Goal: Task Accomplishment & Management: Manage account settings

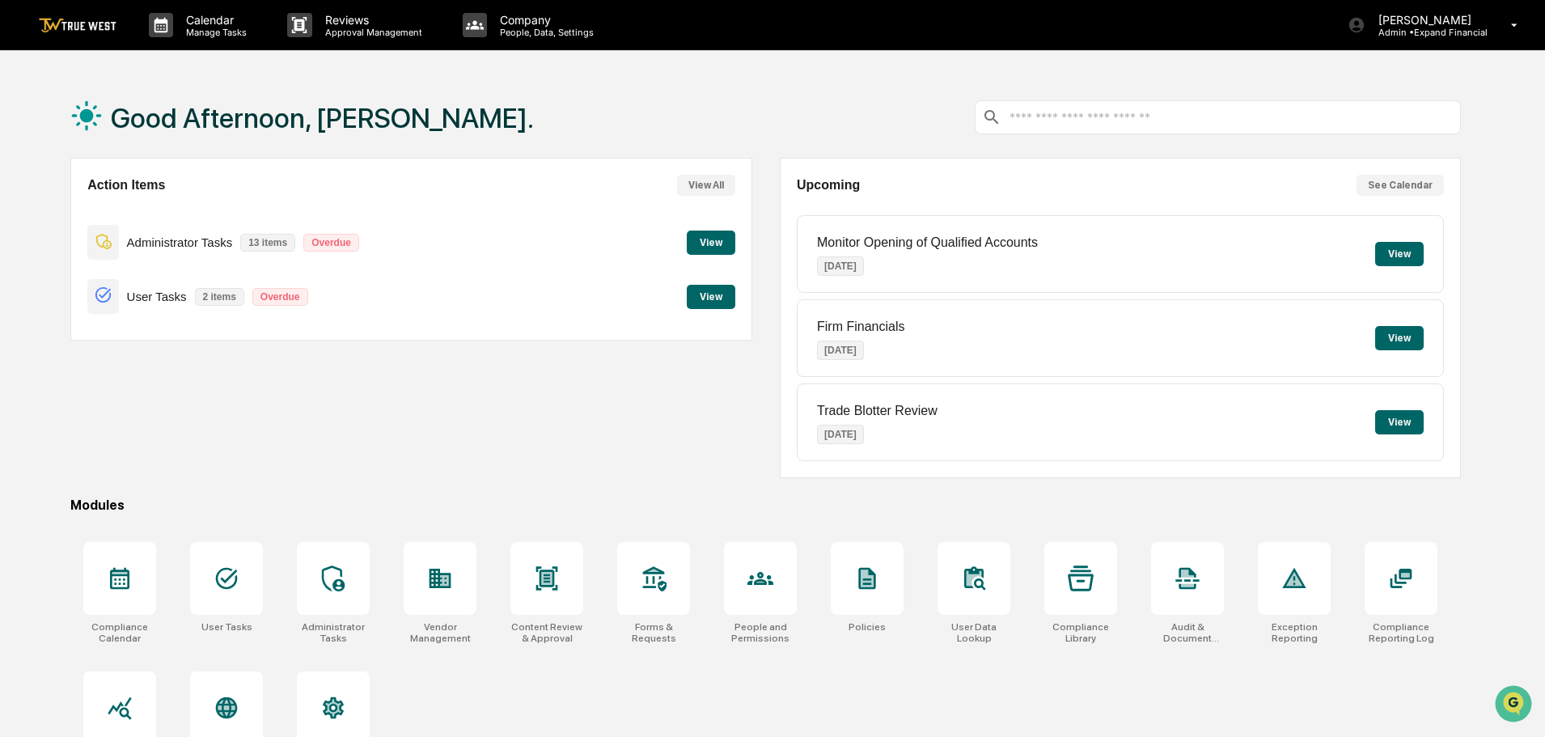
click at [715, 301] on button "View" at bounding box center [711, 297] width 49 height 24
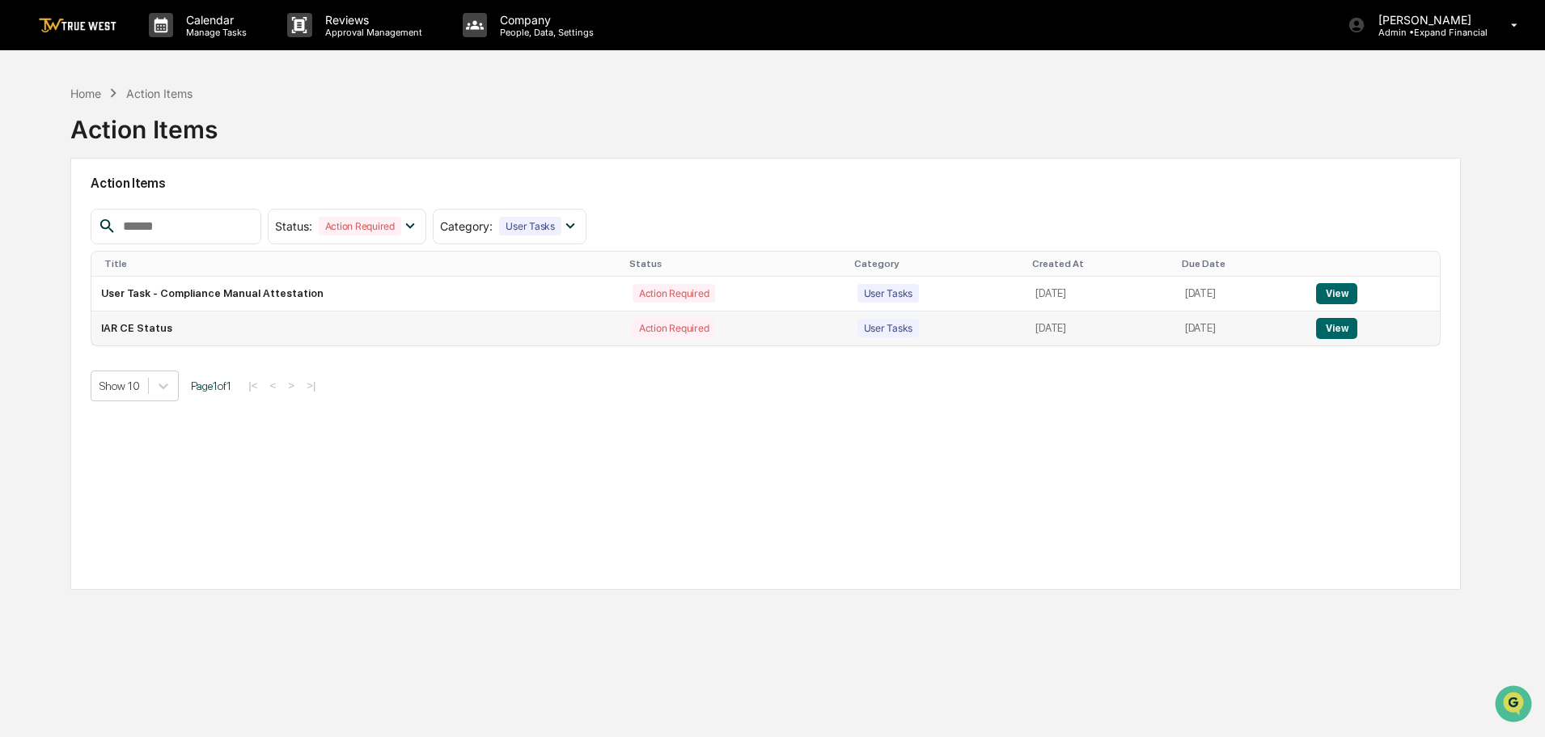
click at [1340, 328] on button "View" at bounding box center [1336, 328] width 41 height 21
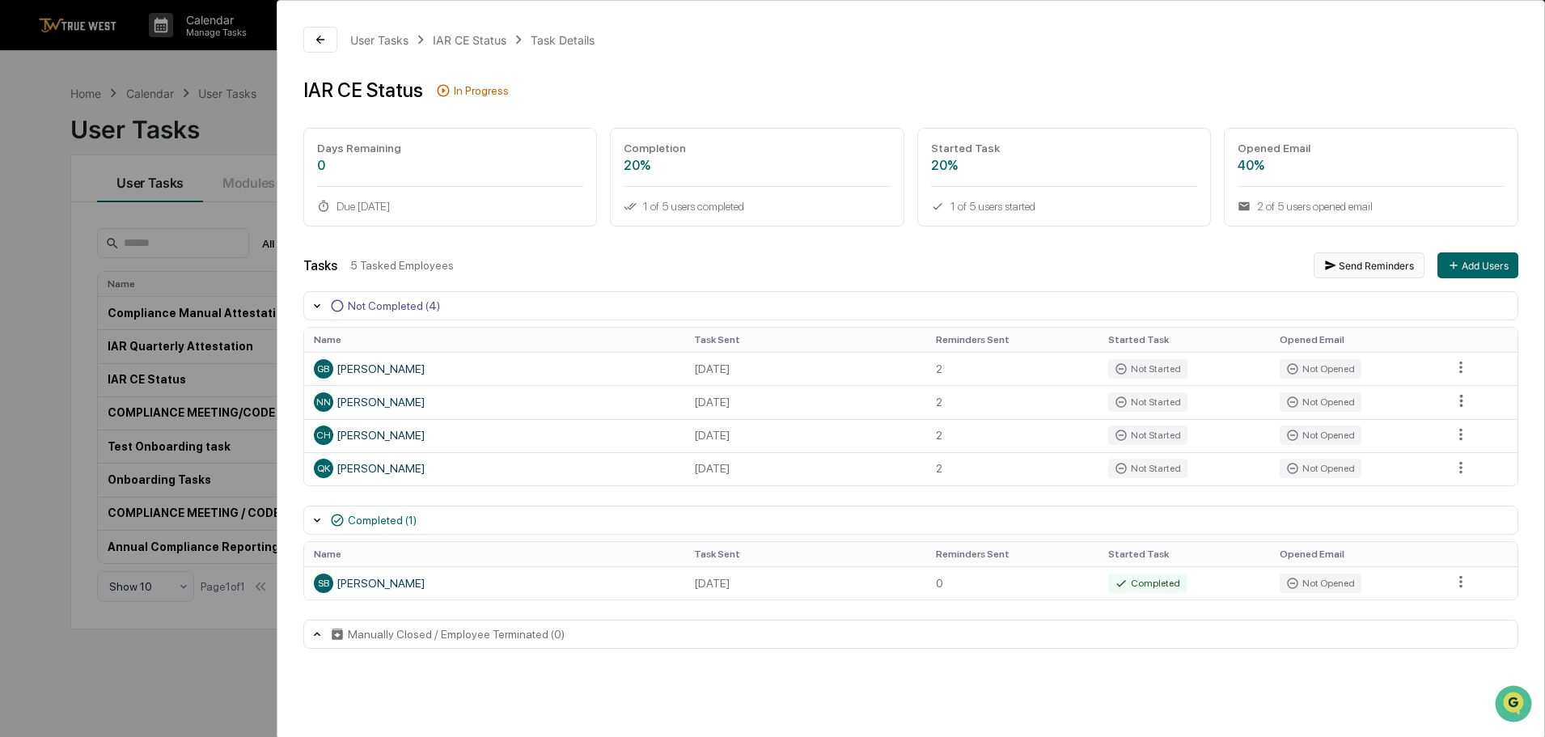
click at [1379, 262] on button "Send Reminders" at bounding box center [1369, 265] width 111 height 26
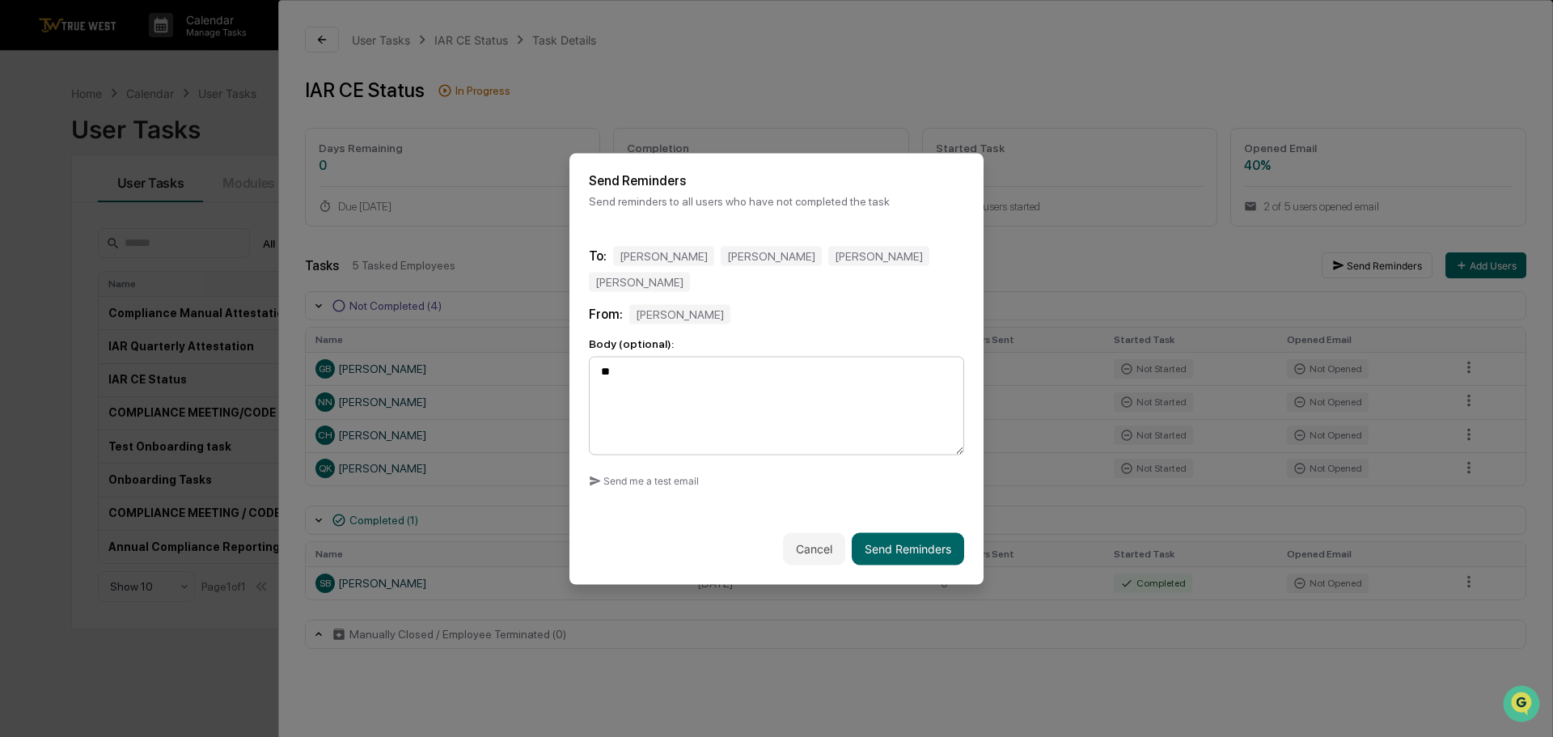
type textarea "*"
click at [821, 535] on button "Cancel" at bounding box center [814, 548] width 62 height 32
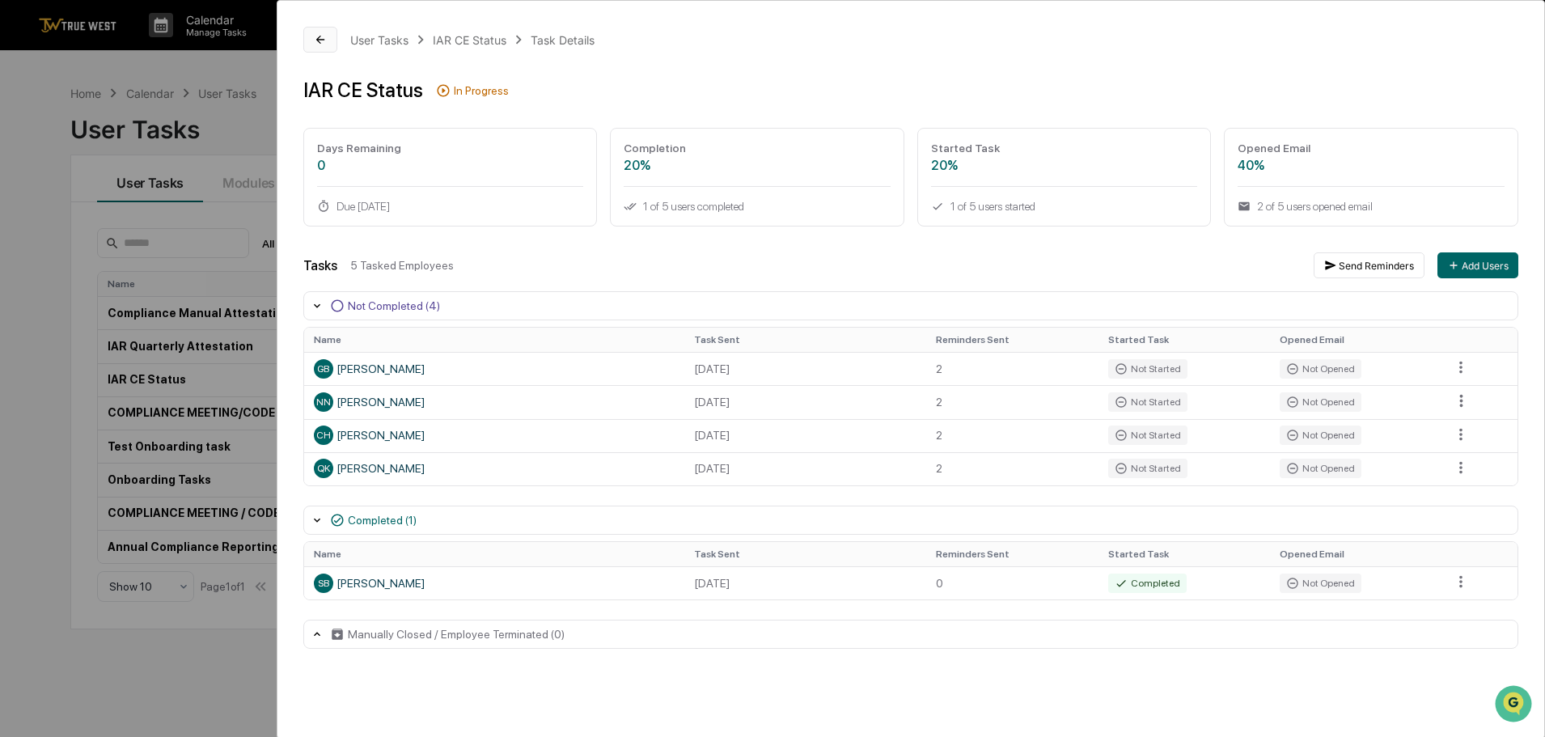
click at [330, 43] on button at bounding box center [320, 40] width 34 height 26
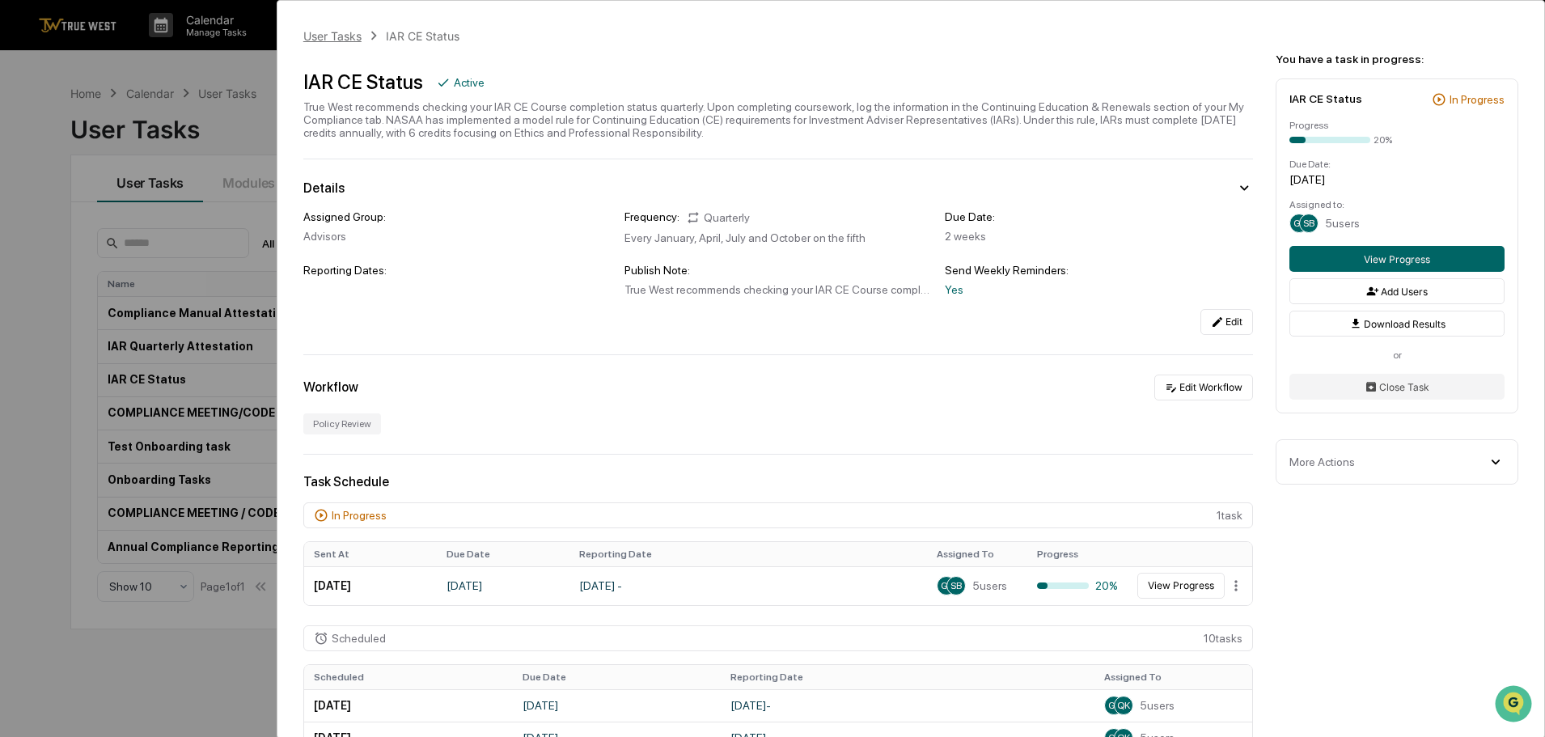
click at [326, 30] on div "User Tasks" at bounding box center [332, 36] width 58 height 14
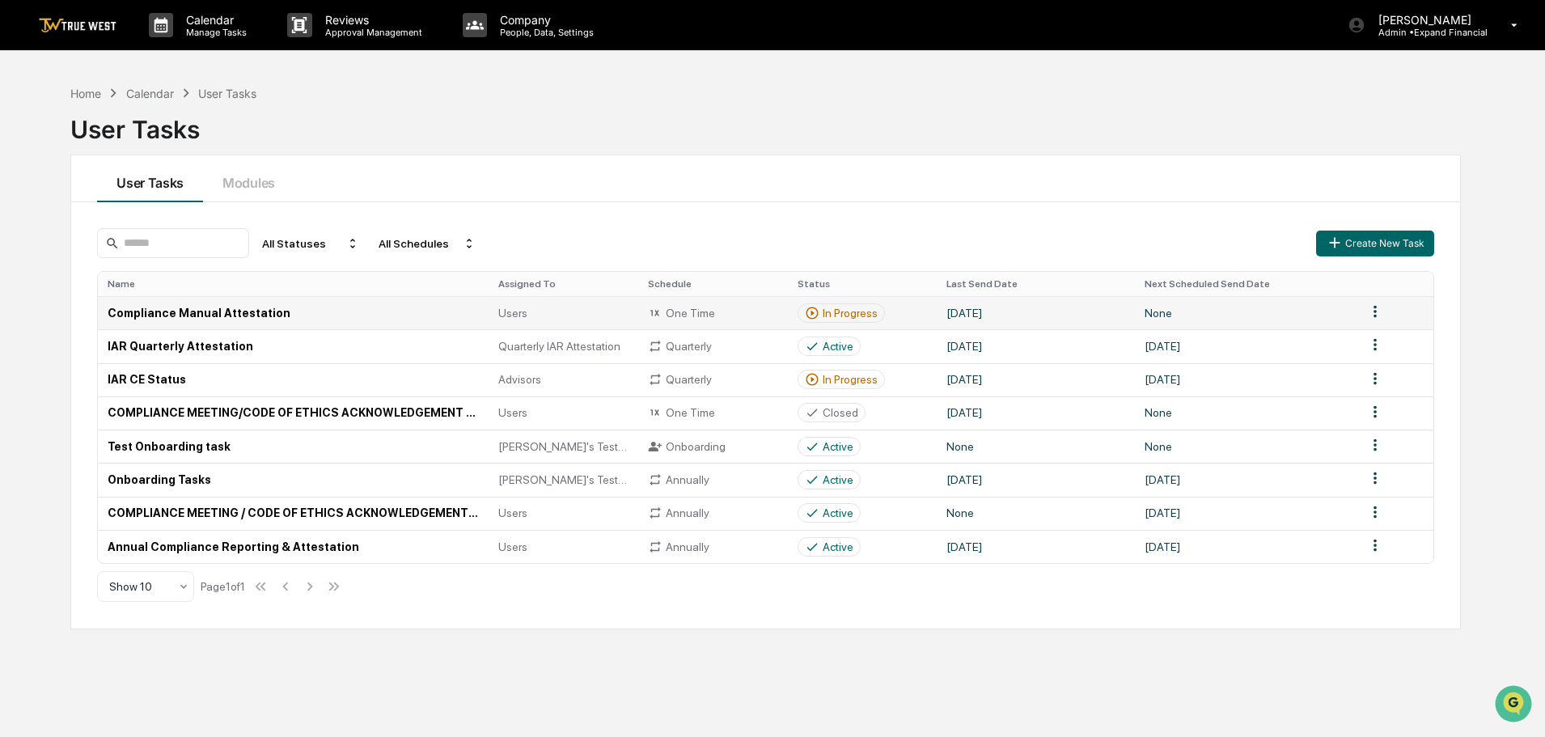
click at [203, 312] on td "Compliance Manual Attestation" at bounding box center [293, 312] width 391 height 33
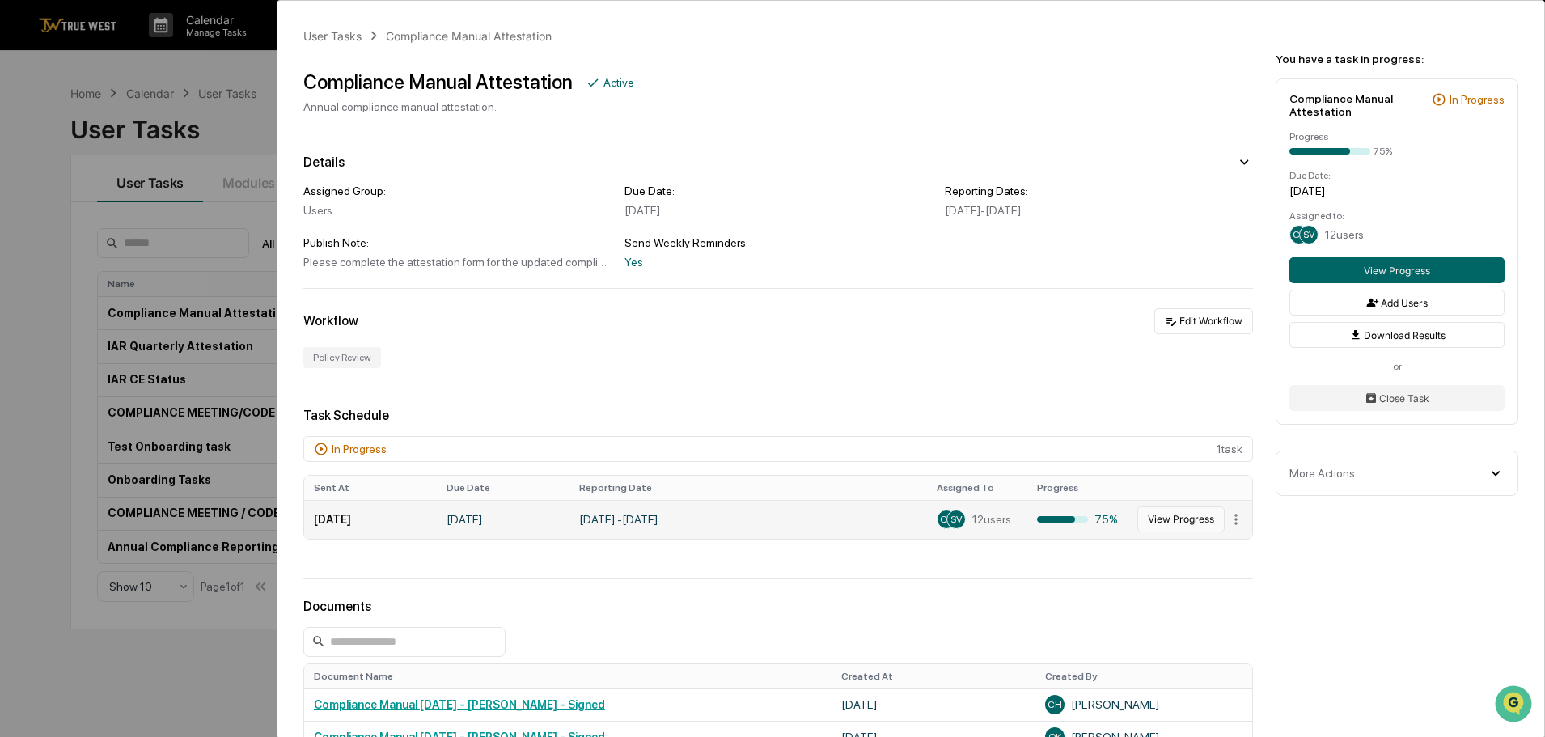
click at [1148, 518] on button "View Progress" at bounding box center [1180, 519] width 87 height 26
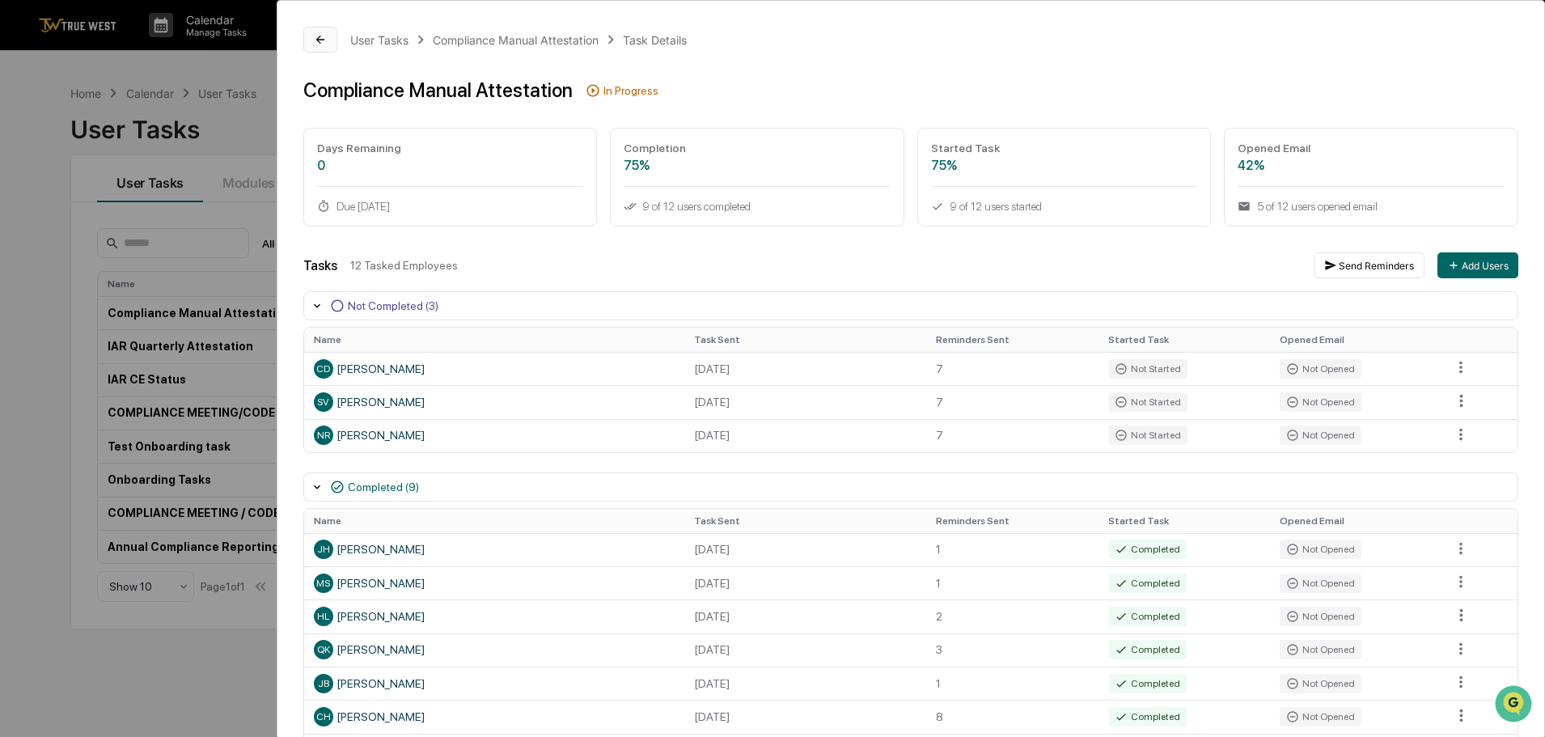
click at [314, 45] on icon at bounding box center [320, 39] width 13 height 13
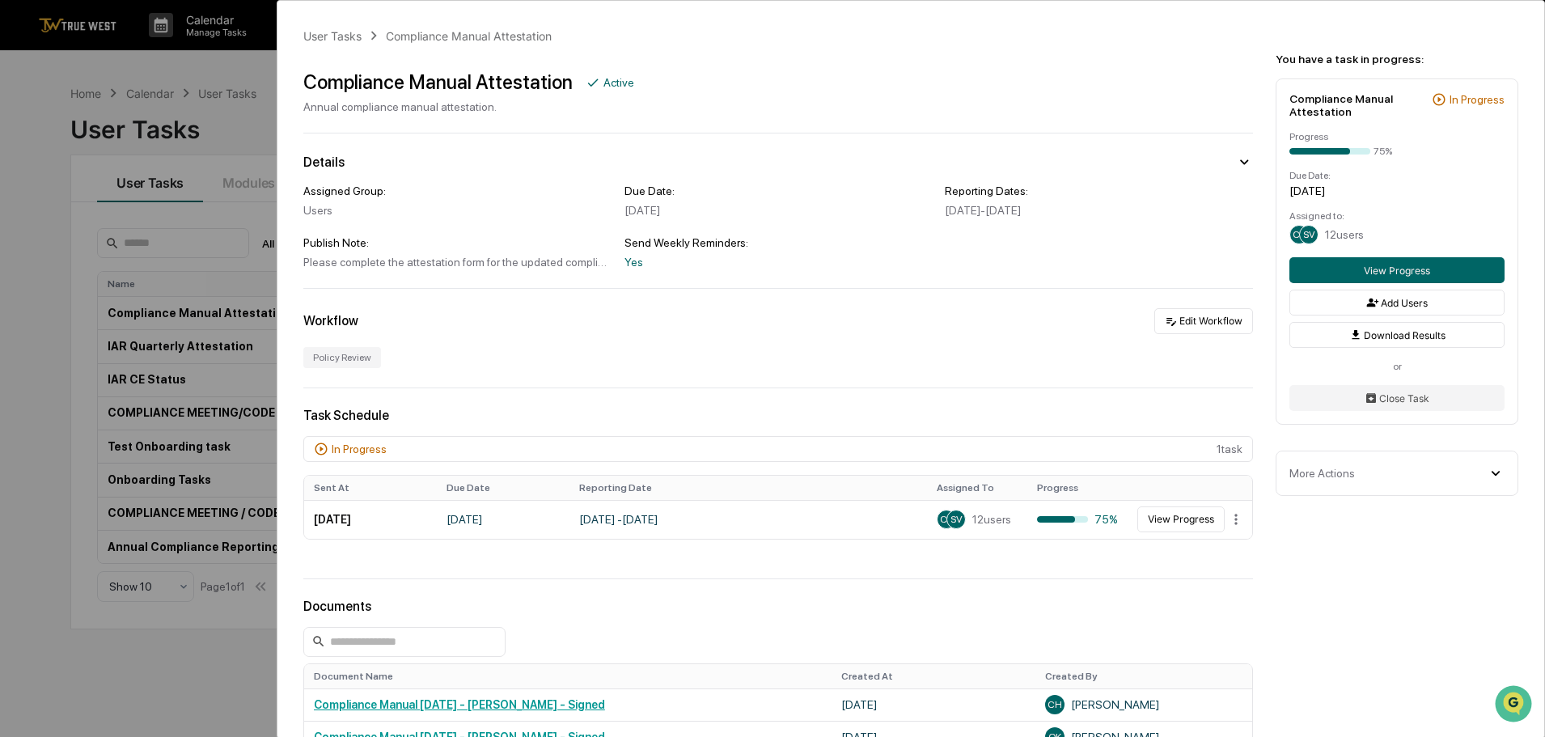
click at [46, 218] on div "User Tasks Compliance Manual Attestation Compliance Manual Attestation Active A…" at bounding box center [772, 368] width 1545 height 737
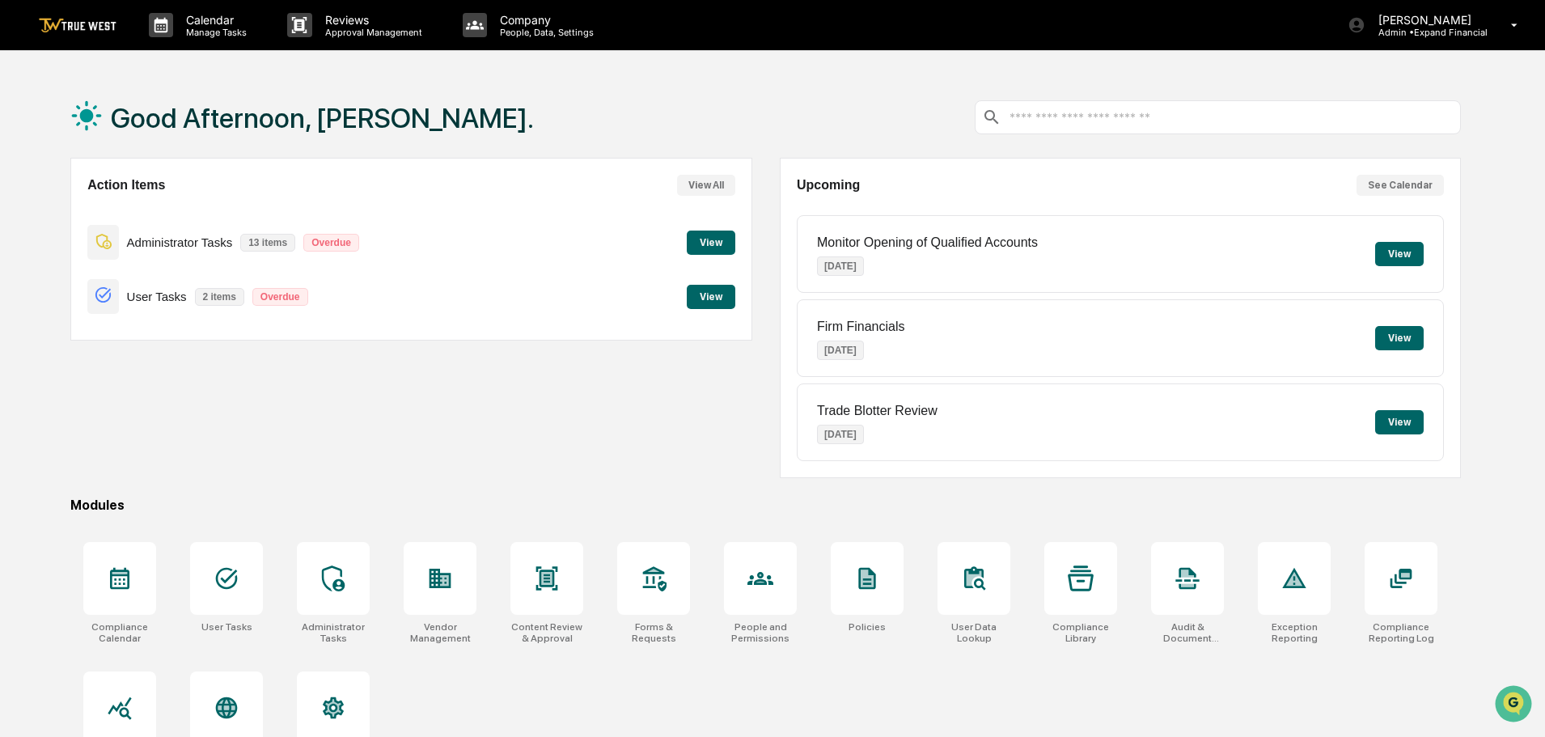
click at [698, 246] on button "View" at bounding box center [711, 243] width 49 height 24
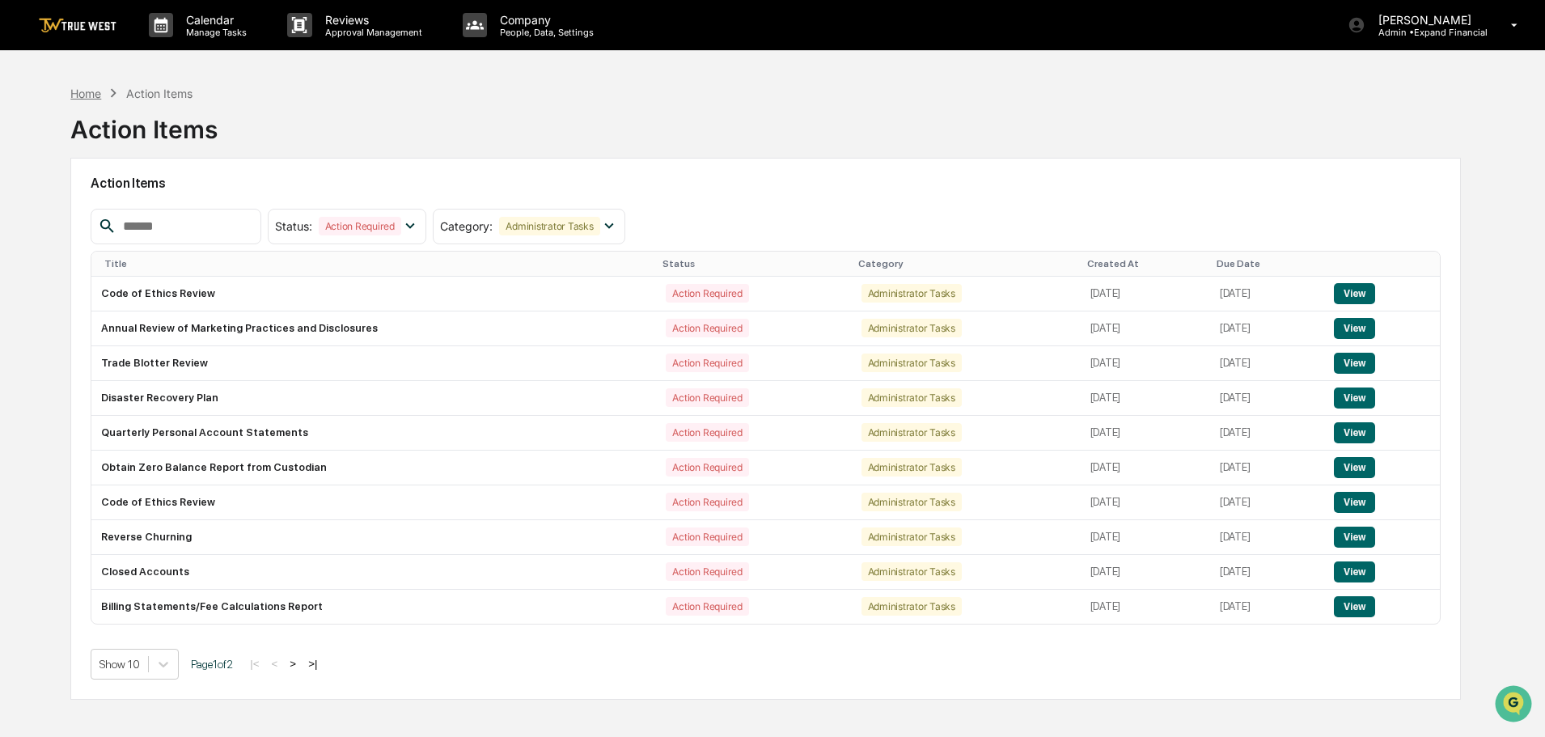
click at [92, 95] on div "Home" at bounding box center [85, 94] width 31 height 14
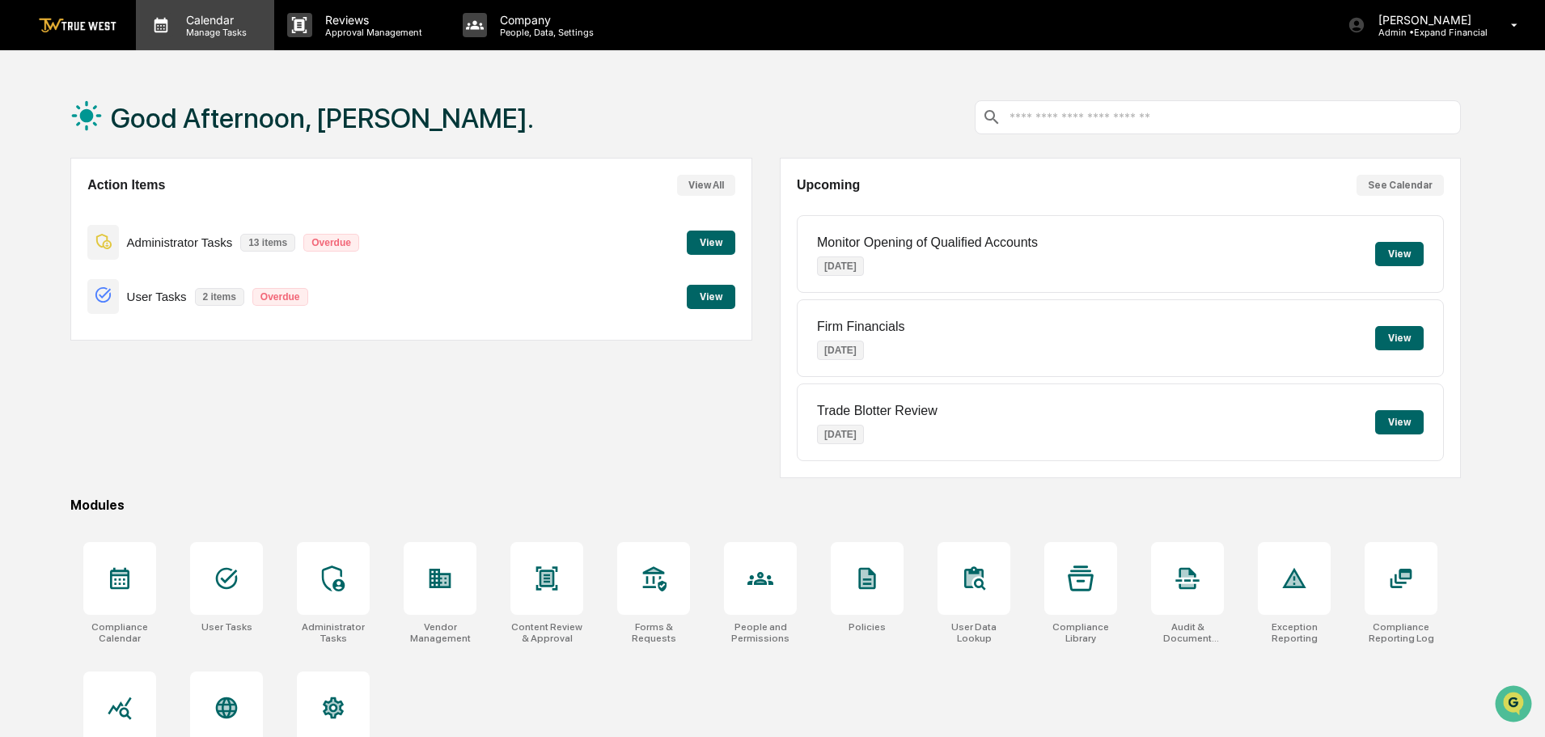
click at [205, 22] on p "Calendar" at bounding box center [214, 20] width 82 height 14
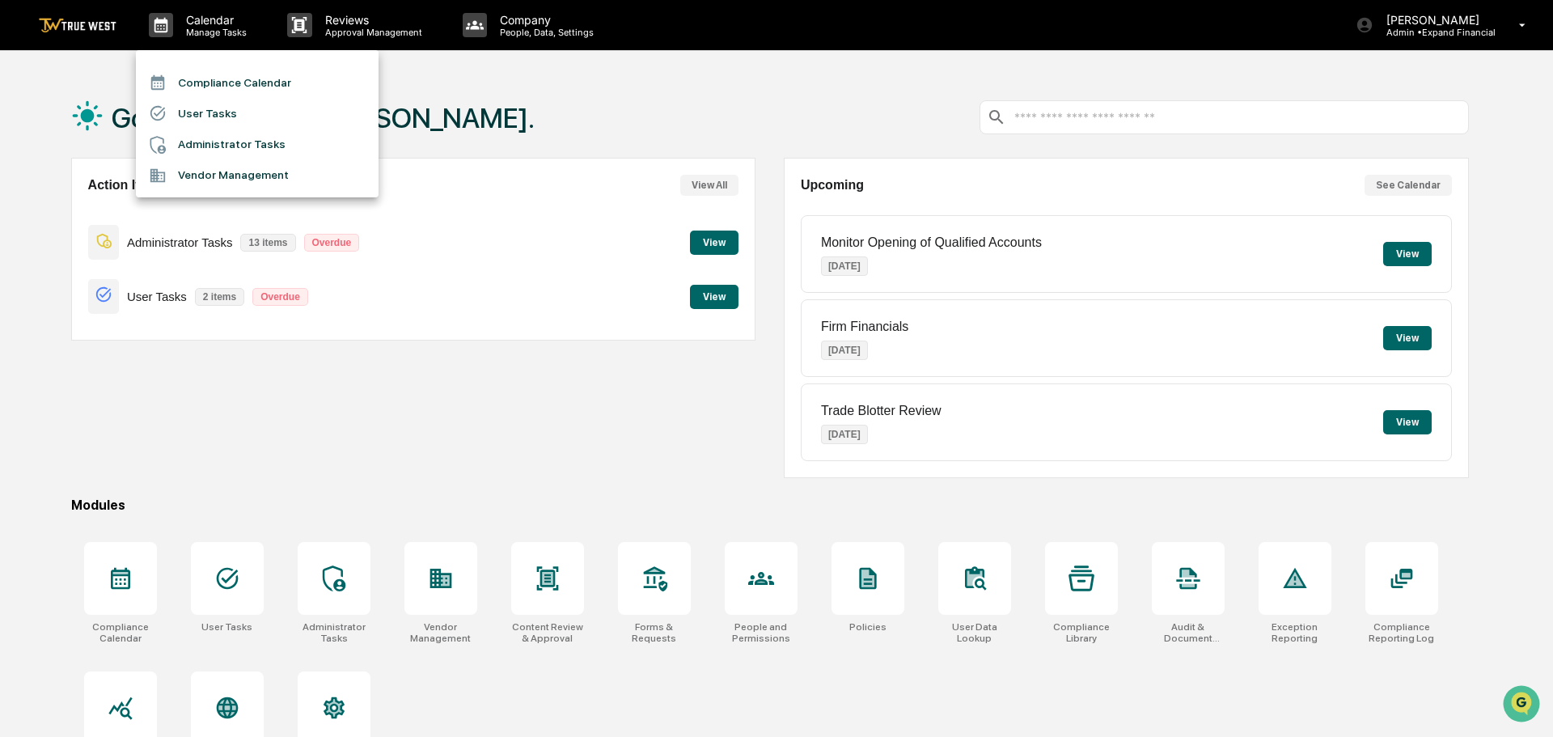
click at [211, 84] on li "Compliance Calendar" at bounding box center [257, 82] width 243 height 31
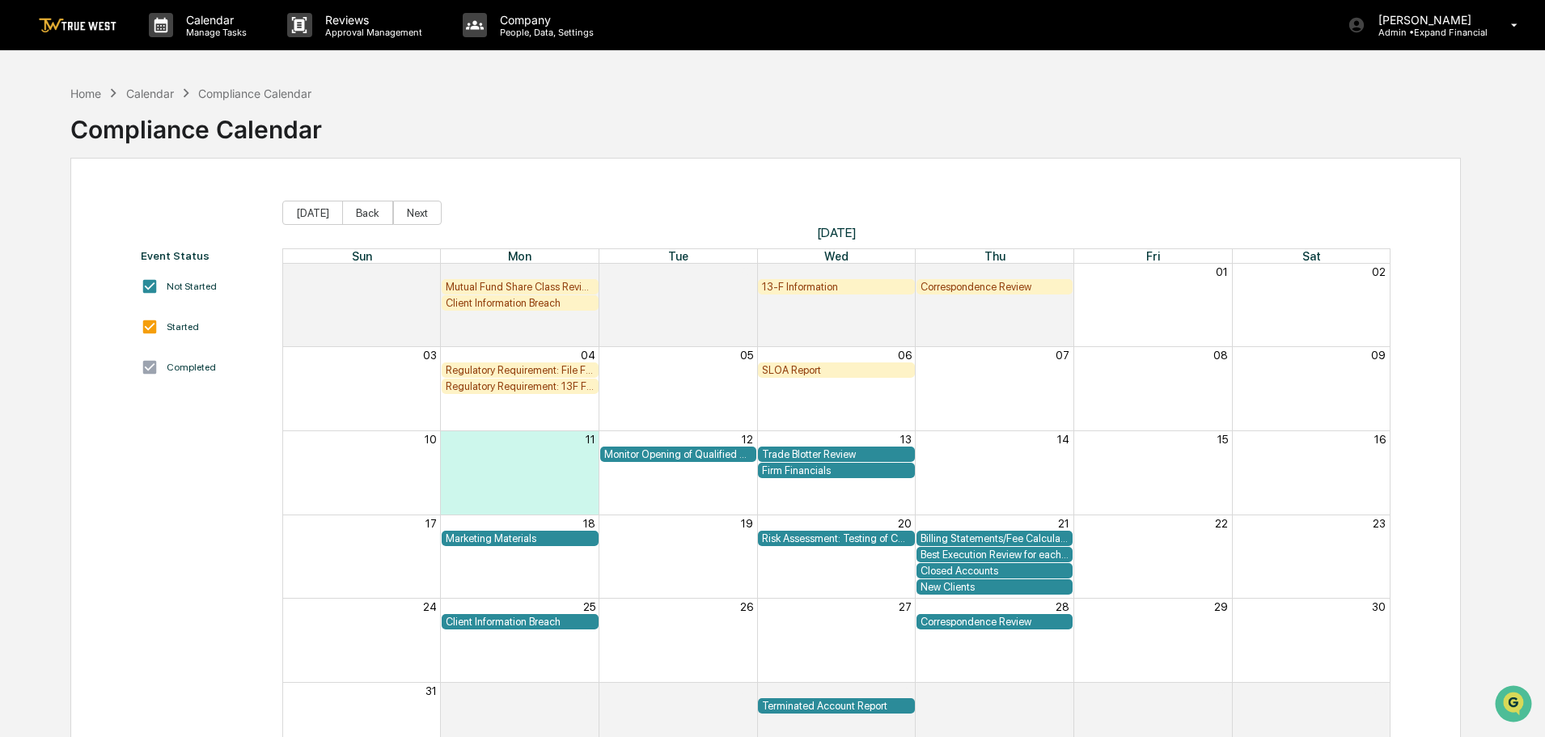
click at [143, 91] on div "Calendar" at bounding box center [150, 94] width 48 height 14
click at [91, 91] on div "Home" at bounding box center [85, 94] width 31 height 14
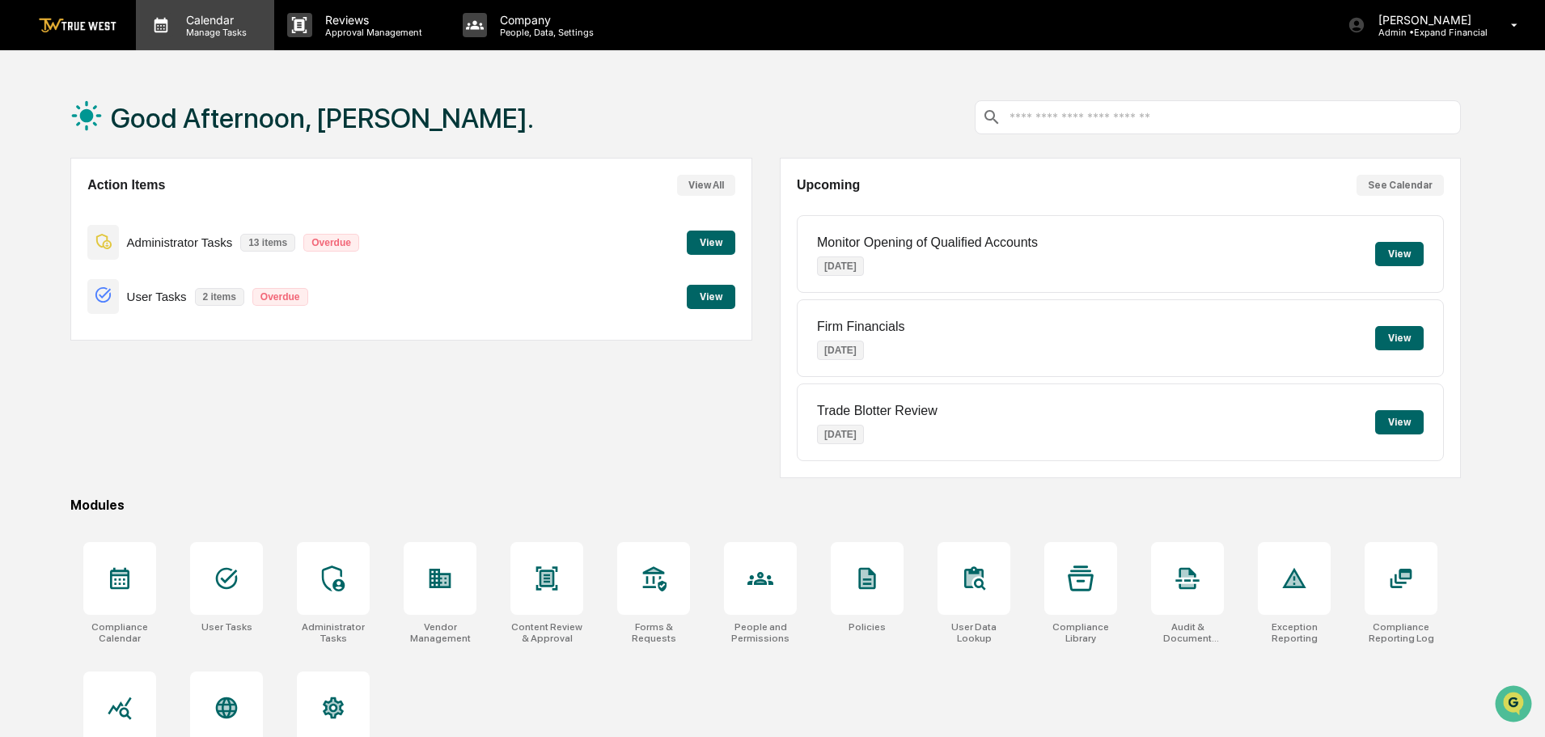
click at [216, 16] on p "Calendar" at bounding box center [214, 20] width 82 height 14
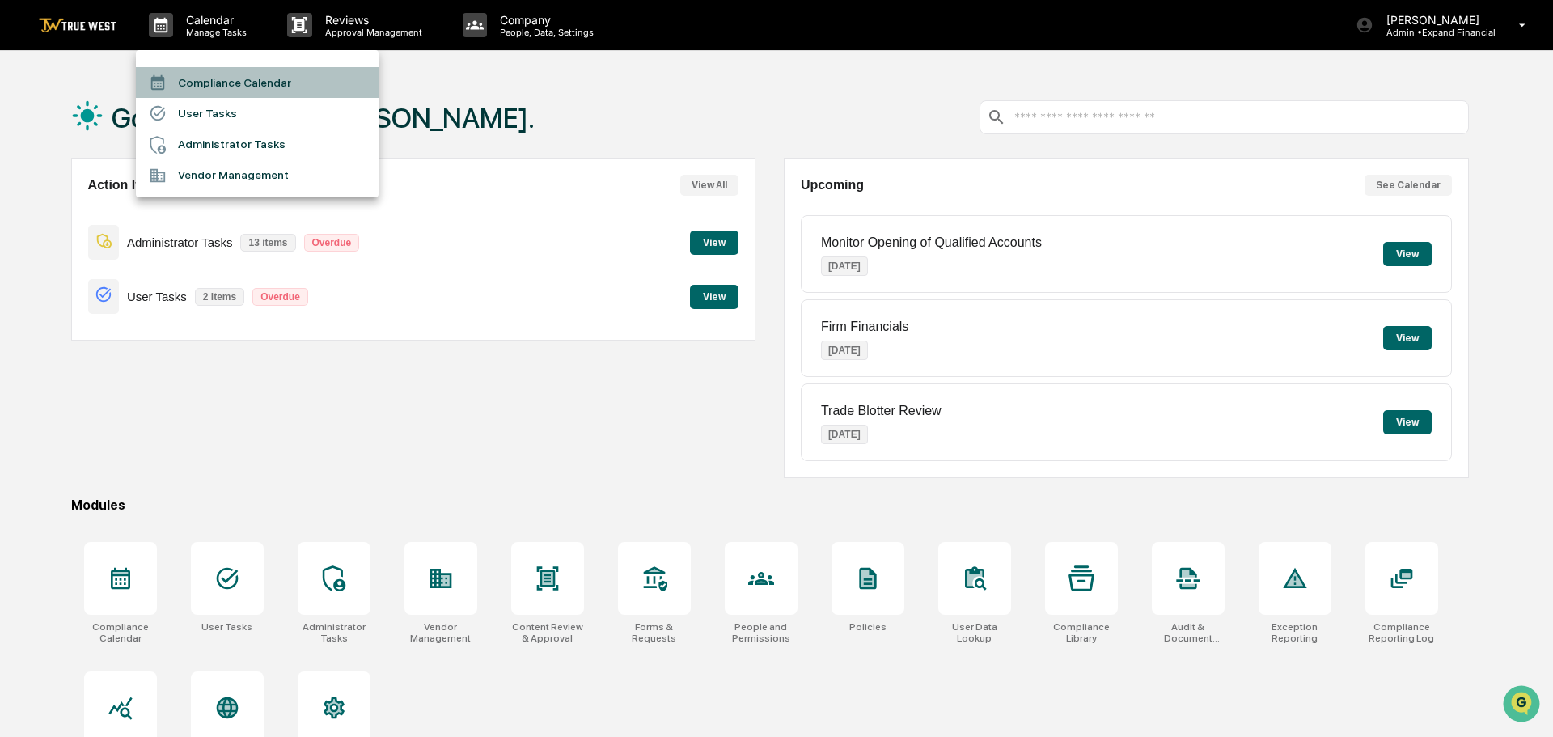
click at [215, 87] on li "Compliance Calendar" at bounding box center [257, 82] width 243 height 31
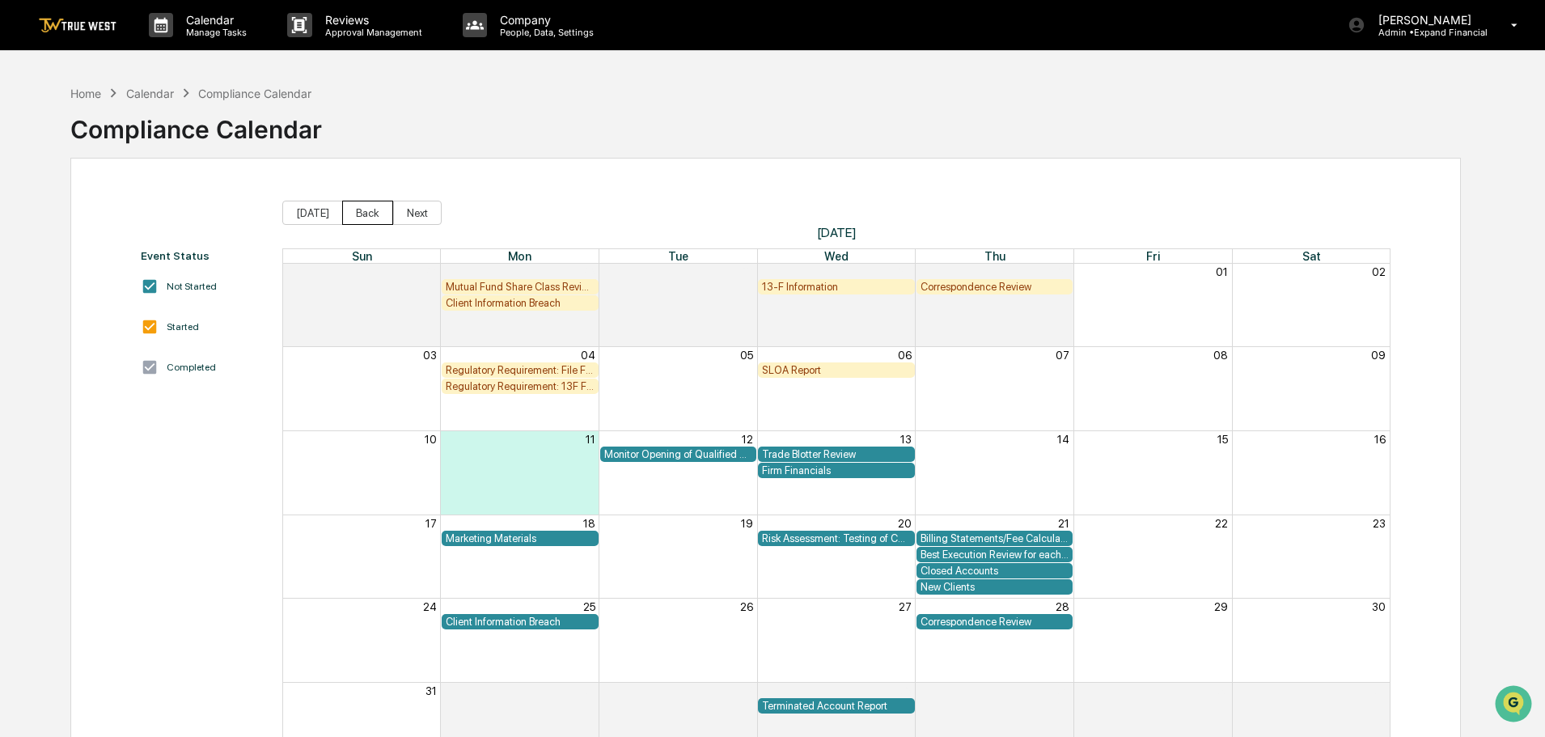
click at [366, 214] on button "Back" at bounding box center [367, 213] width 51 height 24
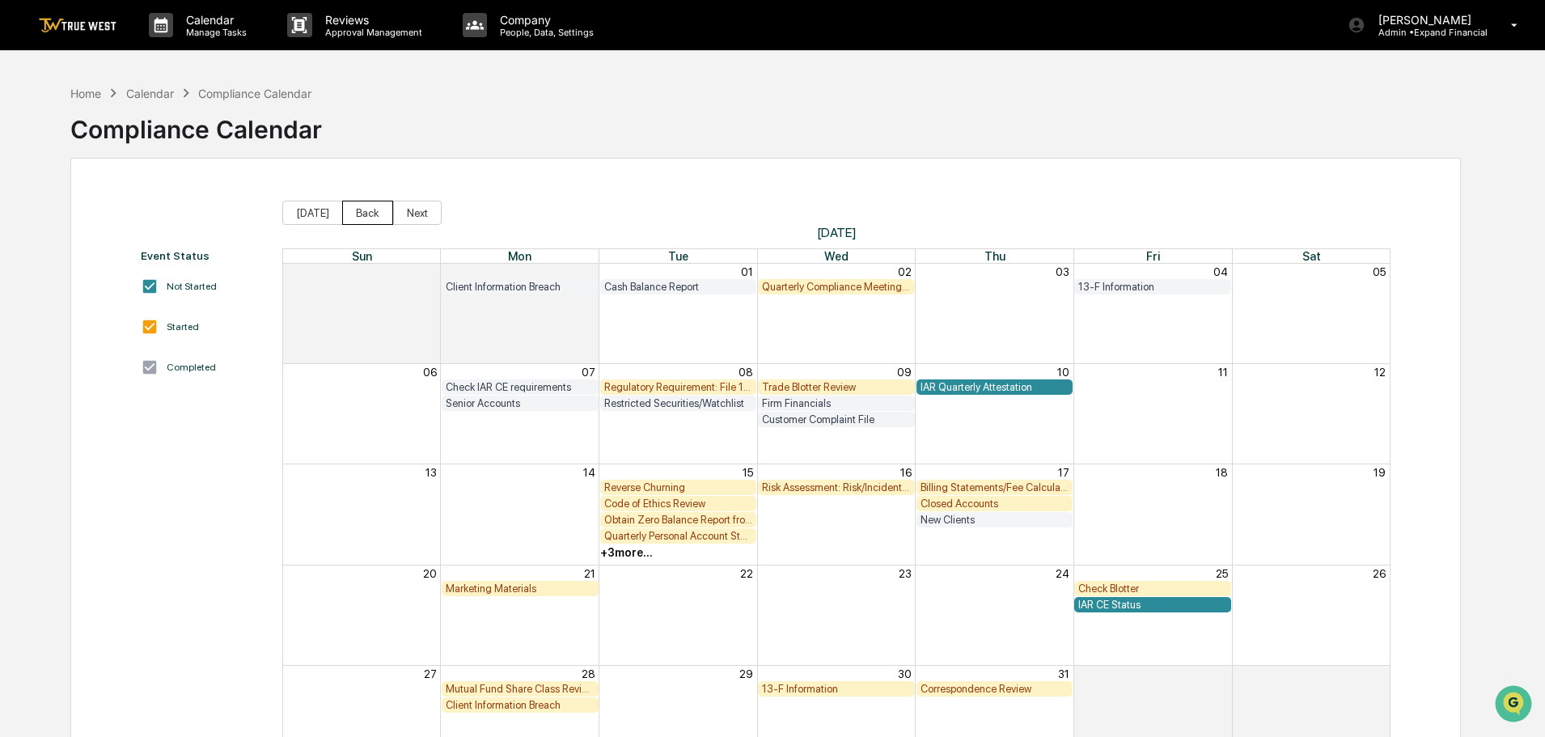
click at [366, 214] on button "Back" at bounding box center [367, 213] width 51 height 24
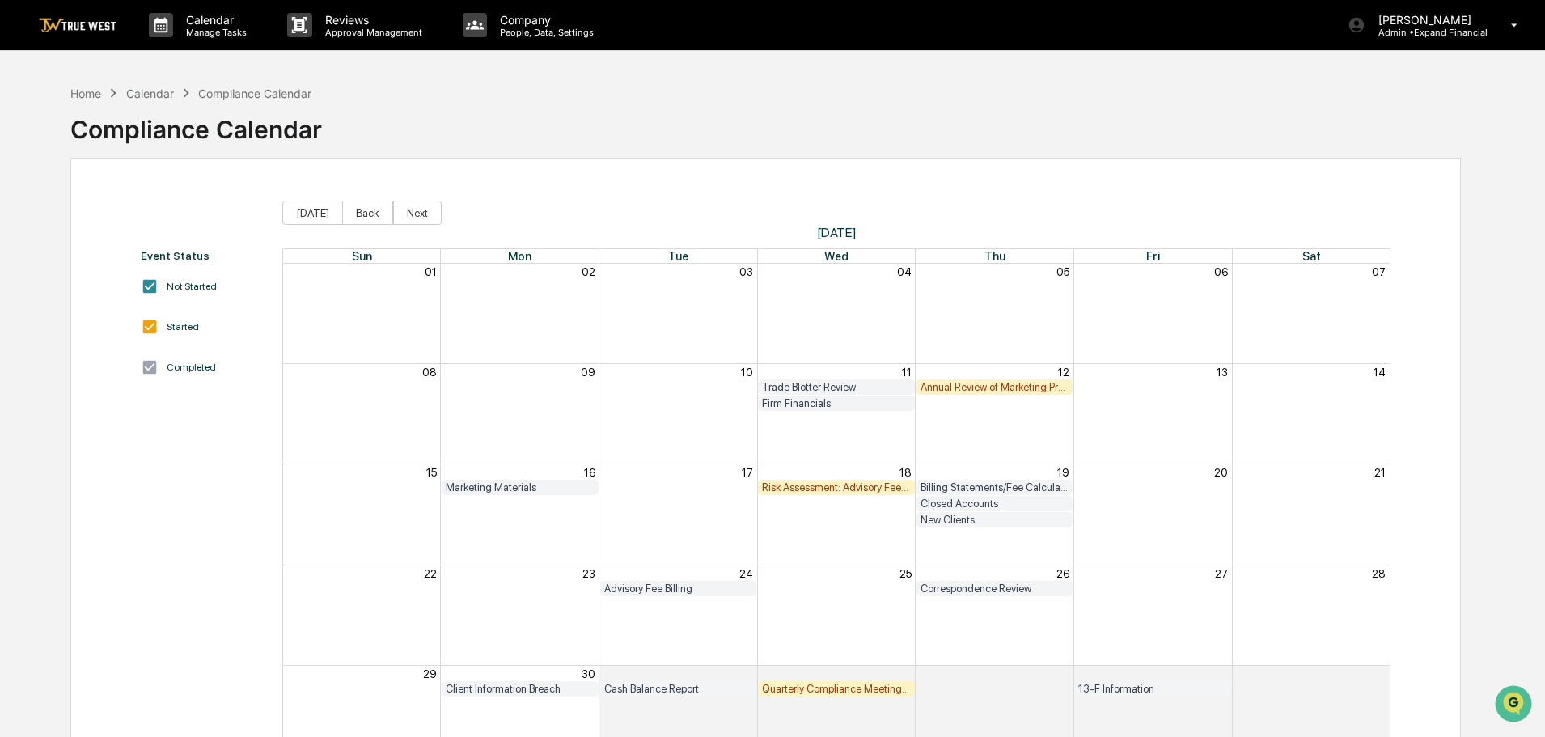
click at [773, 385] on div "Trade Blotter Review" at bounding box center [836, 387] width 149 height 12
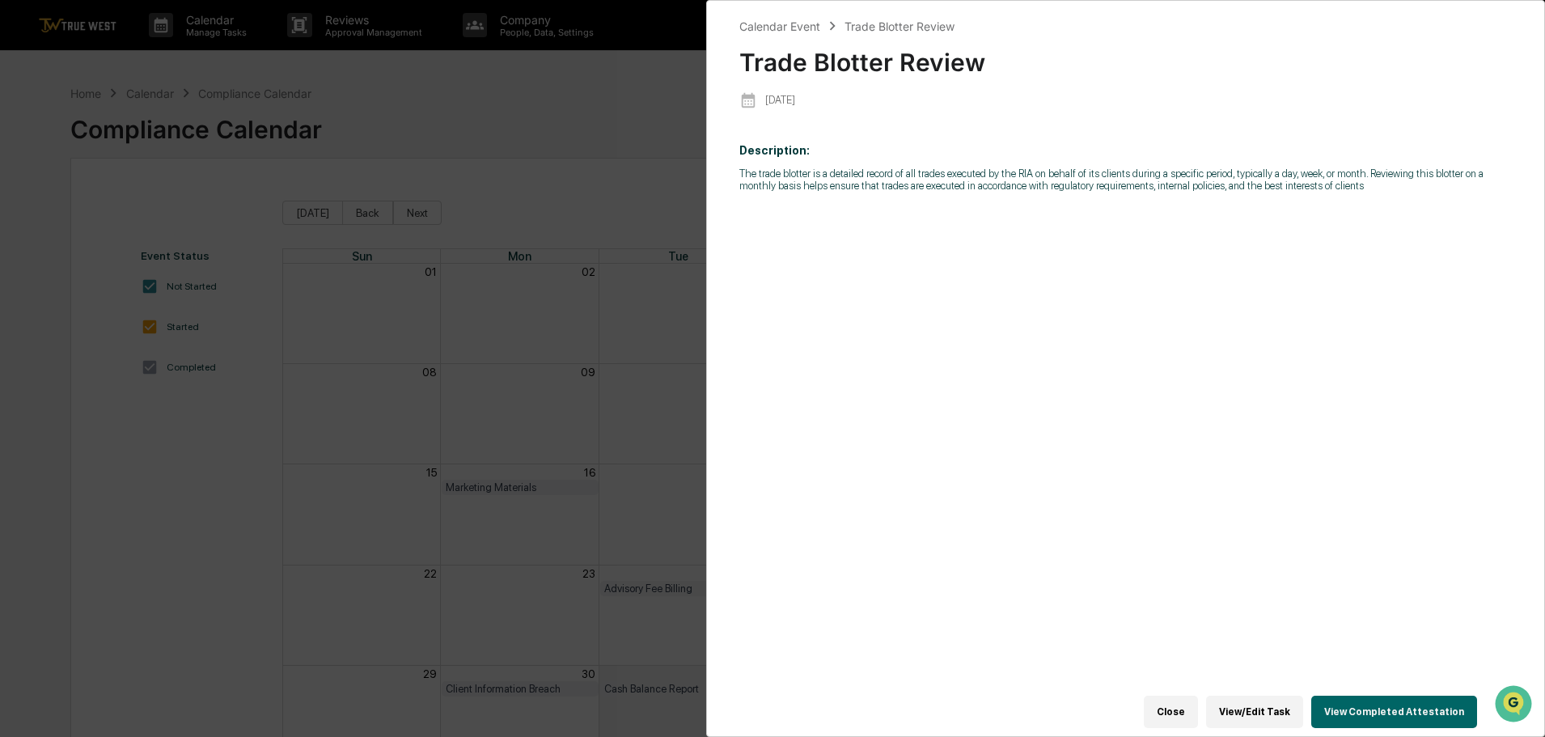
click at [1427, 699] on button "View Completed Attestation" at bounding box center [1394, 712] width 166 height 32
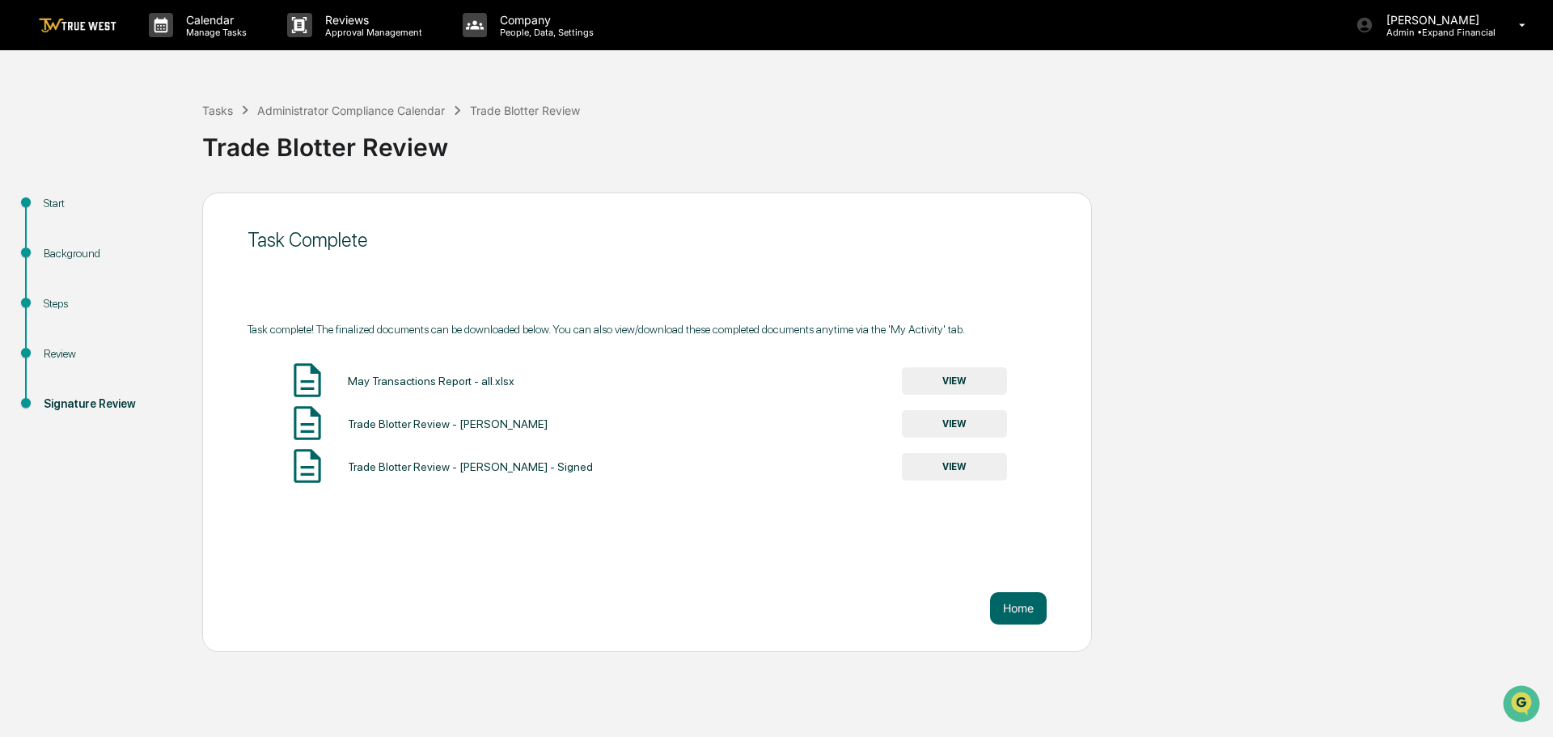
click at [953, 380] on button "VIEW" at bounding box center [954, 381] width 105 height 28
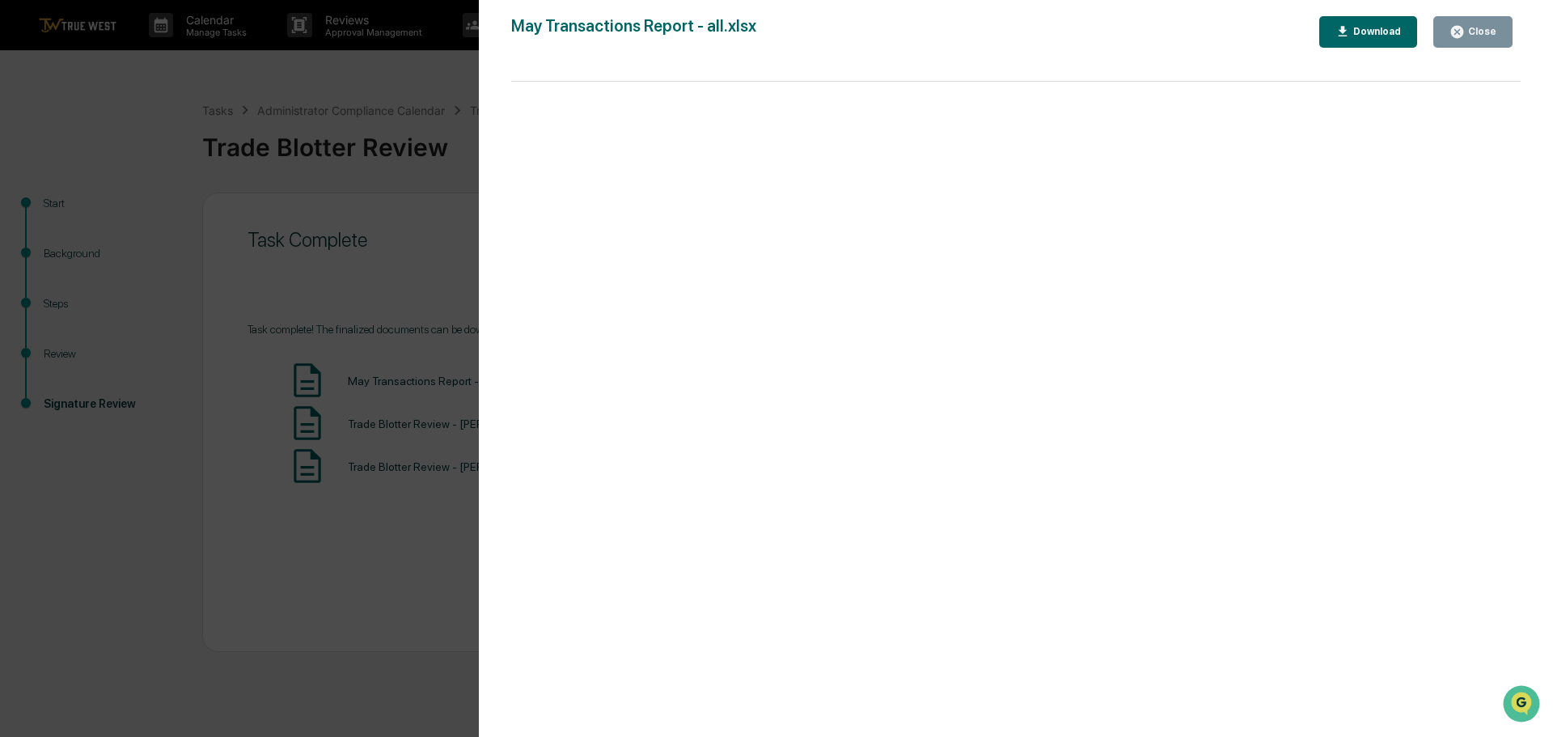
click at [1467, 37] on div "Close" at bounding box center [1481, 31] width 32 height 11
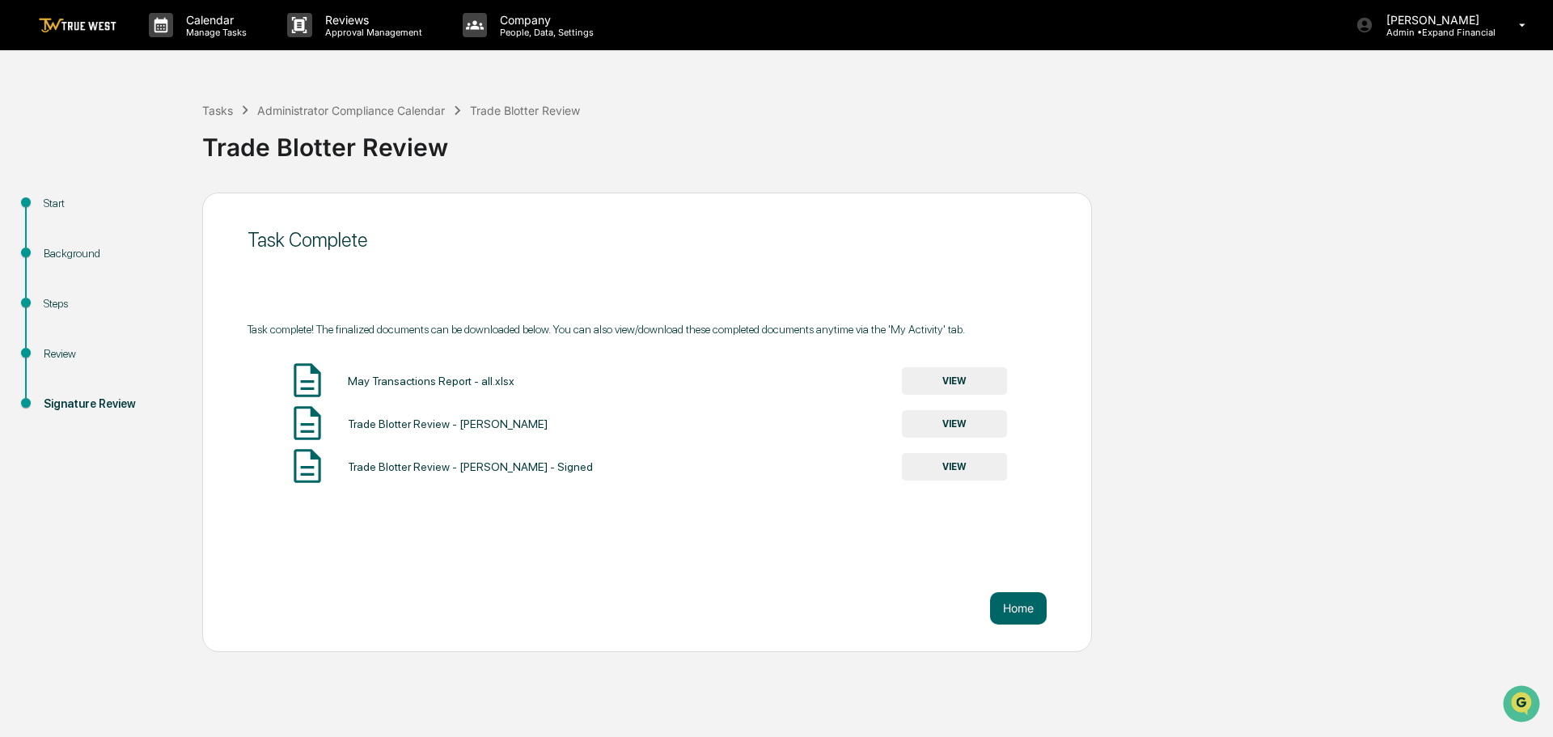
click at [956, 464] on button "VIEW" at bounding box center [954, 467] width 105 height 28
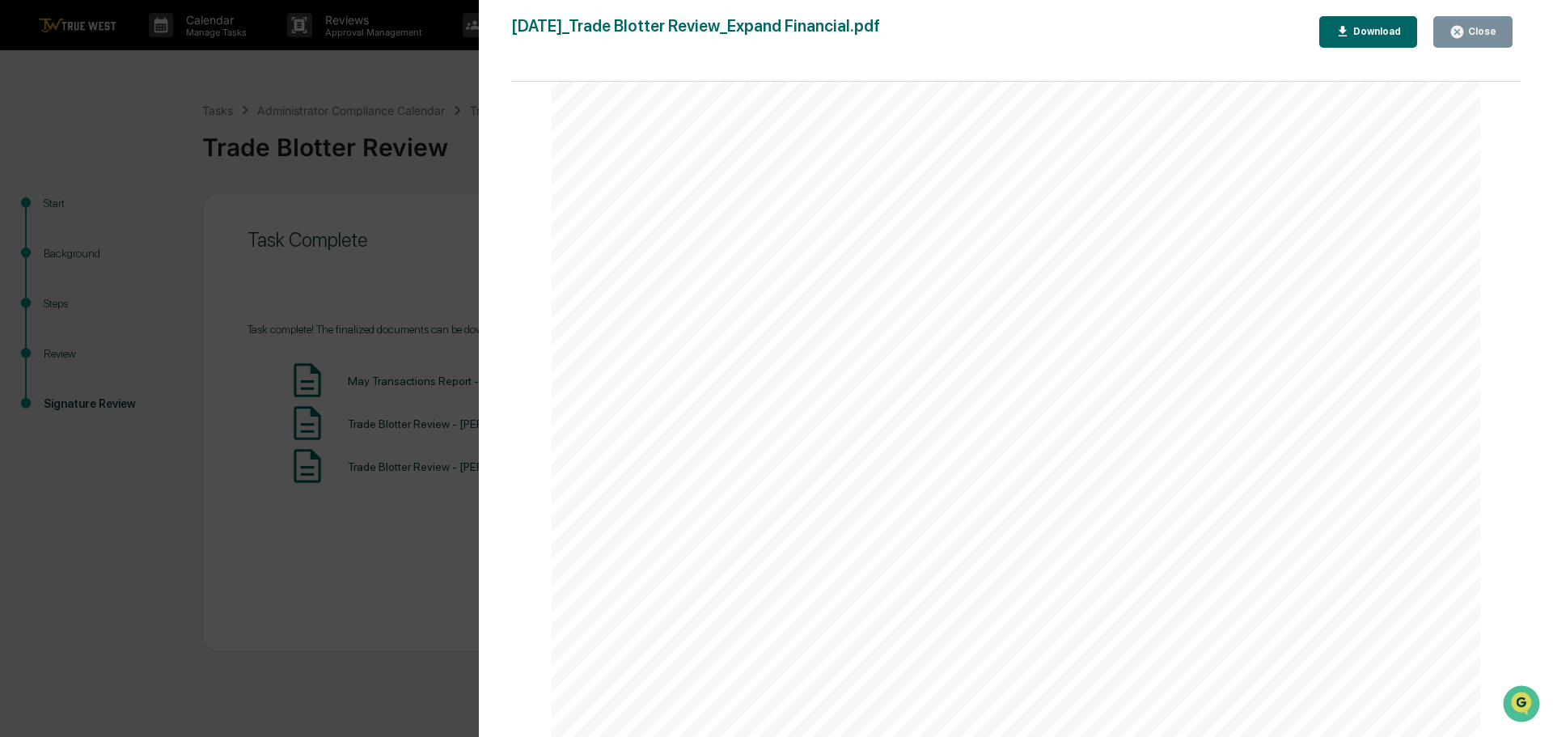
scroll to position [243, 0]
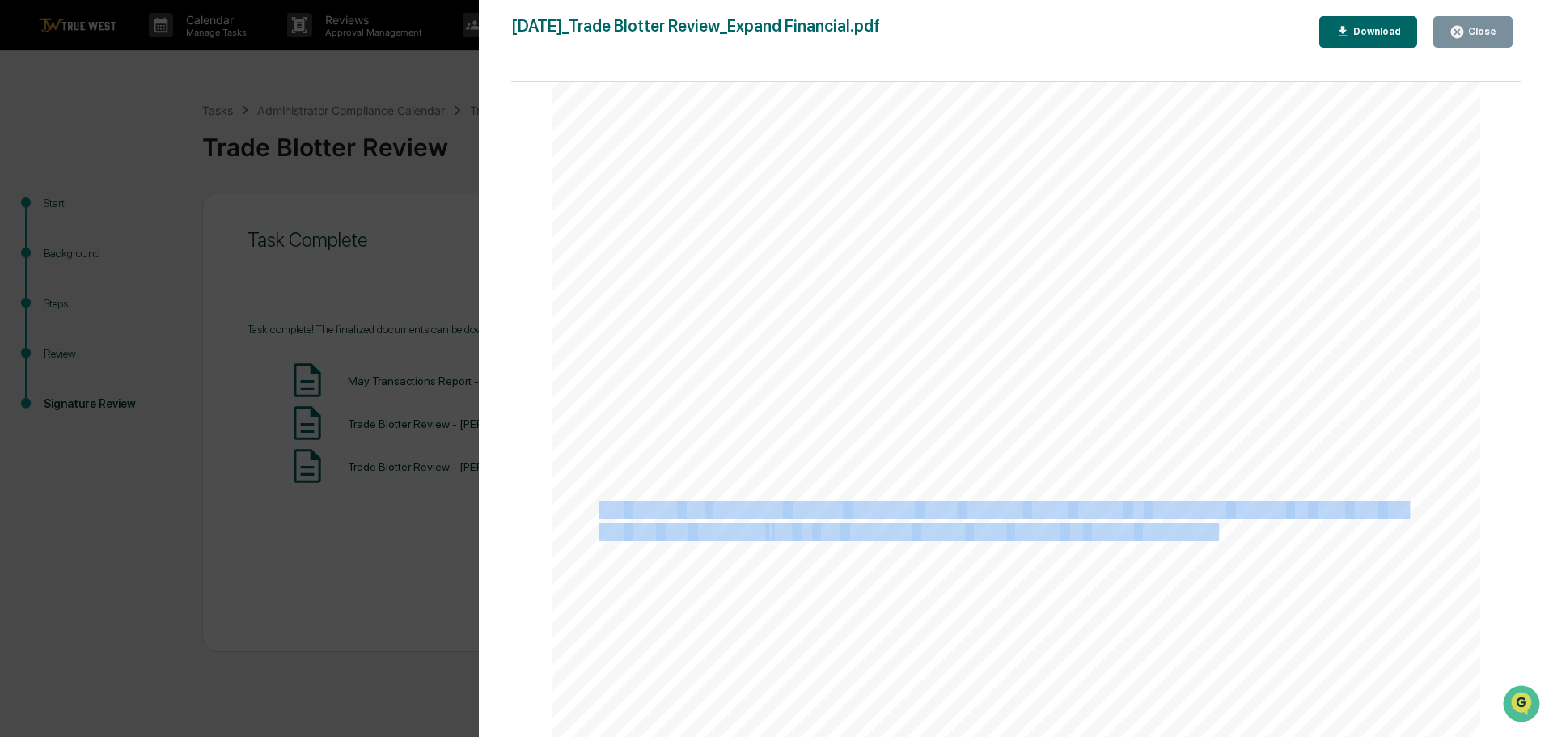
drag, startPoint x: 582, startPoint y: 508, endPoint x: 596, endPoint y: 506, distance: 14.6
click at [596, 506] on div "[DATE] Expand Financial Trade Blotter Review Background and Purpose The trade b…" at bounding box center [1016, 533] width 929 height 1314
copy div "We looked for suspicious trading patterns, front running, trade errors, or proh…"
click at [1504, 27] on button "Close" at bounding box center [1472, 32] width 79 height 32
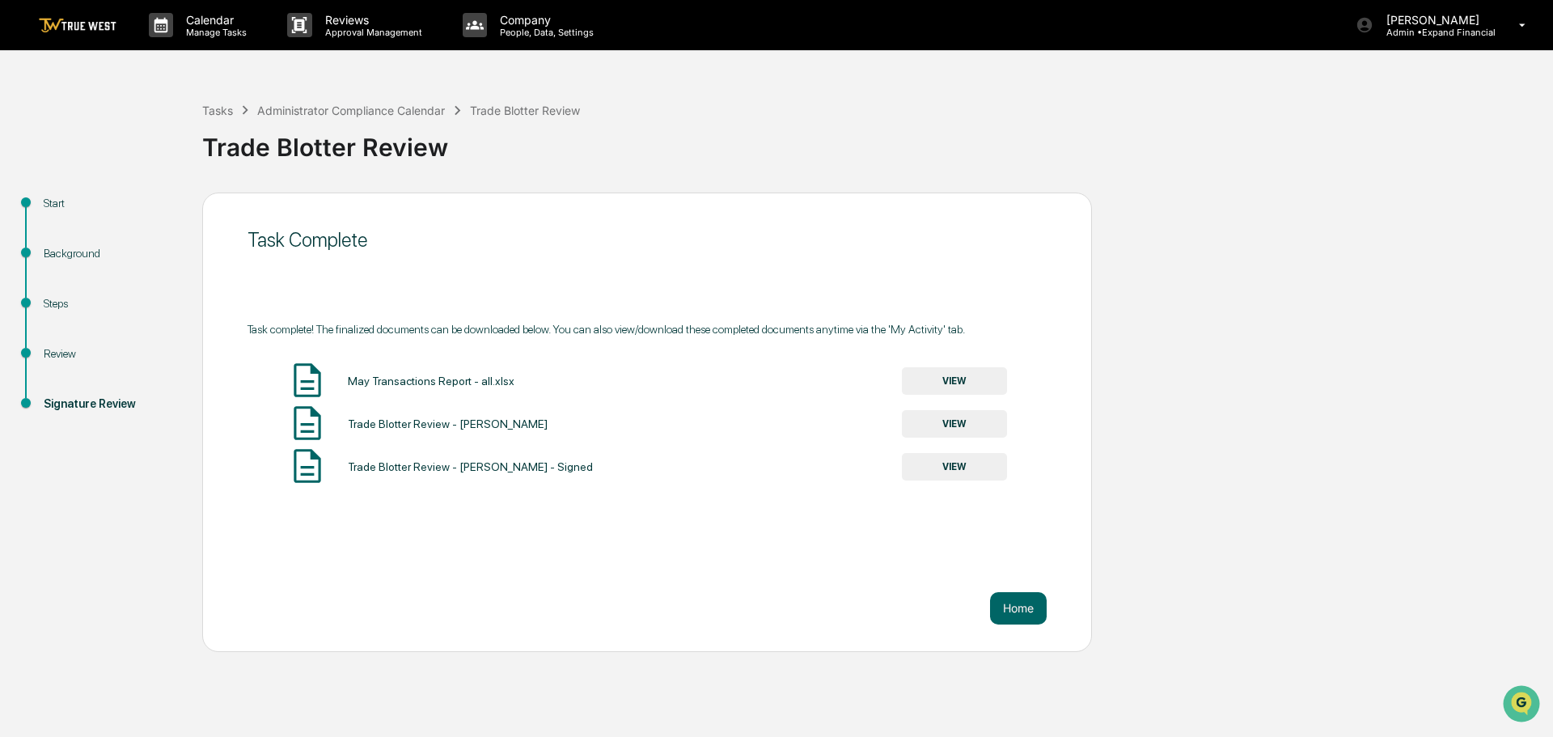
click at [947, 419] on button "VIEW" at bounding box center [954, 424] width 105 height 28
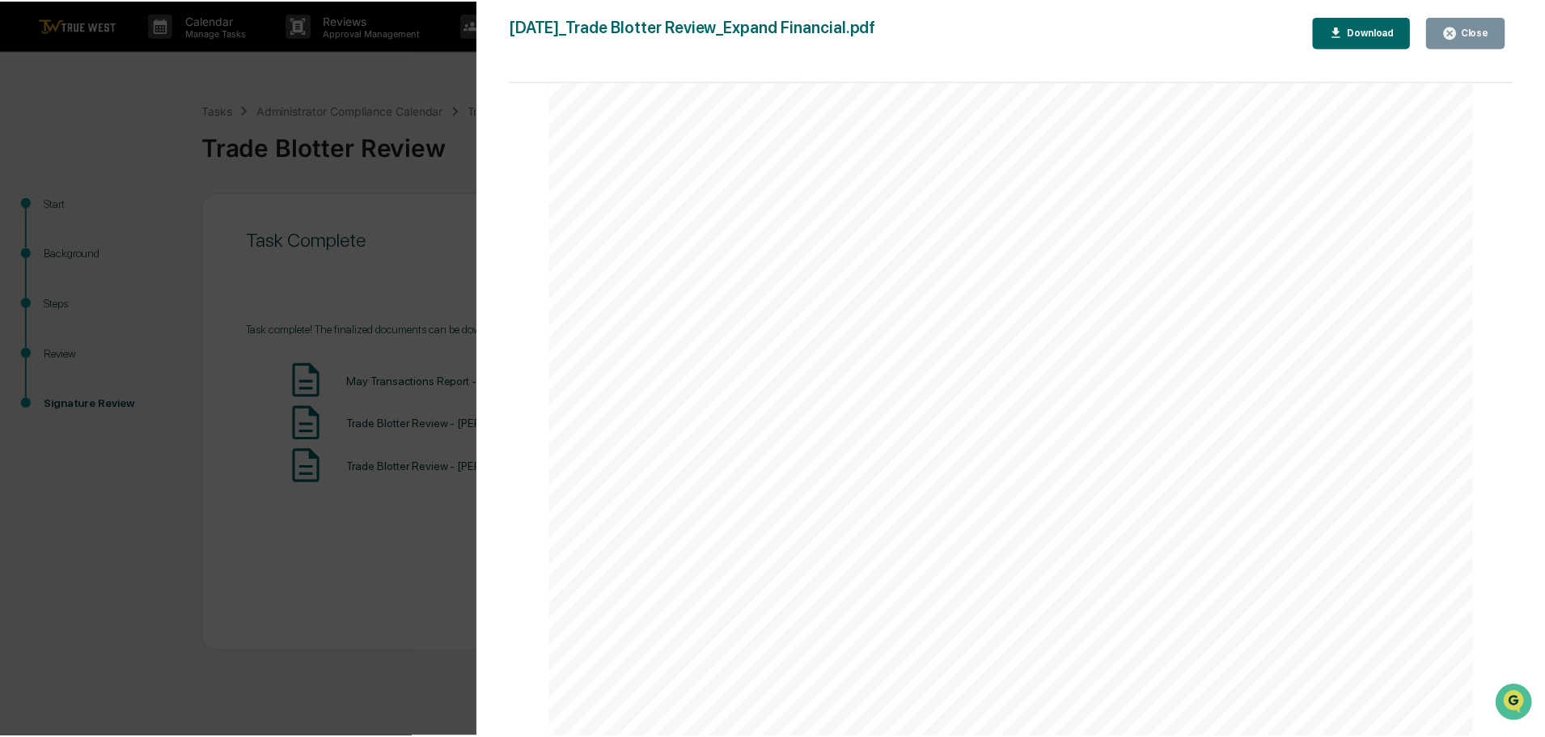
scroll to position [0, 0]
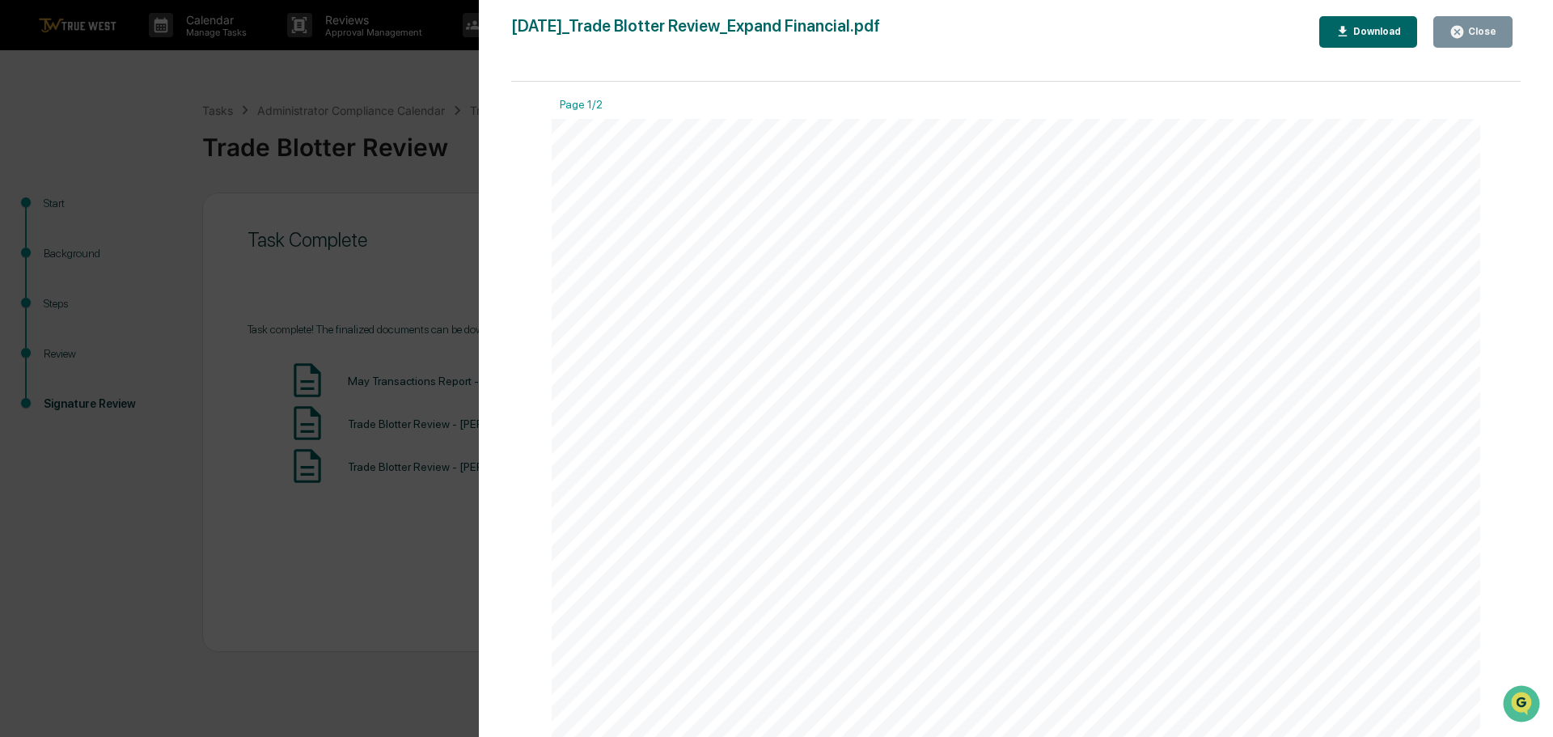
click at [1476, 23] on button "Close" at bounding box center [1472, 32] width 79 height 32
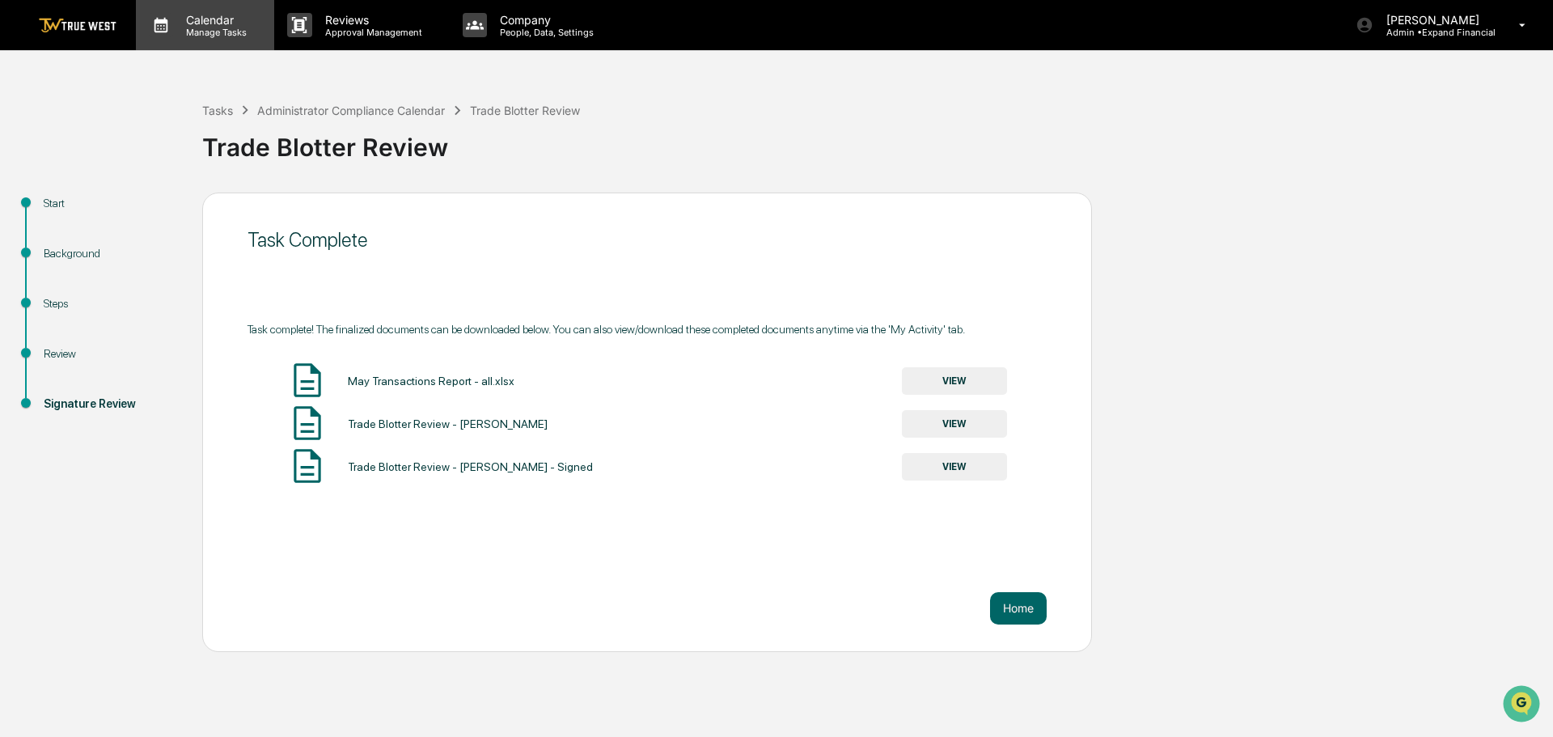
click at [219, 15] on p "Calendar" at bounding box center [214, 20] width 82 height 14
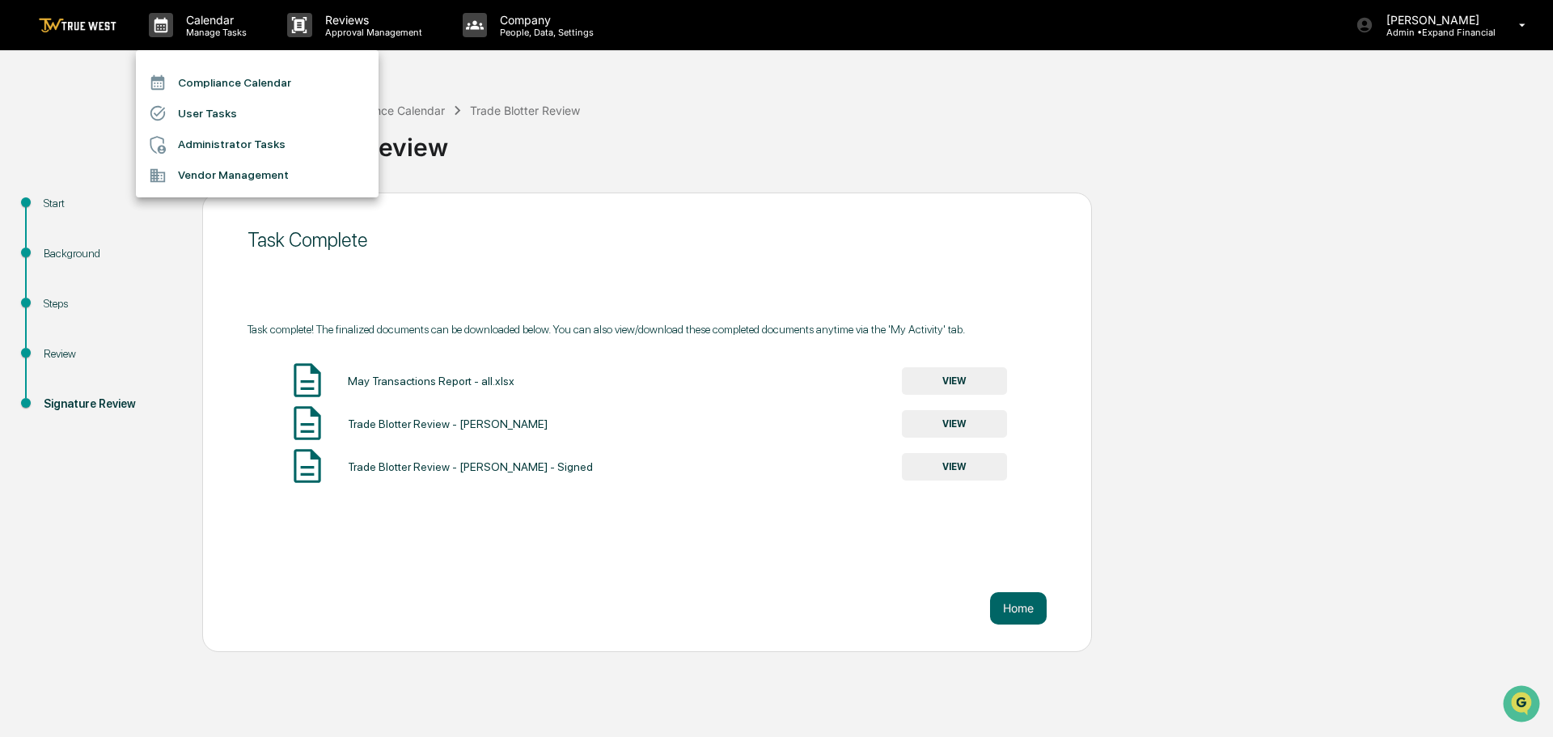
click at [204, 83] on li "Compliance Calendar" at bounding box center [257, 82] width 243 height 31
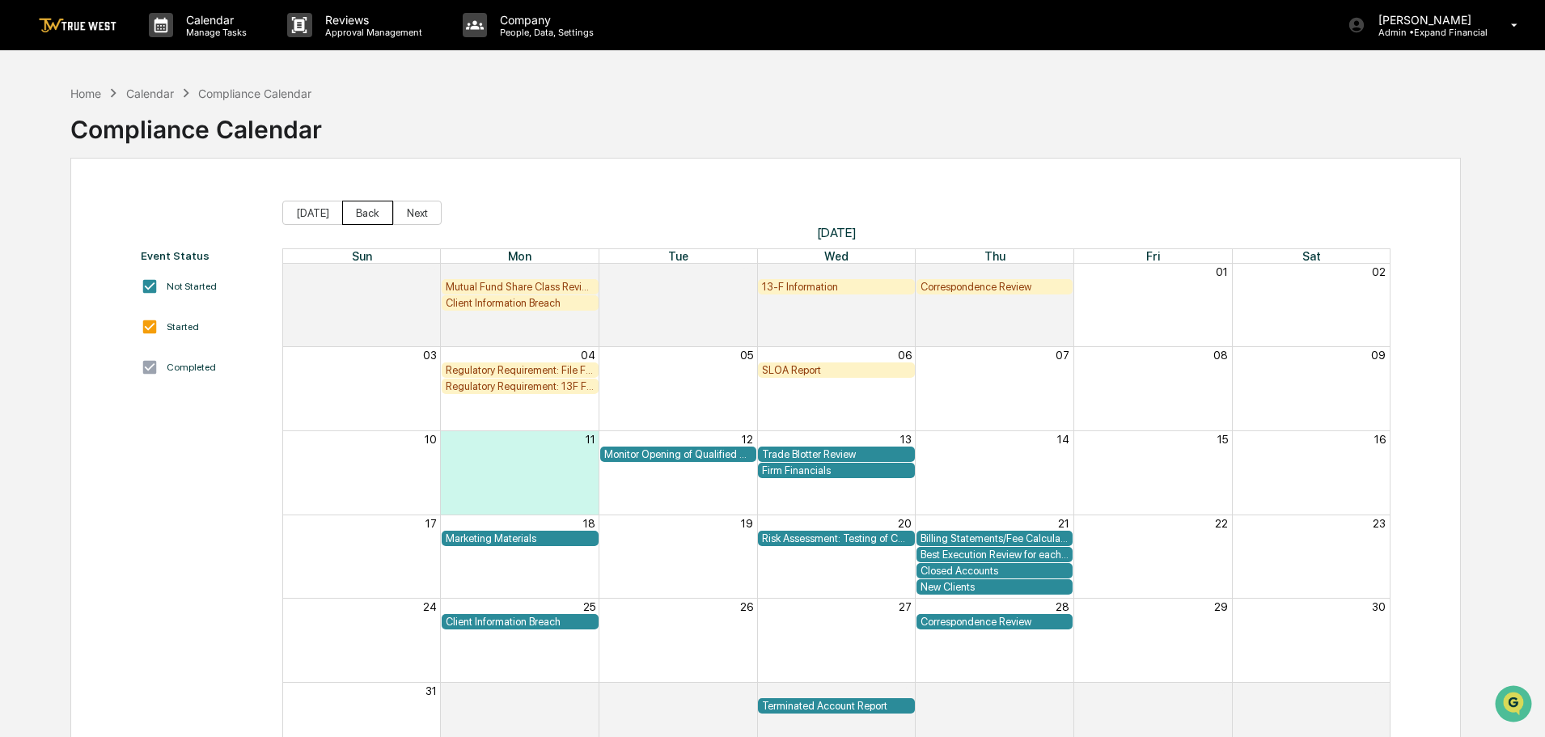
click at [355, 217] on button "Back" at bounding box center [367, 213] width 51 height 24
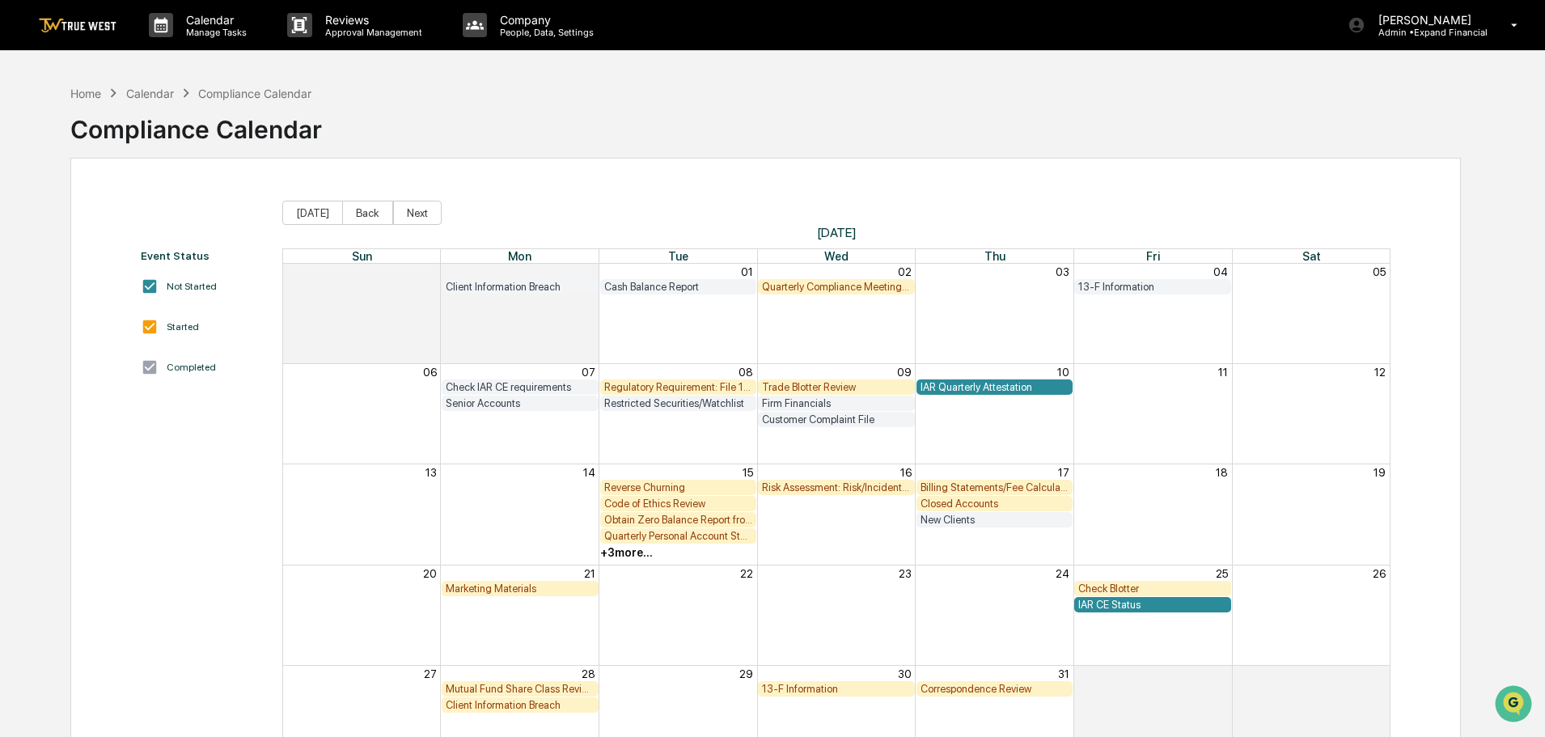
click at [801, 383] on div "Trade Blotter Review" at bounding box center [836, 387] width 149 height 12
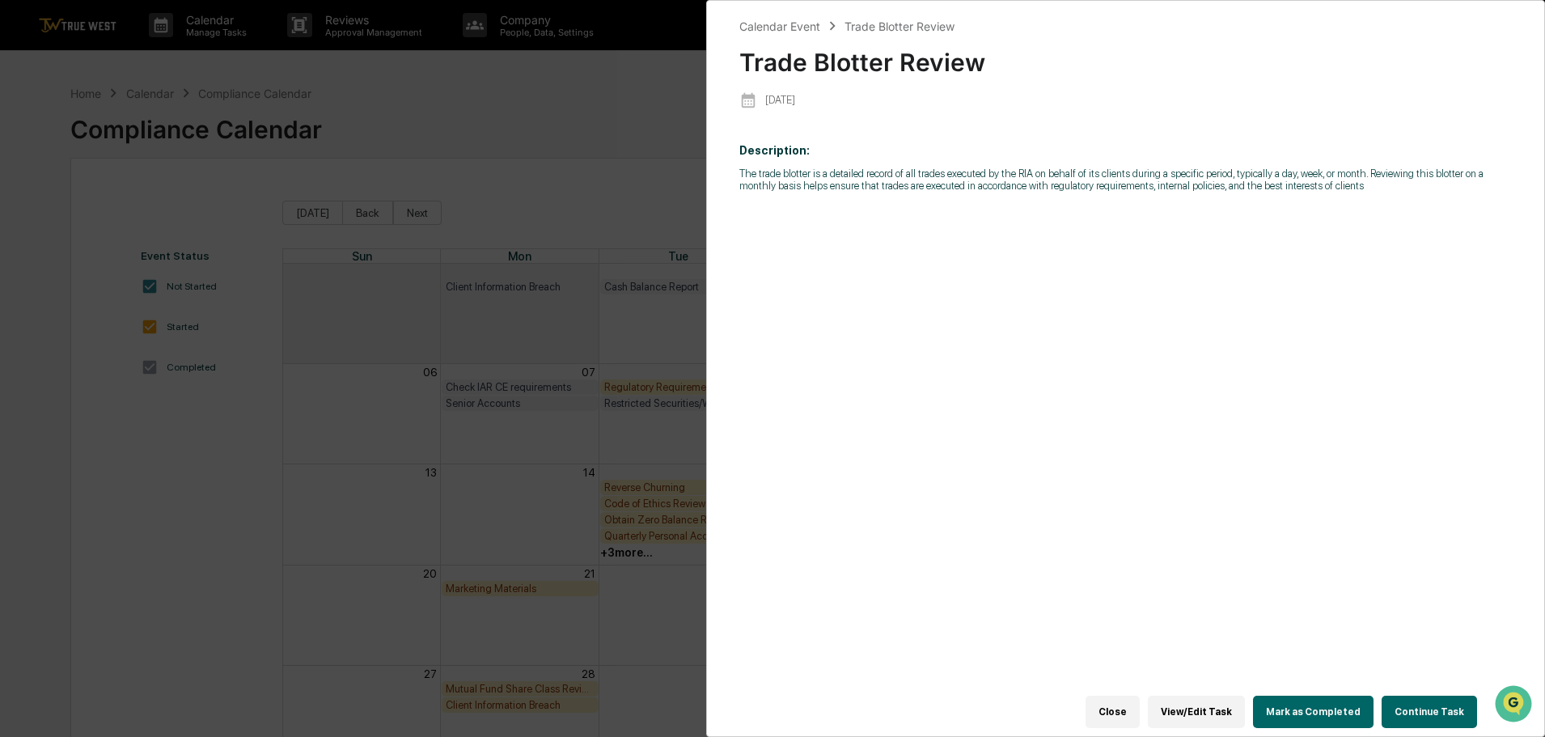
click at [1122, 712] on button "Close" at bounding box center [1112, 712] width 54 height 32
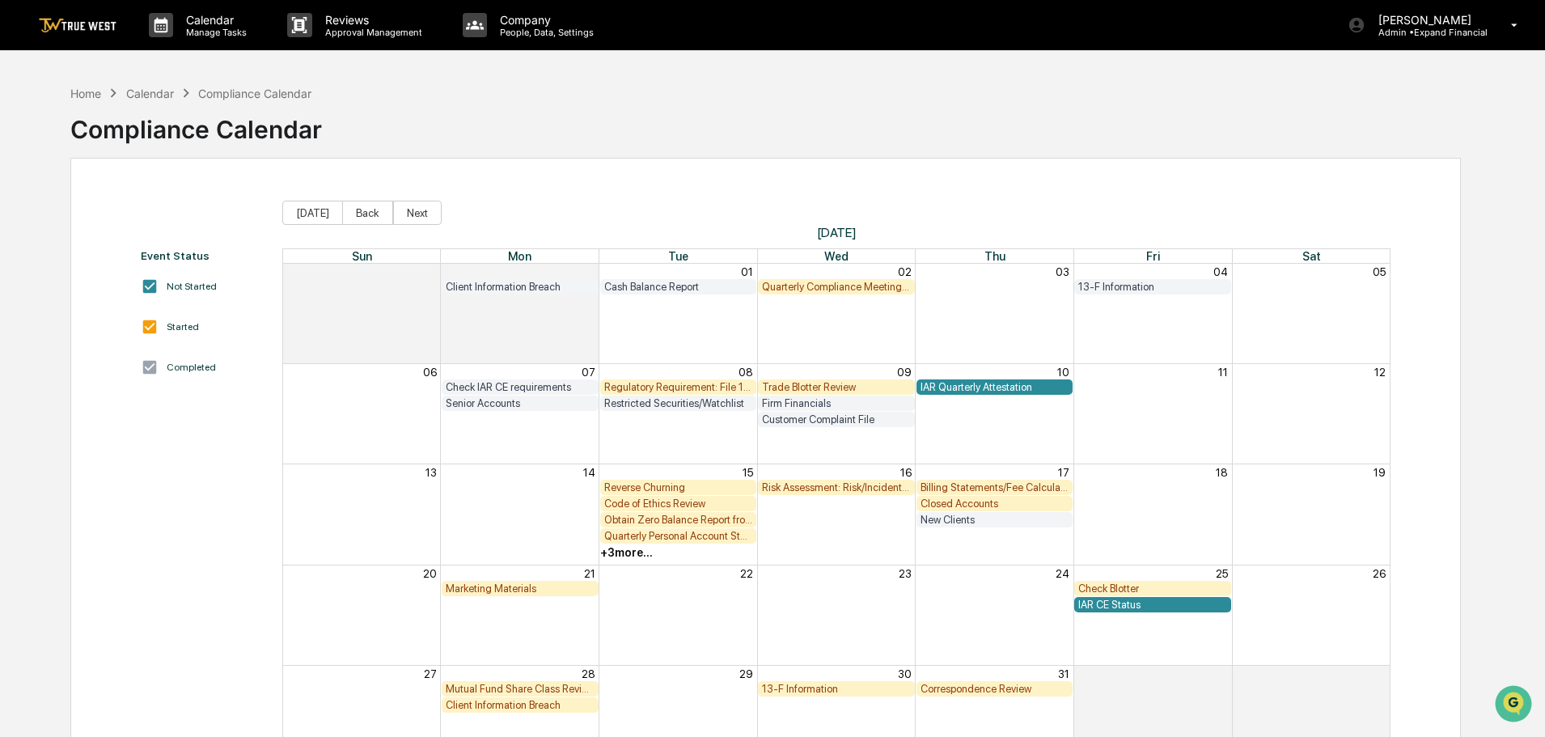
click at [807, 382] on div "Trade Blotter Review" at bounding box center [836, 387] width 149 height 12
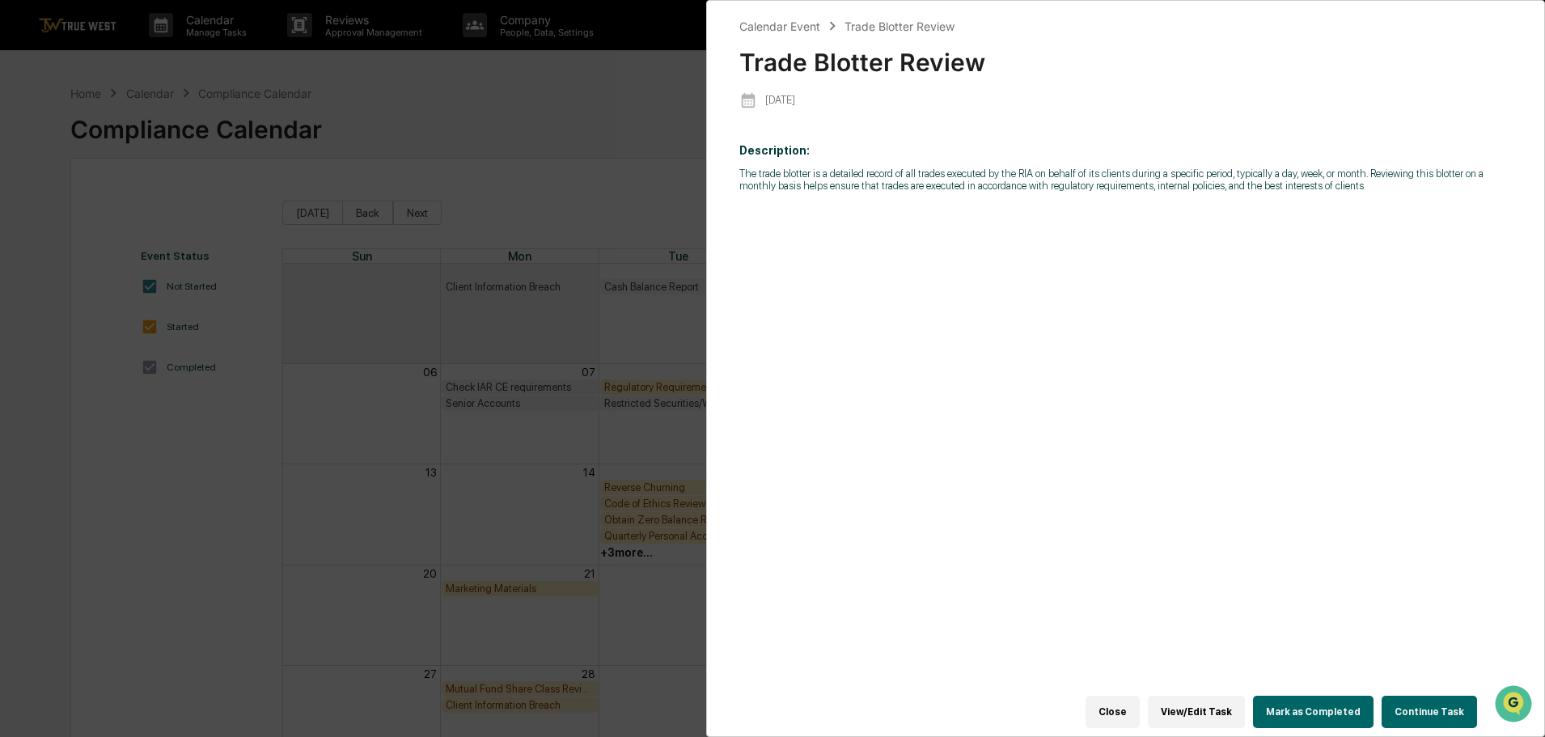
click at [1405, 700] on button "Continue Task" at bounding box center [1428, 712] width 95 height 32
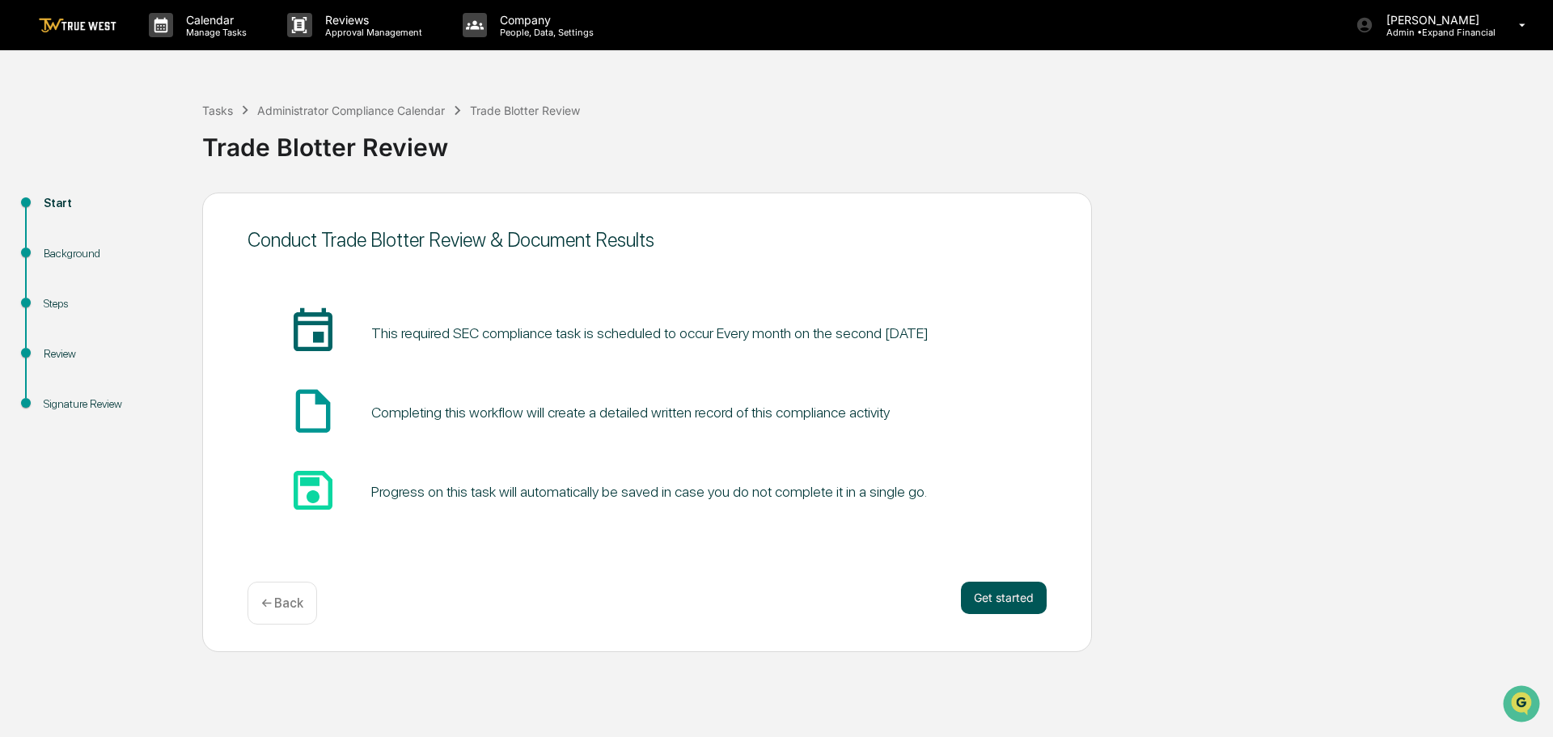
click at [990, 600] on button "Get started" at bounding box center [1004, 598] width 86 height 32
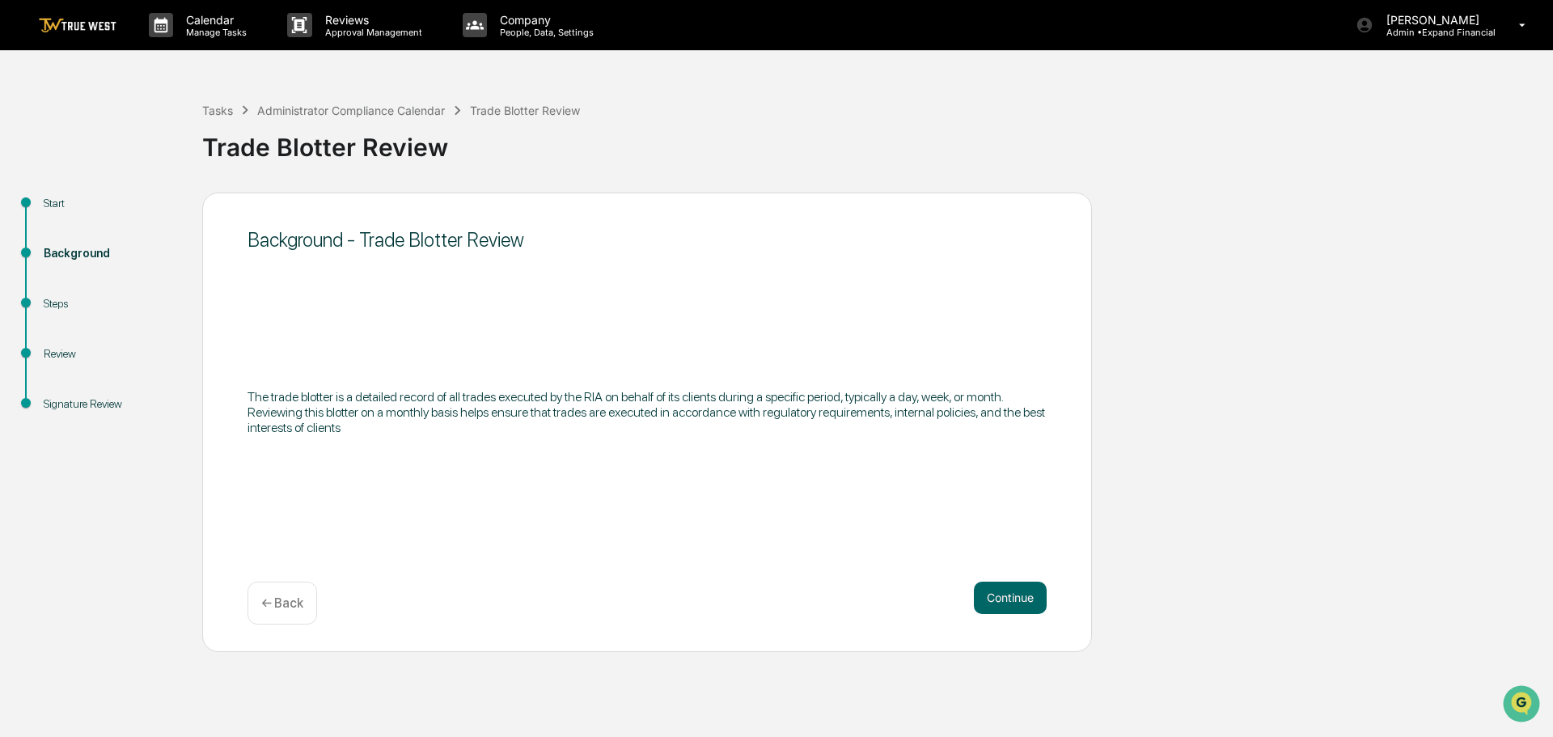
click at [990, 600] on button "Continue" at bounding box center [1010, 598] width 73 height 32
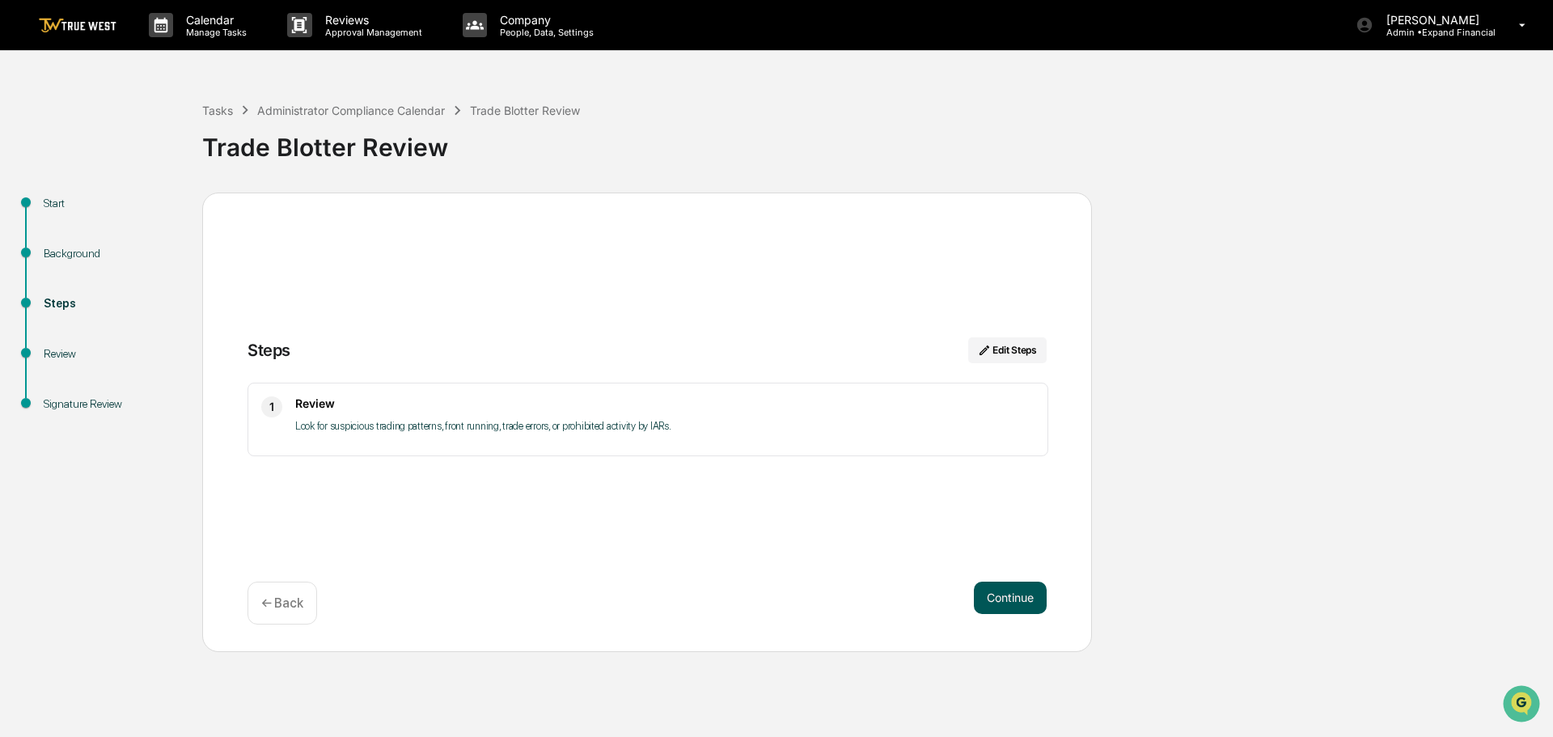
click at [1002, 594] on button "Continue" at bounding box center [1010, 598] width 73 height 32
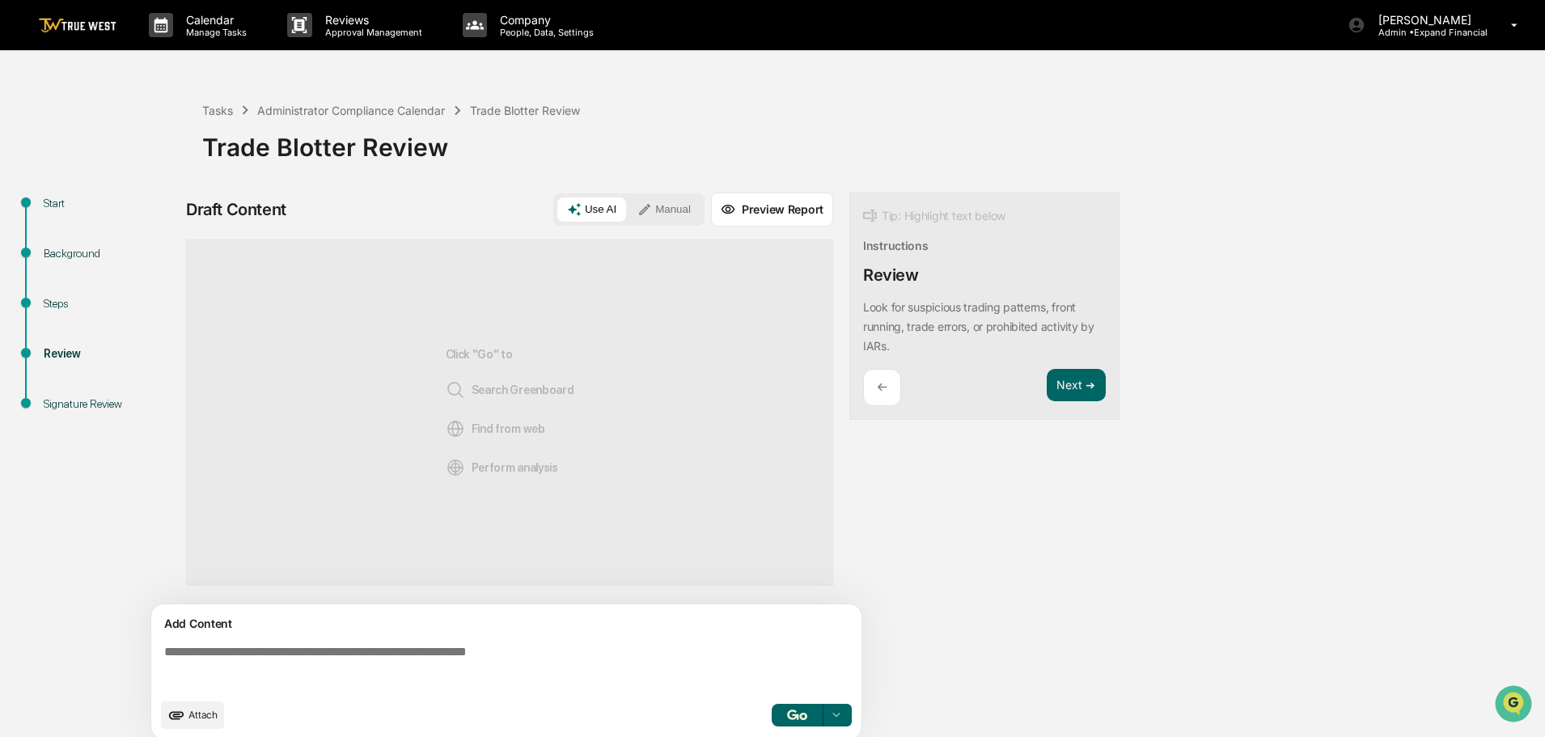
click at [349, 660] on textarea at bounding box center [510, 667] width 704 height 58
click at [671, 211] on button "Manual" at bounding box center [664, 209] width 73 height 24
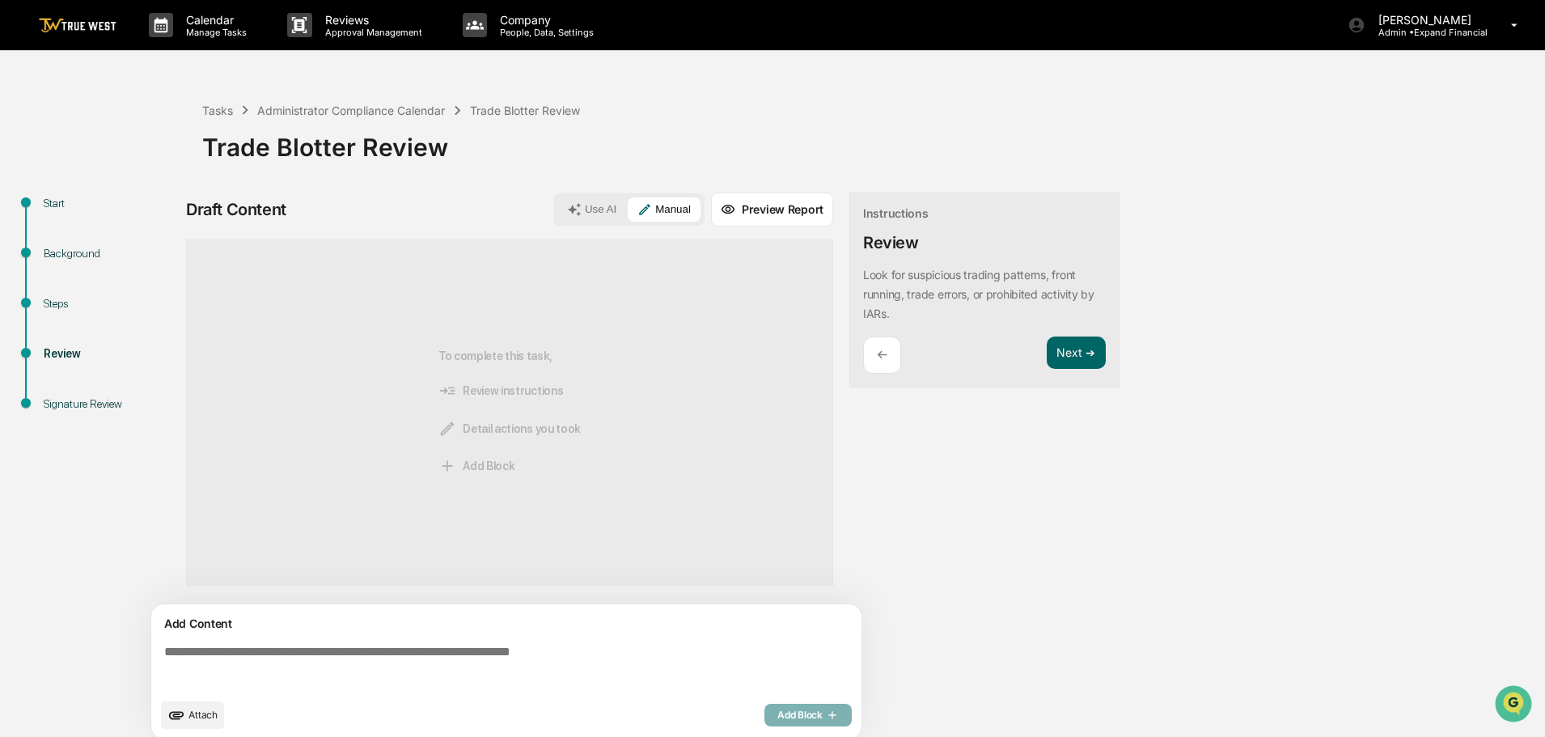
click at [410, 657] on textarea at bounding box center [510, 667] width 704 height 58
paste textarea "**********"
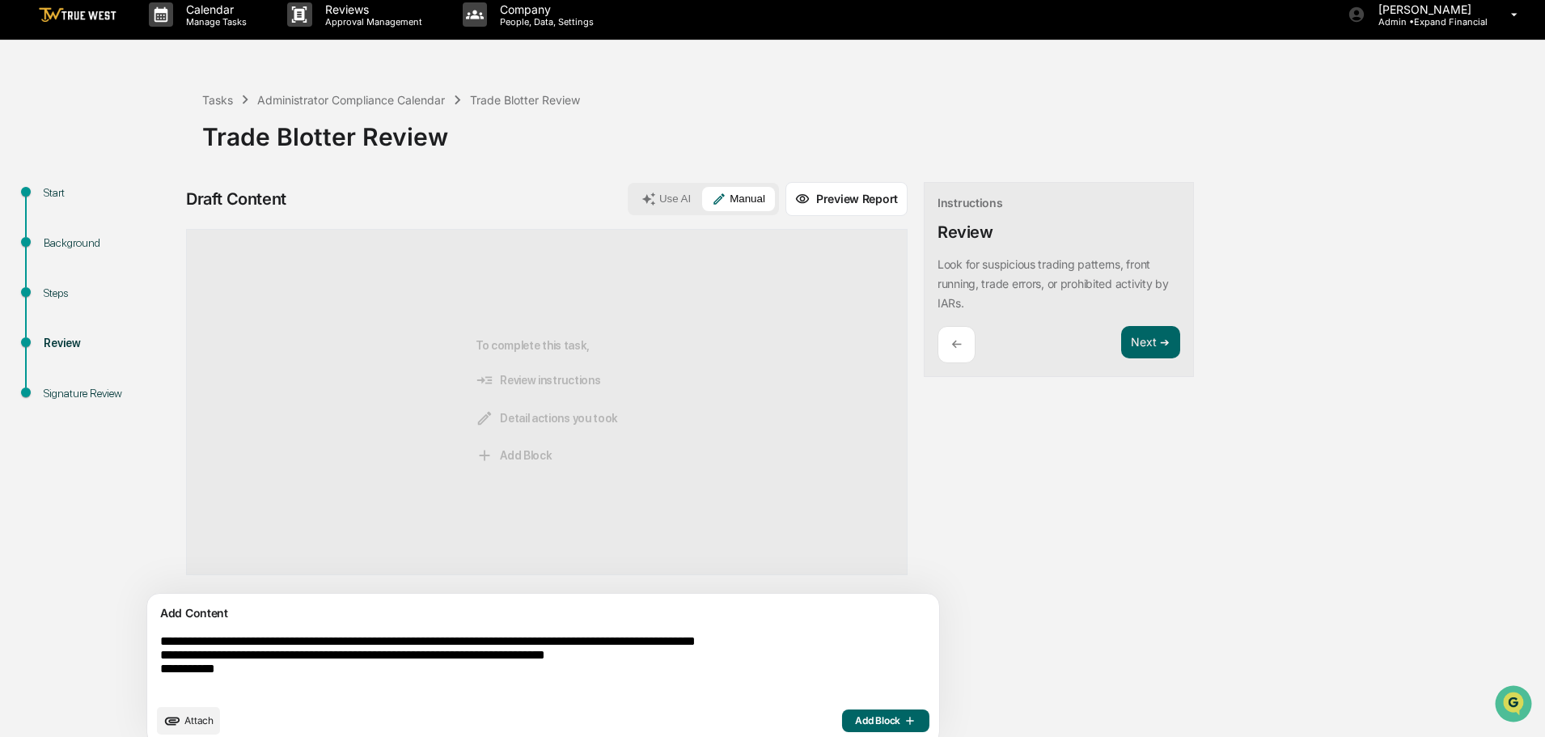
scroll to position [28, 0]
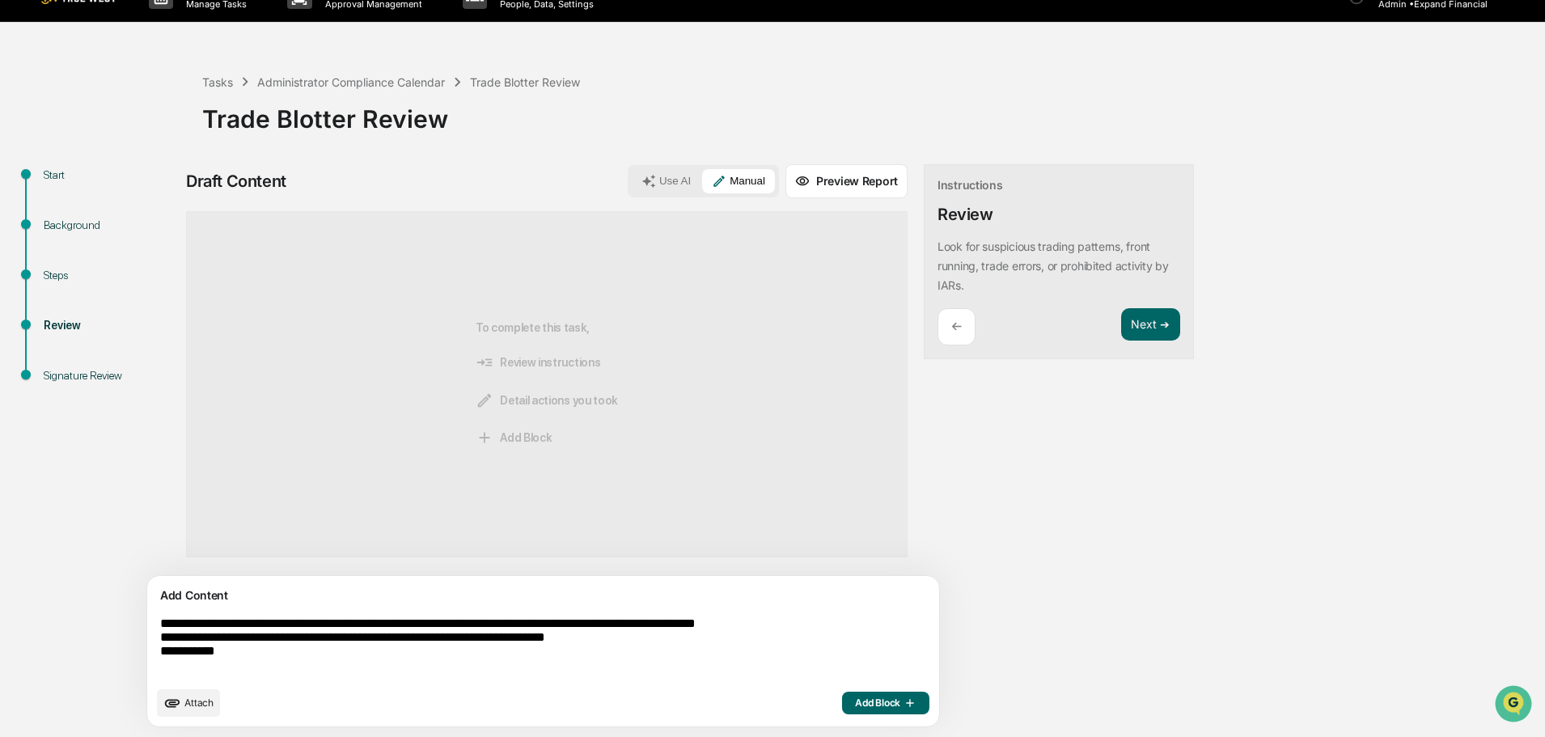
drag, startPoint x: 260, startPoint y: 655, endPoint x: 161, endPoint y: 657, distance: 98.7
click at [161, 657] on textarea "**********" at bounding box center [506, 647] width 704 height 74
type textarea "**********"
click at [192, 701] on span "Attach" at bounding box center [198, 702] width 29 height 12
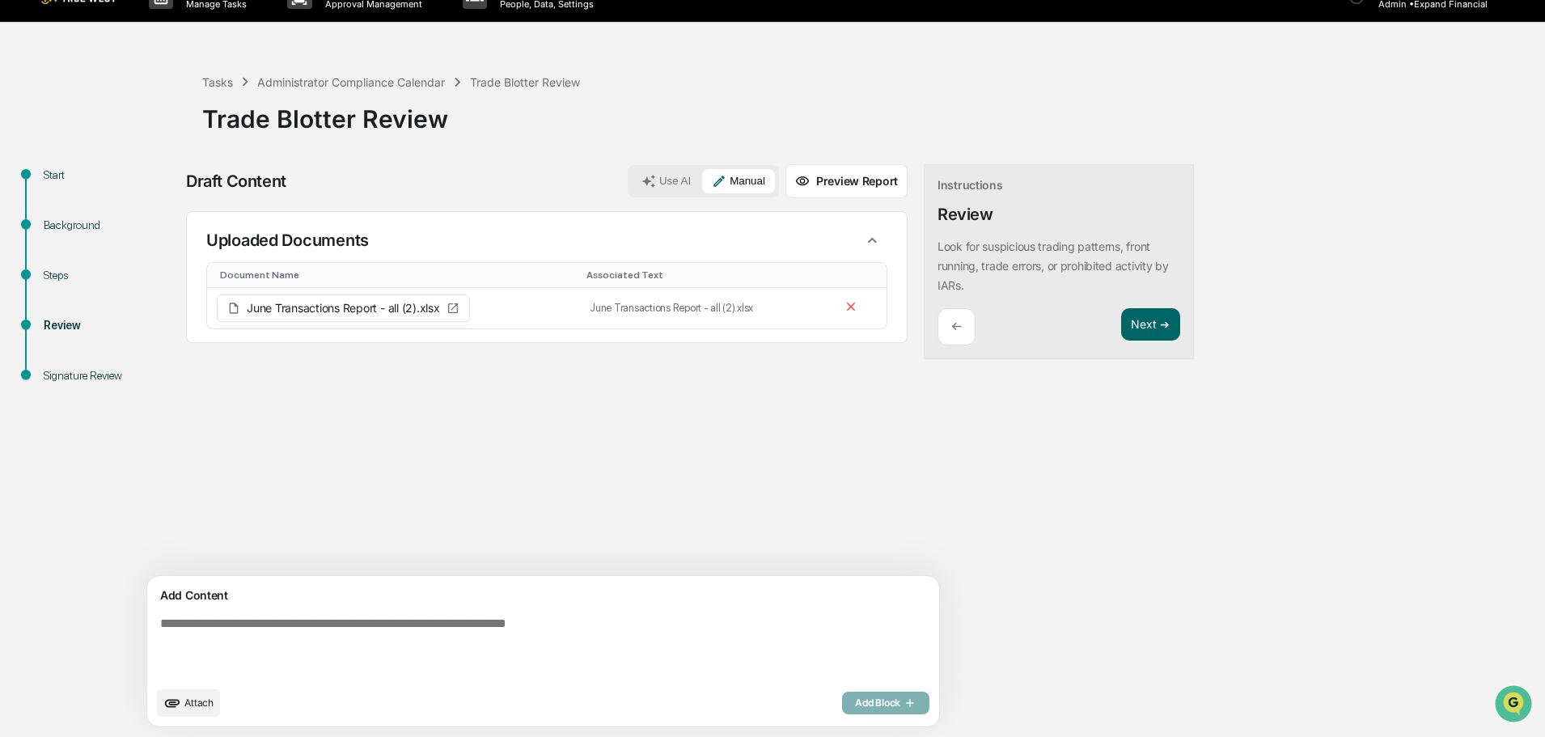
click at [427, 627] on textarea at bounding box center [506, 647] width 704 height 74
paste textarea "**********"
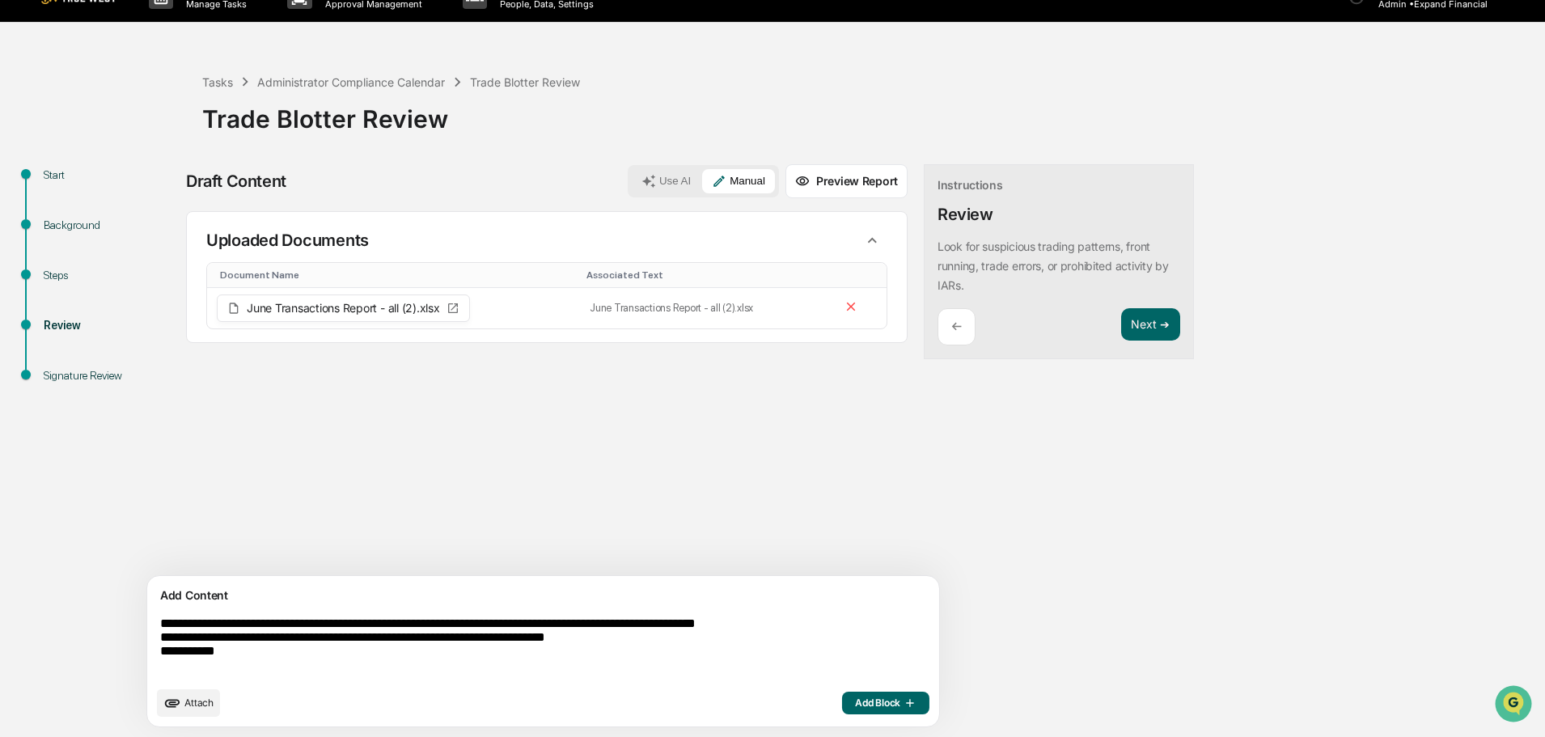
drag, startPoint x: 252, startPoint y: 666, endPoint x: 163, endPoint y: 665, distance: 89.0
click at [163, 665] on textarea "**********" at bounding box center [506, 647] width 704 height 74
click at [656, 641] on textarea "**********" at bounding box center [506, 647] width 704 height 74
click at [689, 645] on textarea "**********" at bounding box center [506, 647] width 704 height 74
type textarea "**********"
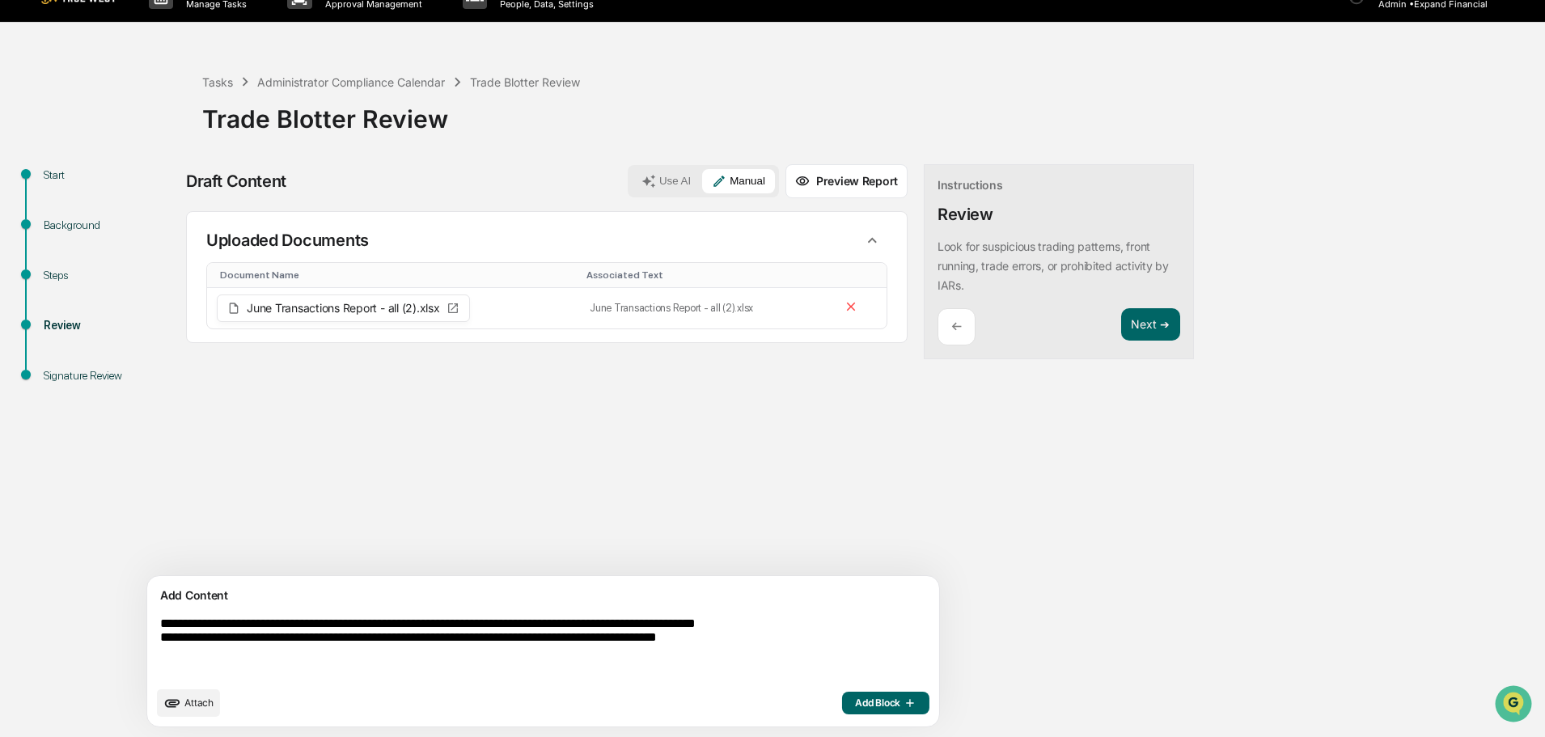
click at [842, 692] on button "Add Block" at bounding box center [885, 703] width 87 height 23
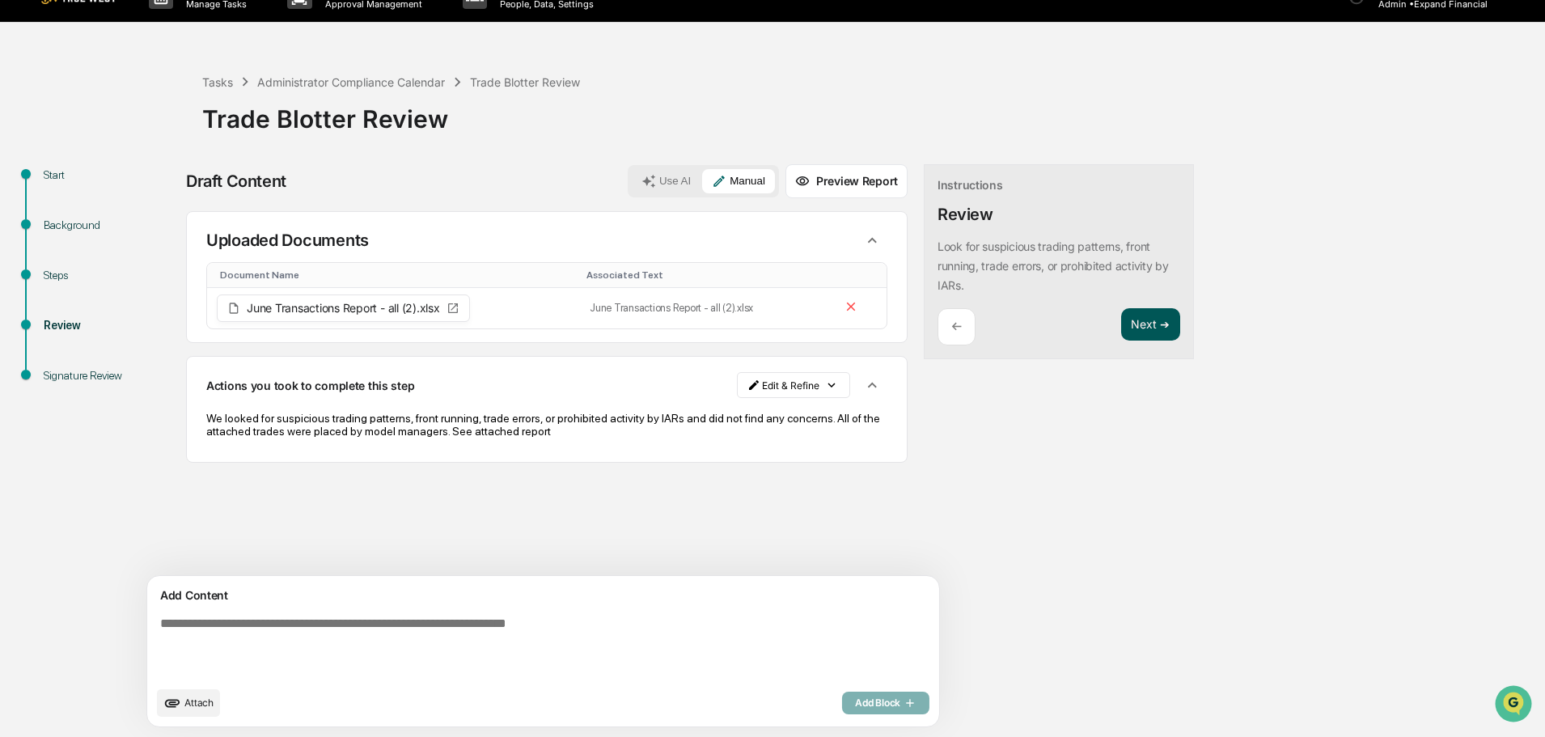
click at [1121, 319] on button "Next ➔" at bounding box center [1150, 324] width 59 height 33
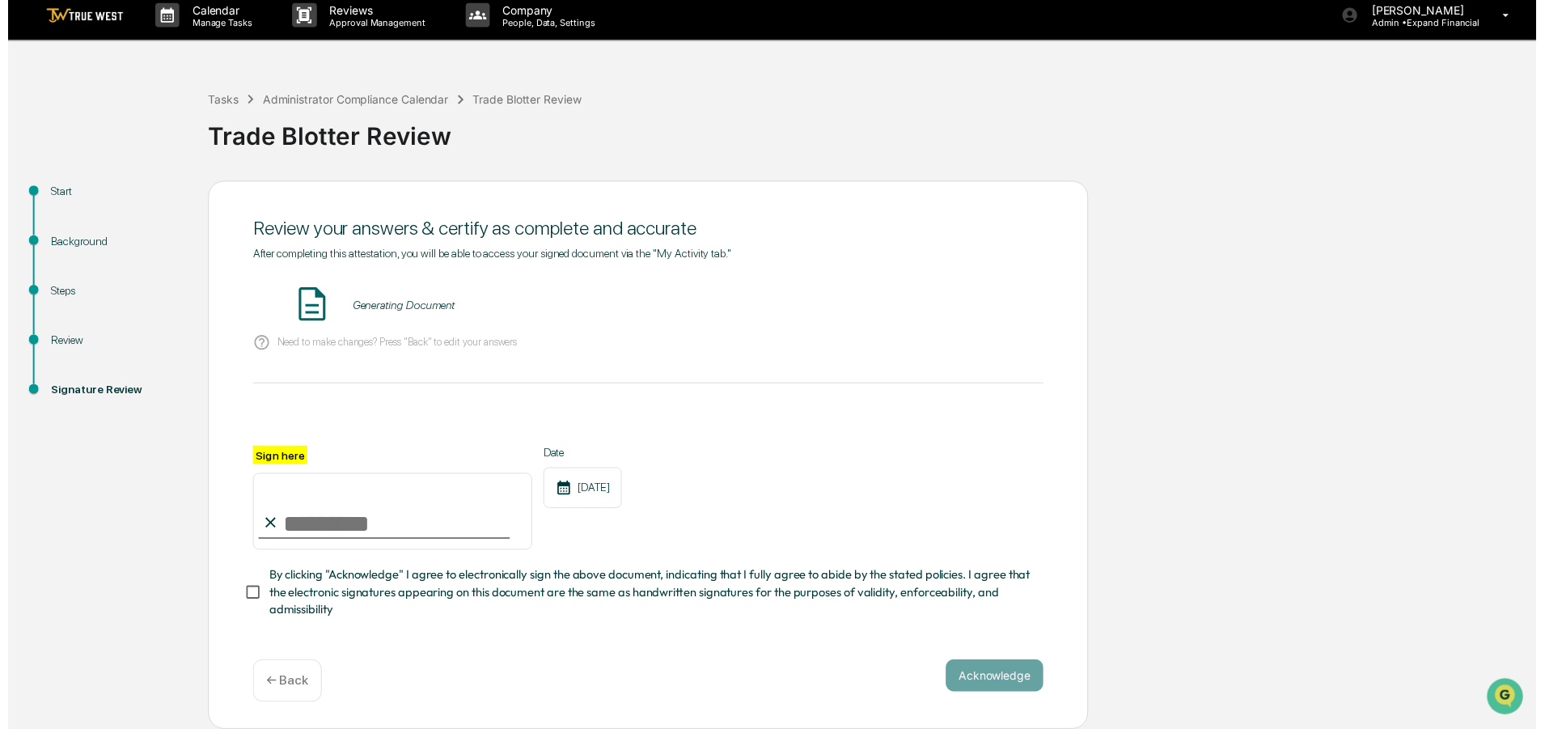
scroll to position [15, 0]
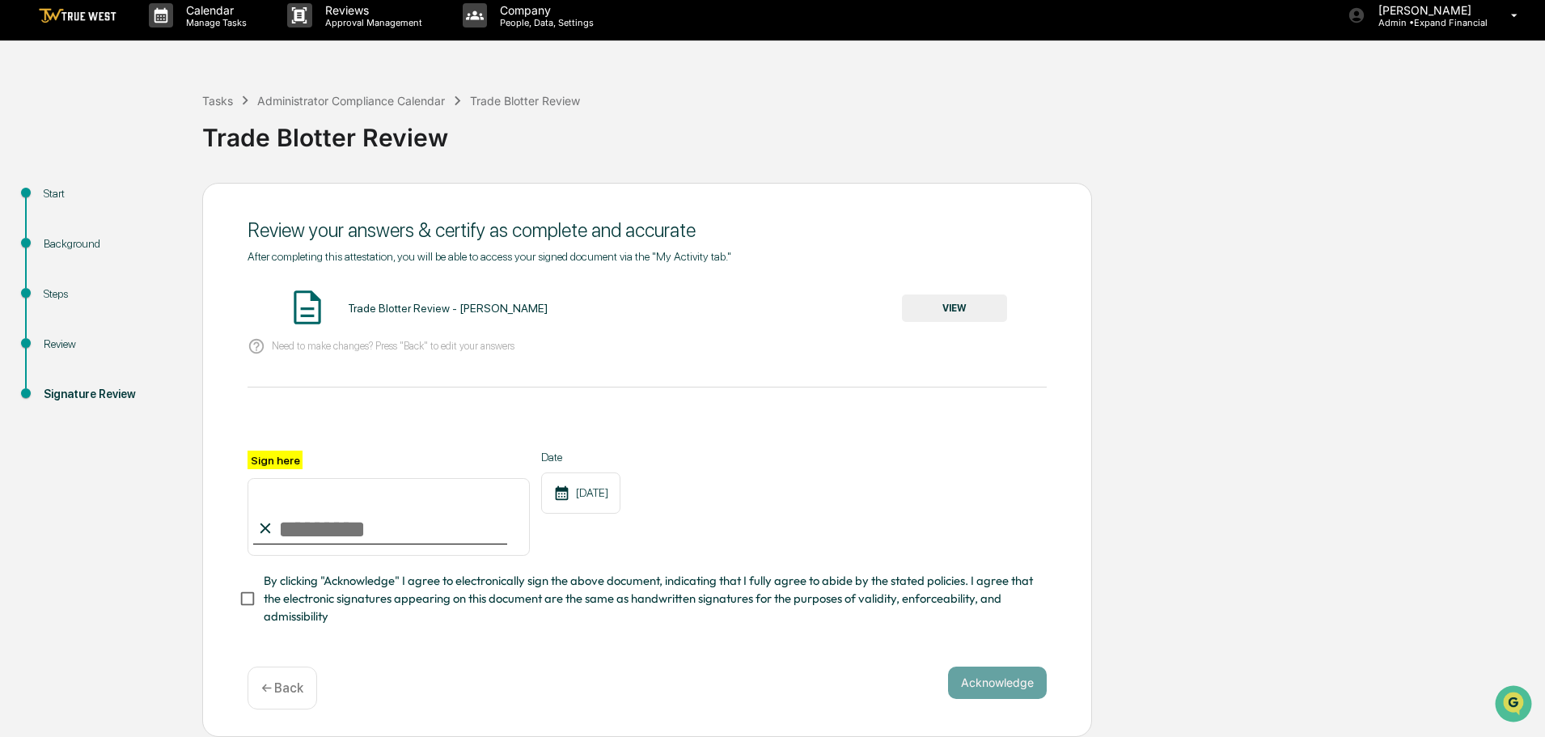
click at [952, 300] on button "VIEW" at bounding box center [954, 308] width 105 height 28
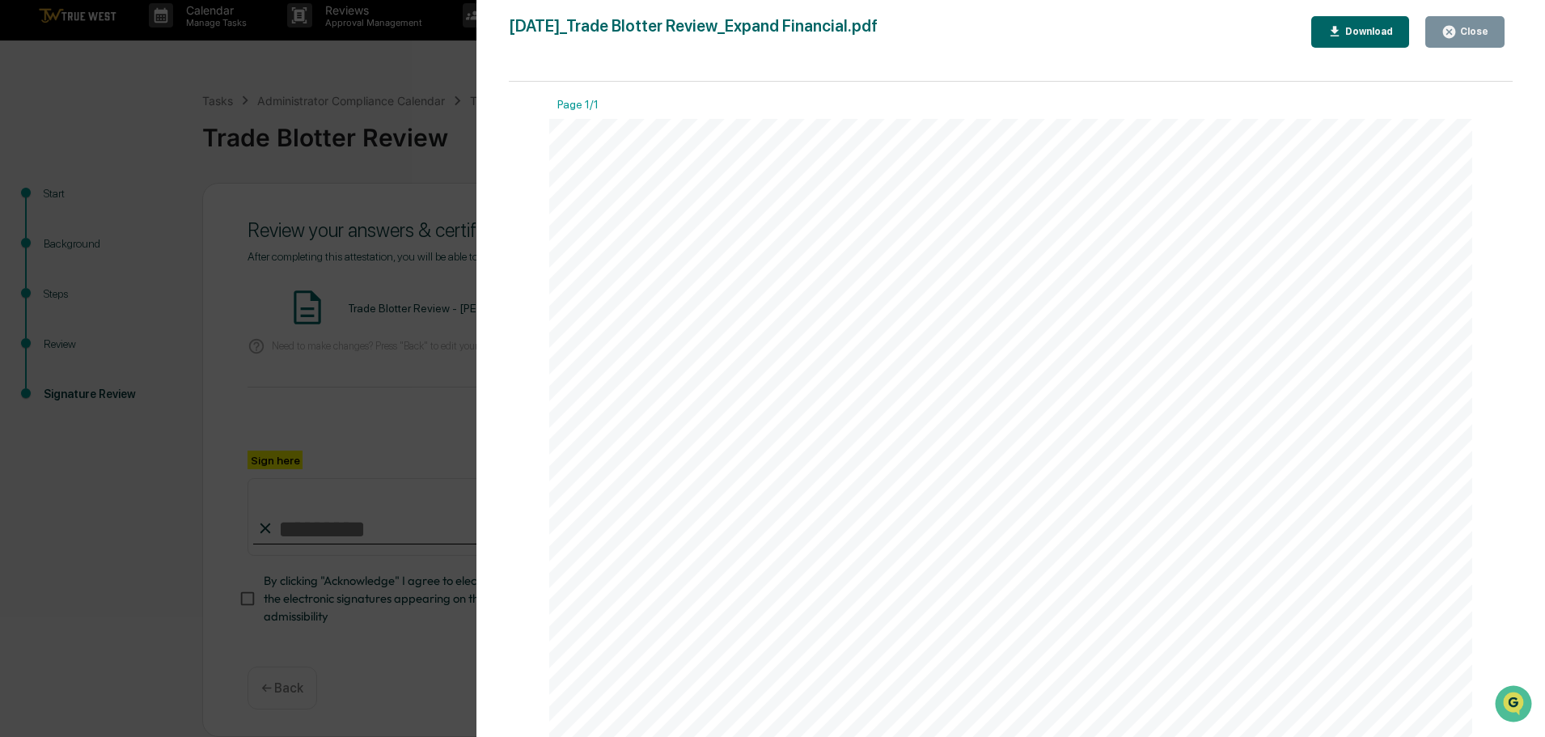
click at [1462, 25] on div "Close" at bounding box center [1464, 31] width 47 height 15
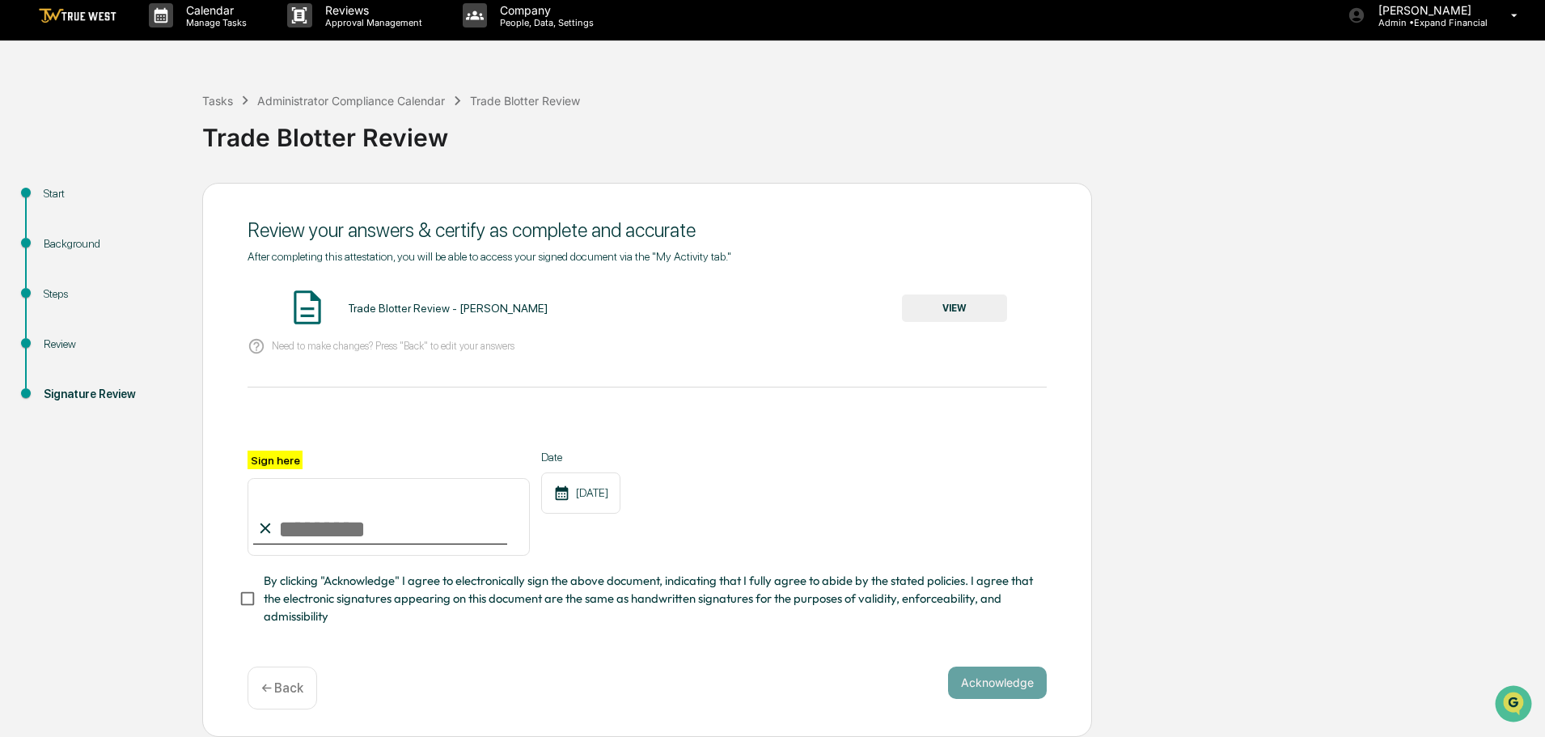
click at [356, 521] on input "Sign here" at bounding box center [389, 517] width 282 height 78
type input "**********"
click at [991, 689] on button "Acknowledge" at bounding box center [997, 682] width 99 height 32
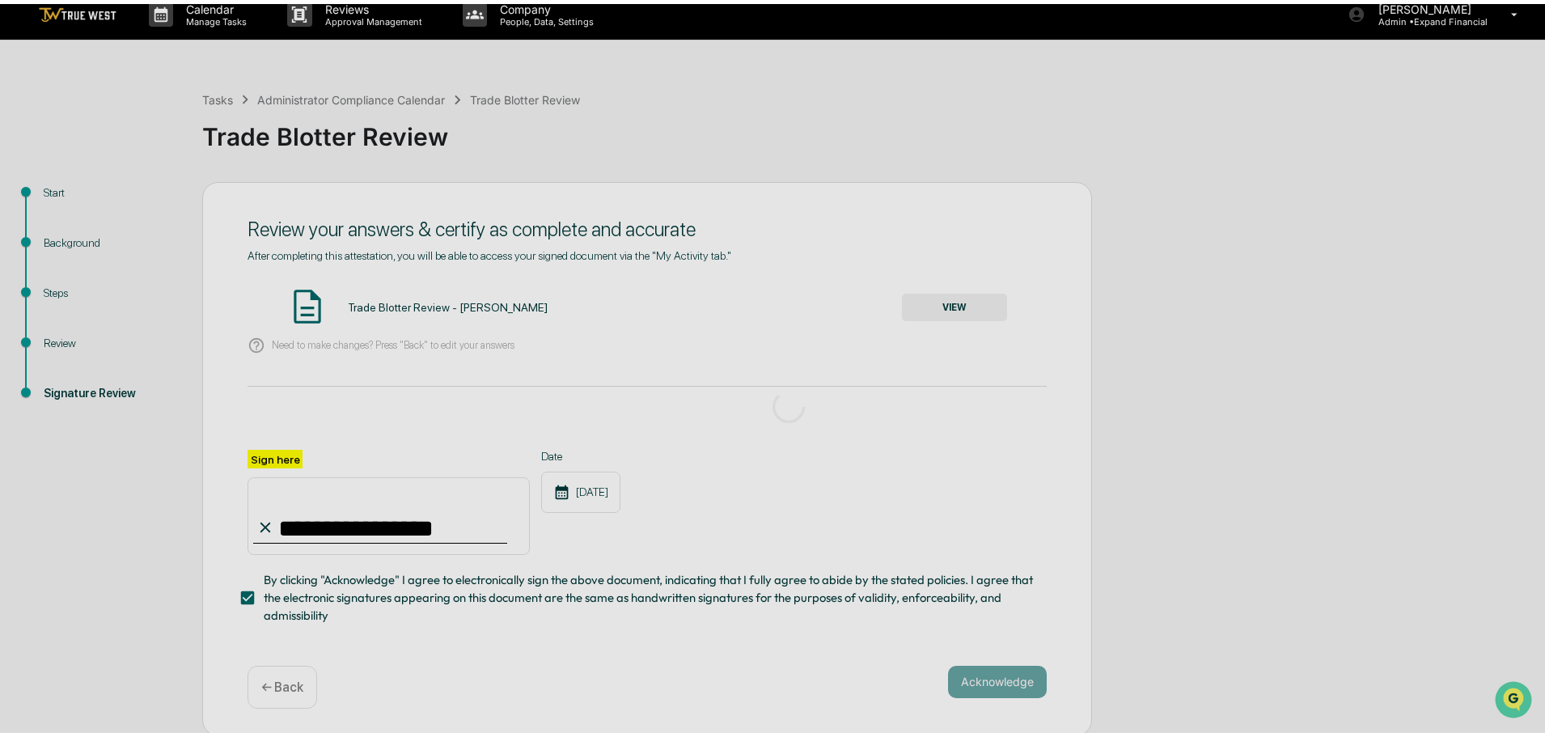
scroll to position [0, 0]
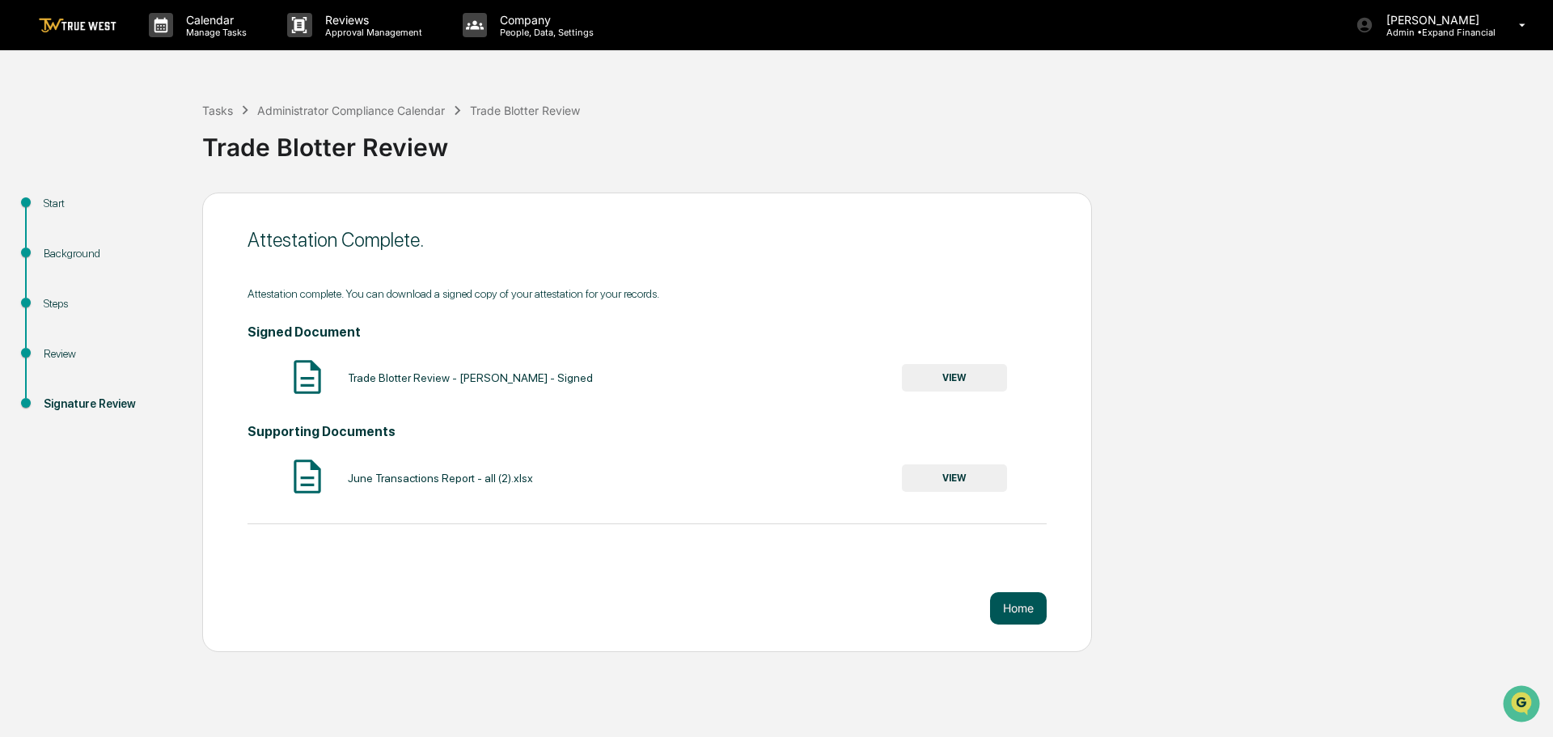
click at [1016, 611] on button "Home" at bounding box center [1018, 608] width 57 height 32
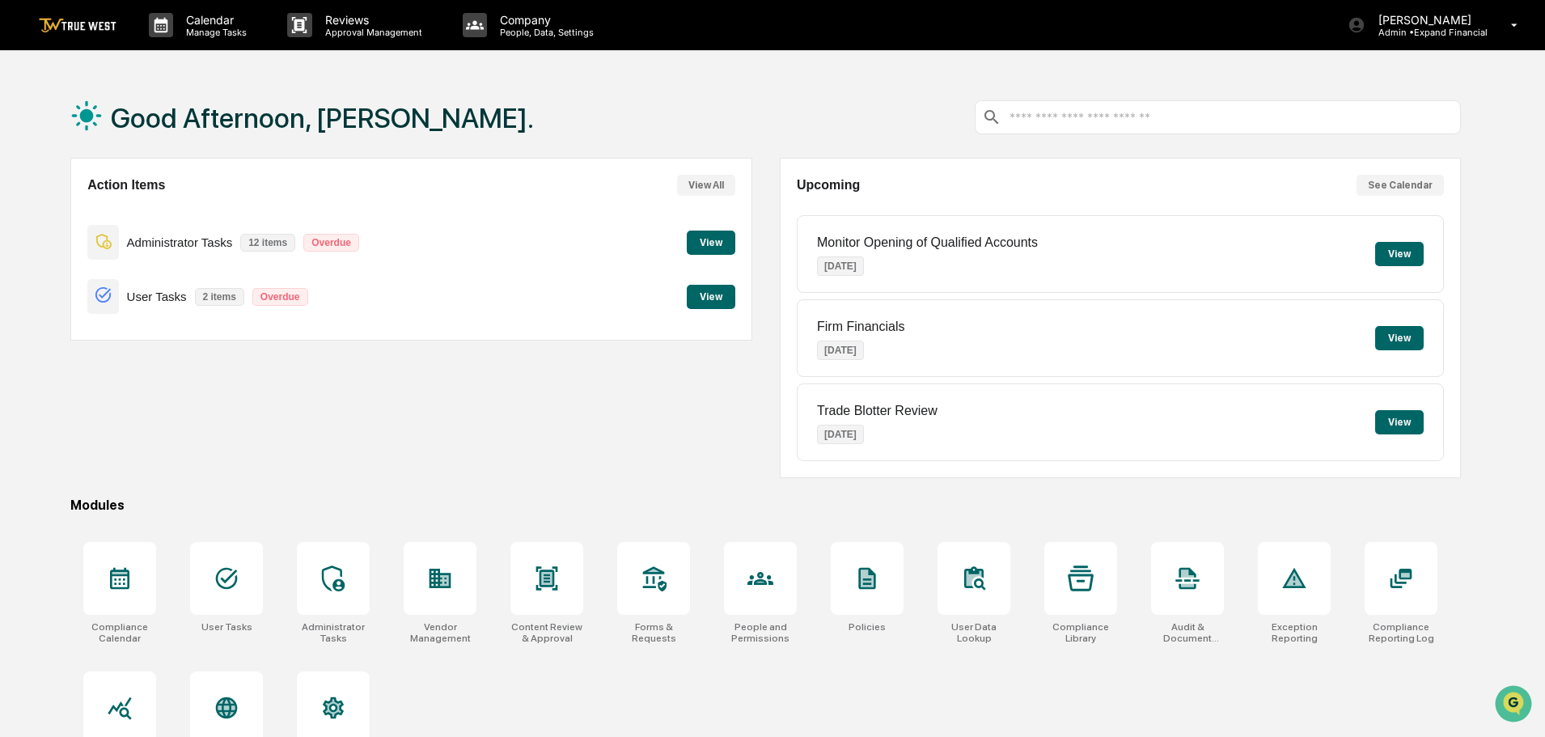
click at [710, 242] on button "View" at bounding box center [711, 243] width 49 height 24
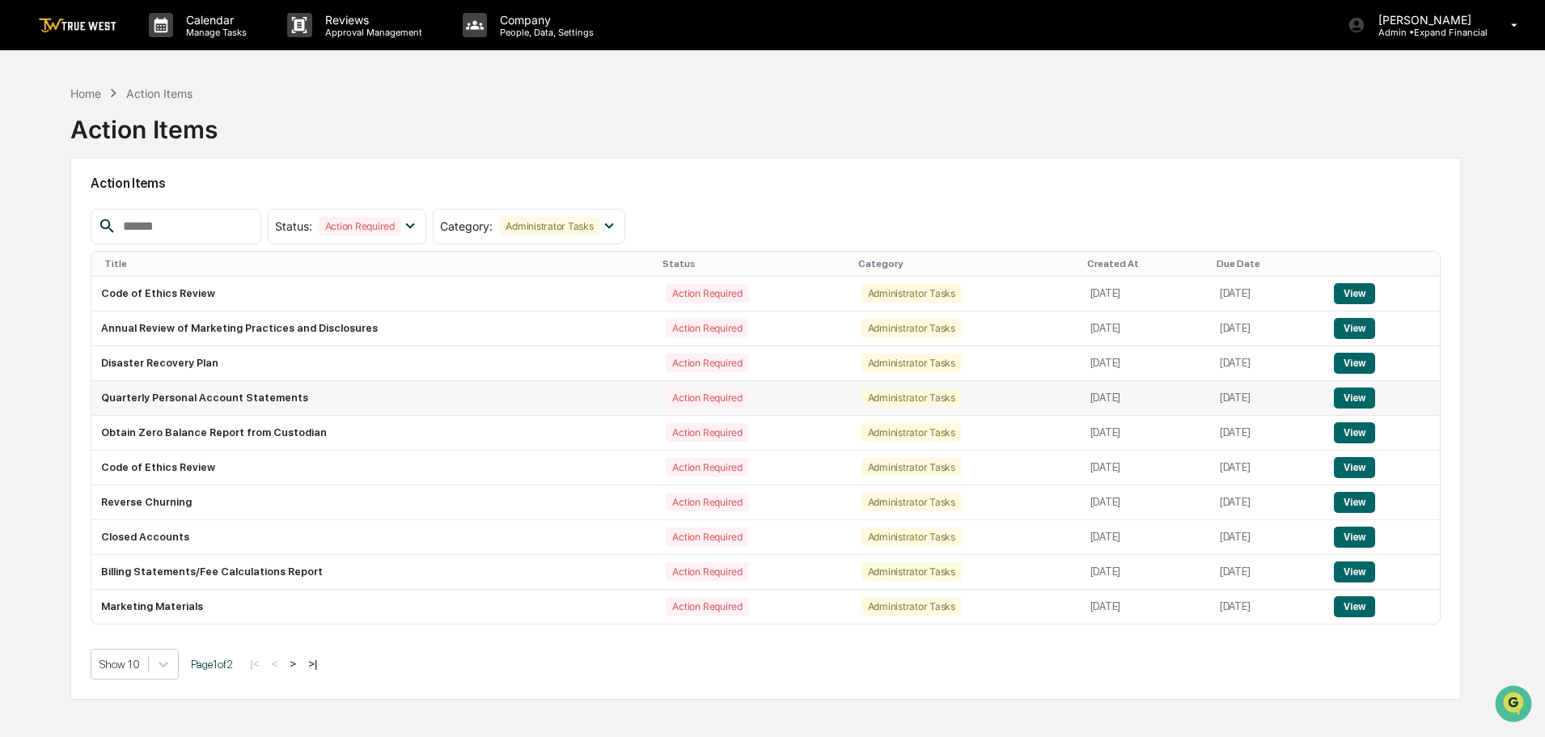
click at [1357, 396] on button "View" at bounding box center [1354, 397] width 41 height 21
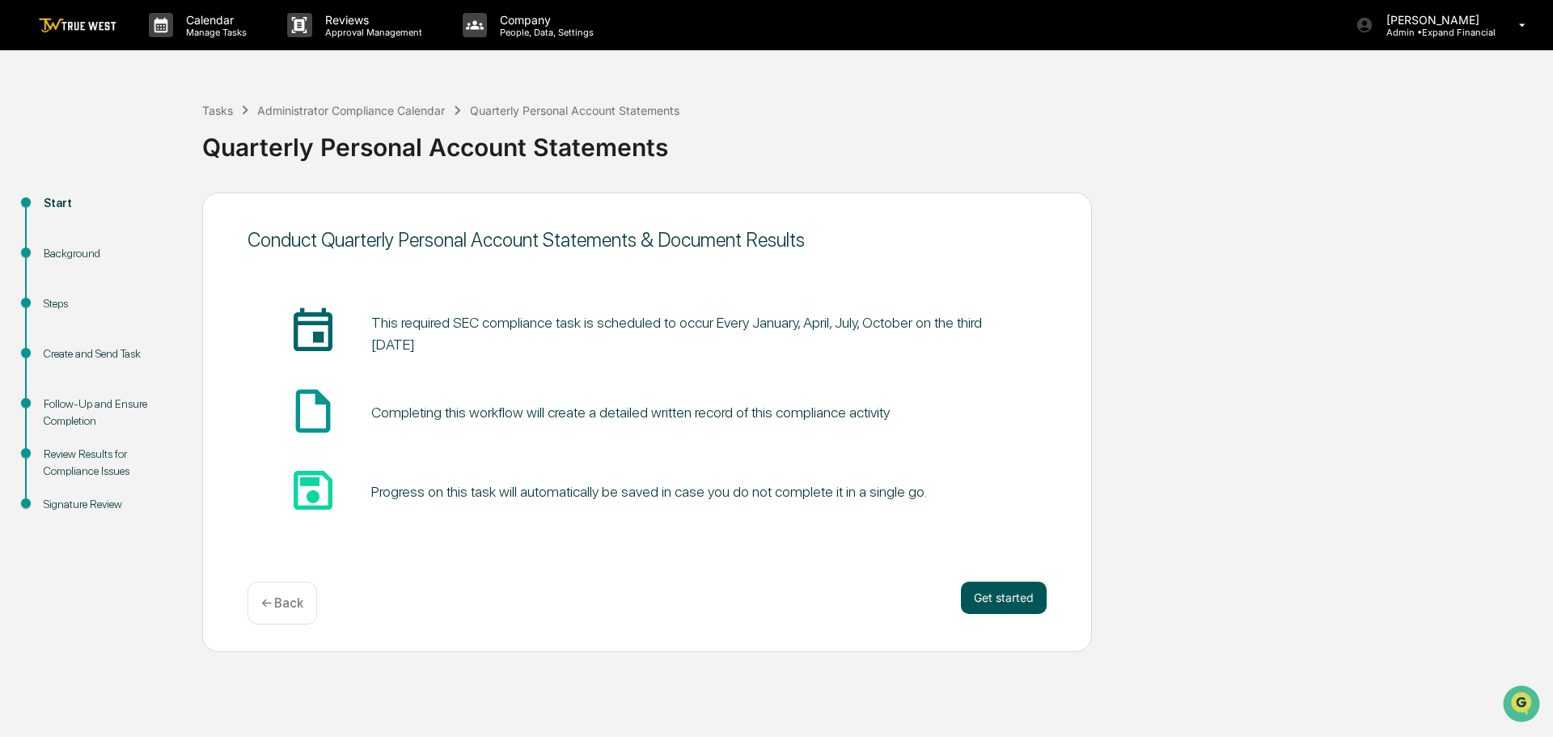
click at [999, 590] on button "Get started" at bounding box center [1004, 598] width 86 height 32
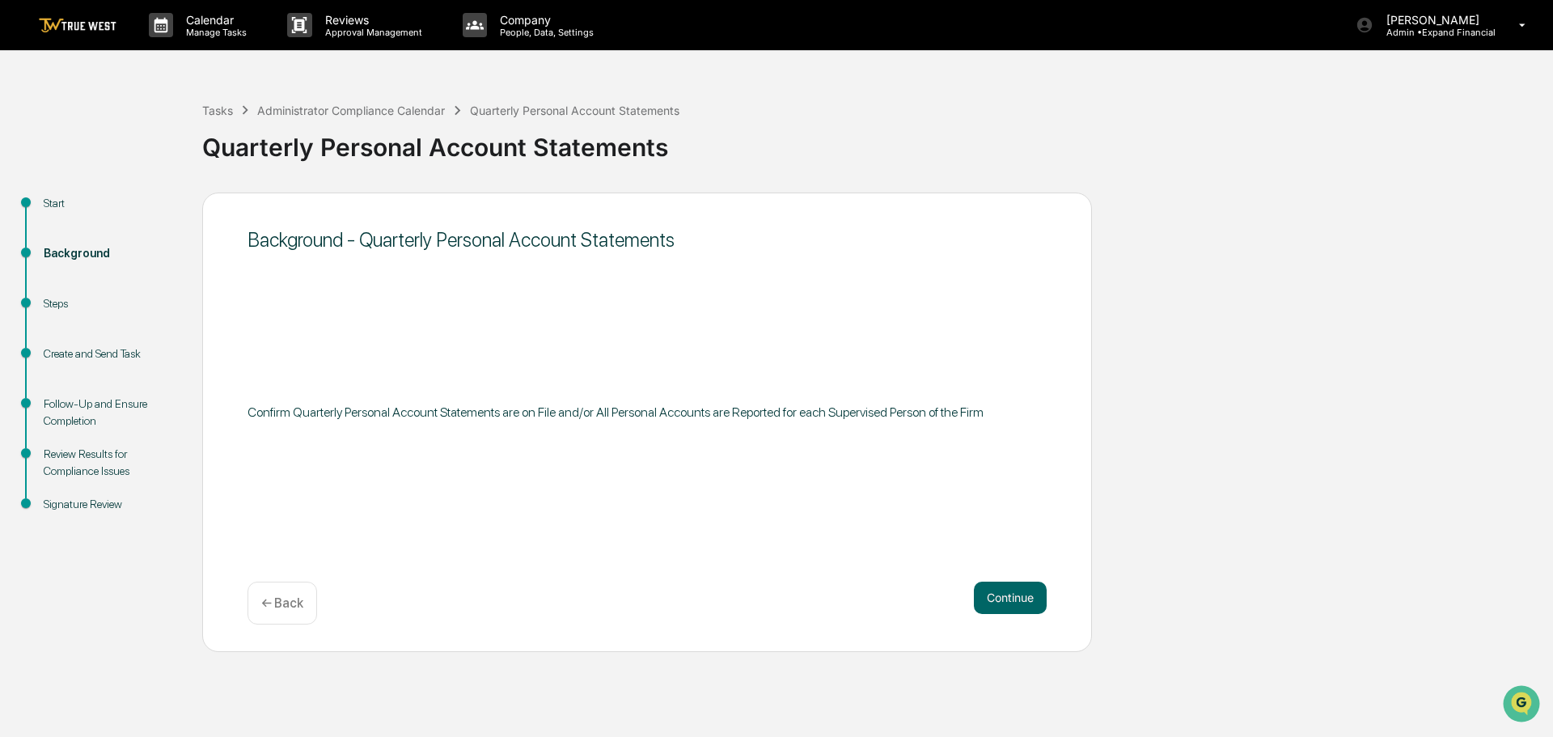
click at [292, 594] on div "← Back" at bounding box center [283, 603] width 70 height 43
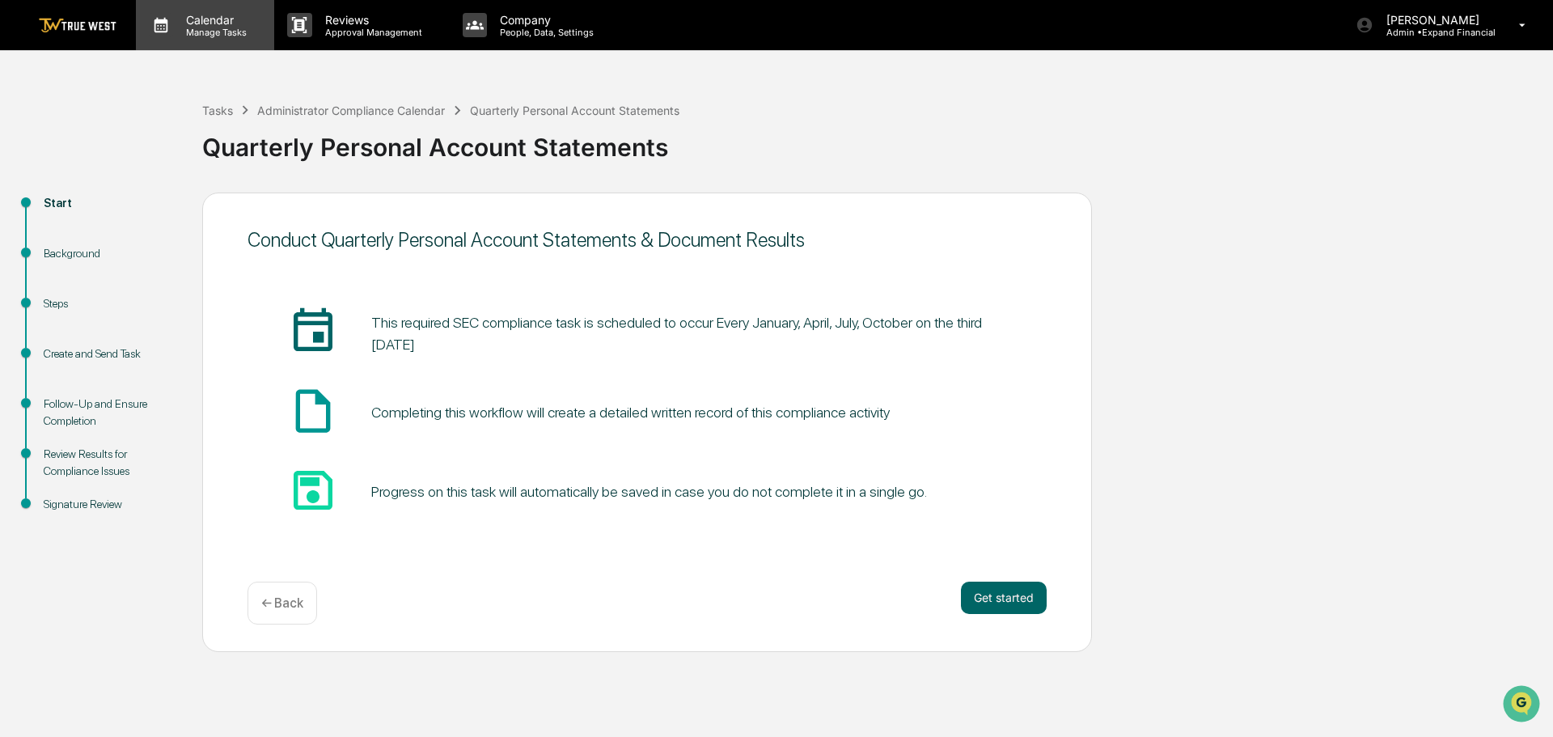
click at [231, 31] on p "Manage Tasks" at bounding box center [214, 32] width 82 height 11
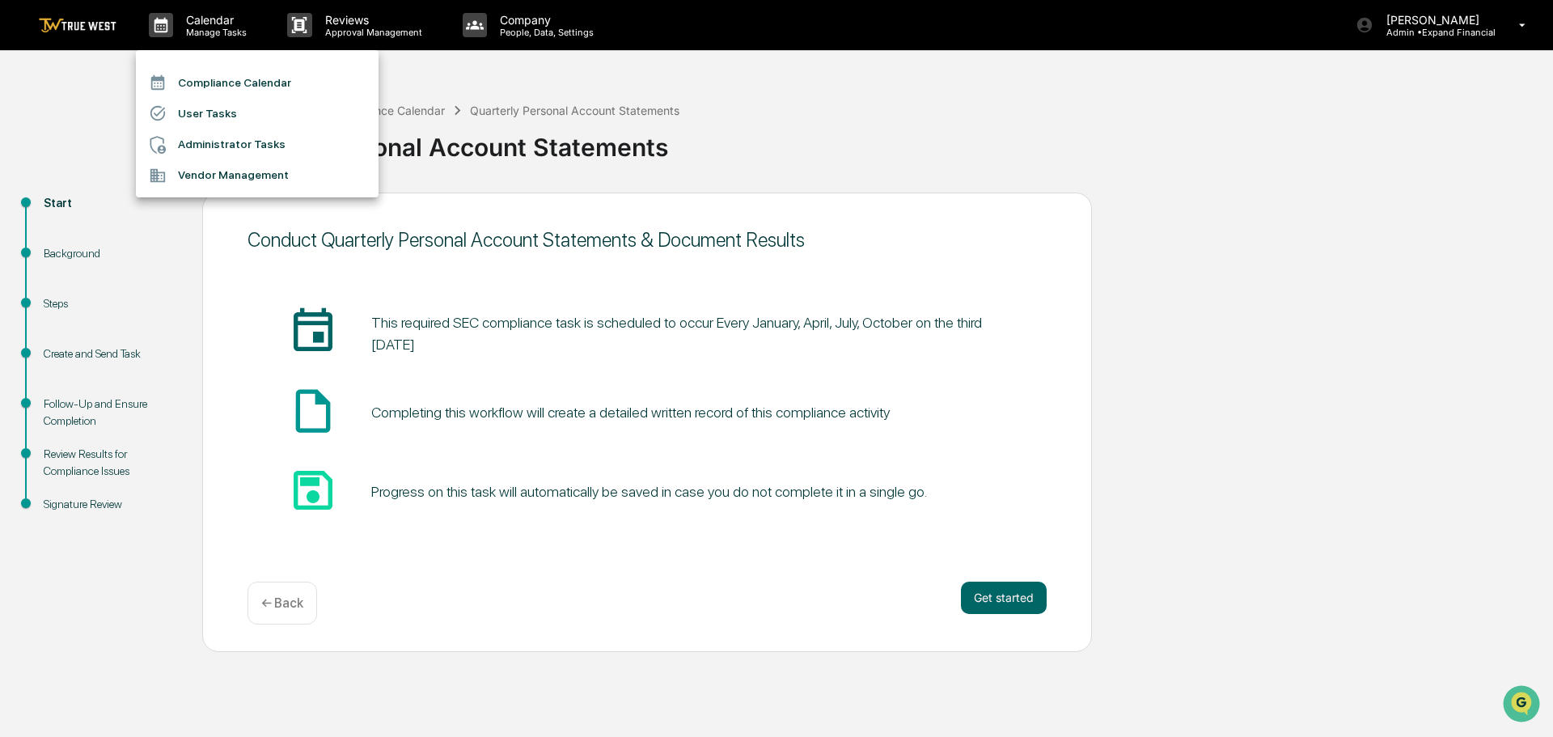
click at [199, 83] on li "Compliance Calendar" at bounding box center [257, 82] width 243 height 31
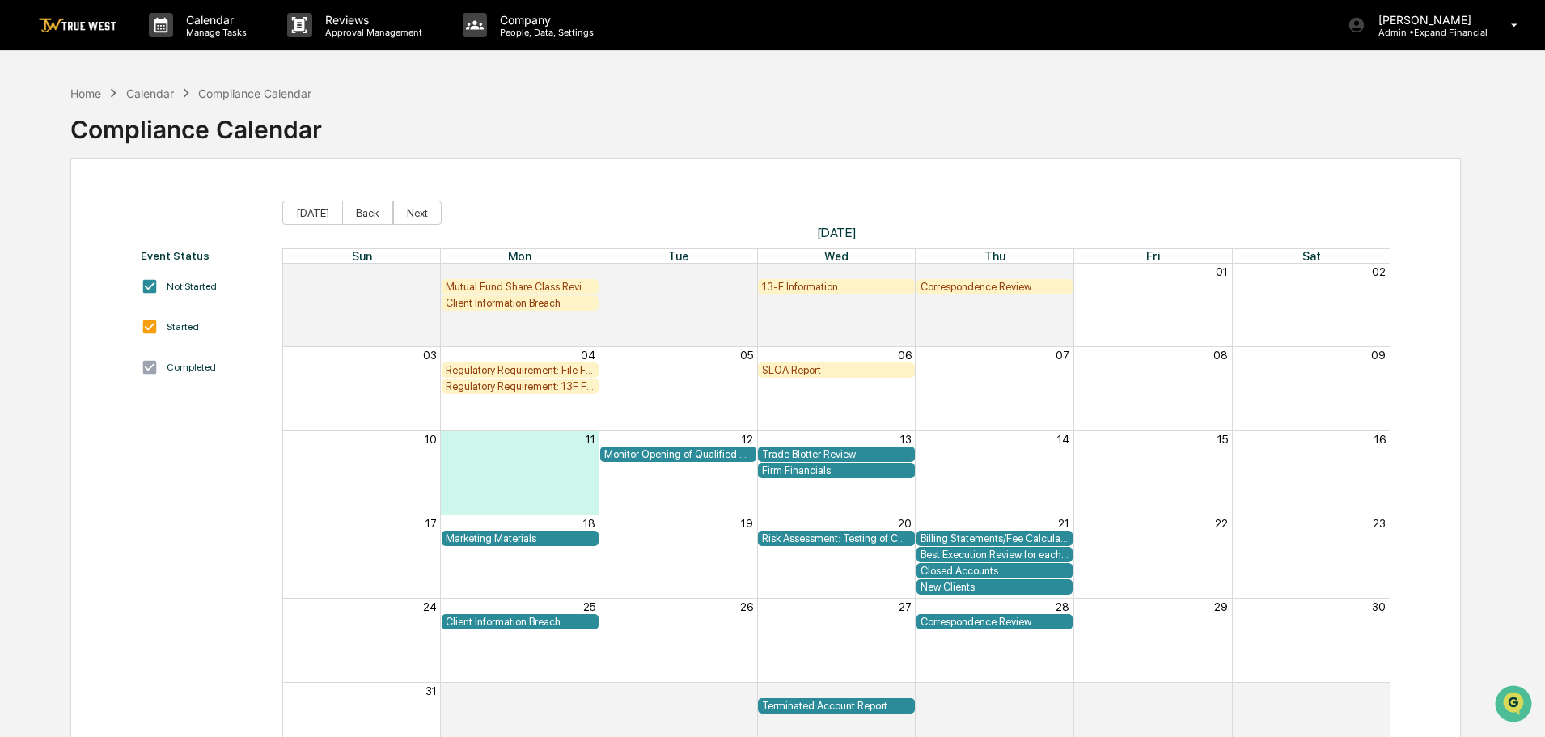
click at [829, 448] on div "Trade Blotter Review" at bounding box center [836, 454] width 149 height 12
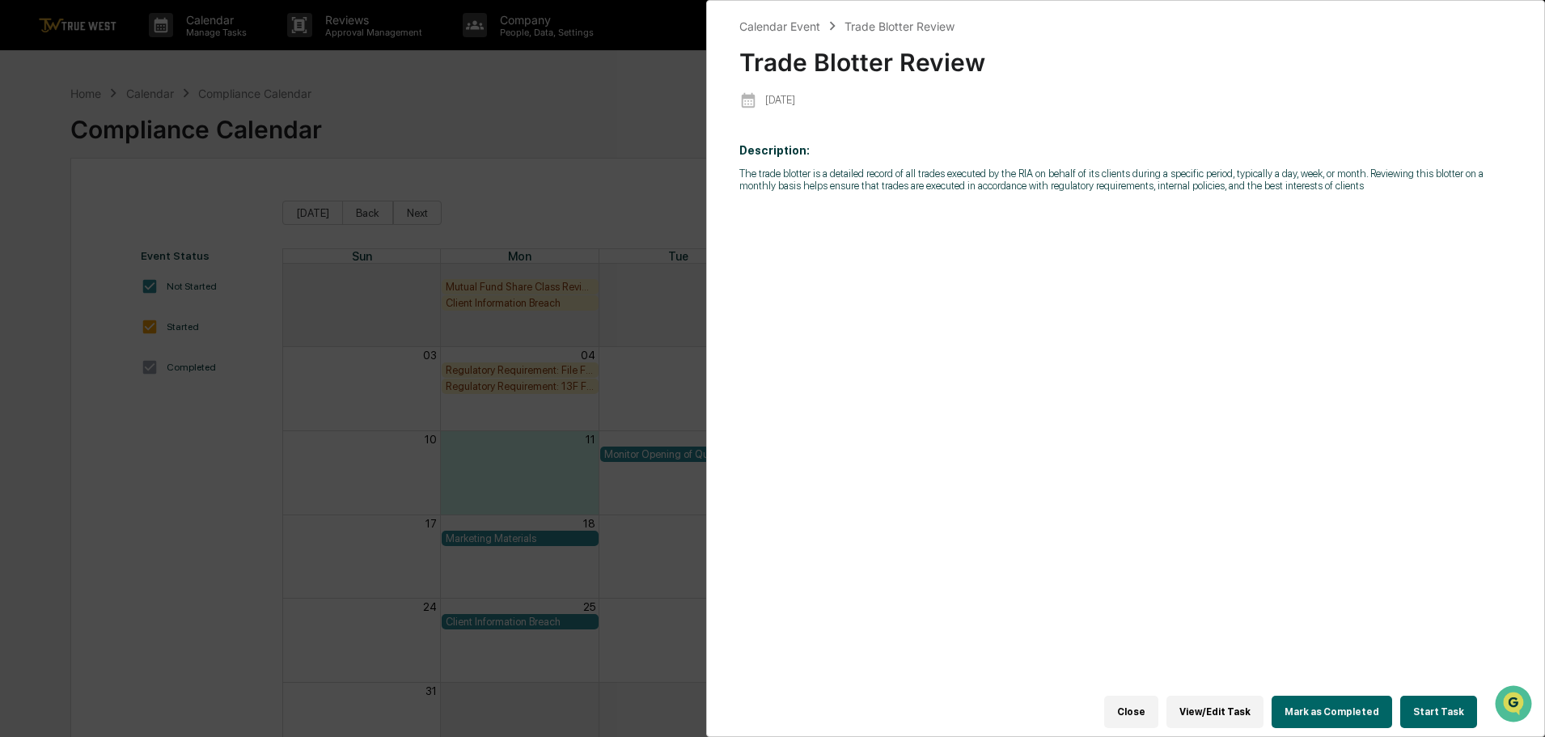
click at [1418, 702] on button "Start Task" at bounding box center [1438, 712] width 77 height 32
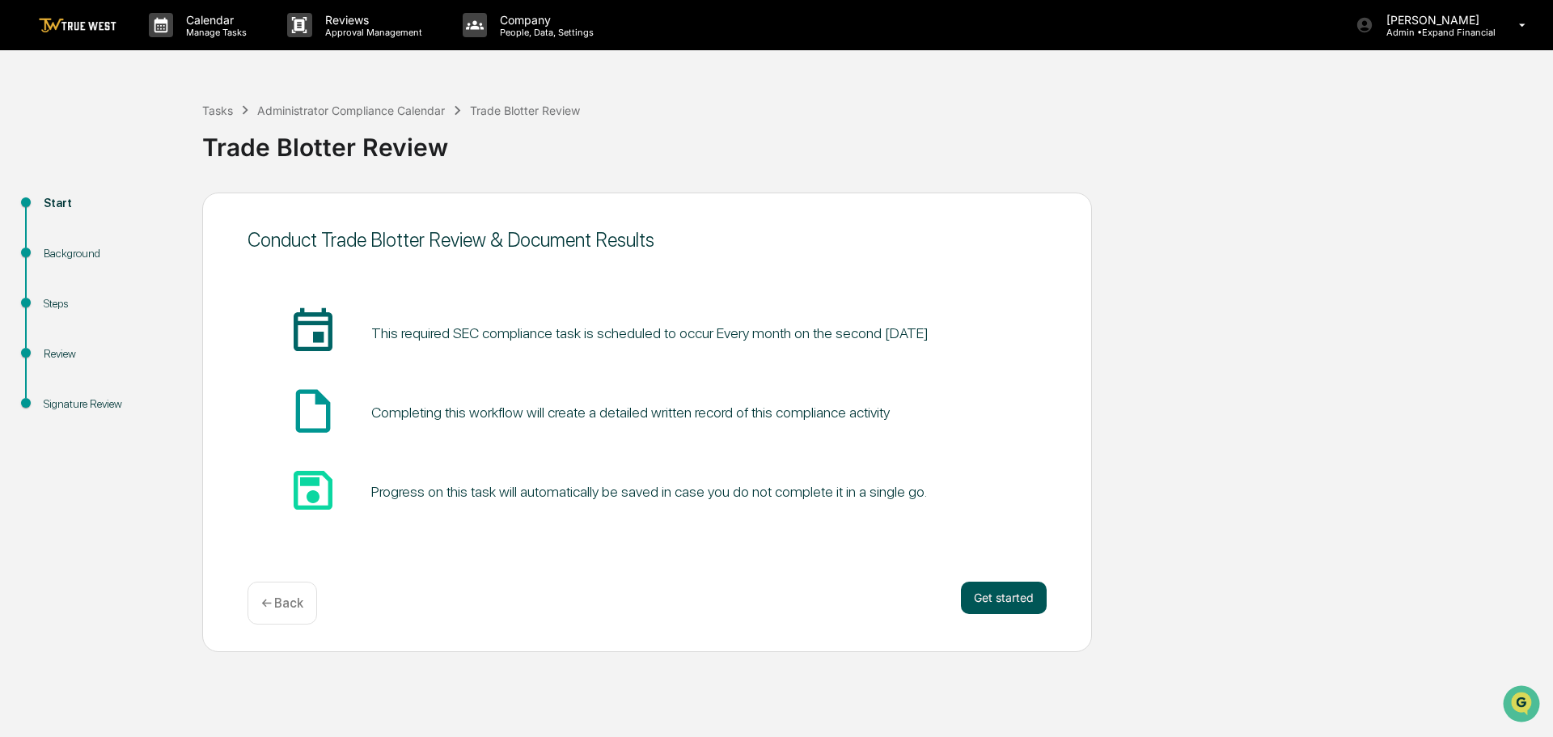
click at [987, 595] on button "Get started" at bounding box center [1004, 598] width 86 height 32
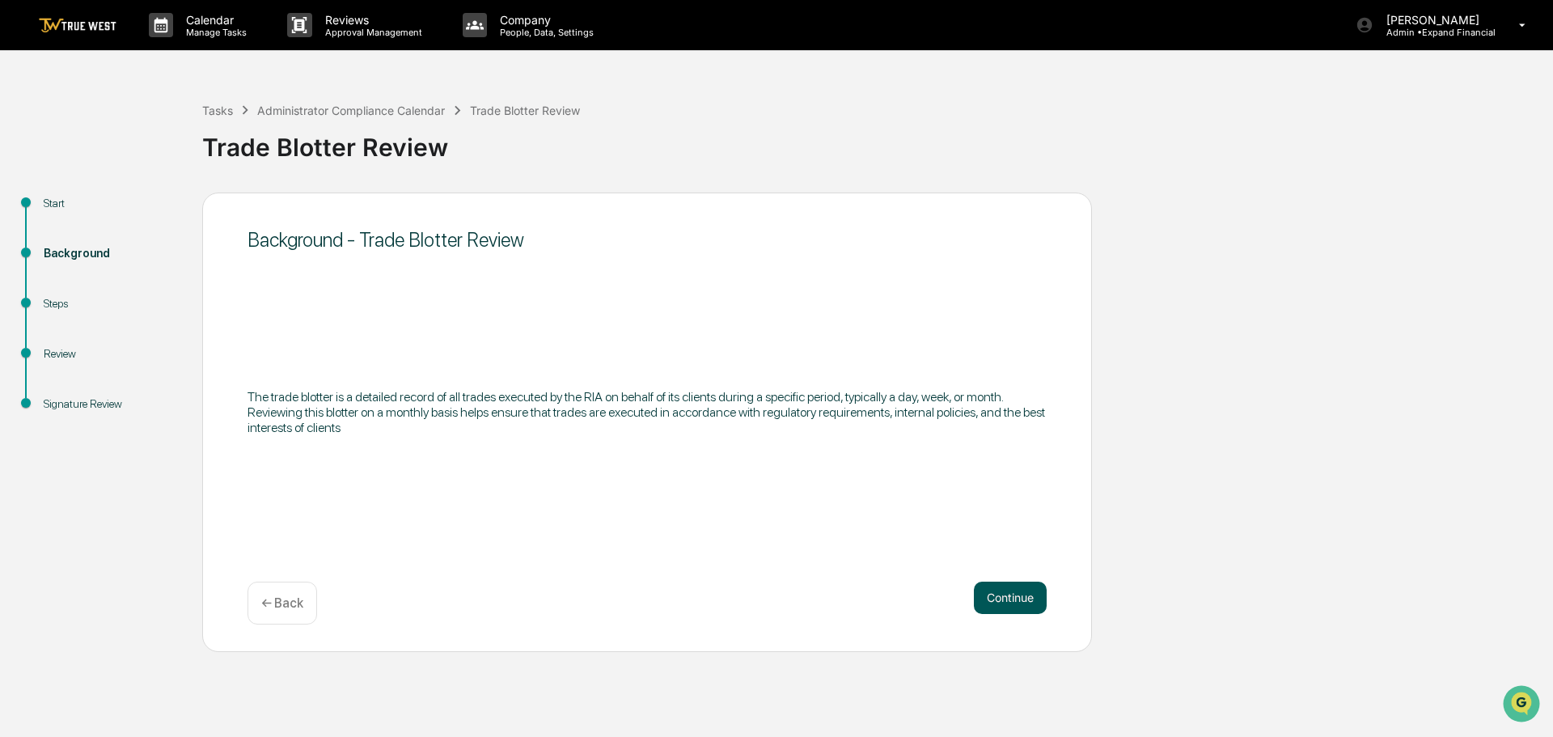
click at [1005, 591] on button "Continue" at bounding box center [1010, 598] width 73 height 32
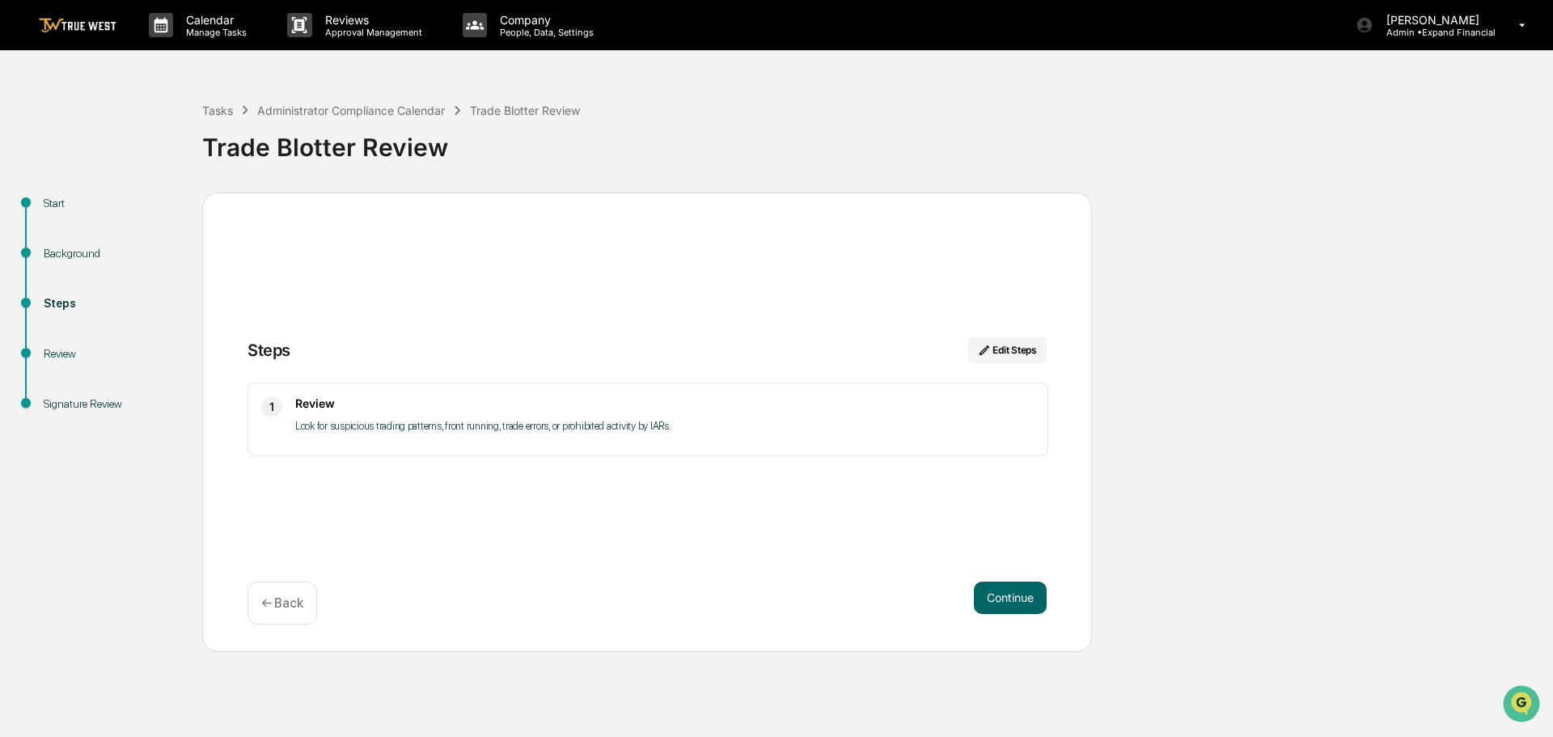
click at [1005, 591] on button "Continue" at bounding box center [1010, 598] width 73 height 32
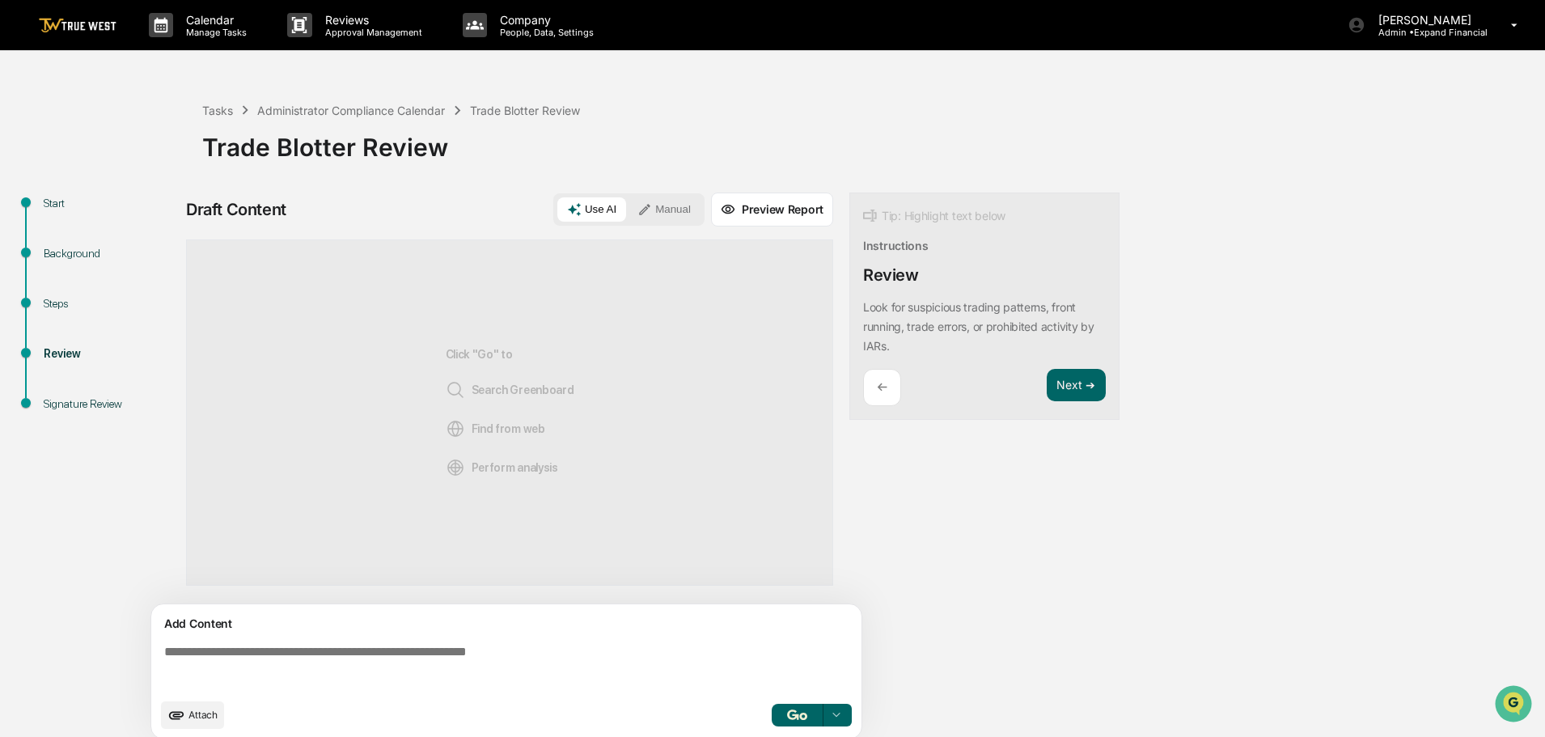
click at [197, 713] on span "Attach" at bounding box center [202, 715] width 29 height 12
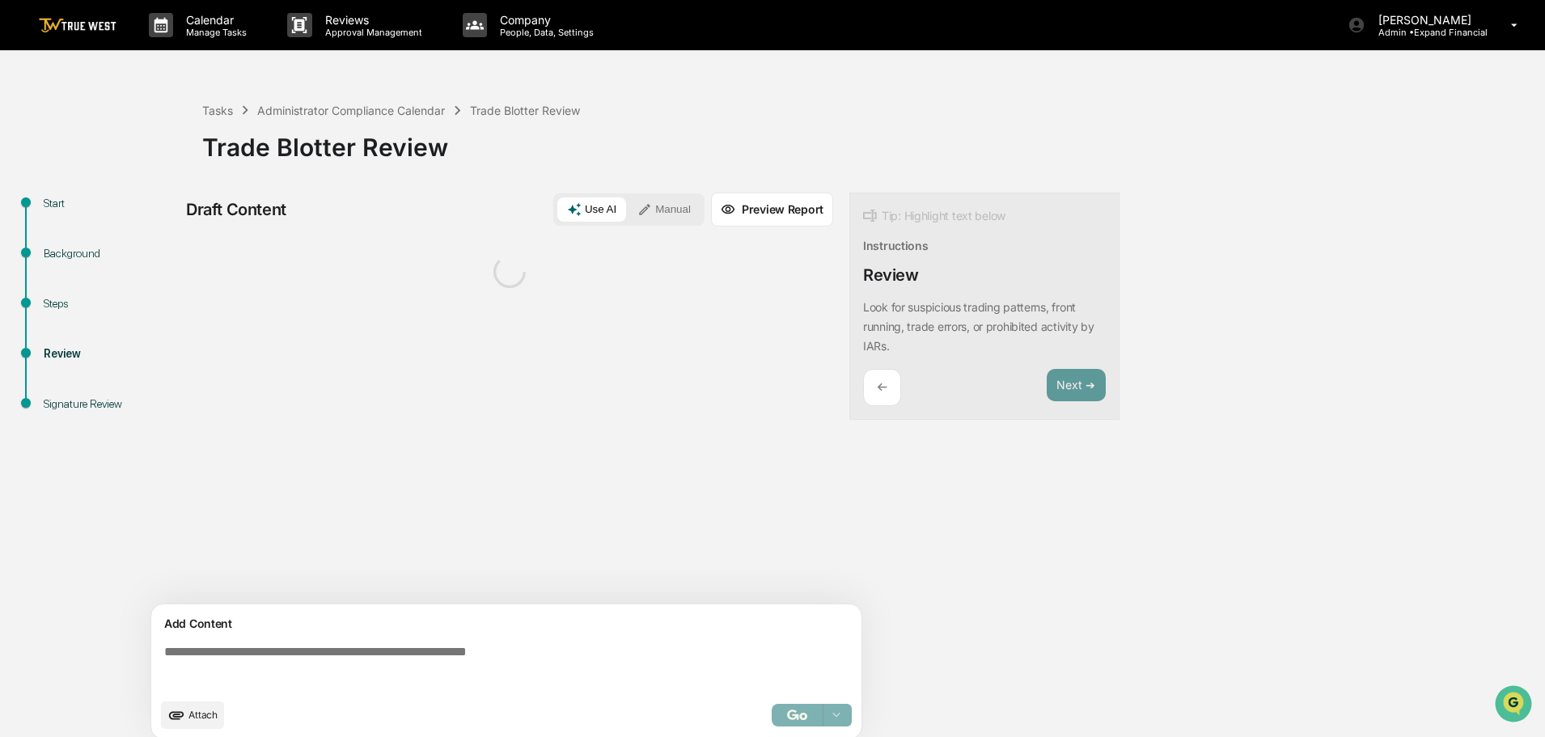
scroll to position [12, 0]
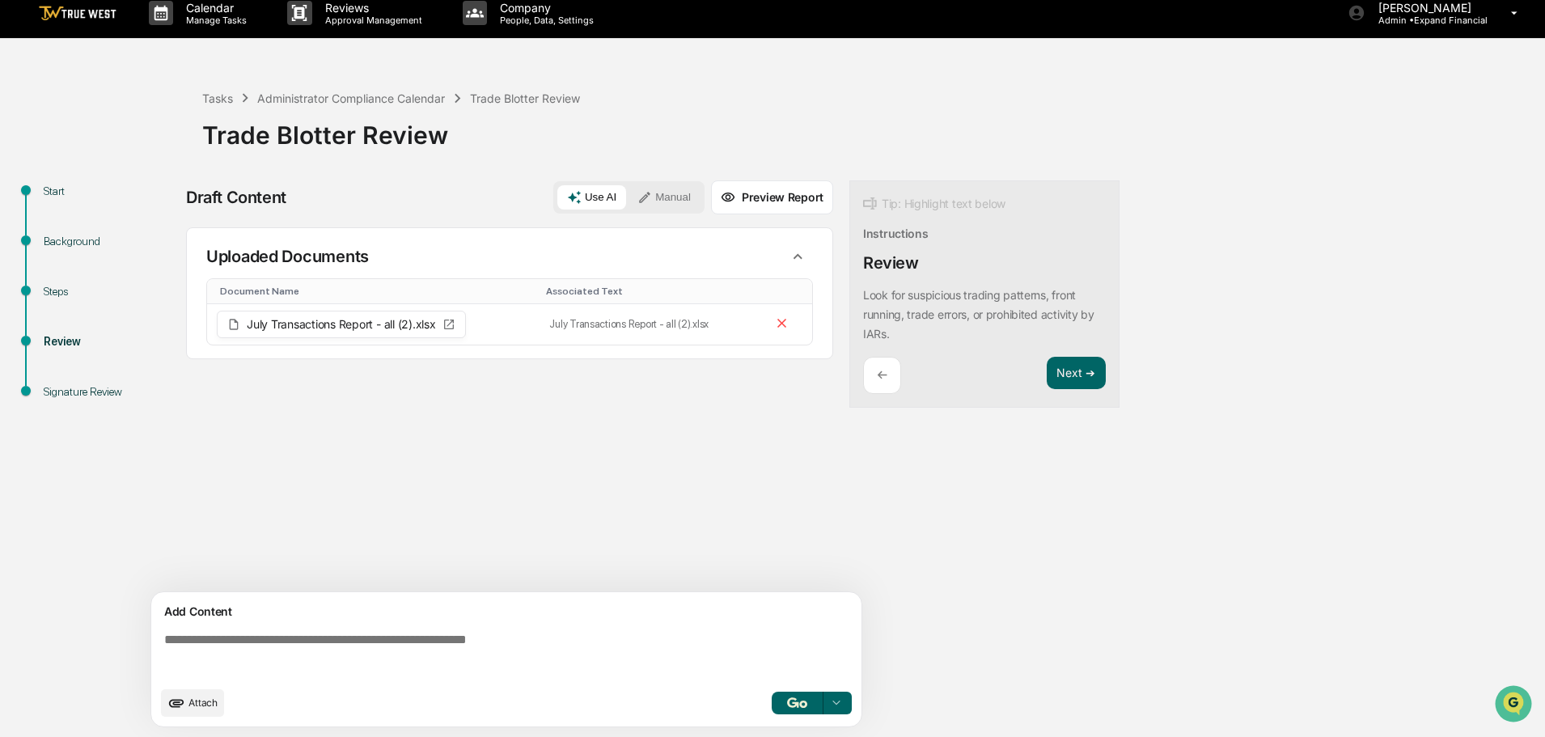
click at [343, 644] on textarea at bounding box center [510, 655] width 704 height 58
paste textarea "**********"
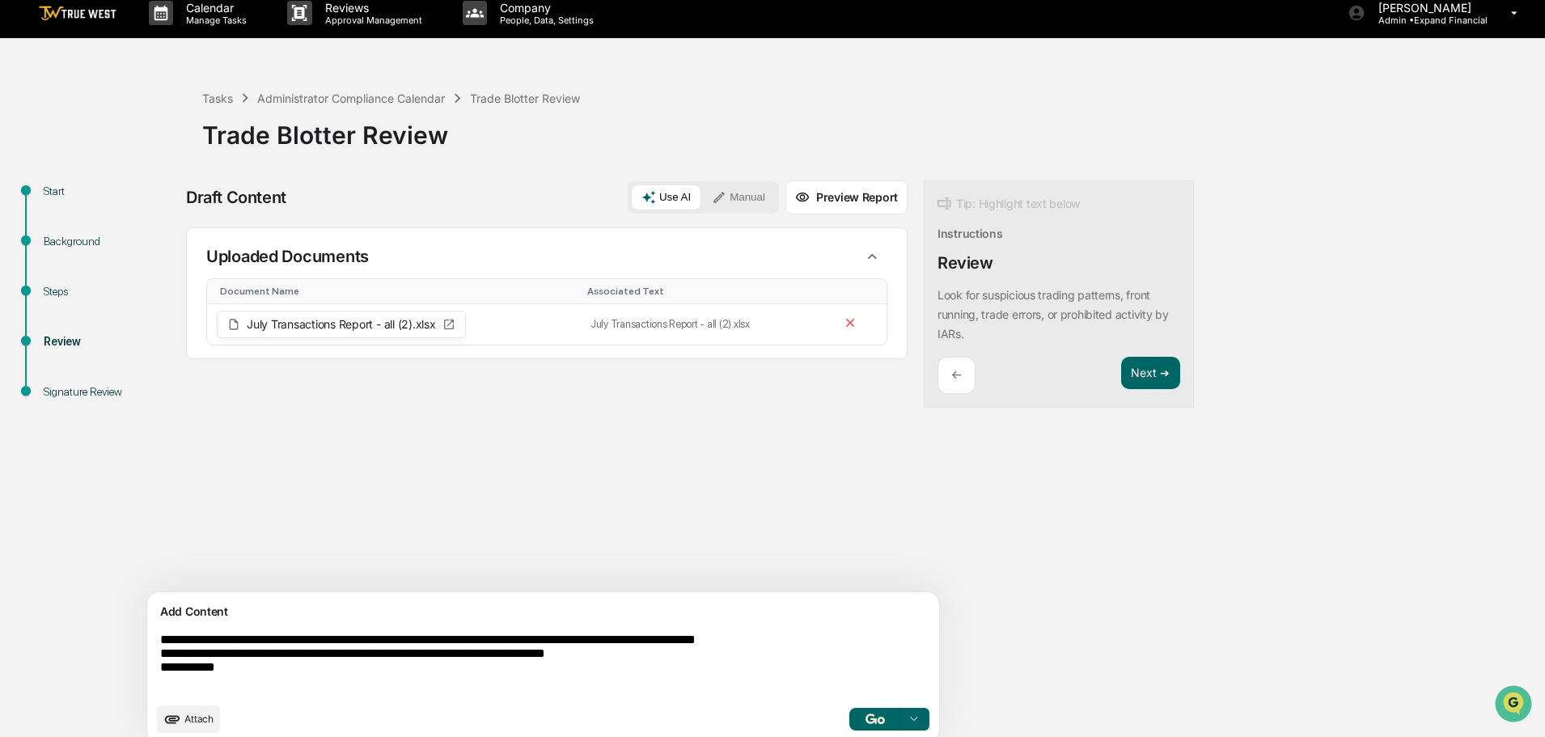
drag, startPoint x: 247, startPoint y: 683, endPoint x: 133, endPoint y: 682, distance: 113.2
click at [133, 682] on div "**********" at bounding box center [772, 466] width 1529 height 573
click at [707, 659] on textarea "**********" at bounding box center [506, 663] width 704 height 74
type textarea "**********"
click at [865, 718] on img "button" at bounding box center [874, 718] width 19 height 11
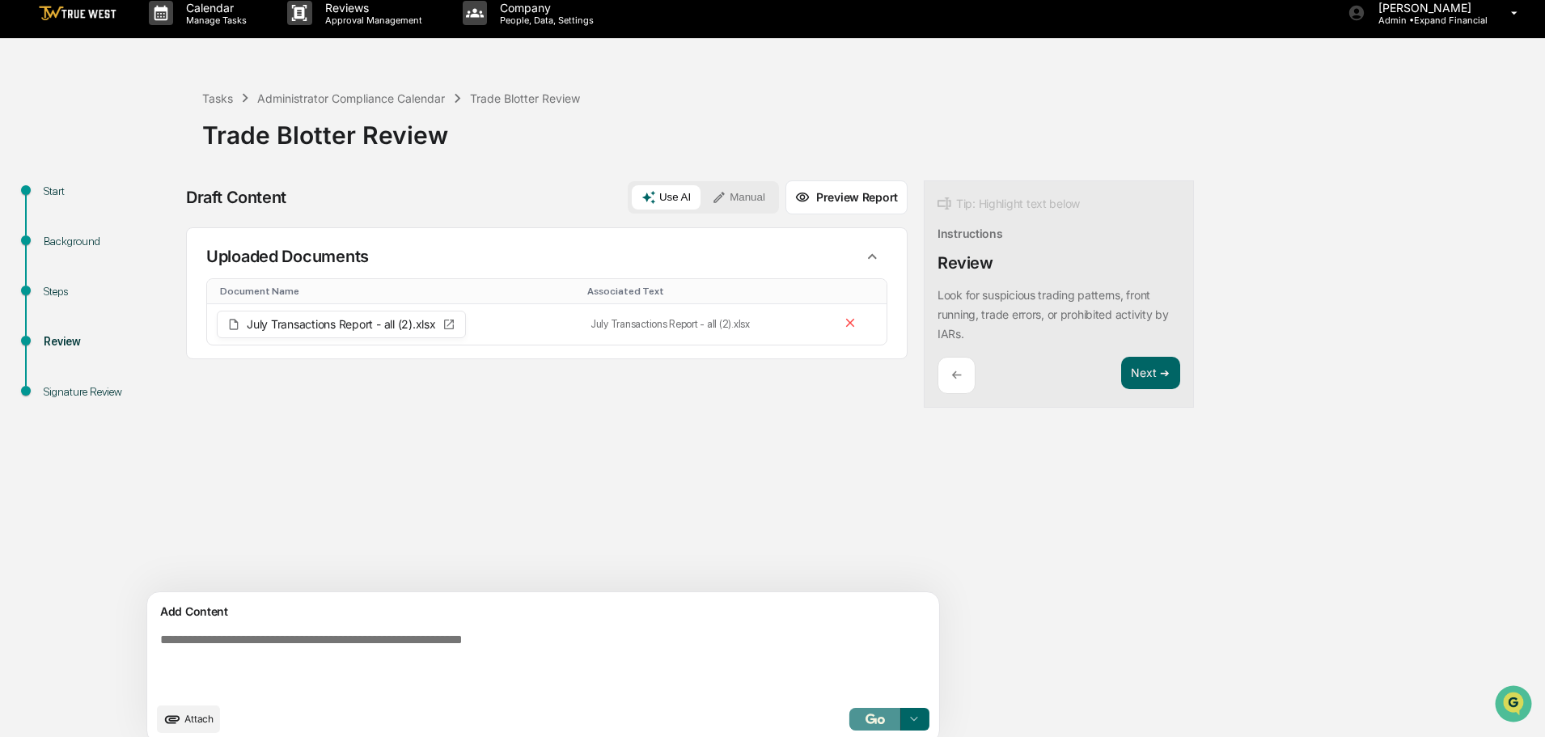
scroll to position [28, 0]
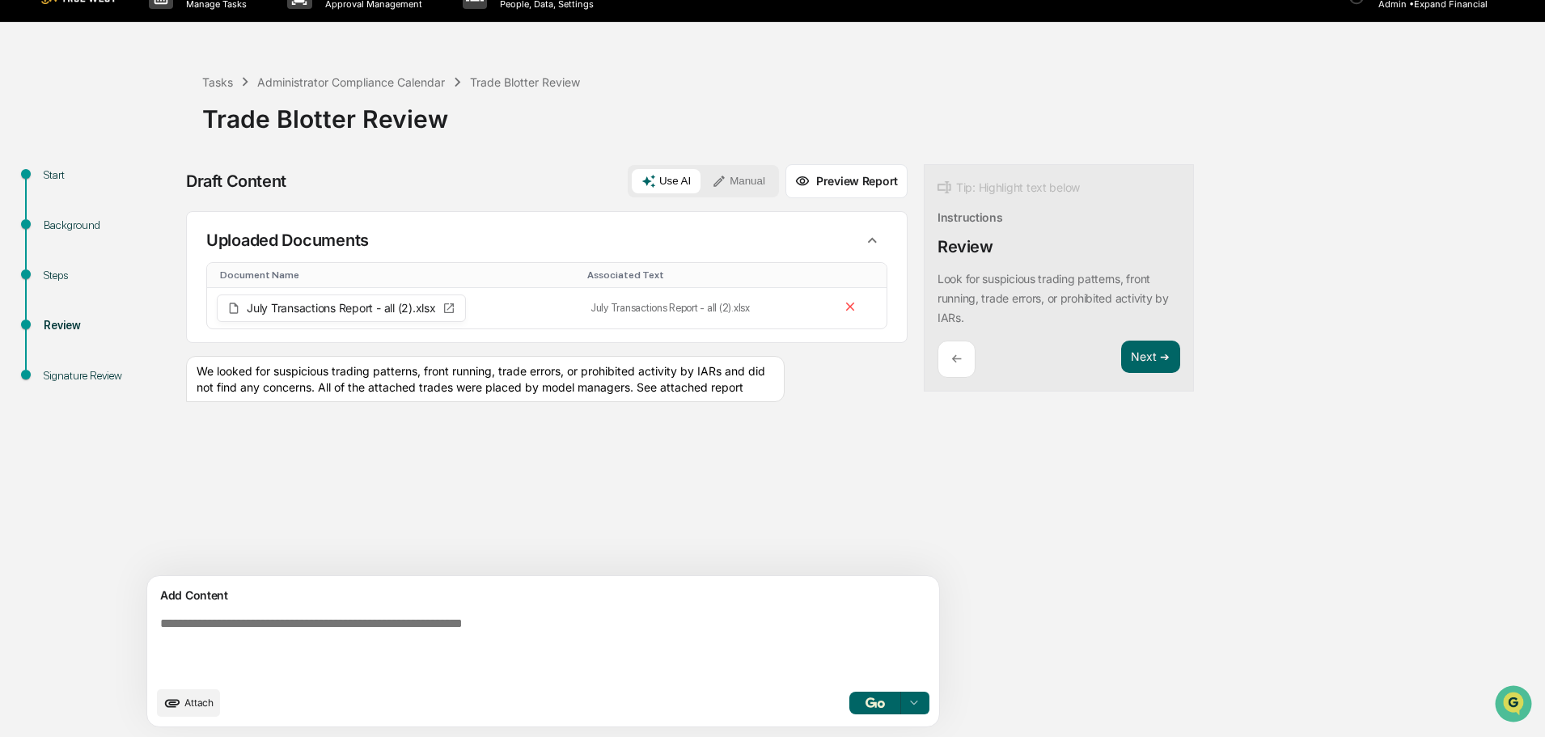
click at [702, 180] on button "Manual" at bounding box center [738, 181] width 73 height 24
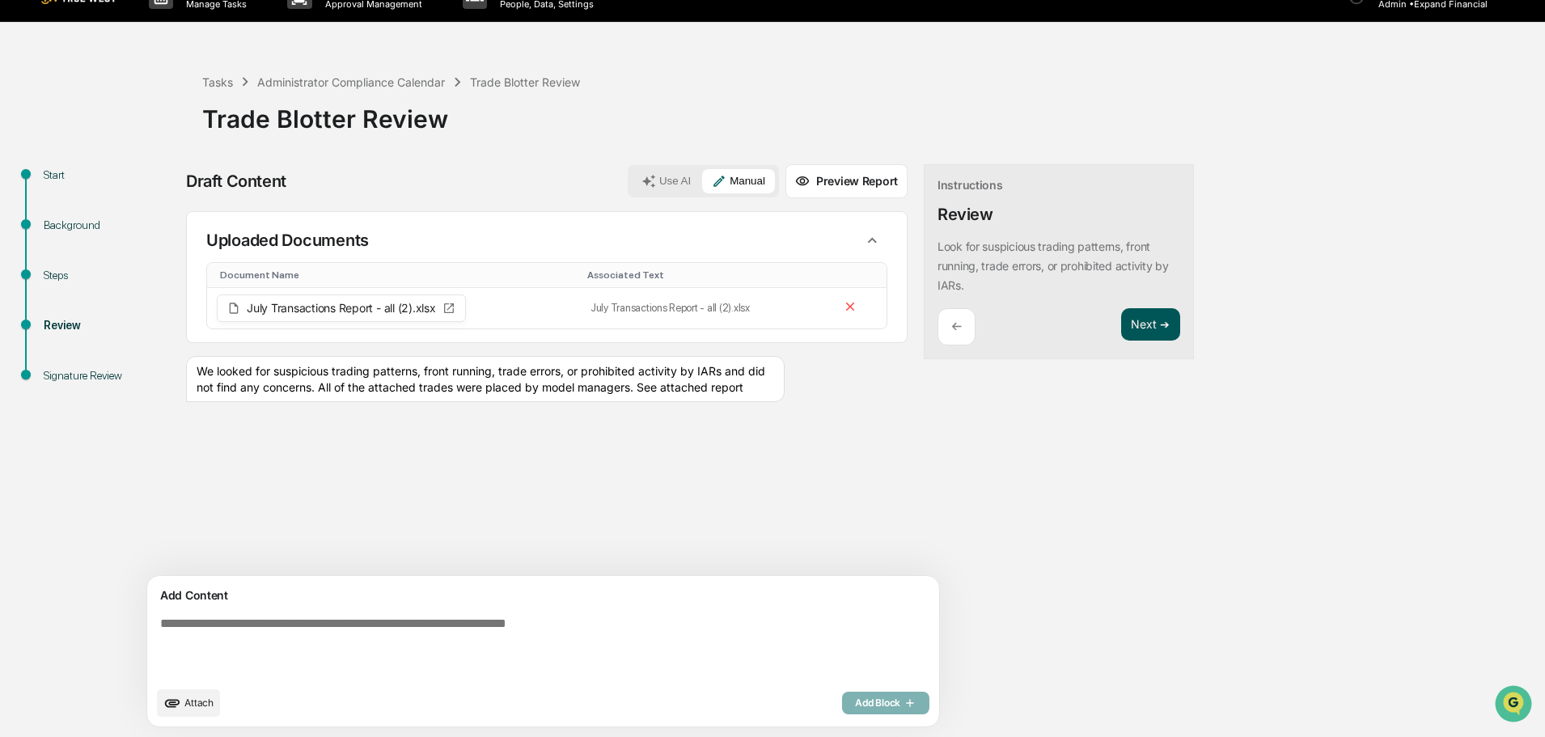
click at [1121, 319] on button "Next ➔" at bounding box center [1150, 324] width 59 height 33
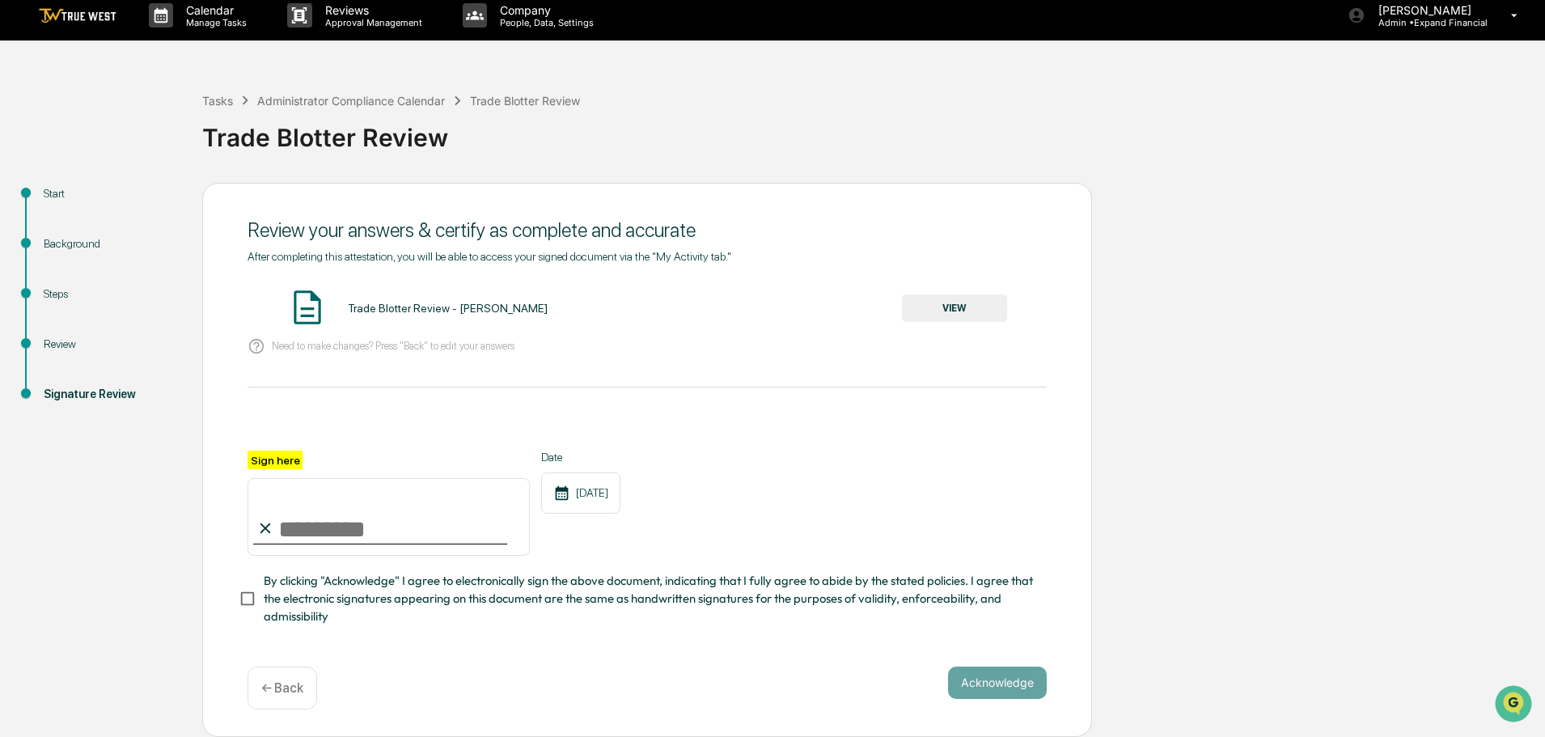
click at [966, 295] on button "VIEW" at bounding box center [954, 308] width 105 height 28
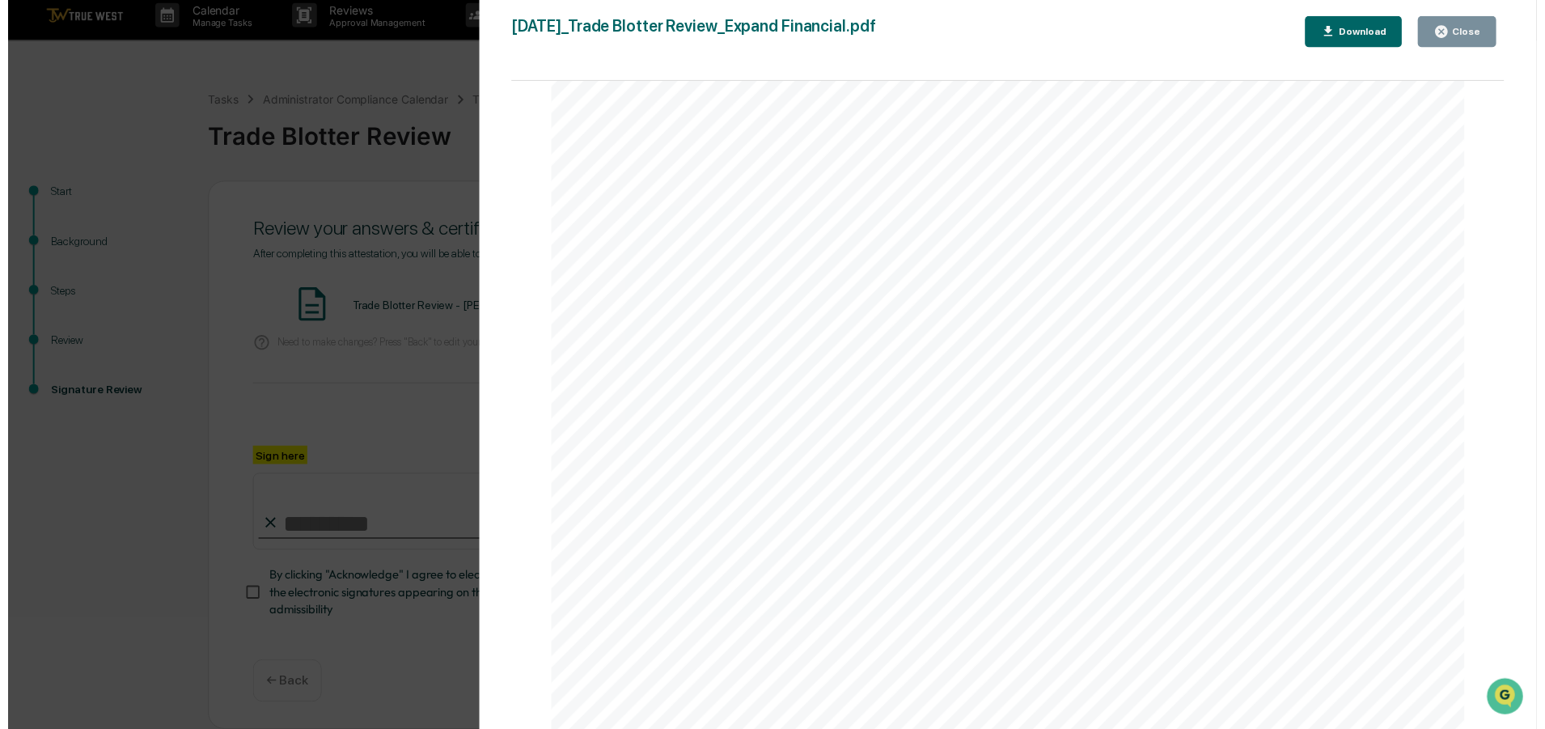
scroll to position [0, 0]
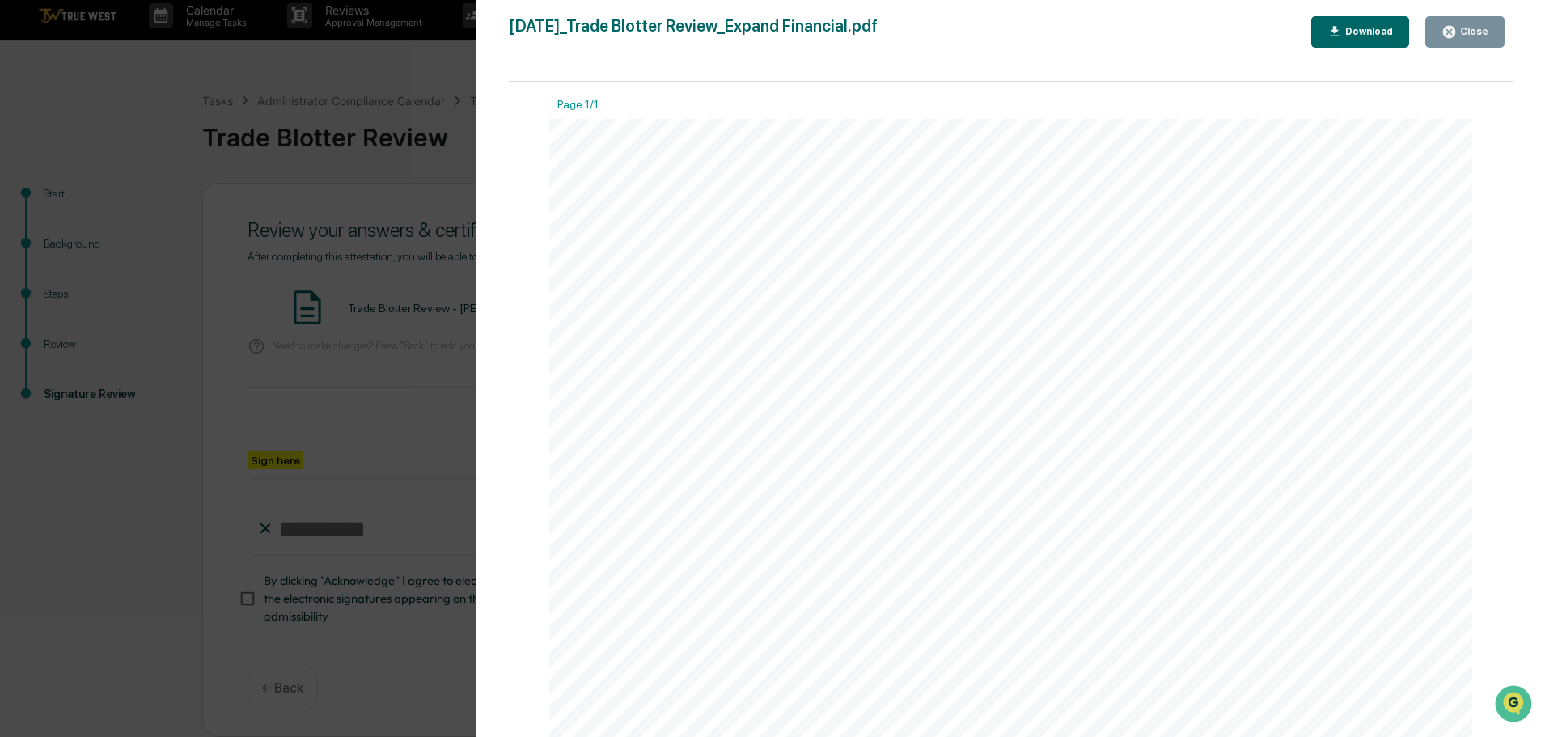
click at [1465, 32] on div "Close" at bounding box center [1473, 31] width 32 height 11
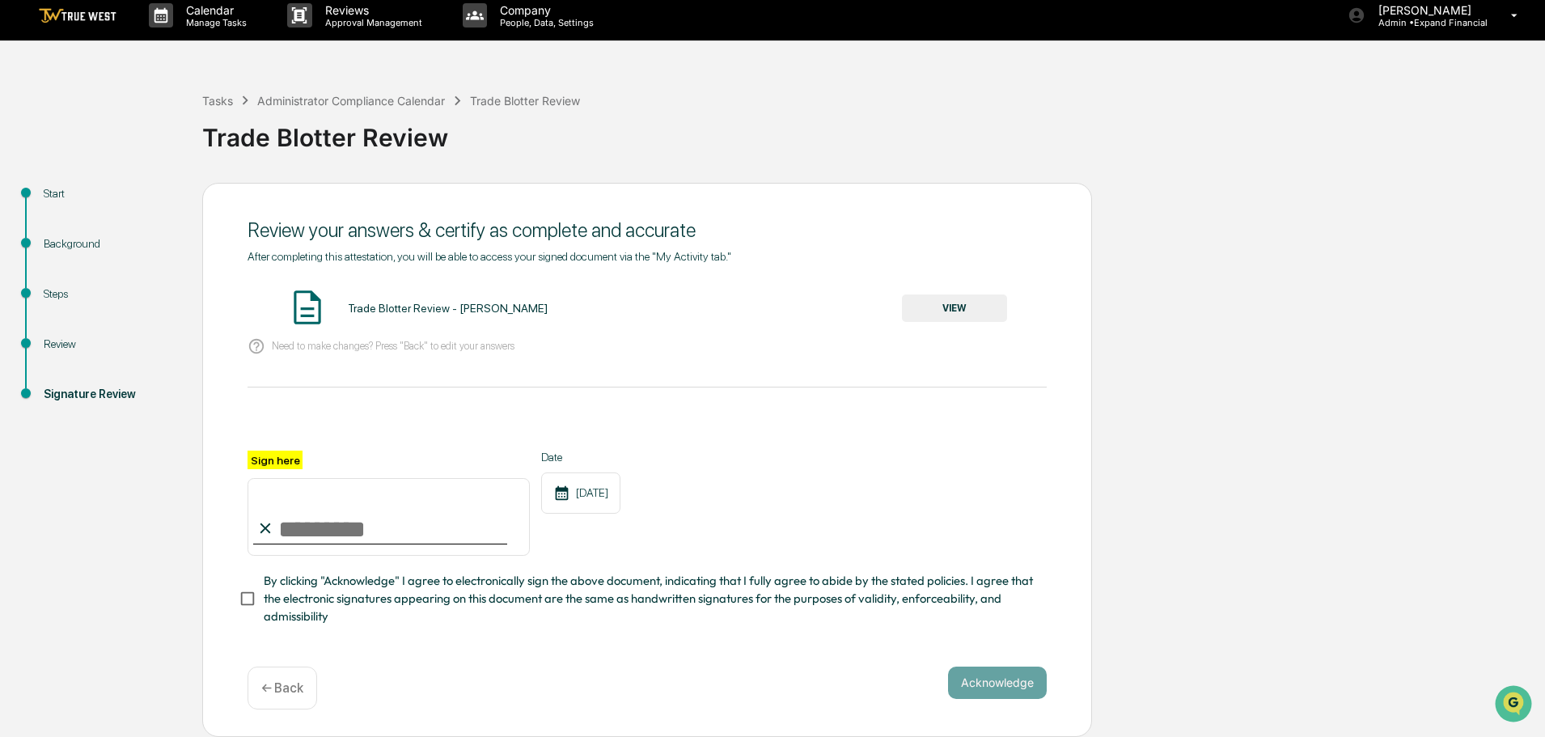
click at [284, 689] on p "← Back" at bounding box center [282, 687] width 42 height 15
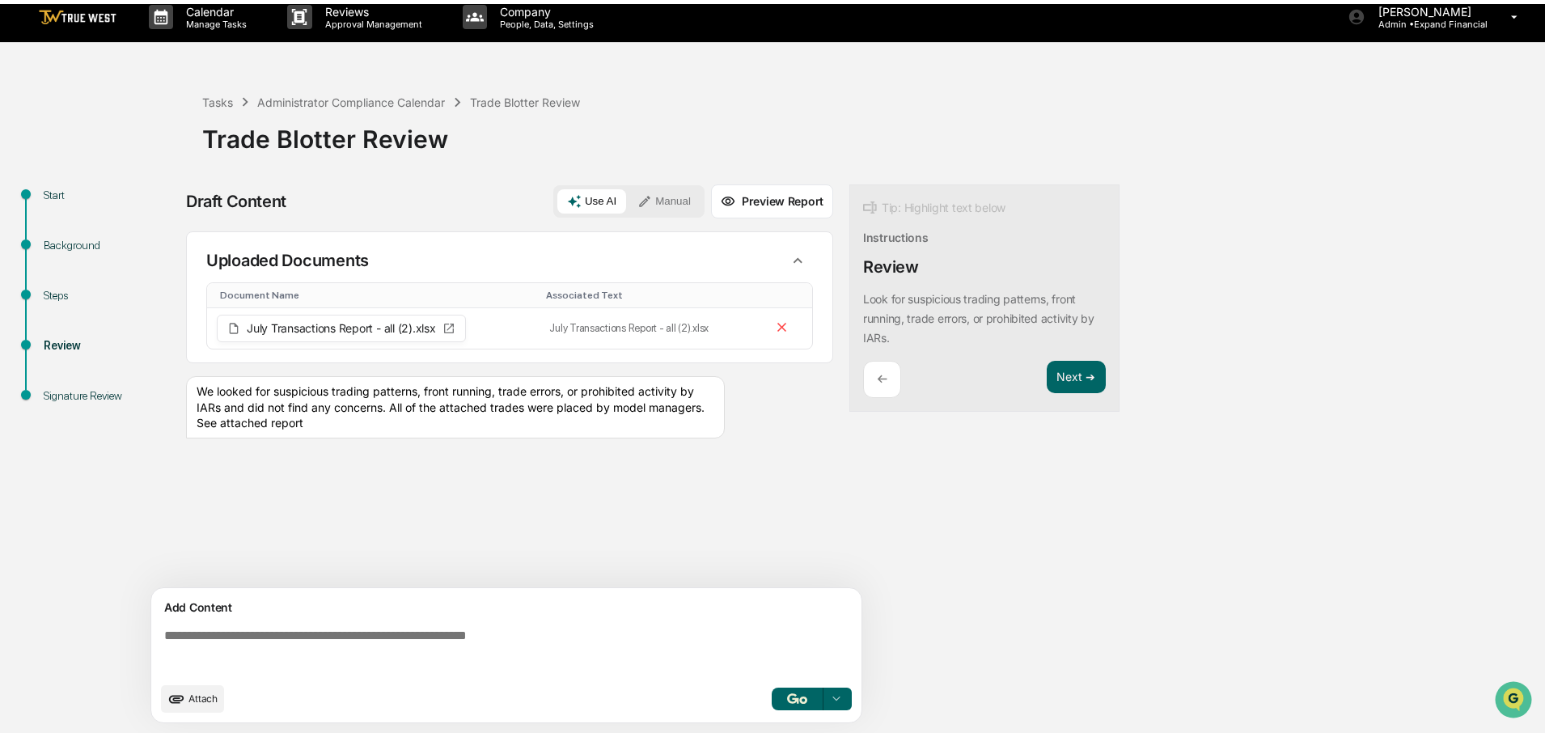
scroll to position [12, 0]
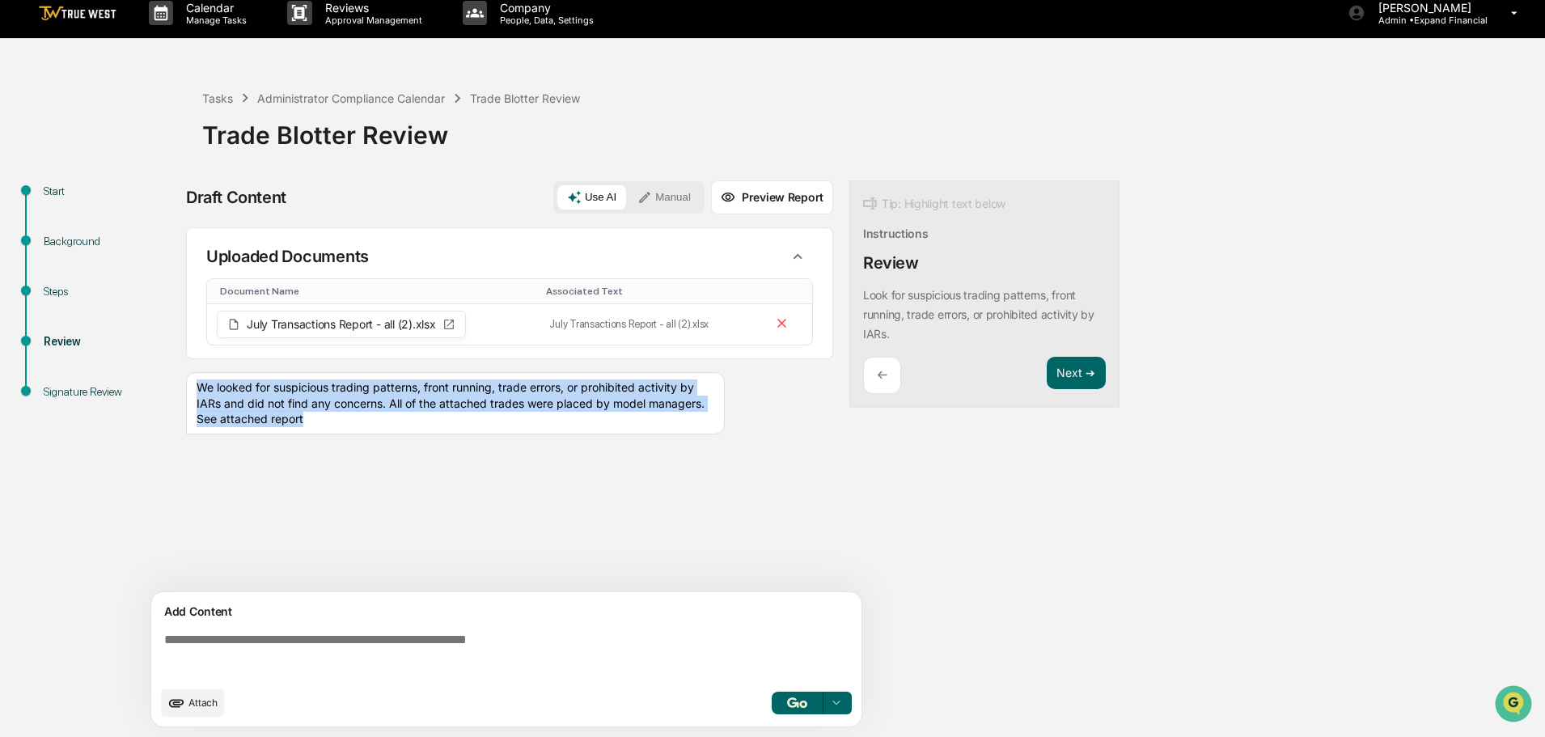
drag, startPoint x: 196, startPoint y: 383, endPoint x: 532, endPoint y: 428, distance: 339.5
click at [532, 428] on div "We looked for suspicious trading patterns, front running, trade errors, or proh…" at bounding box center [455, 403] width 539 height 62
drag, startPoint x: 486, startPoint y: 403, endPoint x: 311, endPoint y: 485, distance: 193.9
click at [311, 485] on div "Sources Uploaded Documents Document Name Associated Text July Transactions Repo…" at bounding box center [509, 409] width 647 height 365
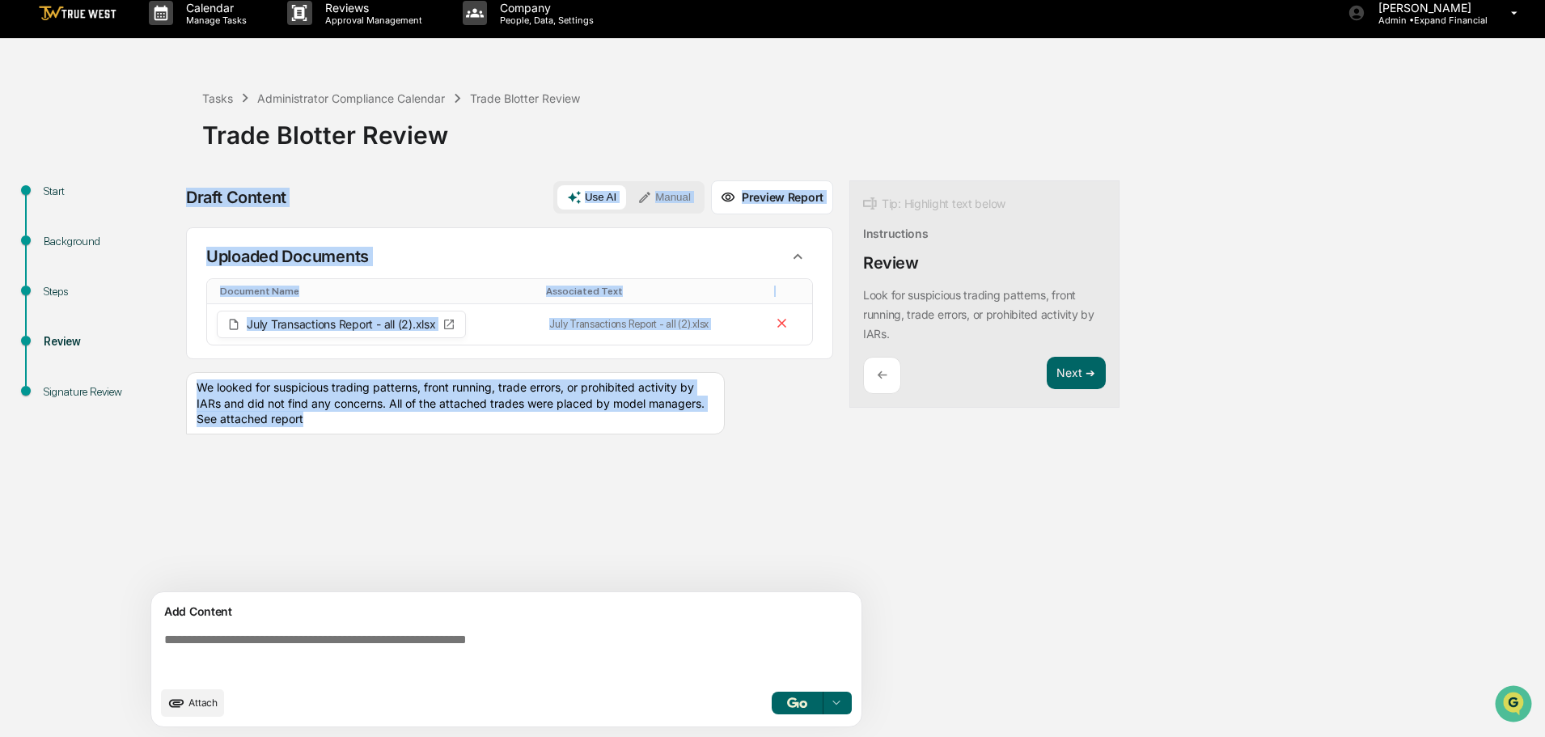
drag, startPoint x: 362, startPoint y: 428, endPoint x: 186, endPoint y: 402, distance: 178.2
click at [186, 402] on div "Start Background Steps Review Signature Review Draft Content Use AI Manual Prev…" at bounding box center [772, 458] width 1529 height 556
click at [275, 435] on div "Uploaded Documents Document Name Associated Text July Transactions Report - all…" at bounding box center [509, 337] width 647 height 220
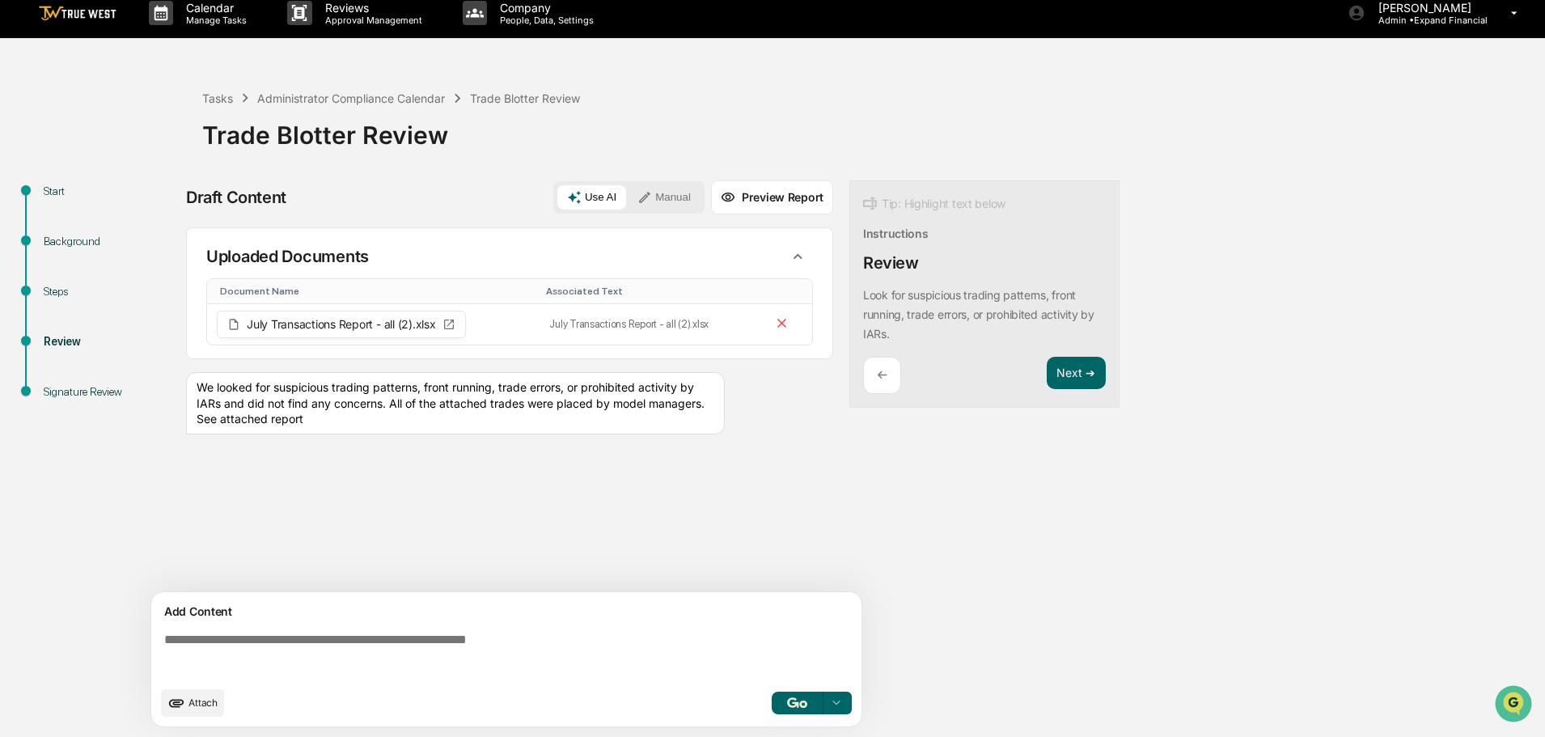
click at [666, 191] on button "Manual" at bounding box center [664, 197] width 73 height 24
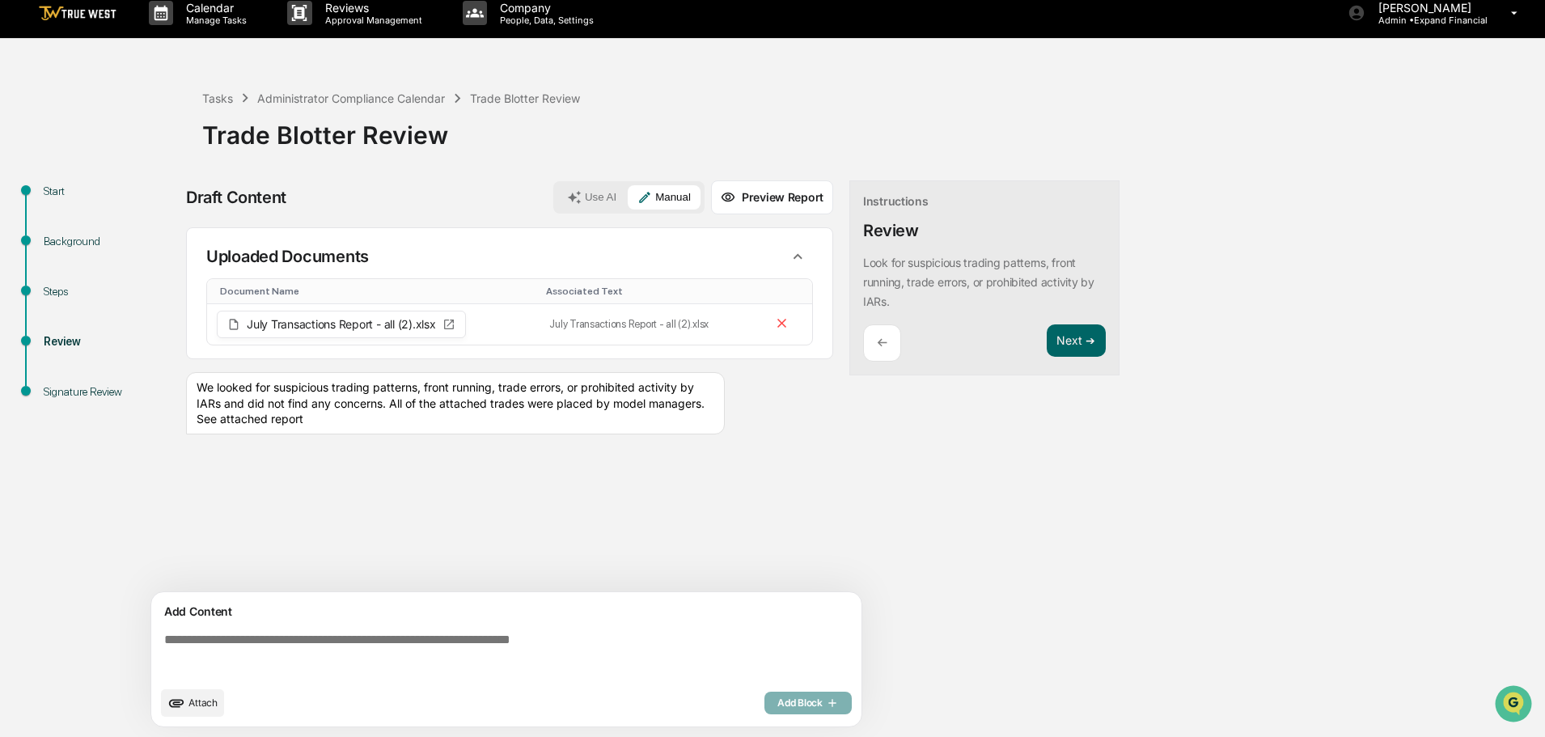
click at [489, 632] on textarea at bounding box center [510, 655] width 704 height 58
paste textarea "**********"
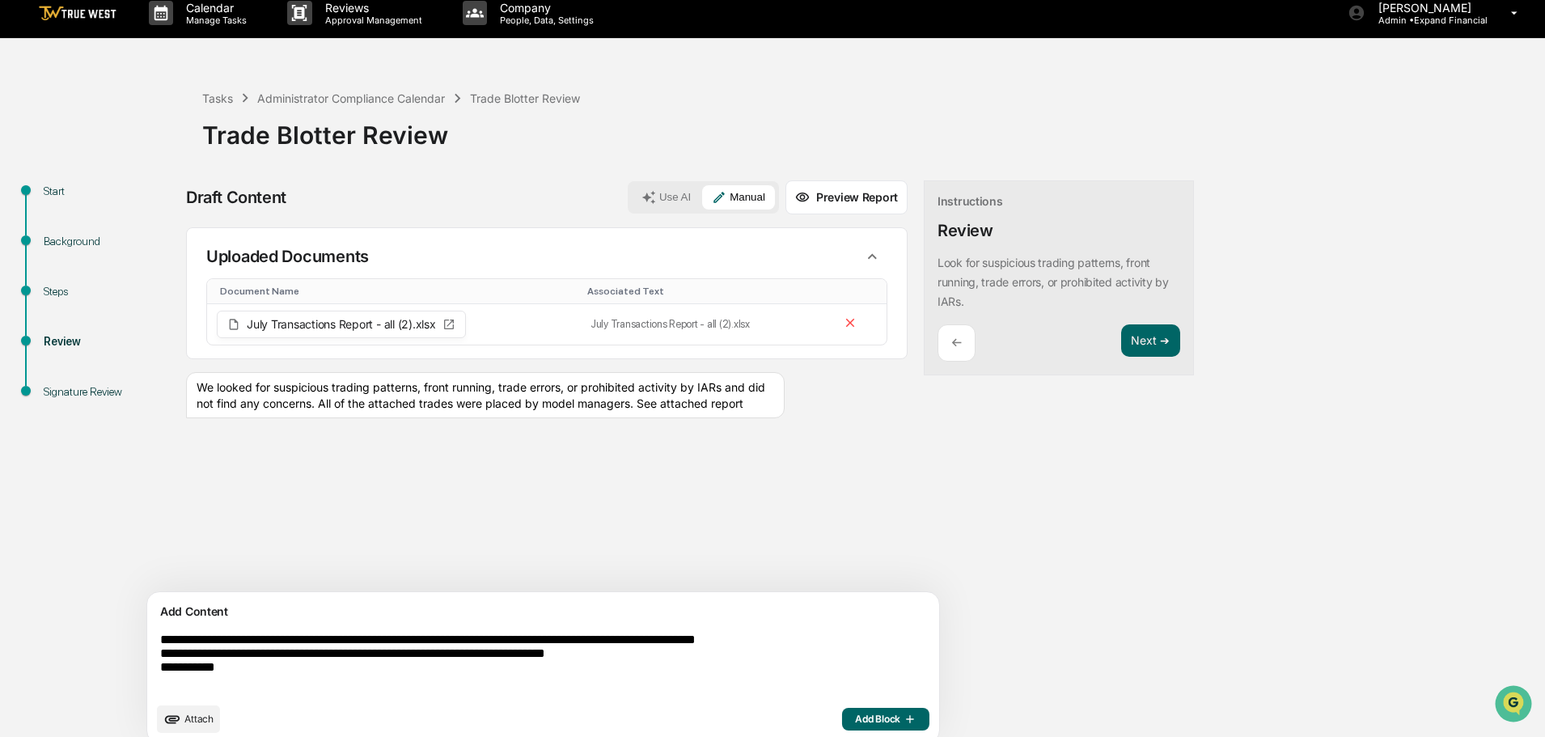
drag, startPoint x: 241, startPoint y: 675, endPoint x: 159, endPoint y: 675, distance: 81.7
click at [159, 675] on textarea "**********" at bounding box center [506, 663] width 704 height 74
type textarea "**********"
click at [855, 717] on span "Add Block" at bounding box center [885, 719] width 61 height 13
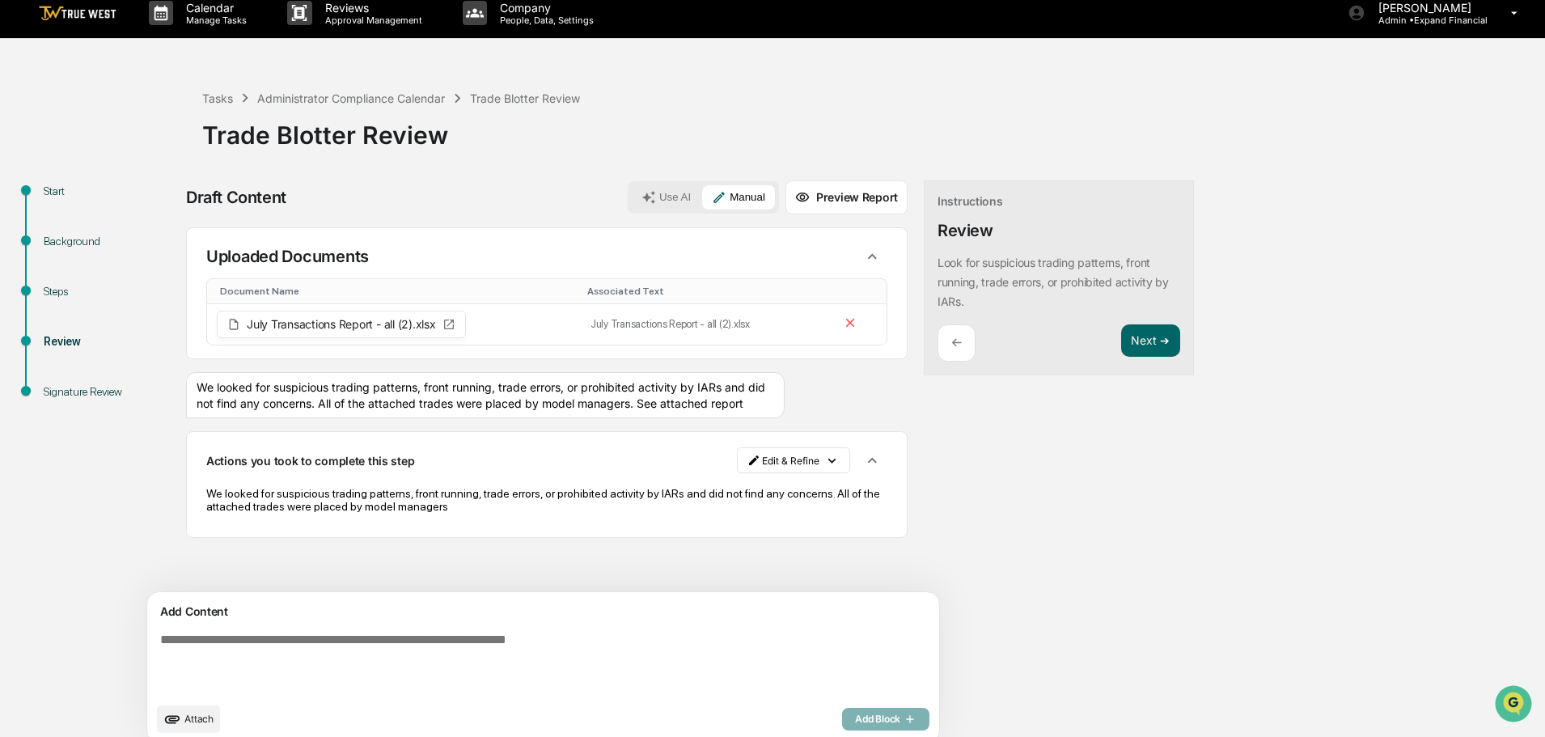
click at [686, 402] on div "We looked for suspicious trading patterns, front running, trade errors, or proh…" at bounding box center [485, 395] width 599 height 46
click at [1121, 340] on button "Next ➔" at bounding box center [1150, 340] width 59 height 33
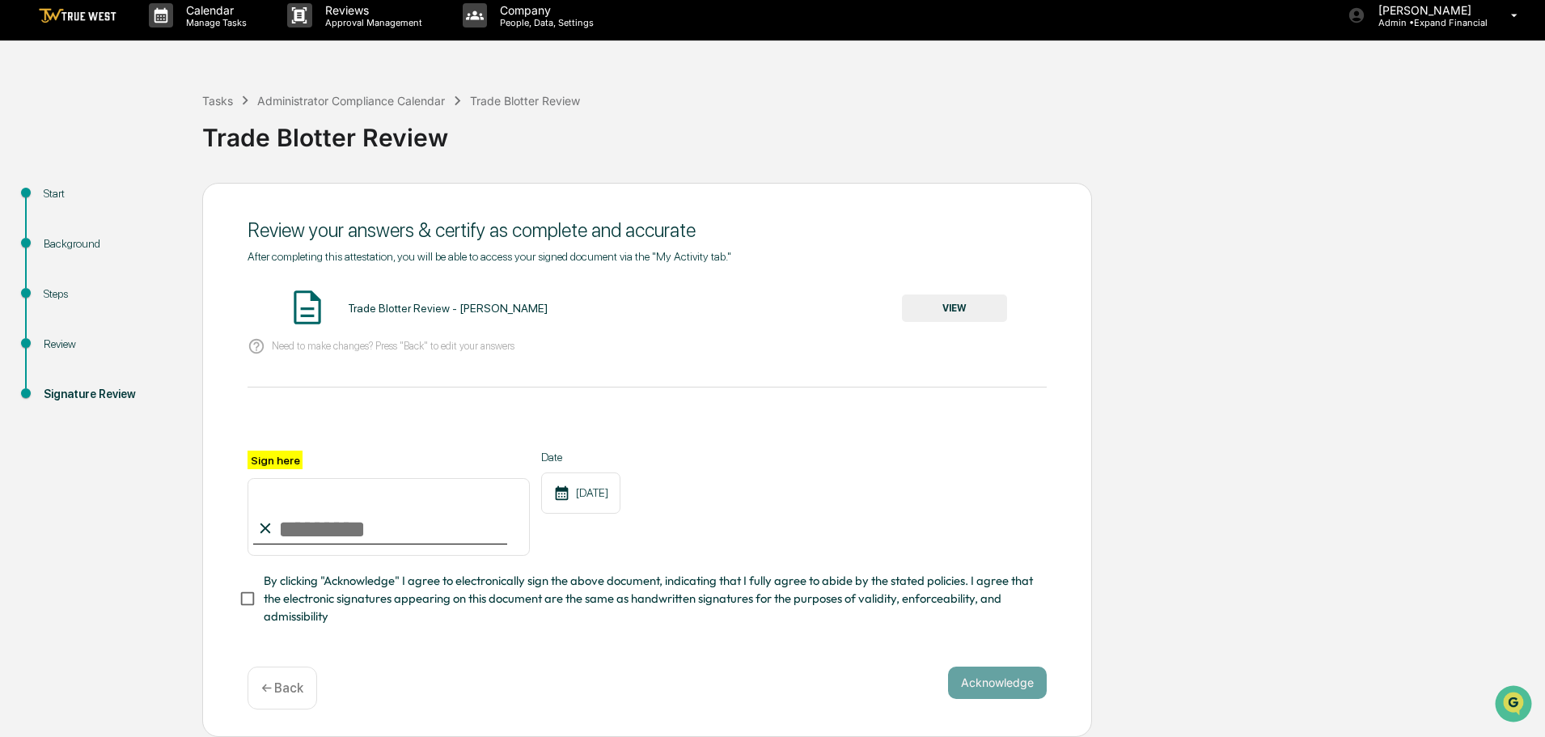
click at [968, 307] on button "VIEW" at bounding box center [954, 308] width 105 height 28
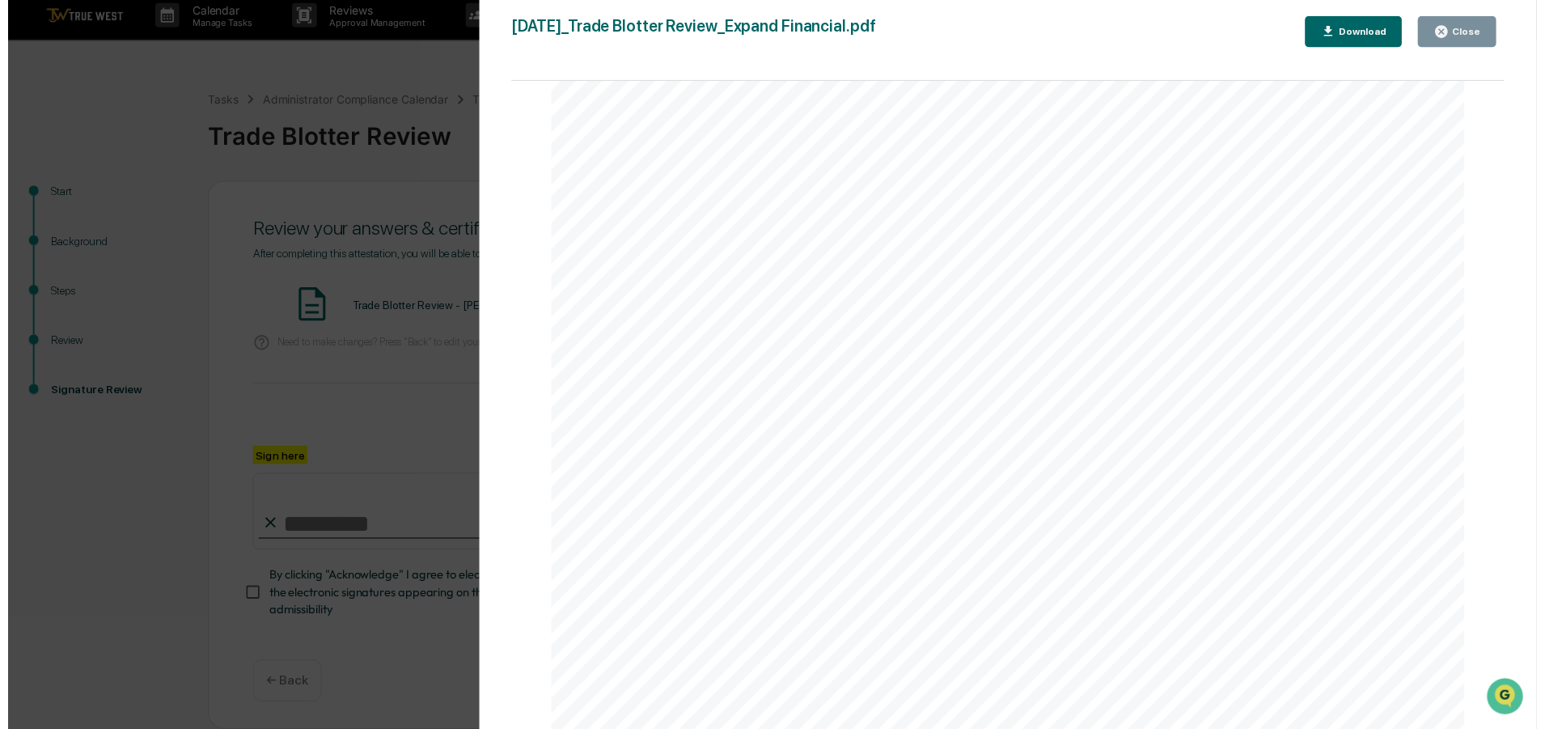
scroll to position [0, 0]
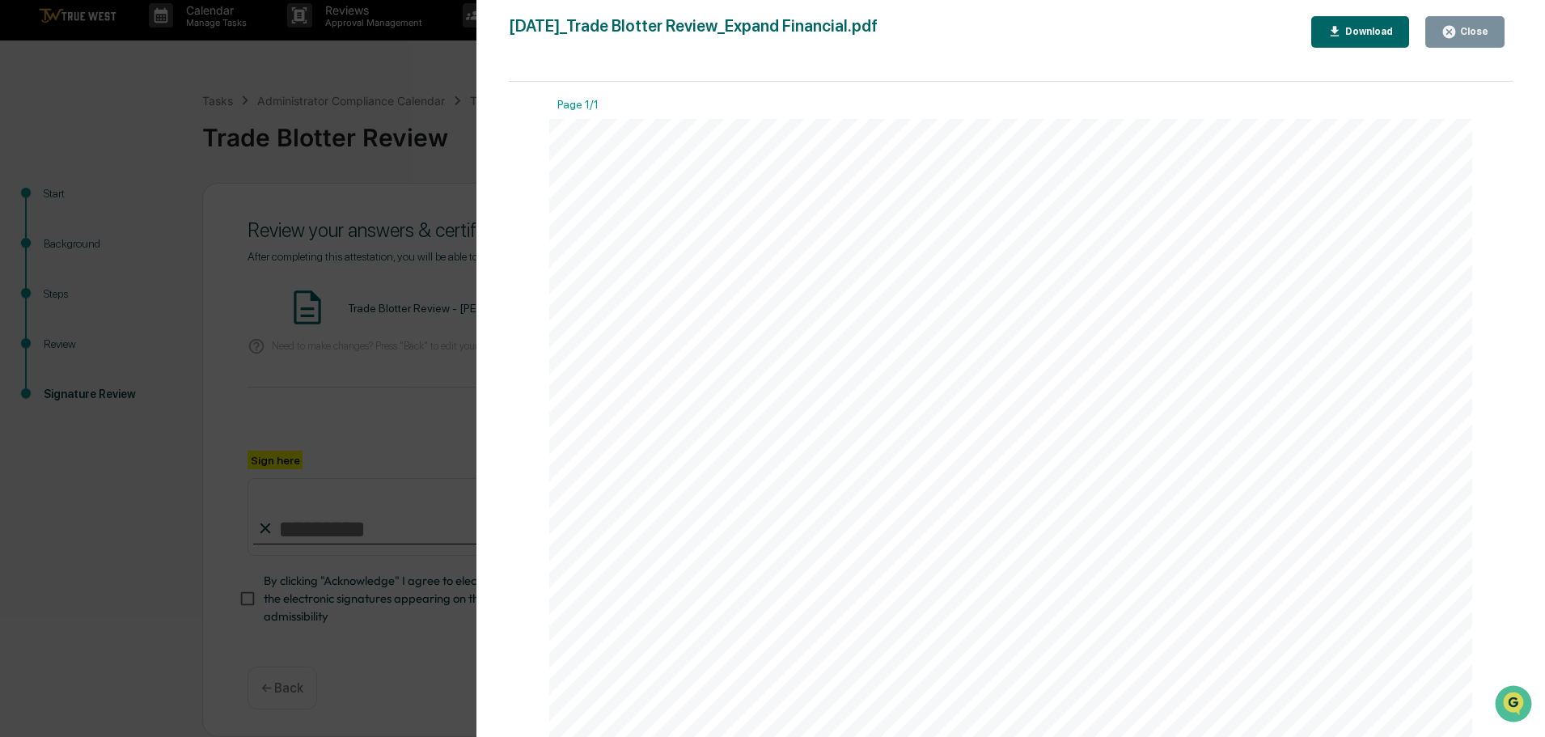
click at [1462, 30] on div "Close" at bounding box center [1473, 31] width 32 height 11
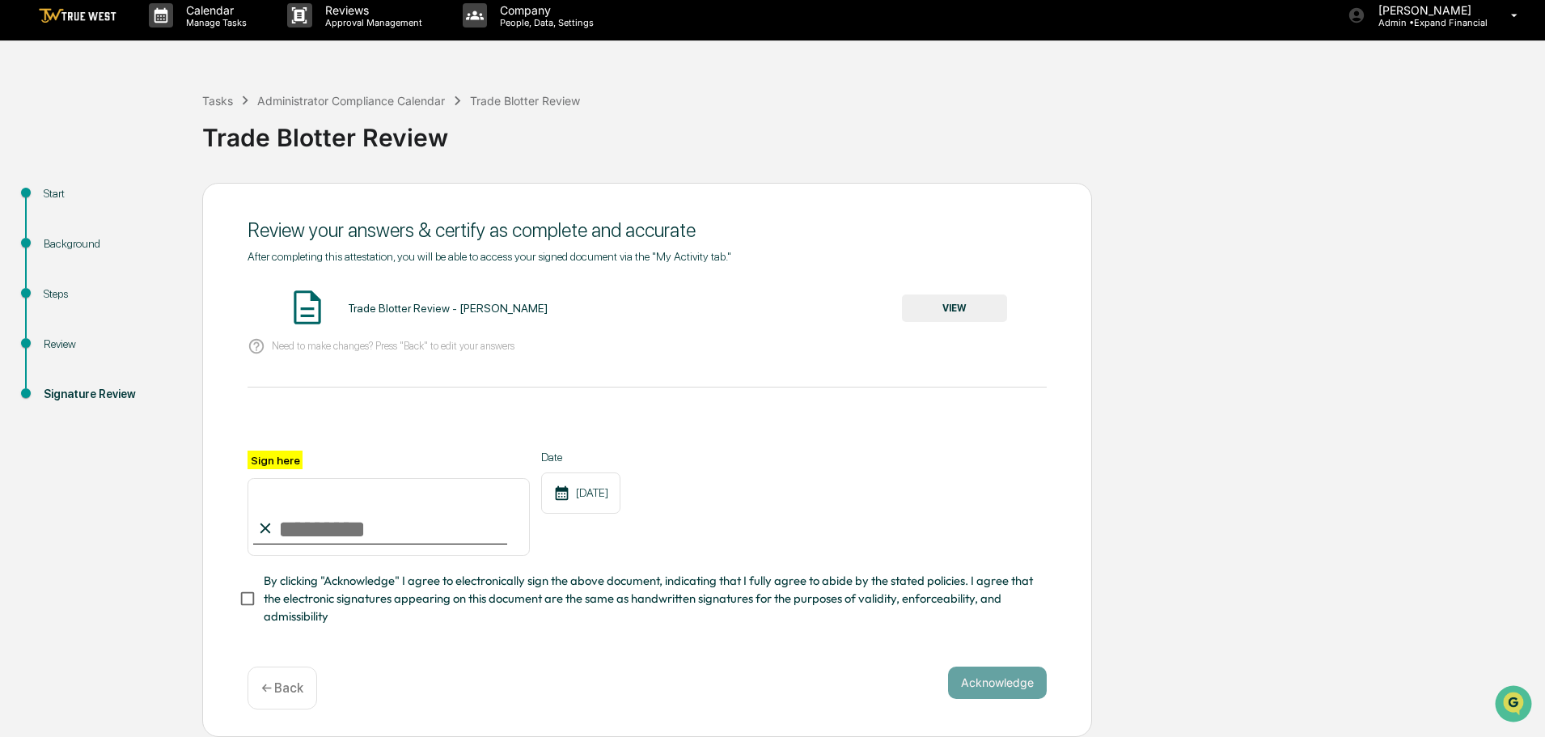
click at [408, 535] on input "Sign here" at bounding box center [389, 517] width 282 height 78
type input "**********"
click at [970, 680] on button "Acknowledge" at bounding box center [997, 682] width 99 height 32
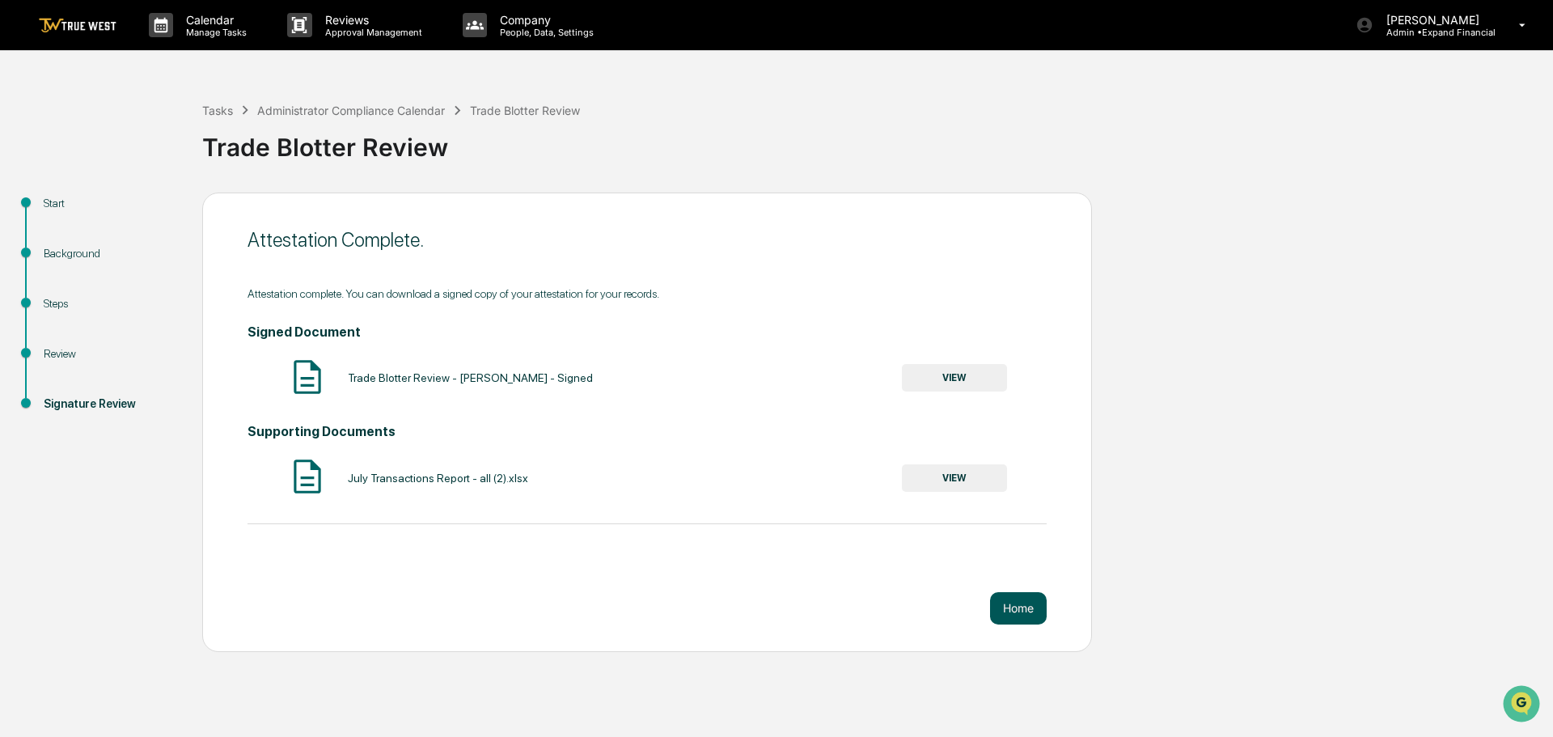
click at [1018, 616] on button "Home" at bounding box center [1018, 608] width 57 height 32
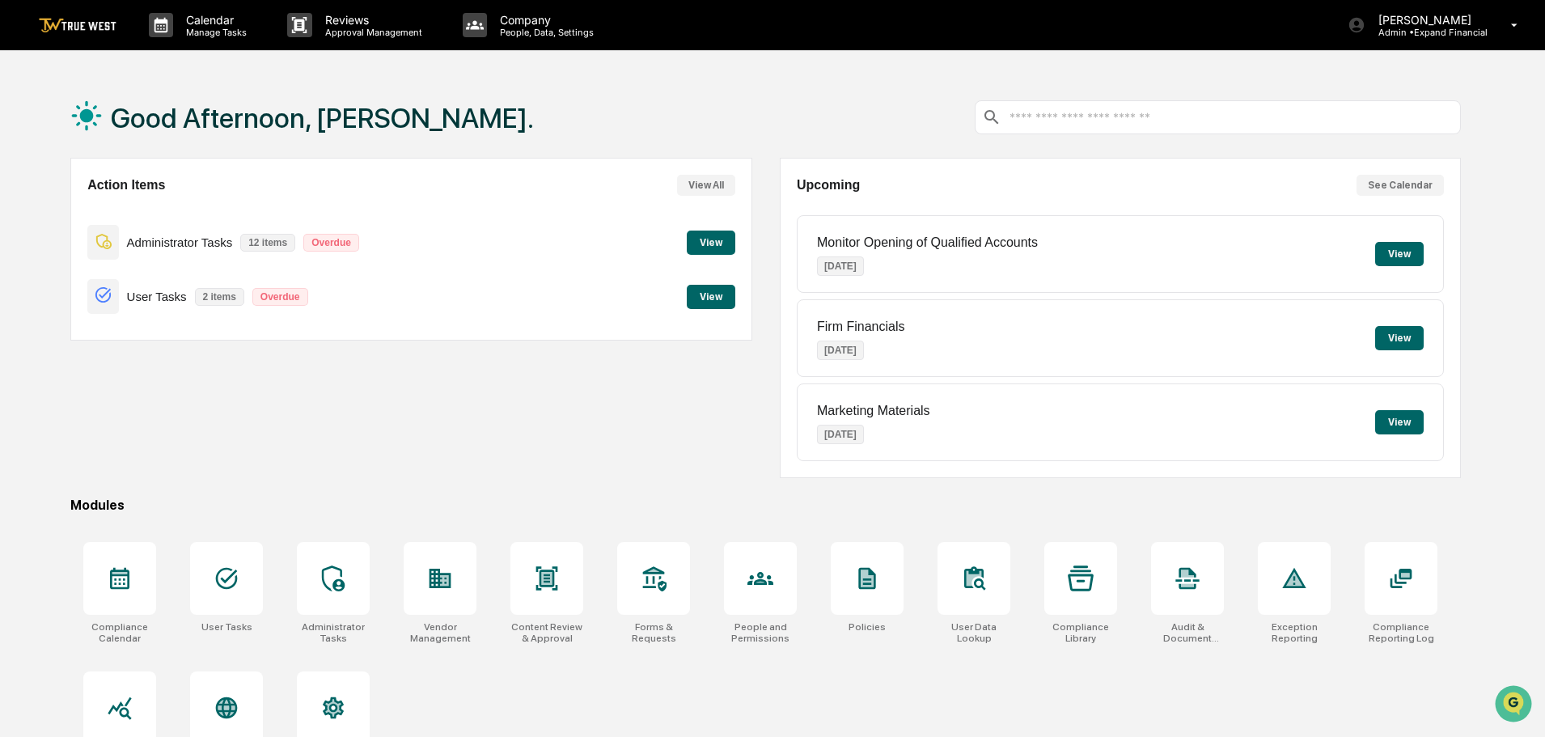
click at [709, 240] on button "View" at bounding box center [711, 243] width 49 height 24
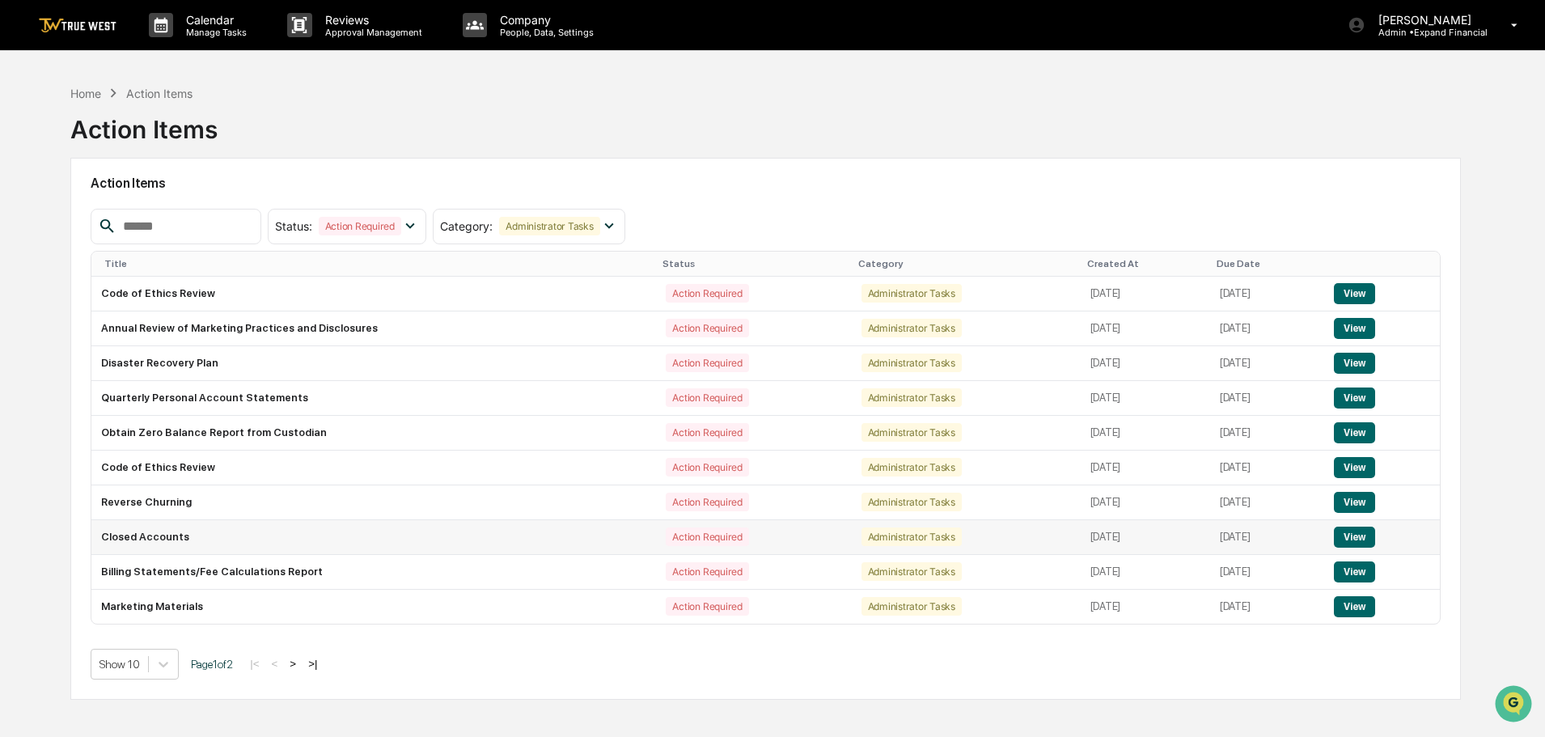
click at [1370, 531] on button "View" at bounding box center [1354, 537] width 41 height 21
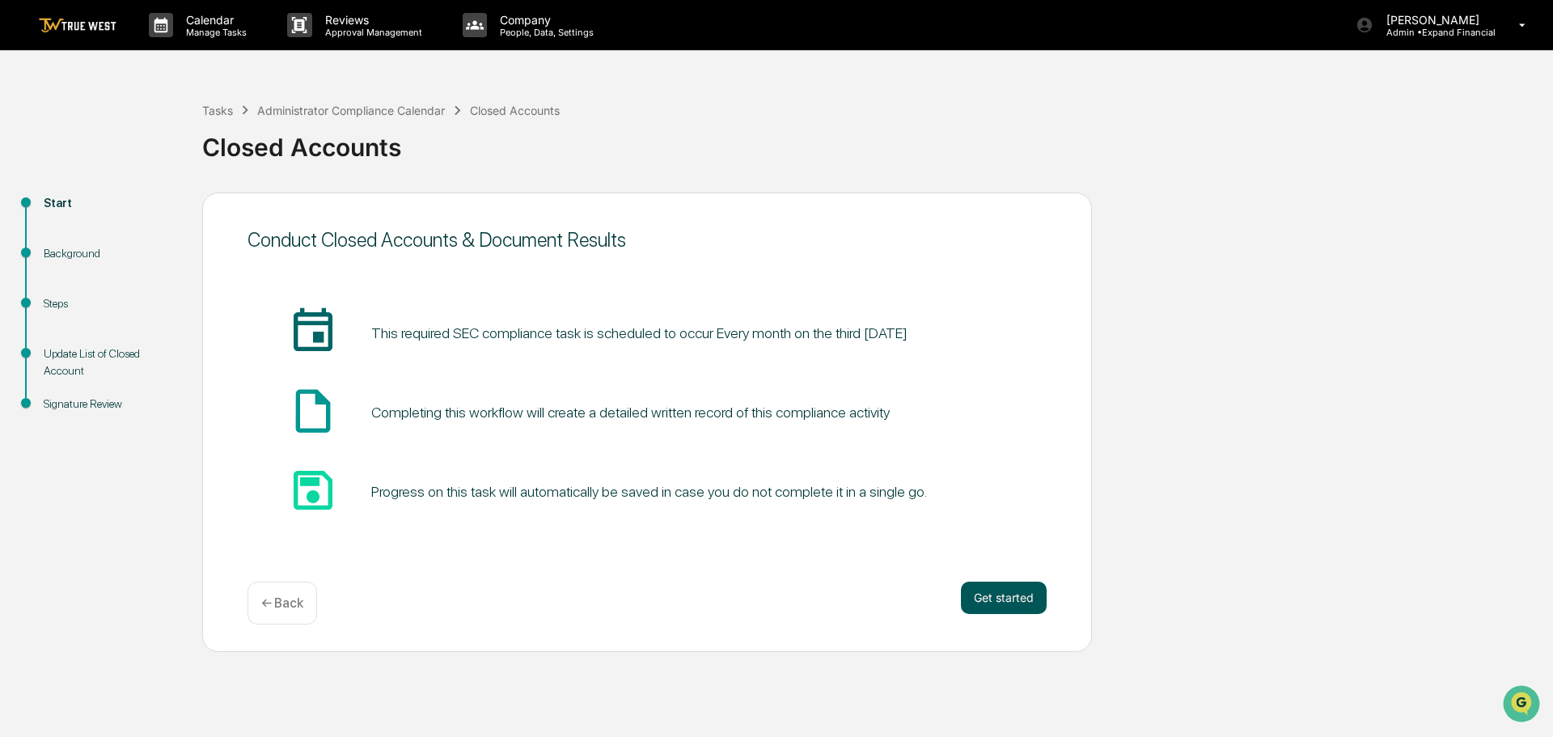
click at [1009, 598] on button "Get started" at bounding box center [1004, 598] width 86 height 32
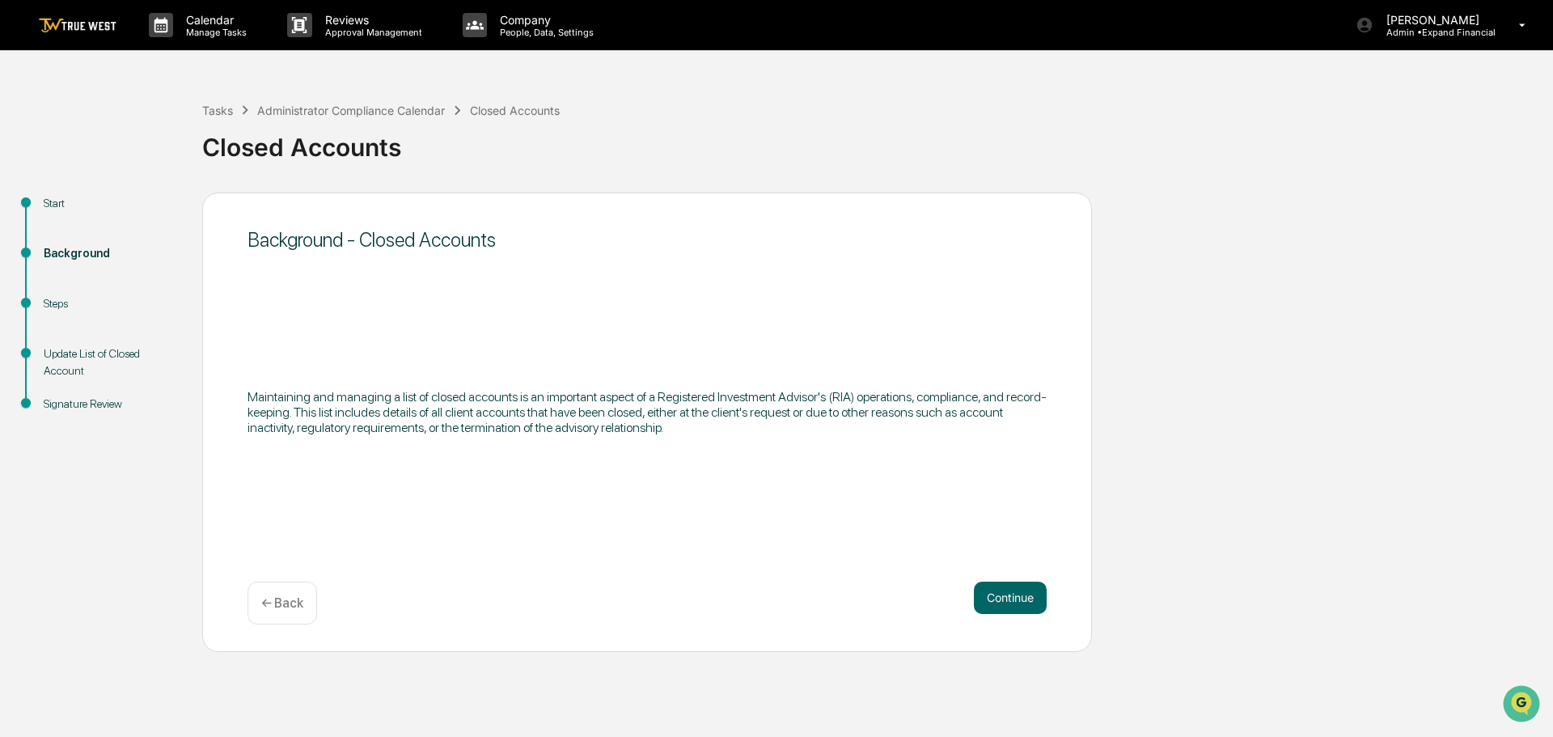
click at [1009, 598] on button "Continue" at bounding box center [1010, 598] width 73 height 32
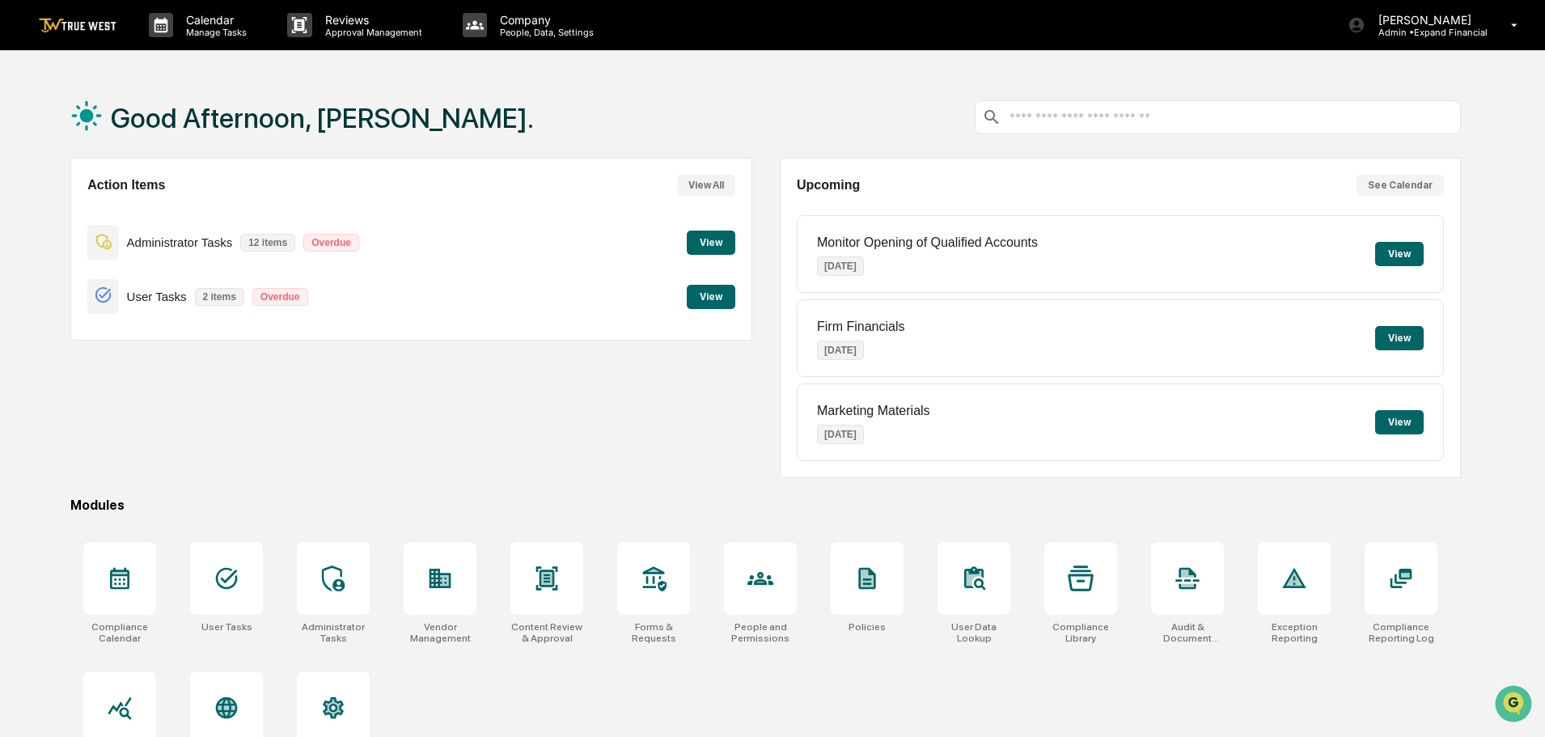
click at [717, 243] on button "View" at bounding box center [711, 243] width 49 height 24
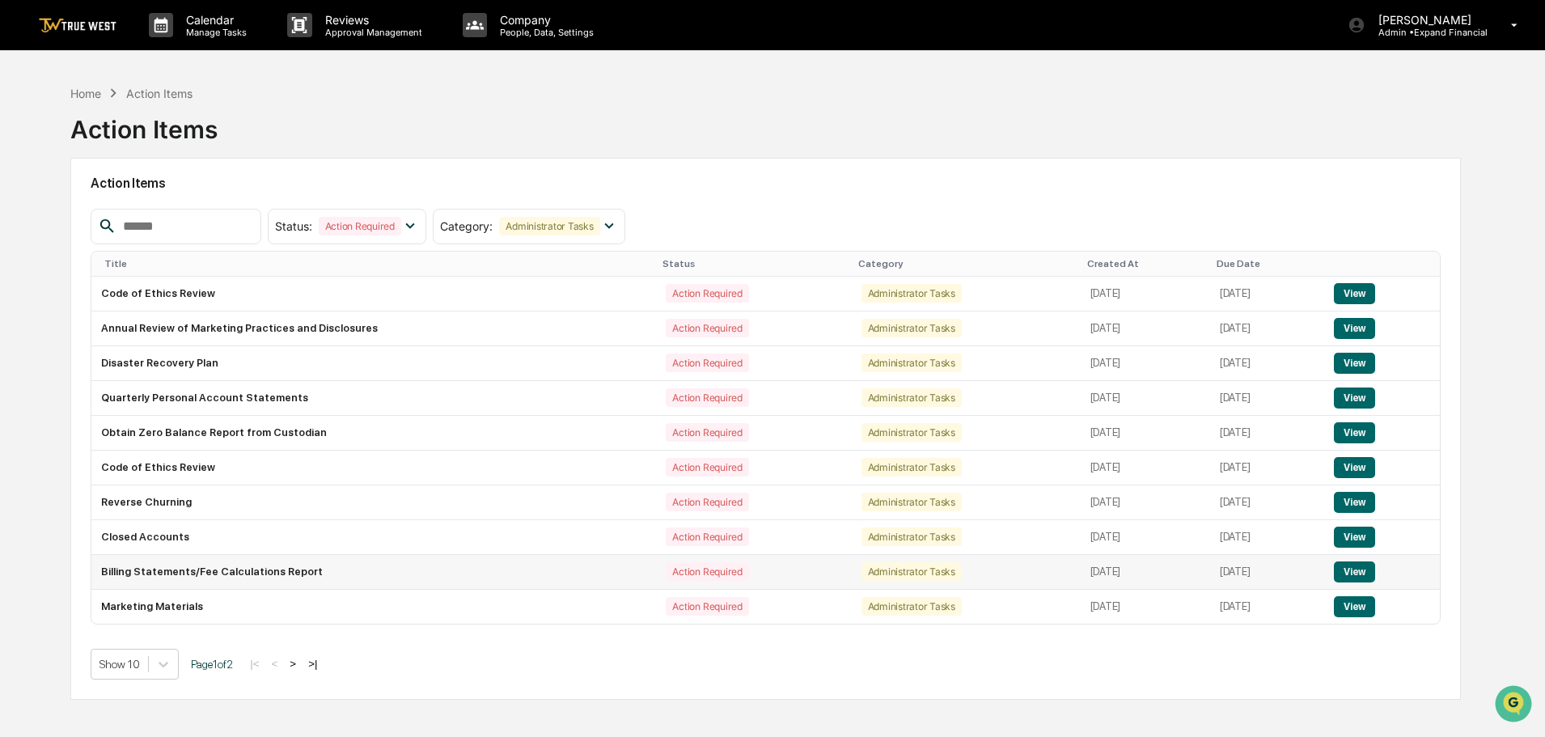
click at [1364, 573] on button "View" at bounding box center [1354, 571] width 41 height 21
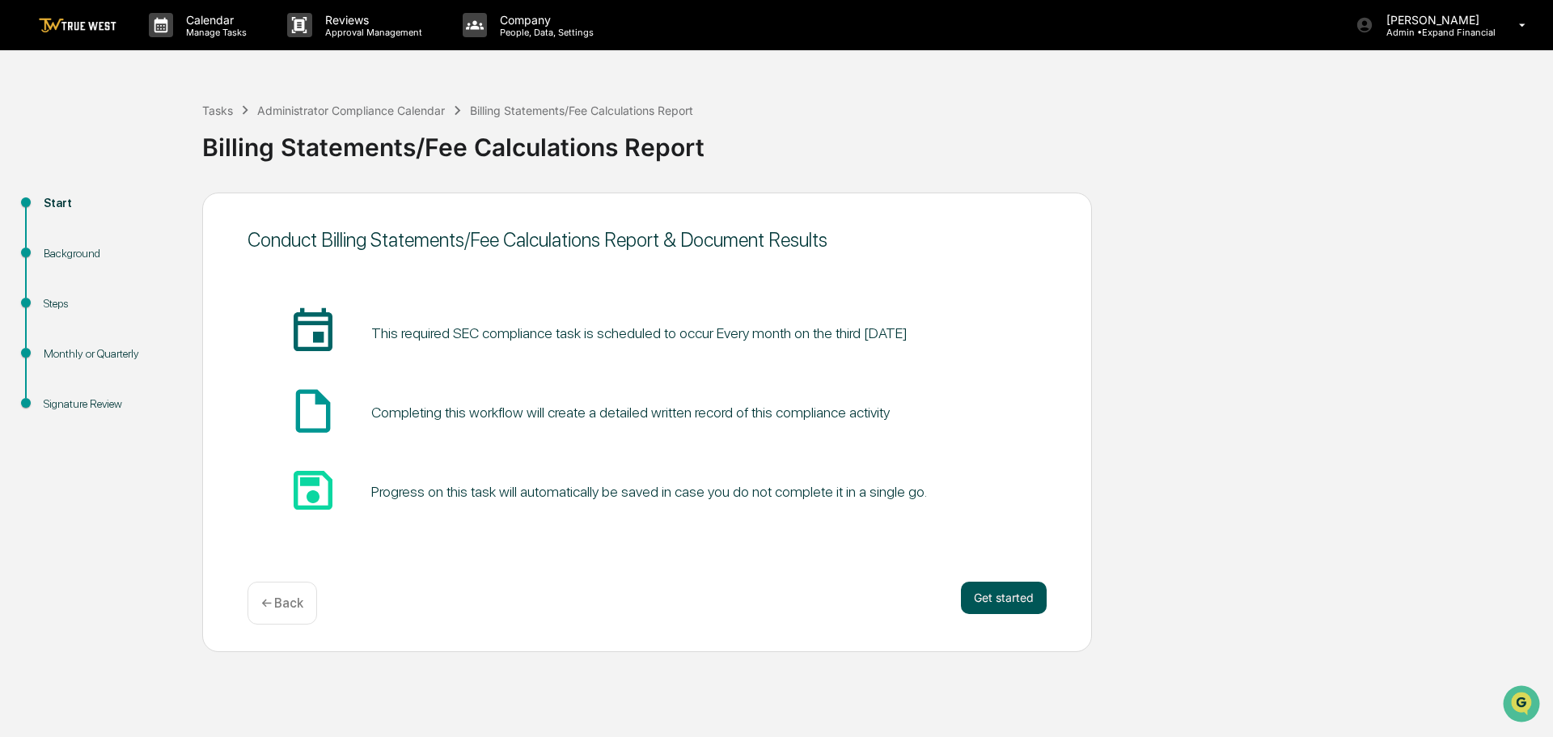
click at [1009, 600] on button "Get started" at bounding box center [1004, 598] width 86 height 32
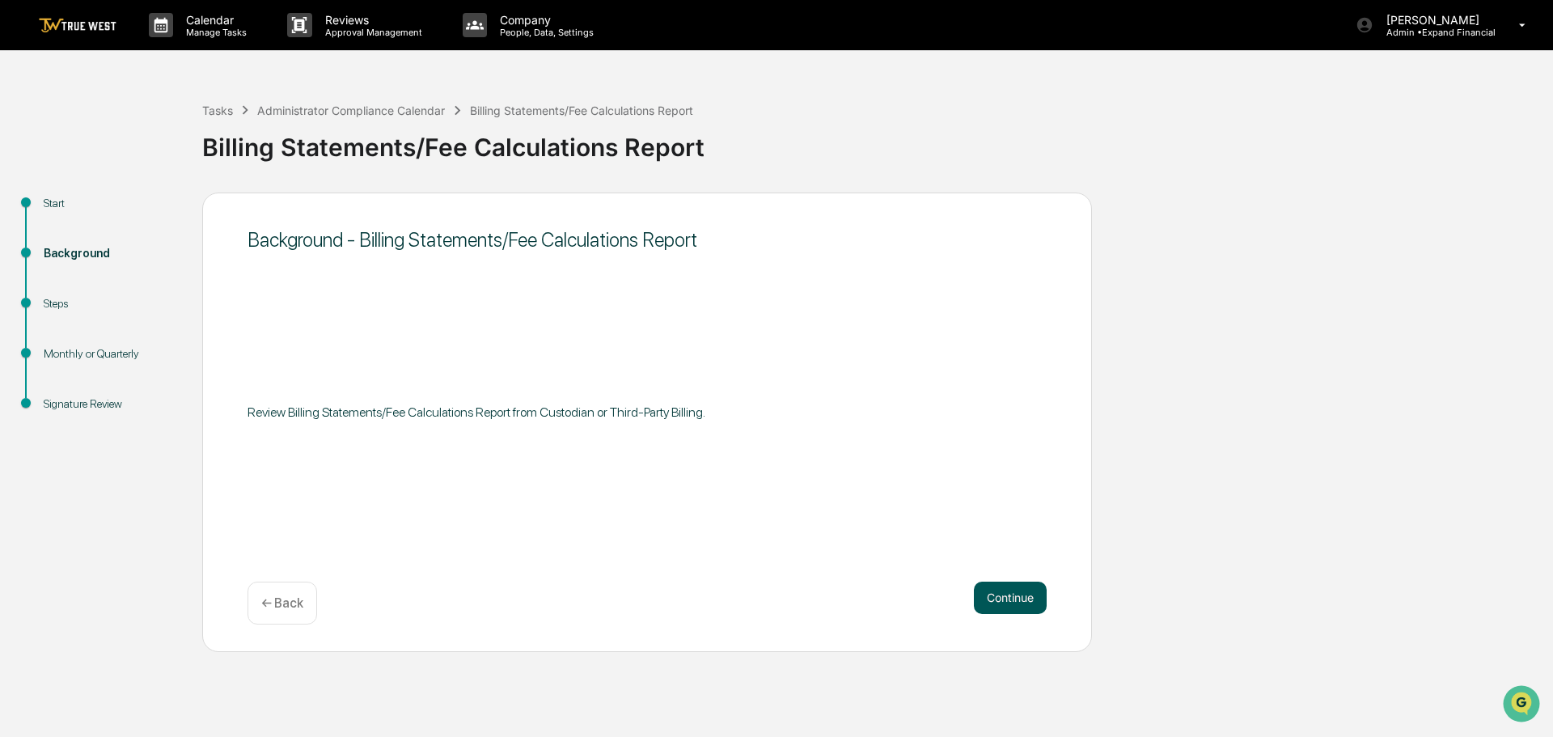
click at [1009, 597] on button "Continue" at bounding box center [1010, 598] width 73 height 32
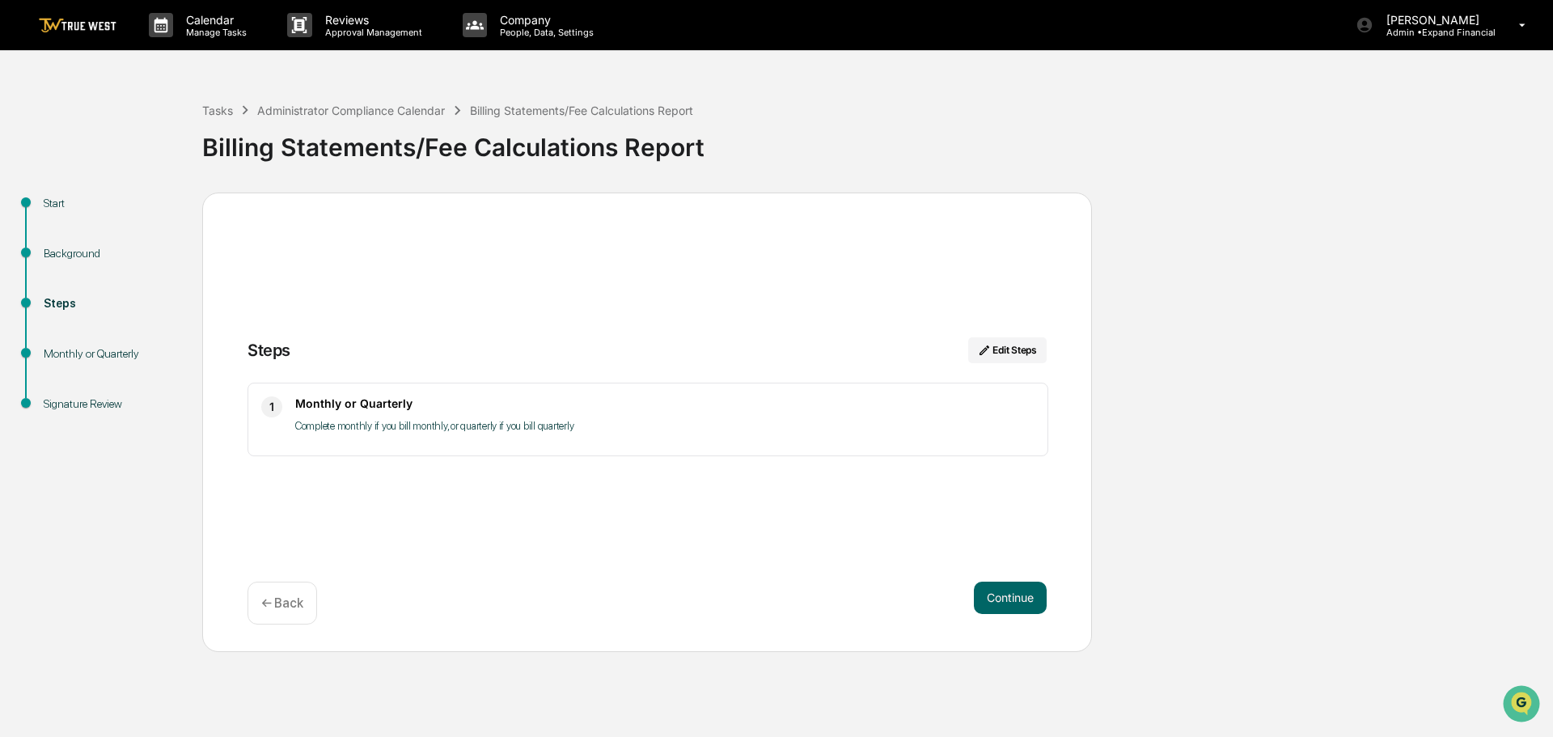
click at [1009, 597] on button "Continue" at bounding box center [1010, 598] width 73 height 32
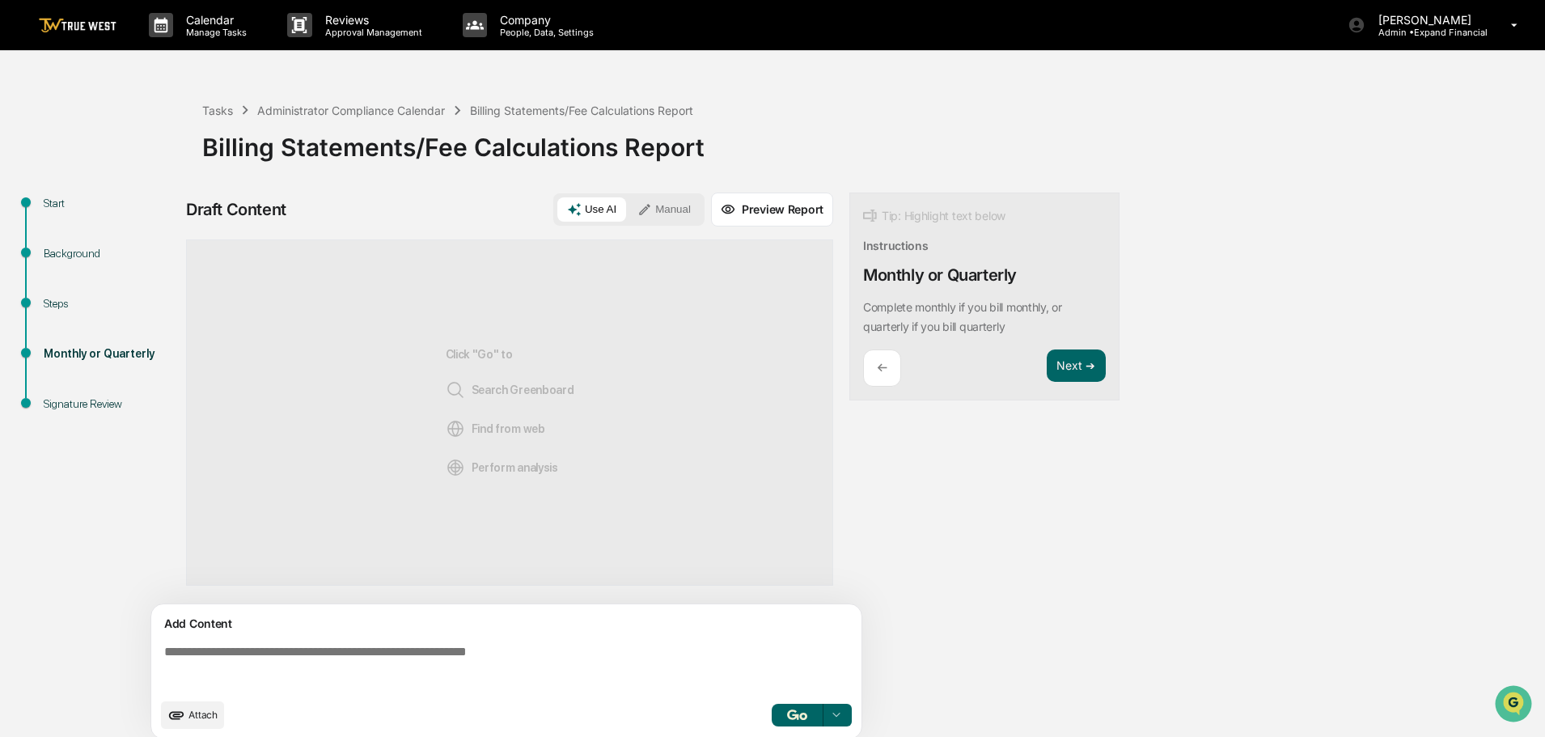
click at [197, 713] on span "Attach" at bounding box center [202, 715] width 29 height 12
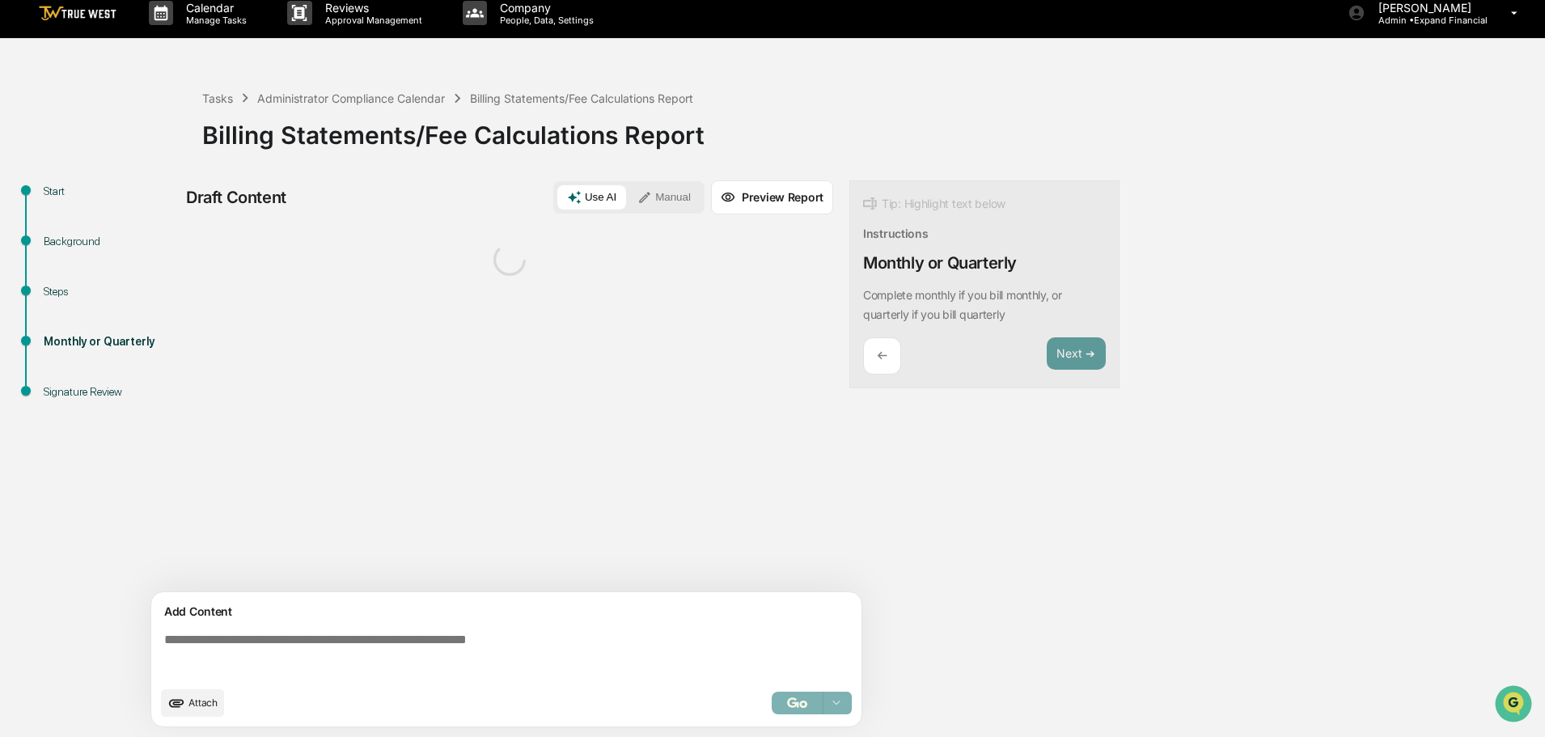
click at [658, 199] on button "Manual" at bounding box center [664, 197] width 73 height 24
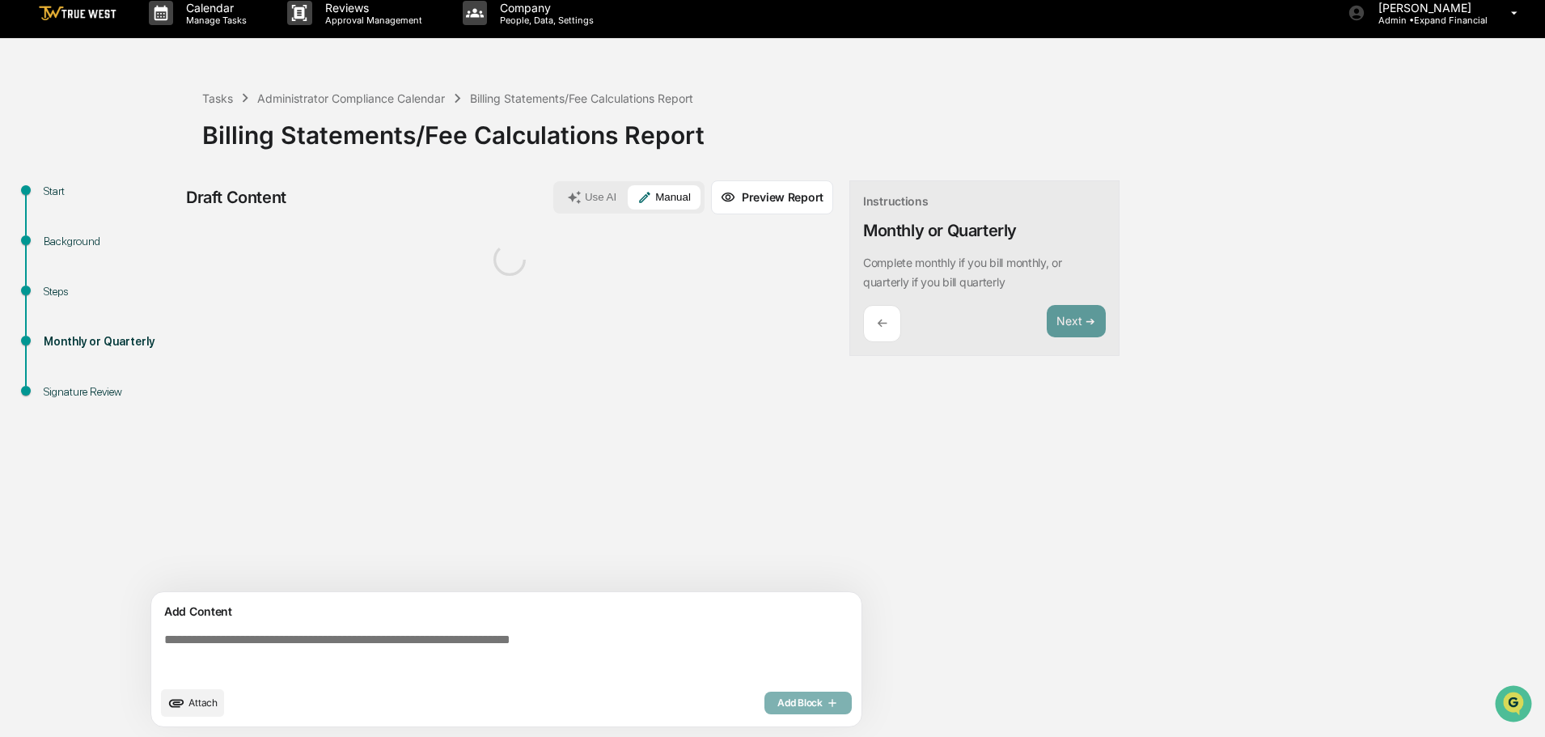
click at [457, 647] on textarea at bounding box center [510, 655] width 704 height 58
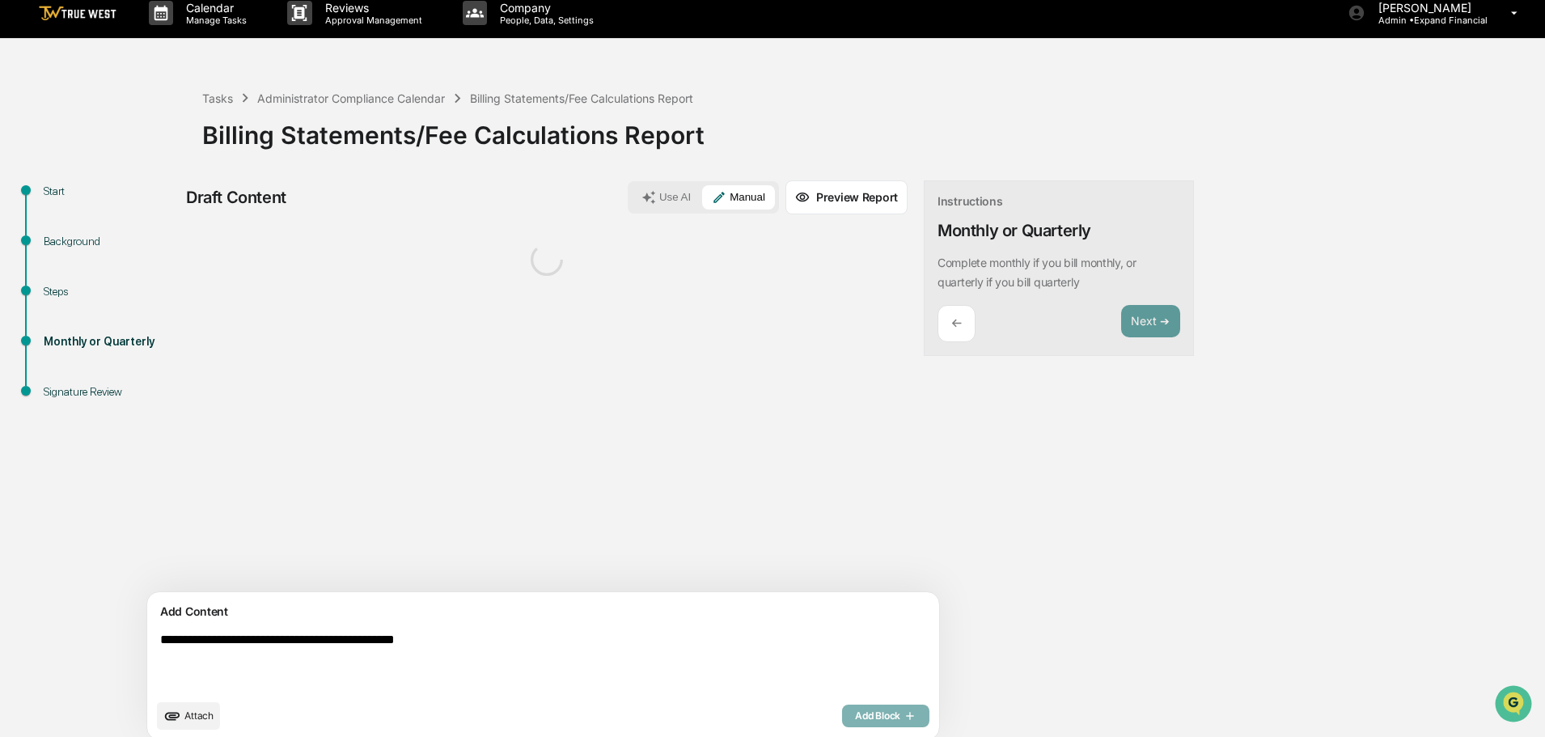
type textarea "**********"
click at [842, 717] on div "Add Block" at bounding box center [885, 715] width 87 height 23
click at [196, 722] on button "Attach" at bounding box center [188, 716] width 63 height 28
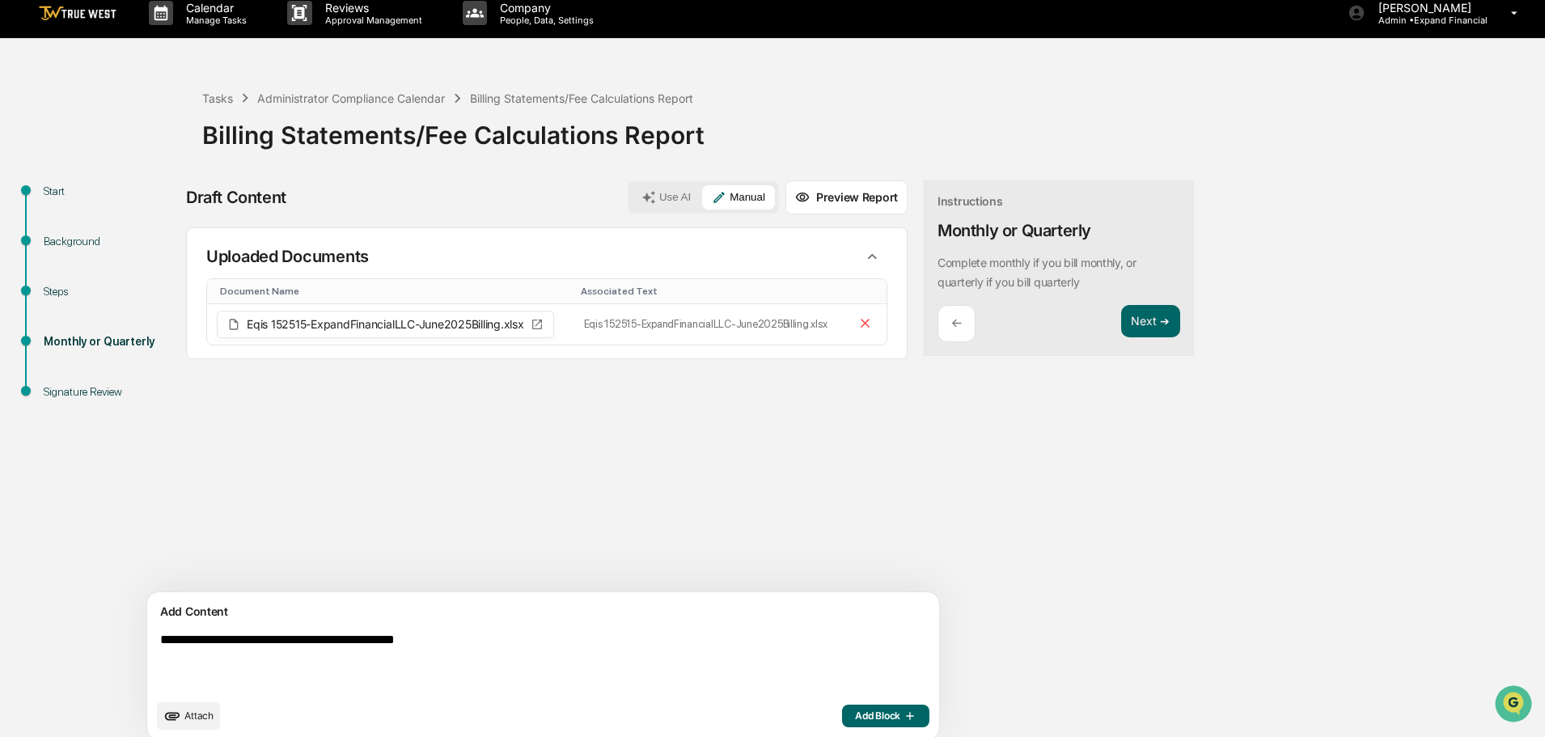
click at [855, 717] on span "Add Block" at bounding box center [885, 715] width 61 height 13
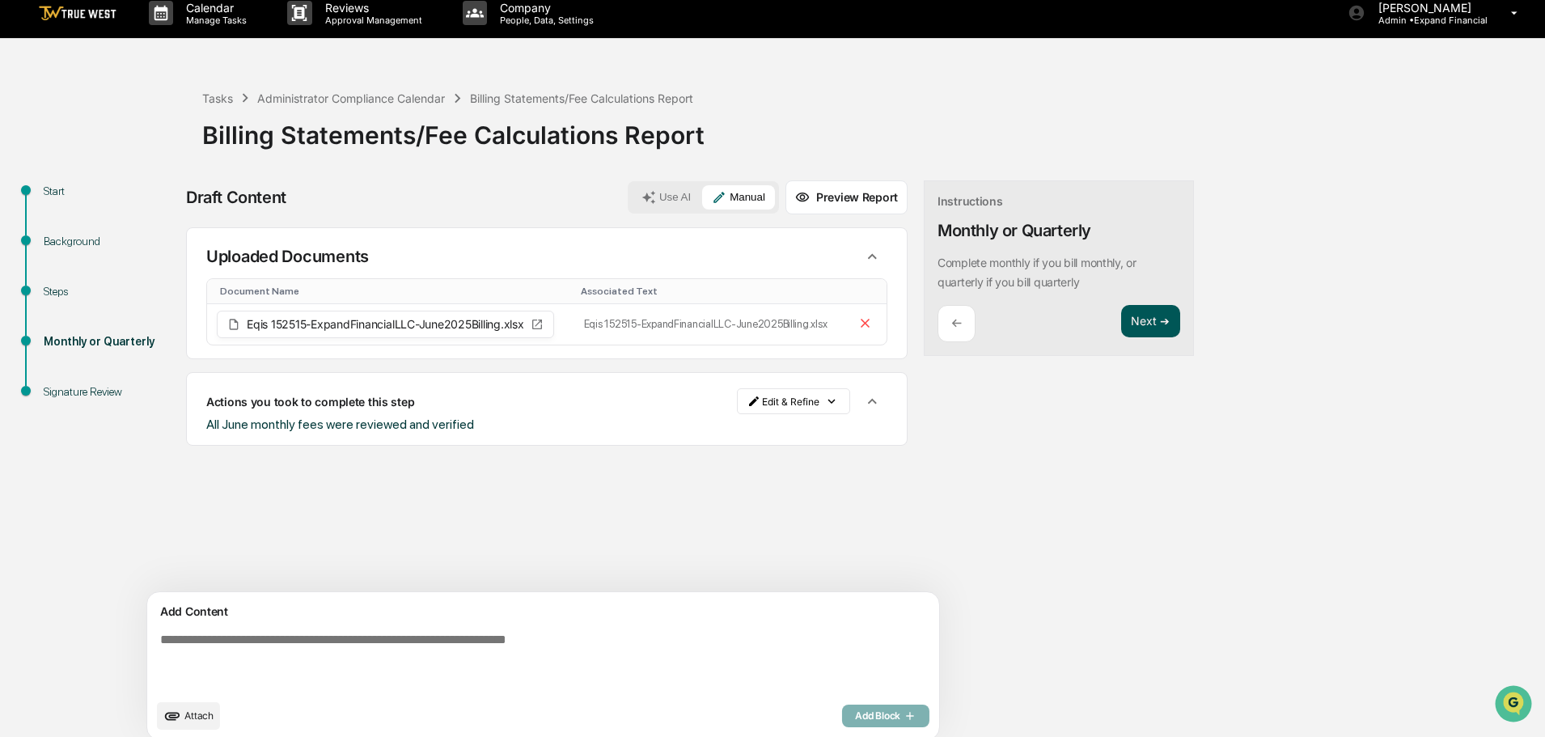
click at [1121, 328] on button "Next ➔" at bounding box center [1150, 321] width 59 height 33
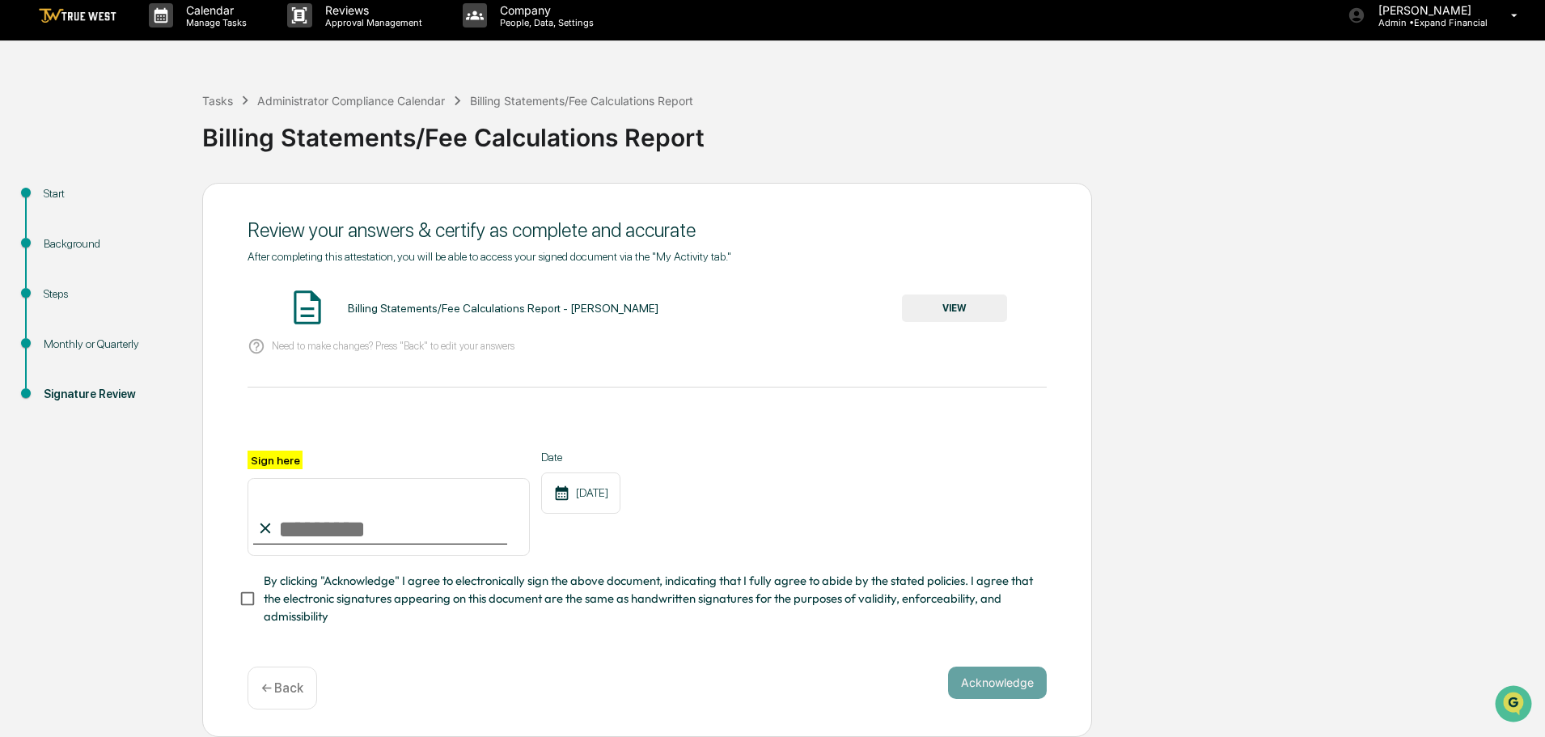
click at [348, 535] on input "Sign here" at bounding box center [389, 517] width 282 height 78
type input "**********"
click at [269, 676] on div "← Back" at bounding box center [283, 687] width 70 height 43
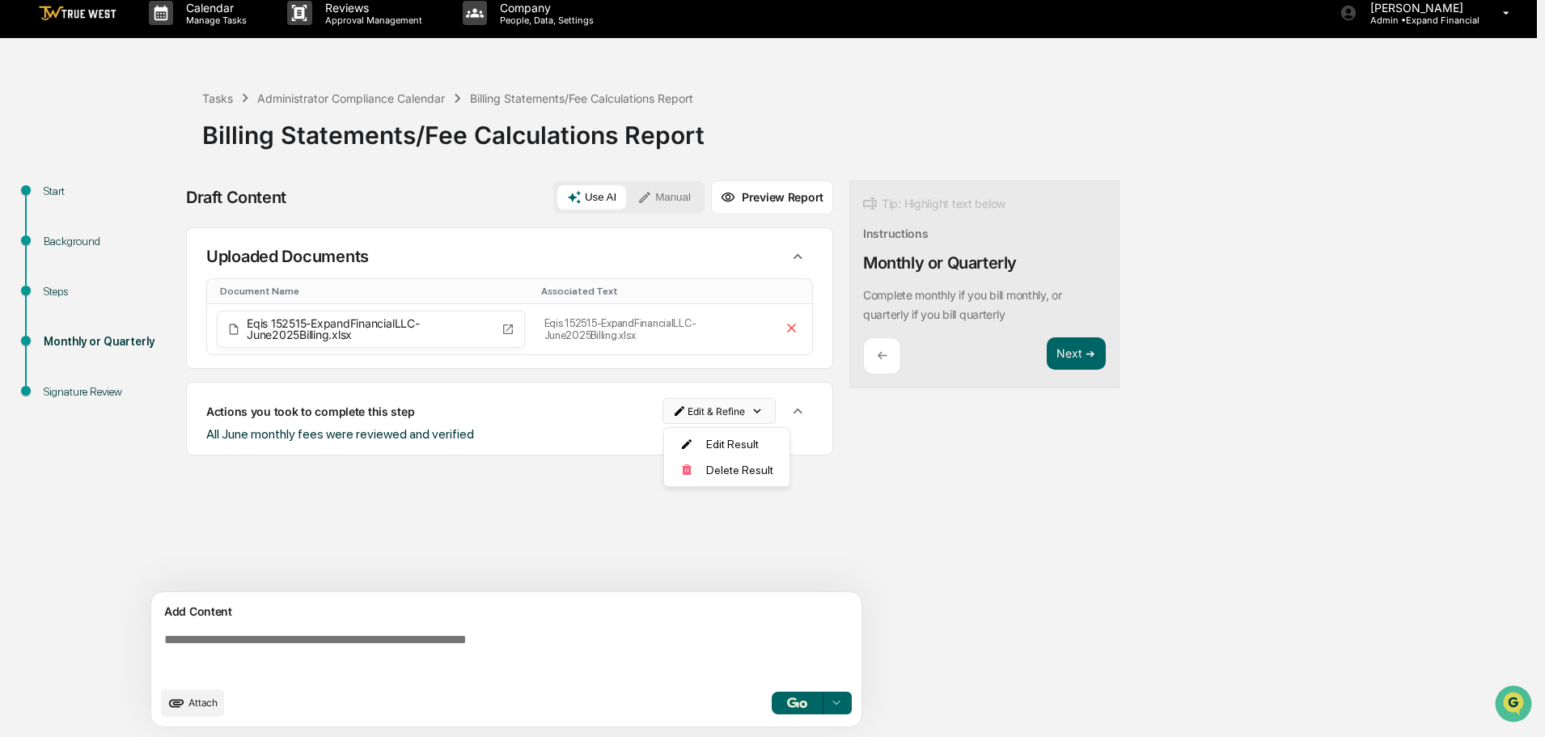
click at [712, 412] on html "Calendar Manage Tasks Reviews Approval Management Company People, Data, Setting…" at bounding box center [772, 356] width 1545 height 737
click at [714, 439] on div "Edit Result" at bounding box center [721, 444] width 119 height 26
click at [589, 427] on div "Actions you took to complete this step Cancel Save" at bounding box center [509, 411] width 647 height 58
click at [273, 637] on textarea at bounding box center [510, 655] width 704 height 58
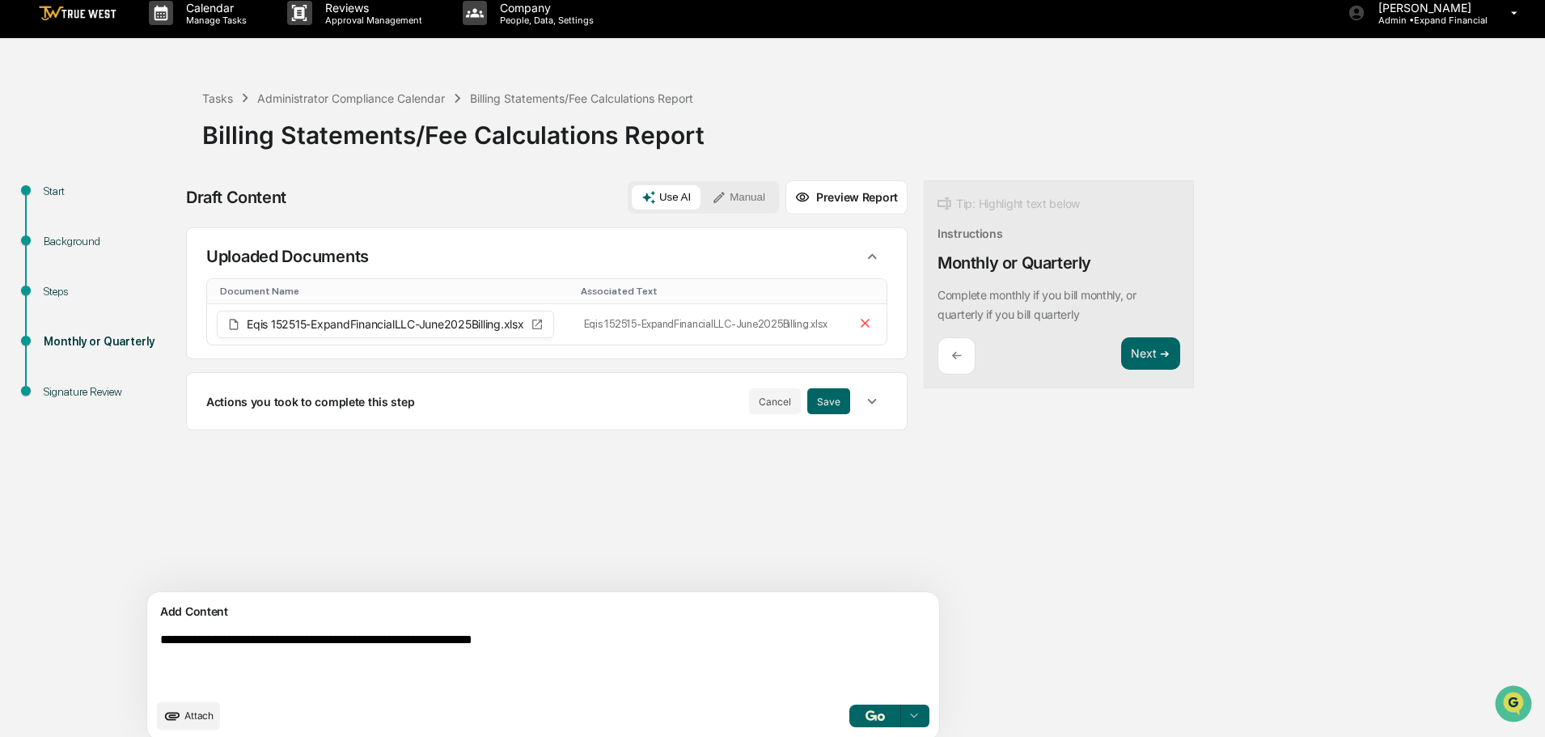
click at [632, 199] on button "Use AI" at bounding box center [666, 197] width 69 height 24
click at [582, 645] on textarea "**********" at bounding box center [506, 661] width 704 height 71
drag, startPoint x: 574, startPoint y: 645, endPoint x: 432, endPoint y: 648, distance: 142.4
click at [432, 648] on textarea "**********" at bounding box center [506, 661] width 704 height 71
type textarea "**********"
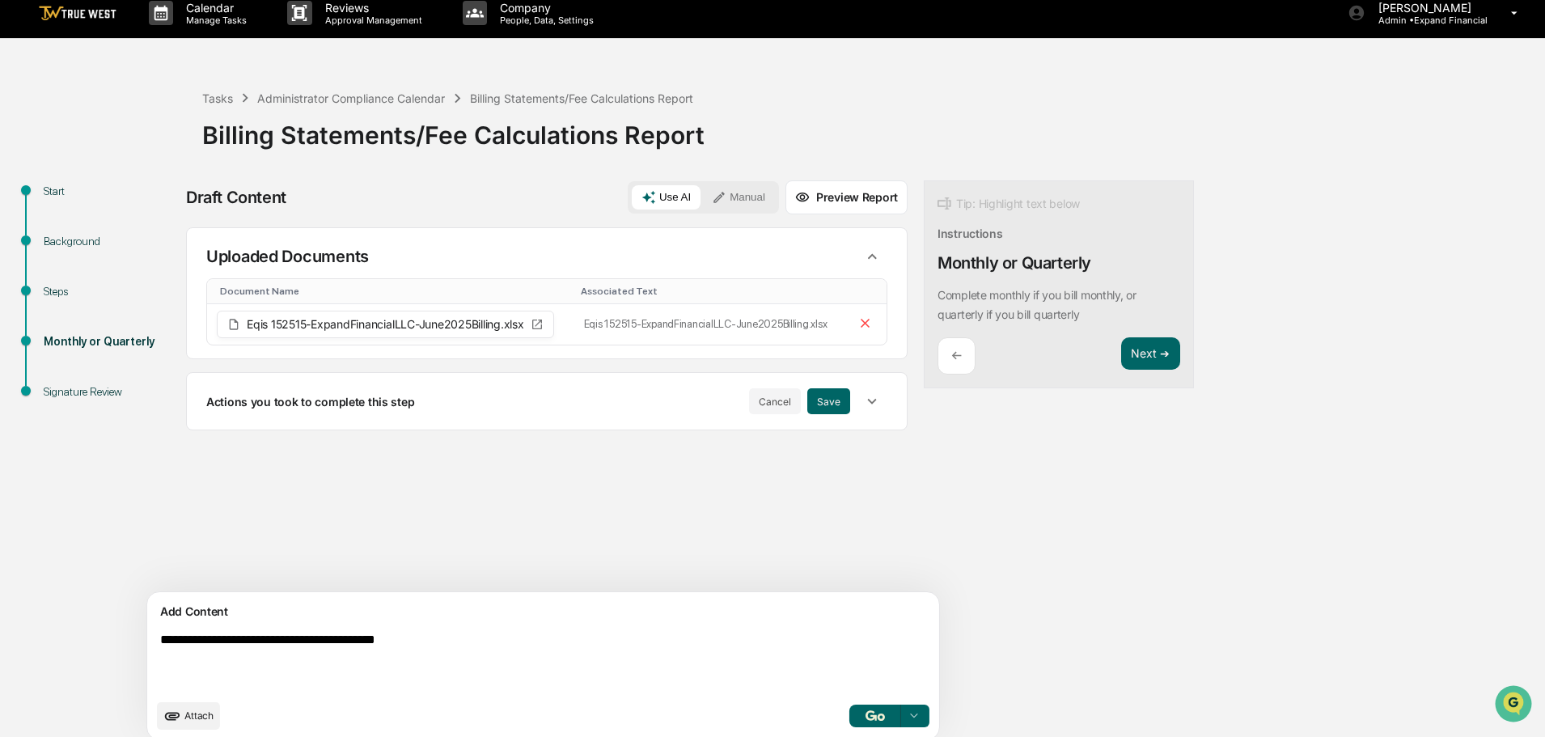
click at [849, 721] on button "button" at bounding box center [875, 715] width 52 height 23
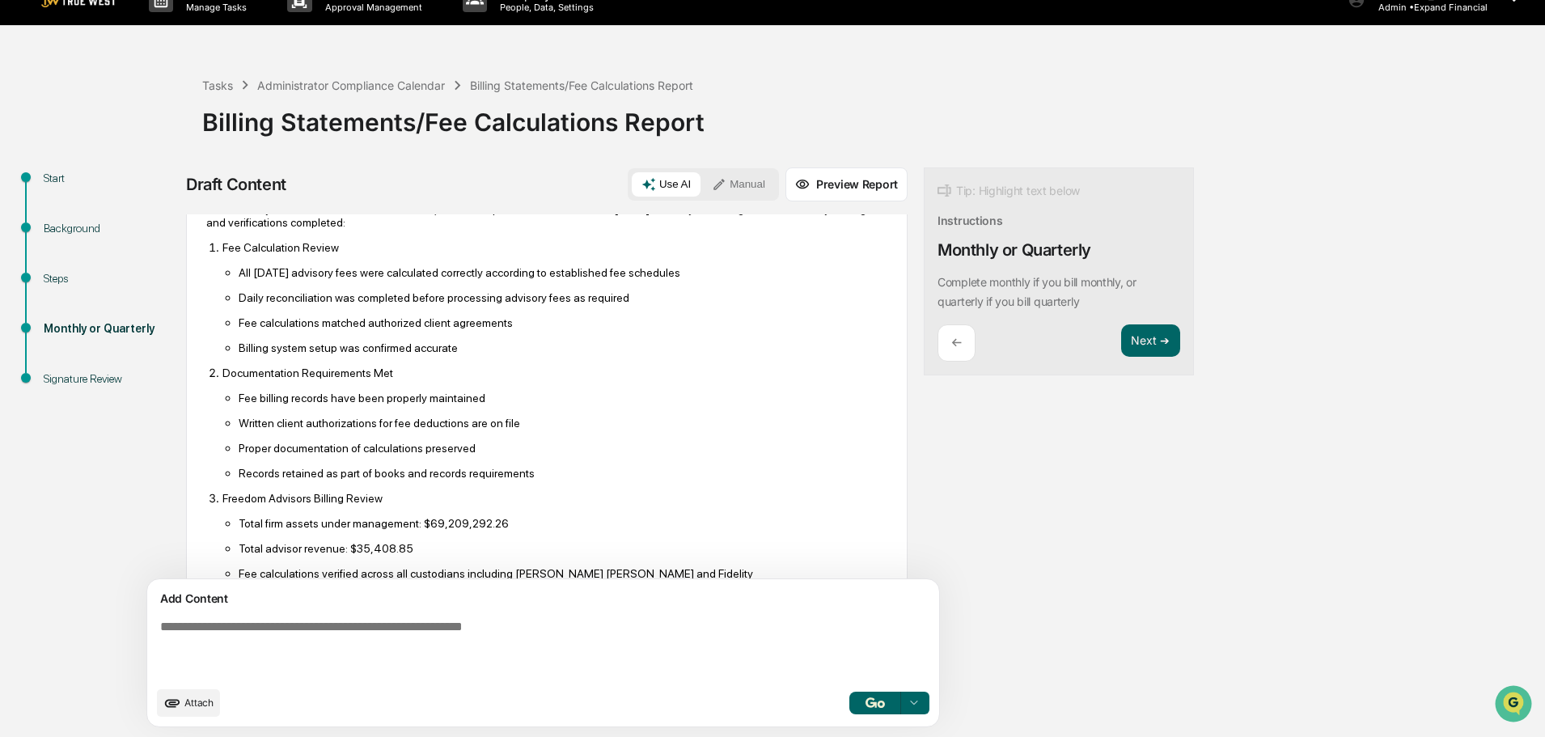
scroll to position [0, 0]
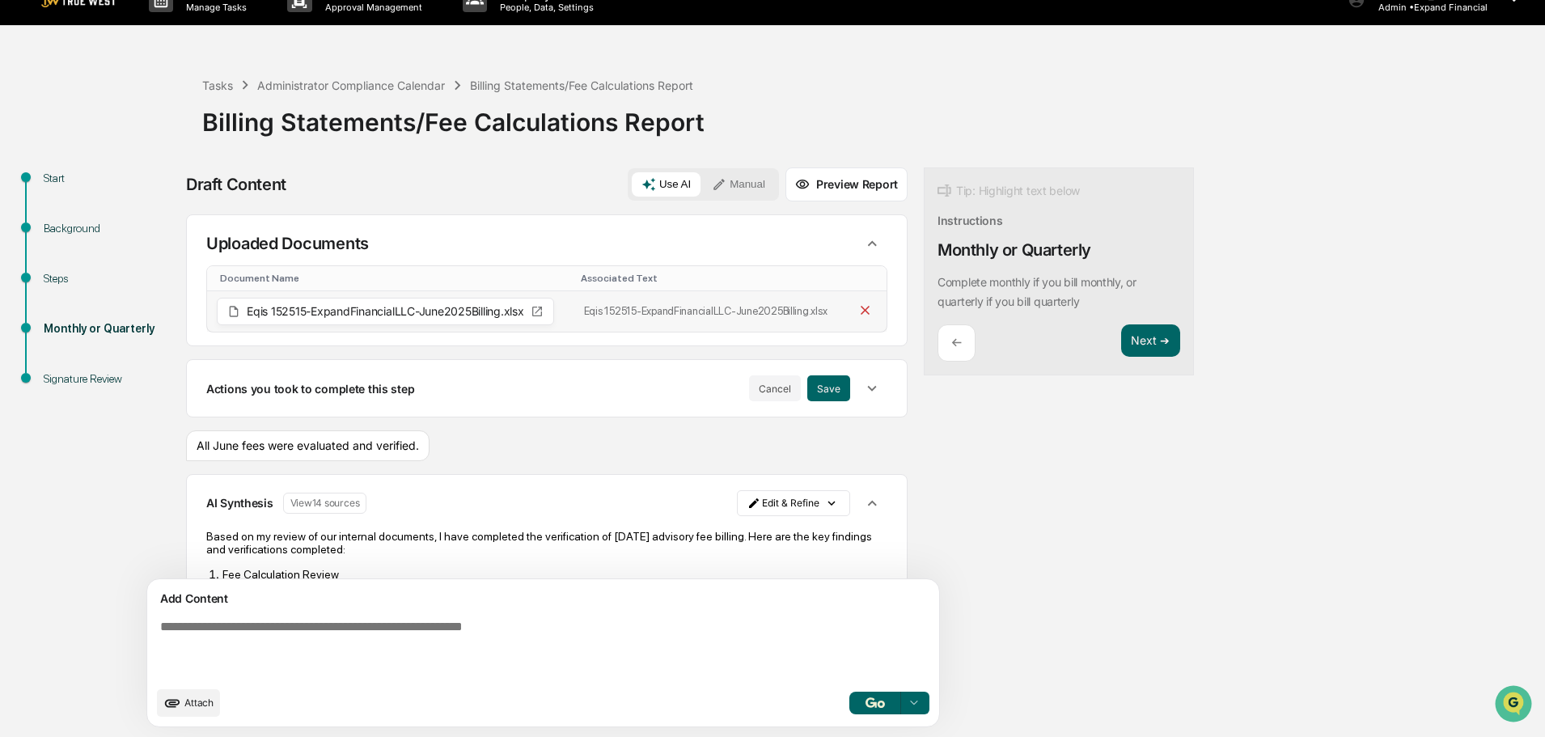
click at [854, 315] on button at bounding box center [865, 311] width 22 height 24
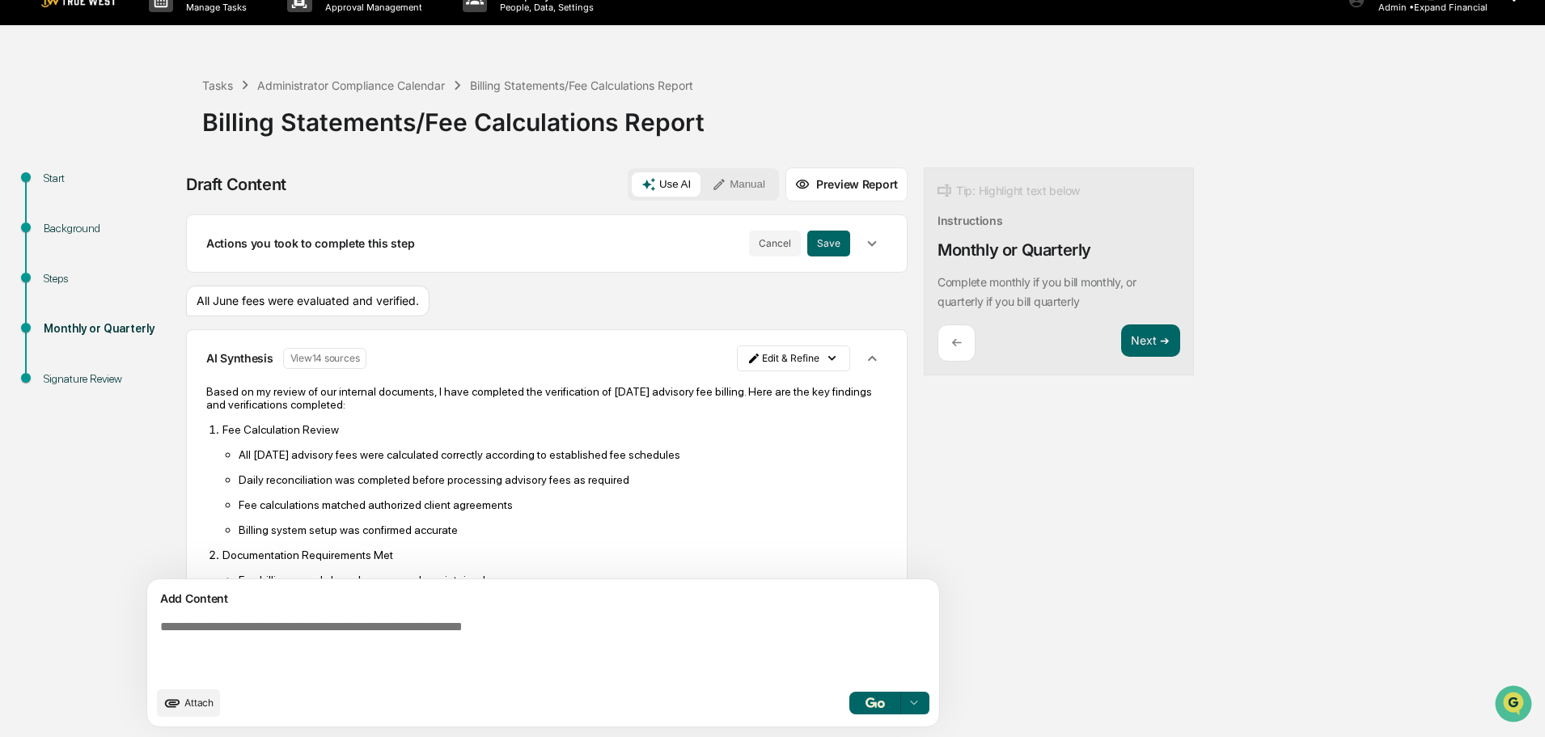
click at [207, 700] on span "Attach" at bounding box center [198, 702] width 29 height 12
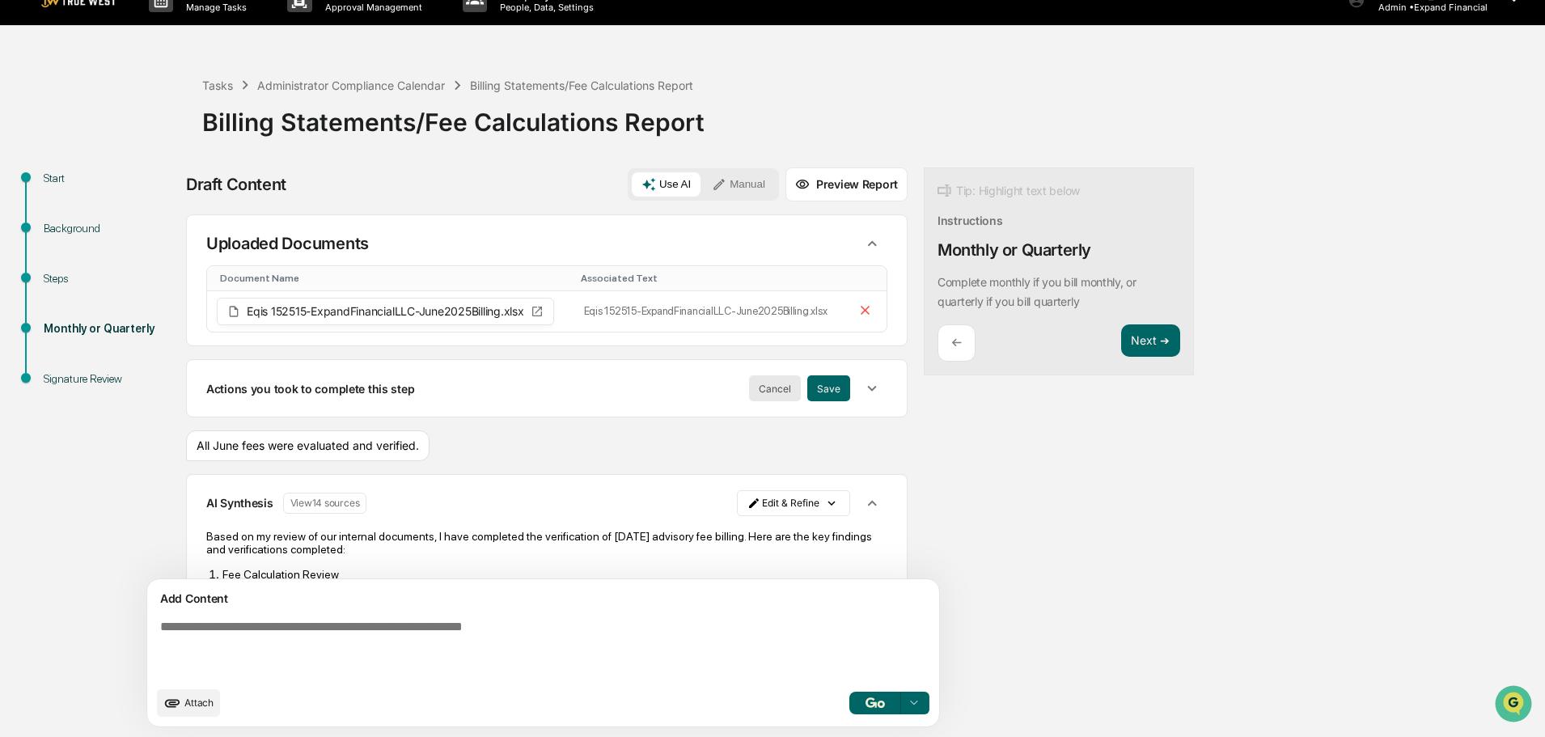
click at [749, 396] on button "Cancel" at bounding box center [775, 388] width 52 height 26
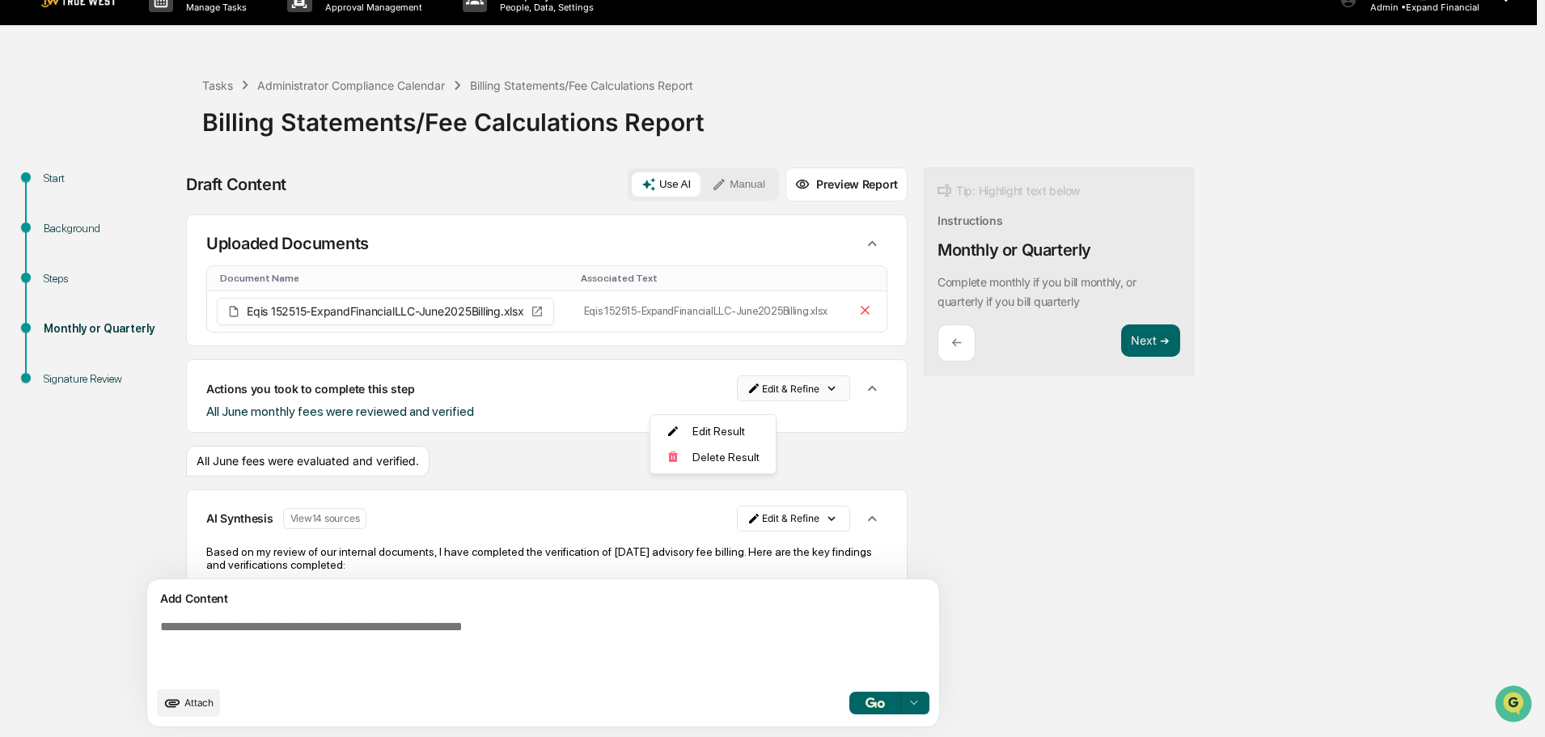
click at [721, 396] on html "Calendar Manage Tasks Reviews Approval Management Company People, Data, Setting…" at bounding box center [772, 343] width 1545 height 737
click at [715, 456] on div "Delete Result" at bounding box center [713, 457] width 119 height 26
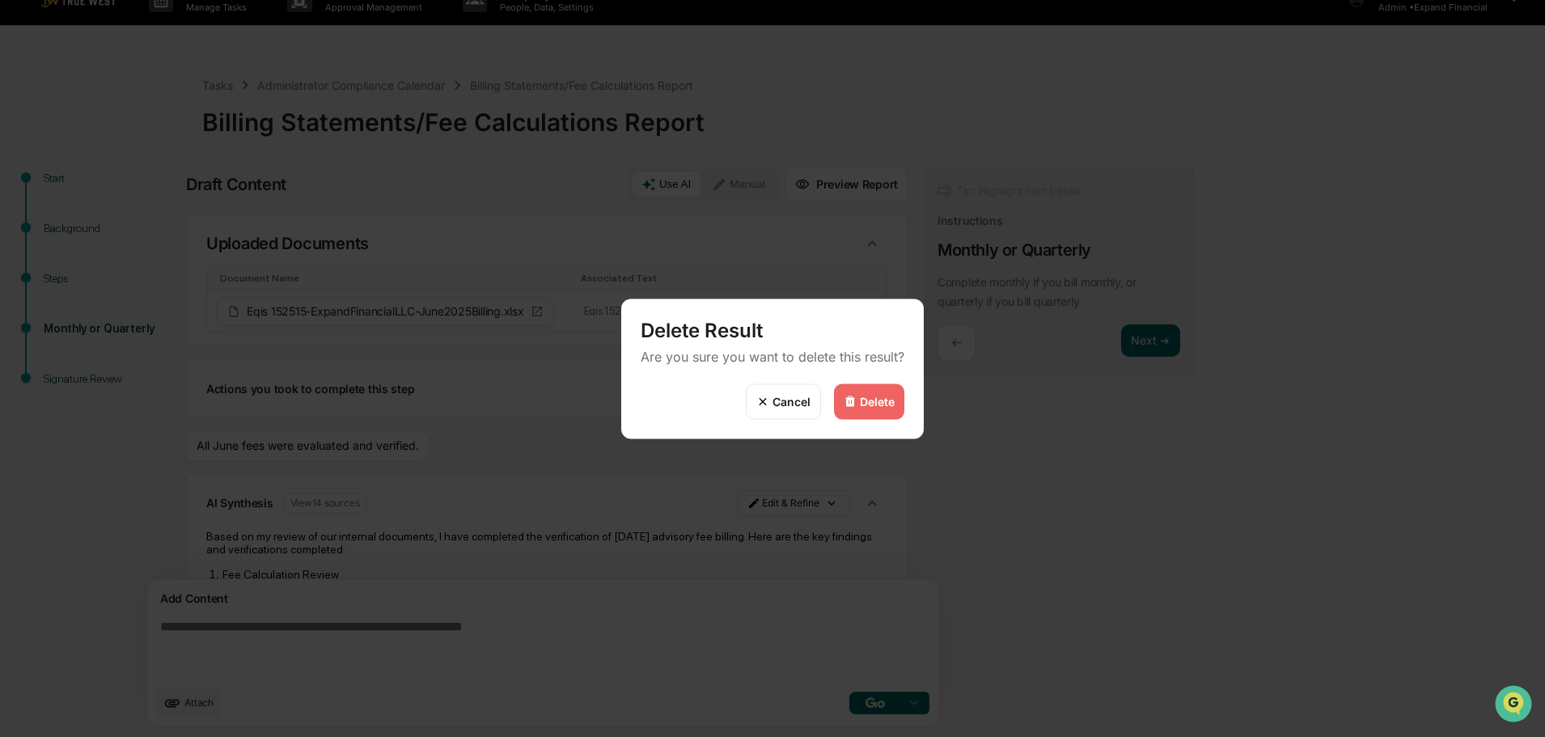
click at [878, 402] on div "Delete" at bounding box center [877, 402] width 35 height 14
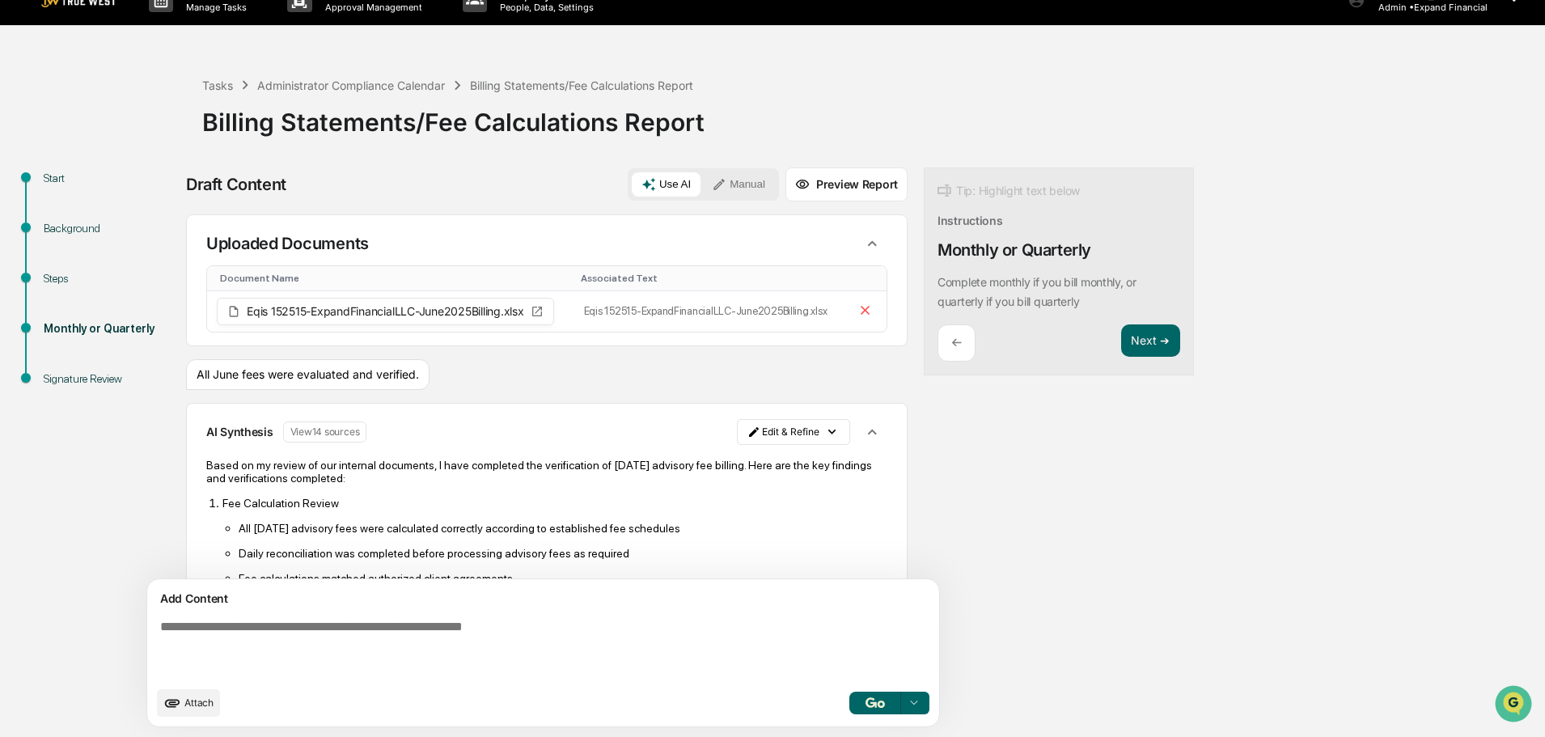
click at [429, 384] on div "All June fees were evaluated and verified." at bounding box center [307, 374] width 243 height 31
click at [1121, 350] on button "Next ➔" at bounding box center [1150, 340] width 59 height 33
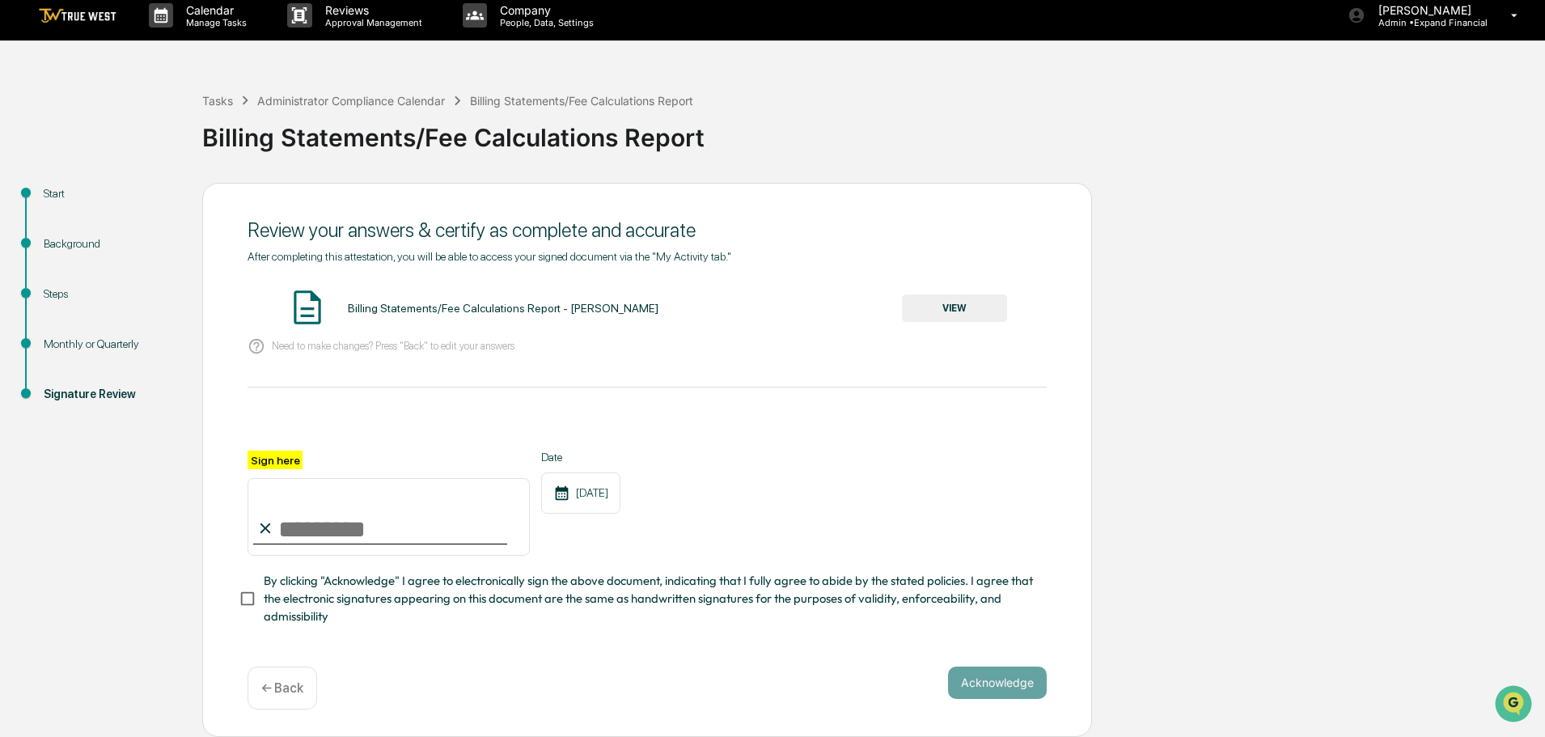
click at [962, 309] on button "VIEW" at bounding box center [954, 308] width 105 height 28
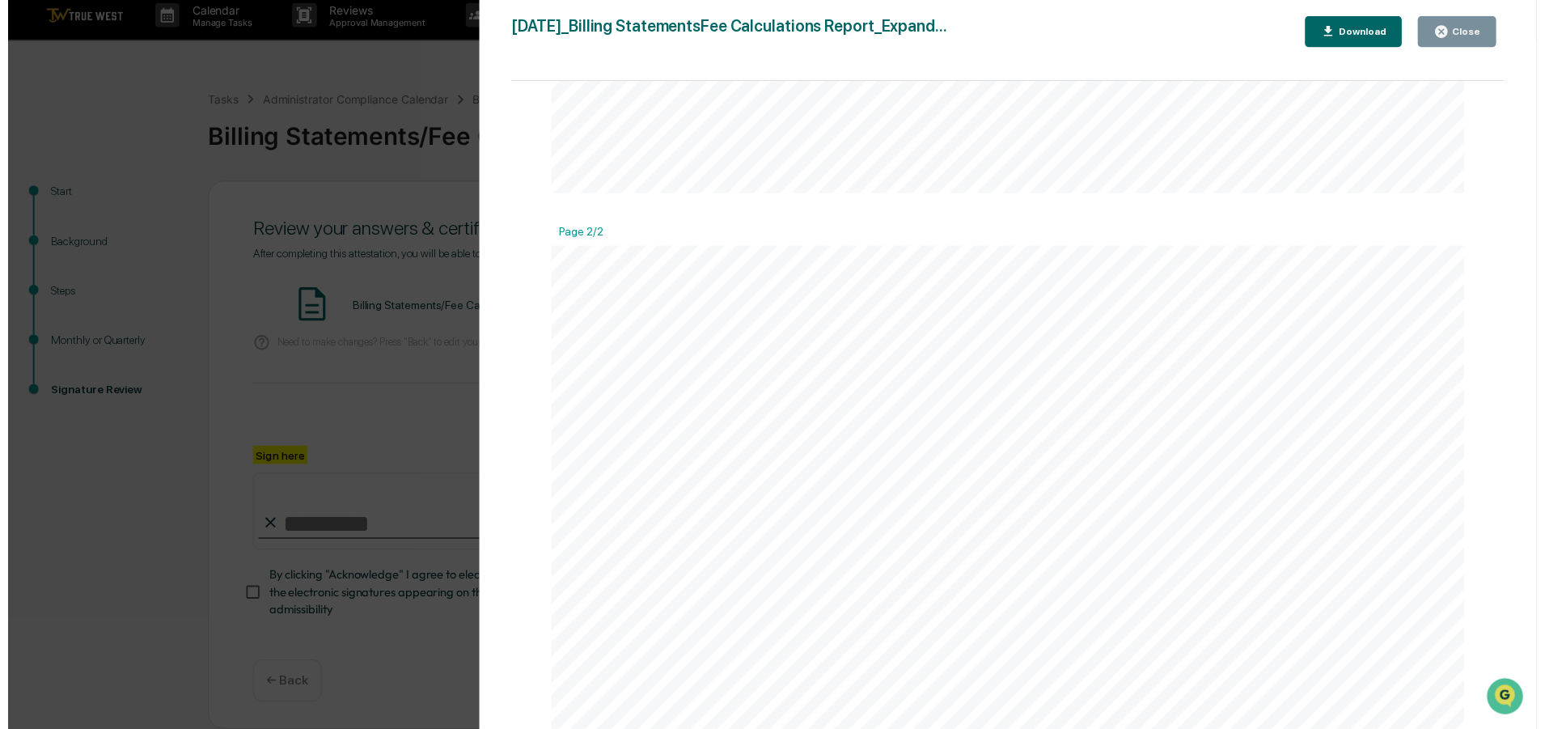
scroll to position [971, 0]
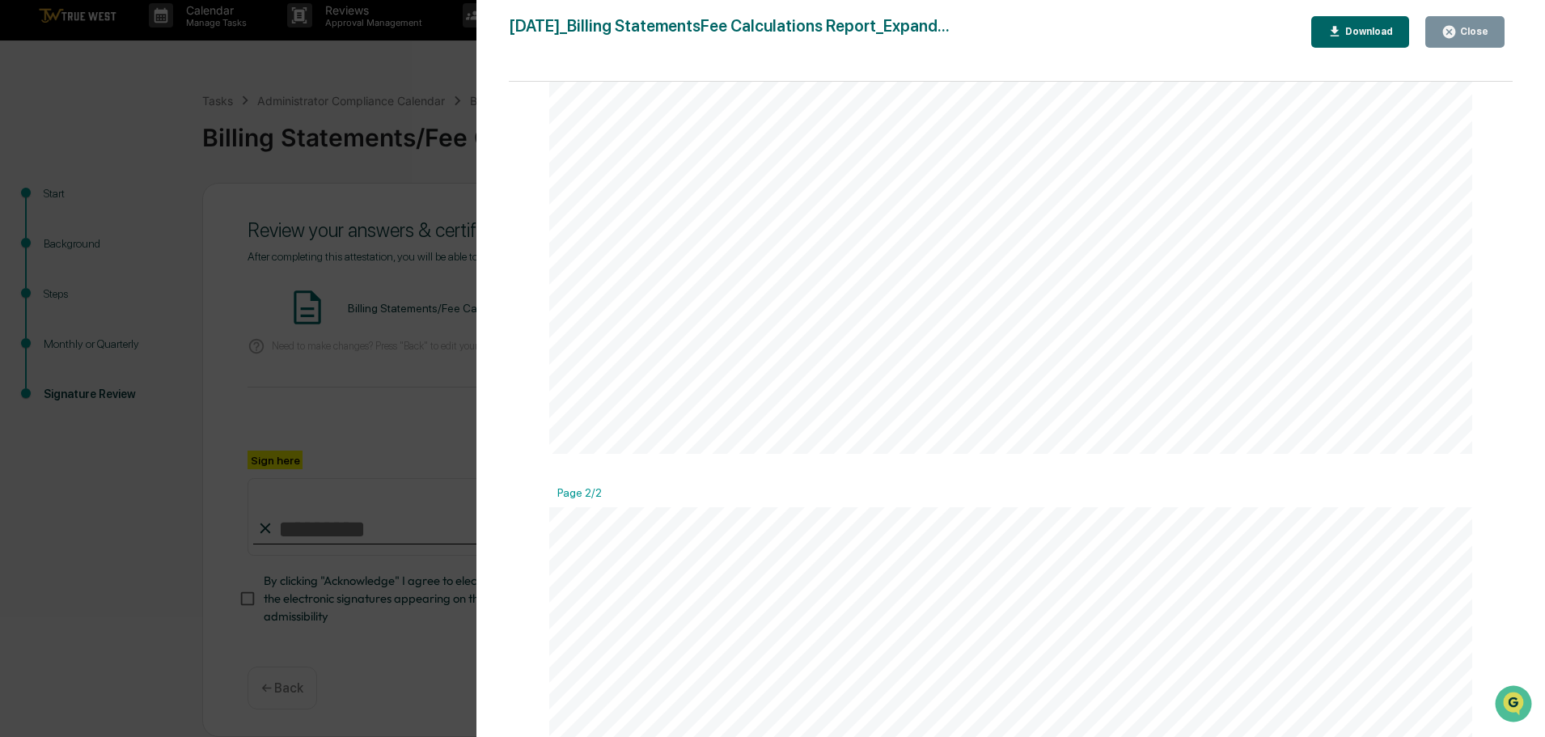
click at [1451, 44] on button "Close" at bounding box center [1464, 32] width 79 height 32
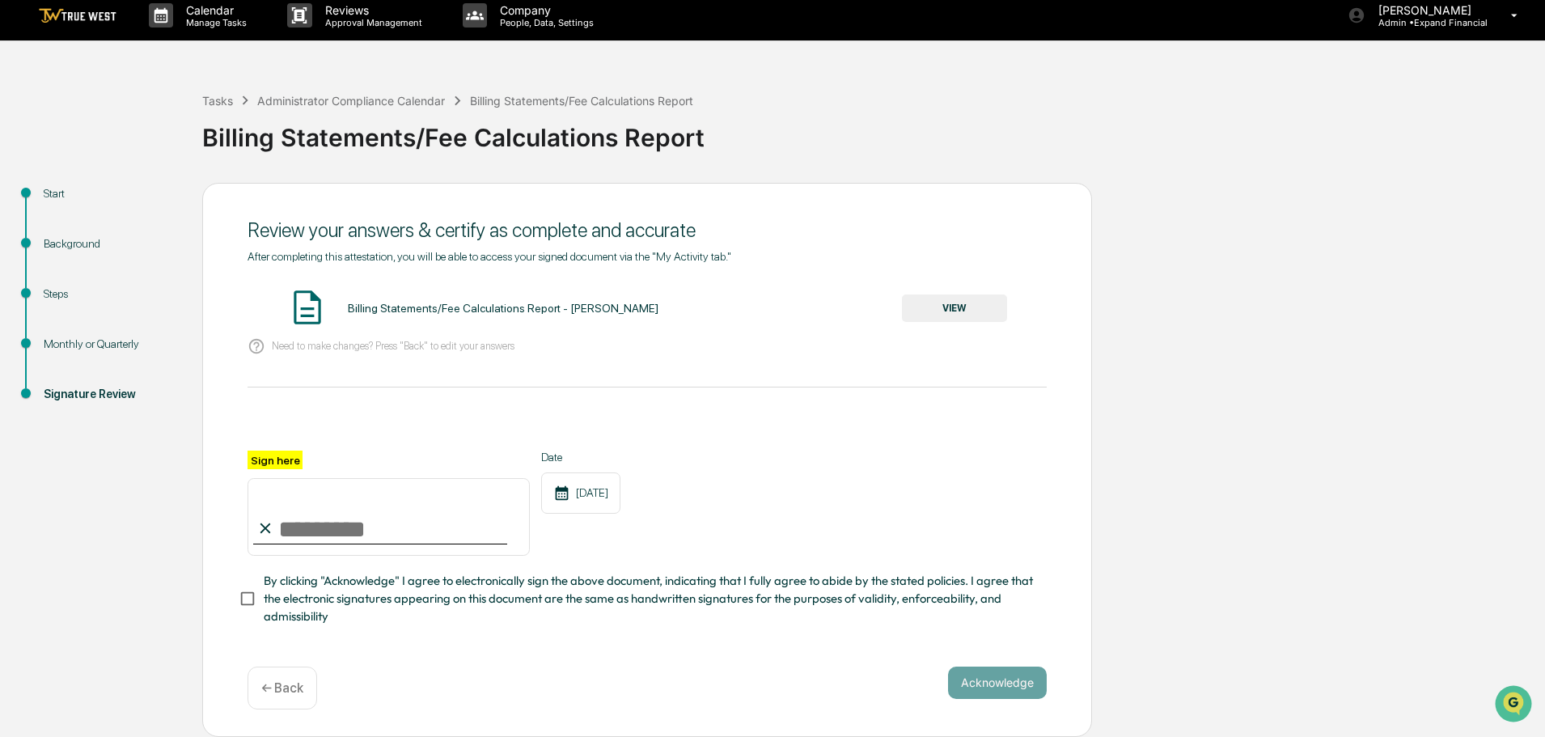
click at [287, 530] on input "Sign here" at bounding box center [389, 517] width 282 height 78
type input "**********"
click at [1020, 684] on button "Acknowledge" at bounding box center [997, 682] width 99 height 32
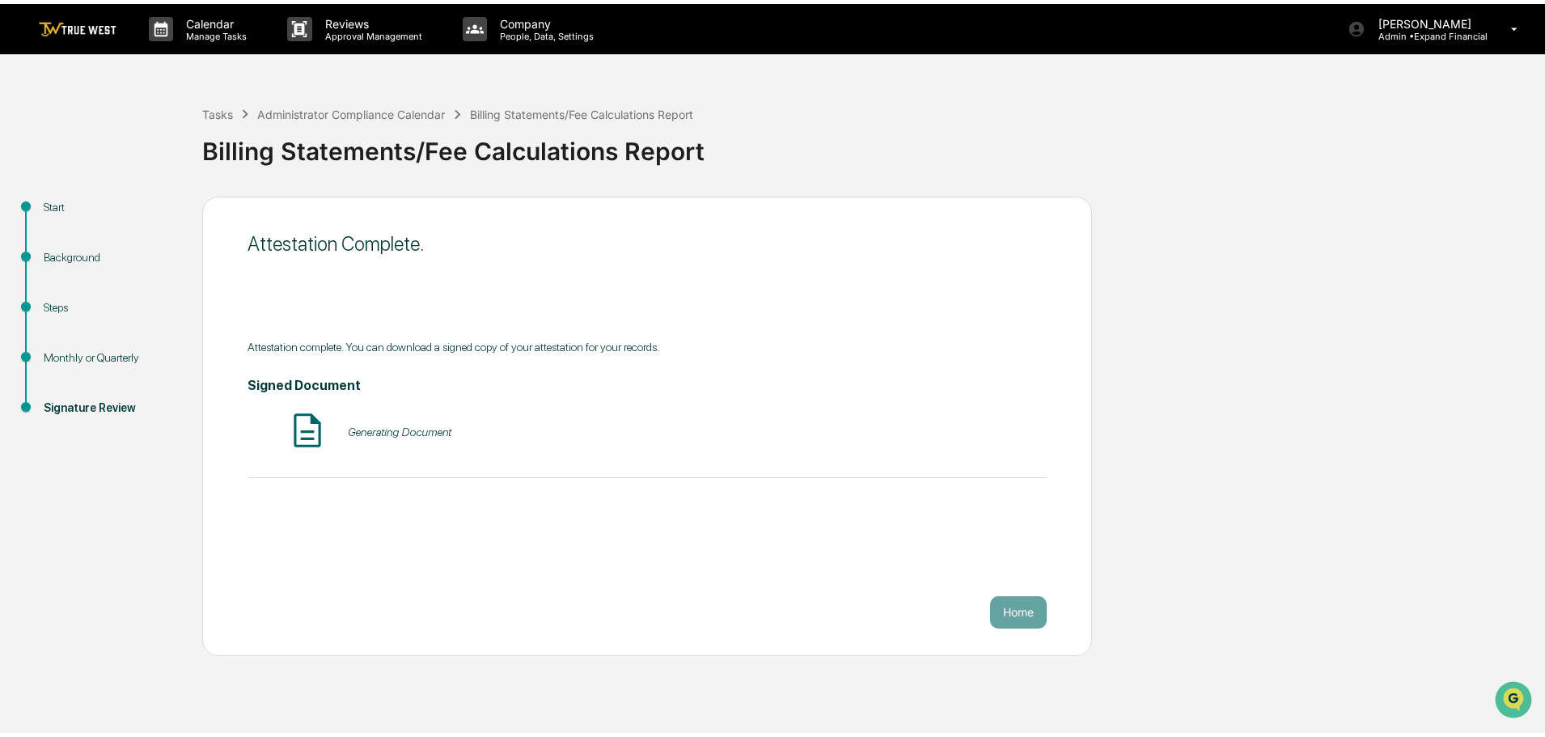
scroll to position [0, 0]
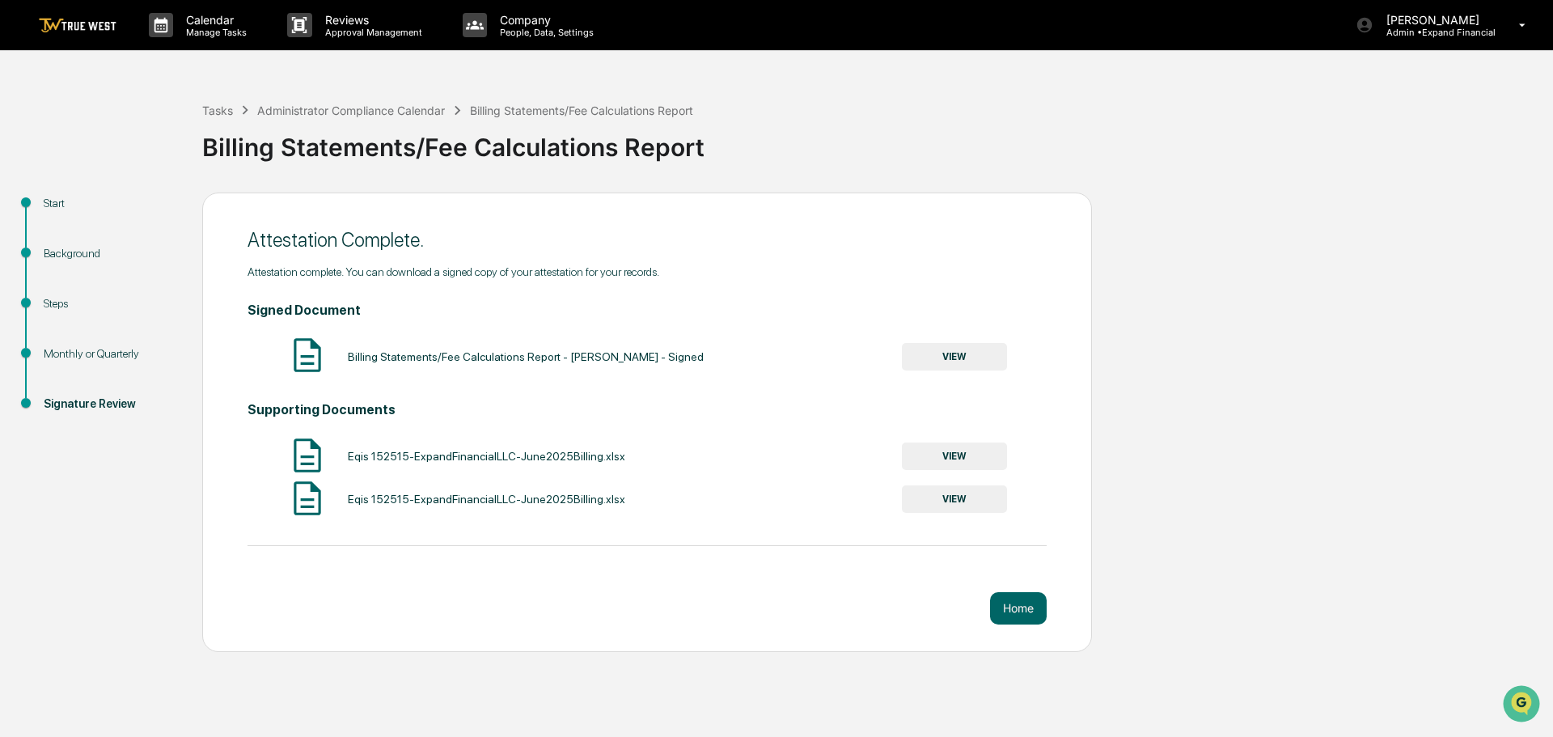
click at [948, 501] on button "VIEW" at bounding box center [954, 499] width 105 height 28
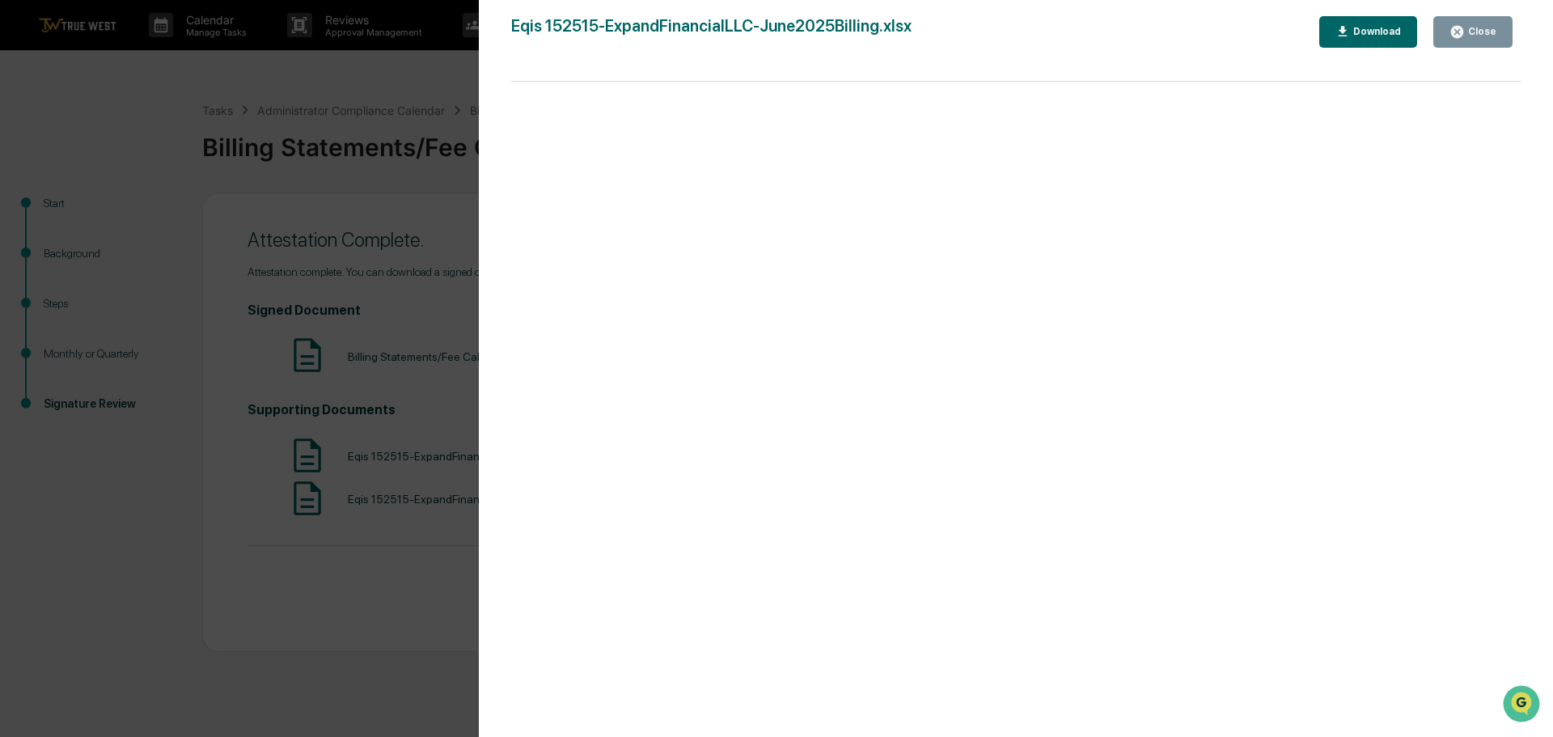
click at [1462, 31] on icon "button" at bounding box center [1457, 32] width 12 height 12
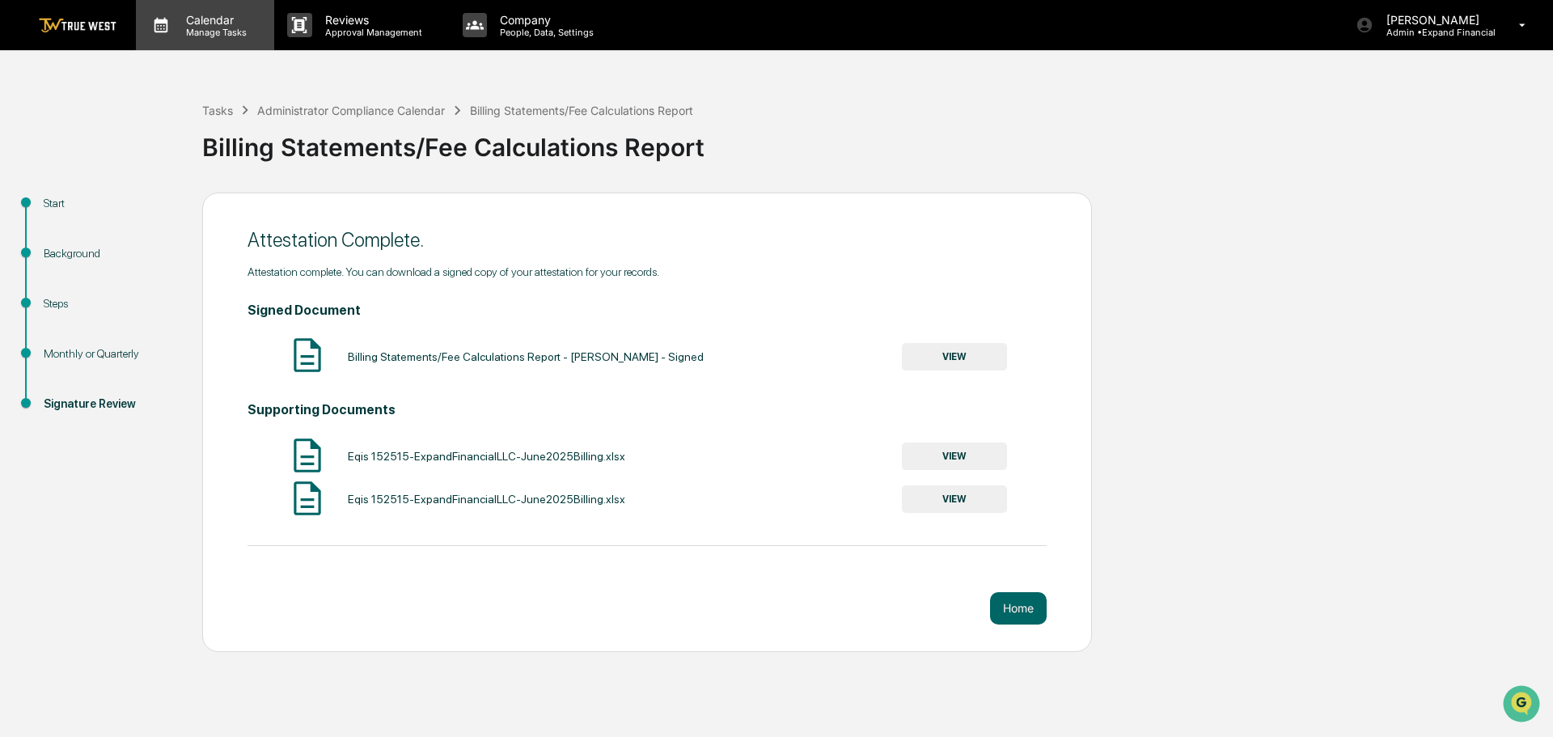
click at [228, 23] on p "Calendar" at bounding box center [214, 20] width 82 height 14
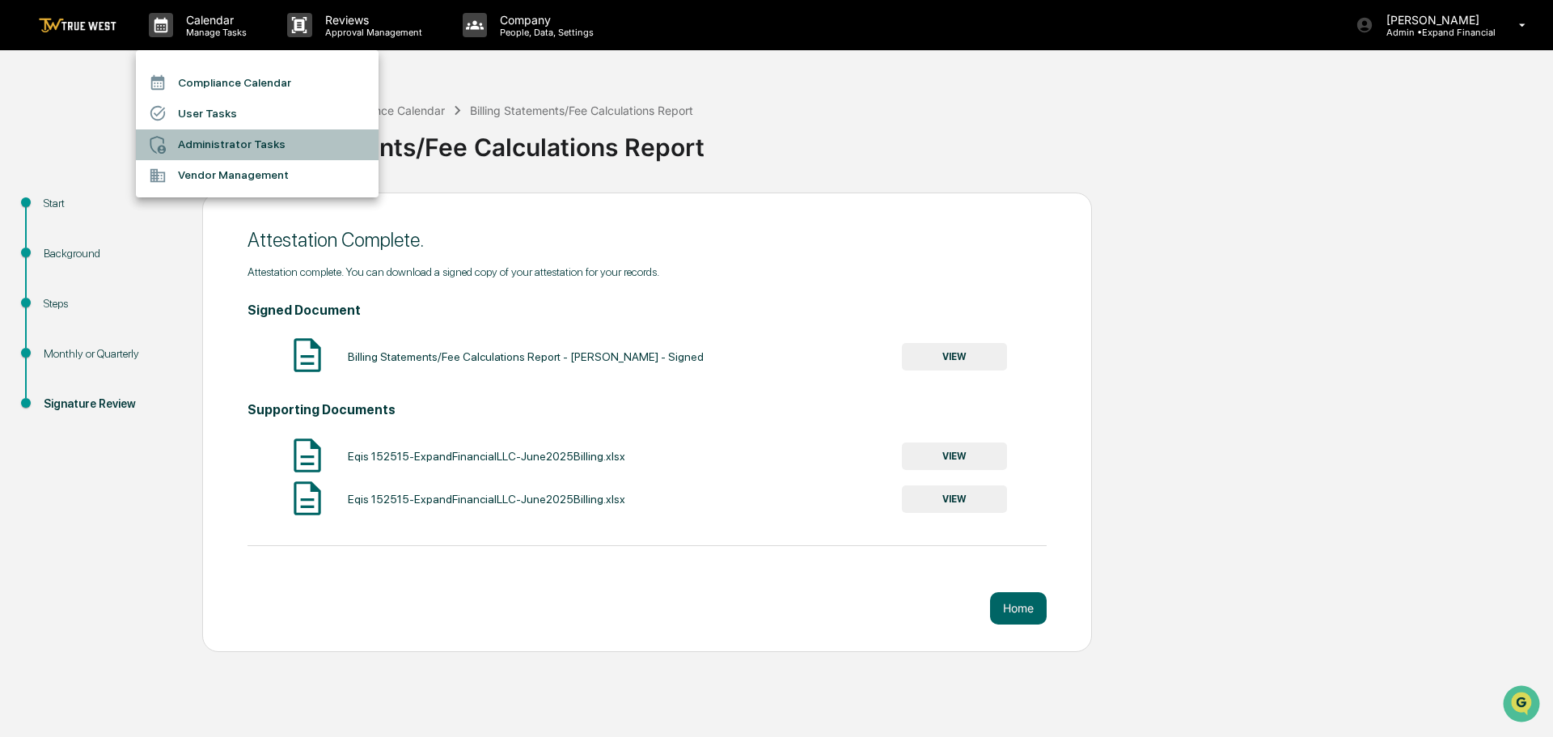
click at [215, 146] on li "Administrator Tasks" at bounding box center [257, 144] width 243 height 31
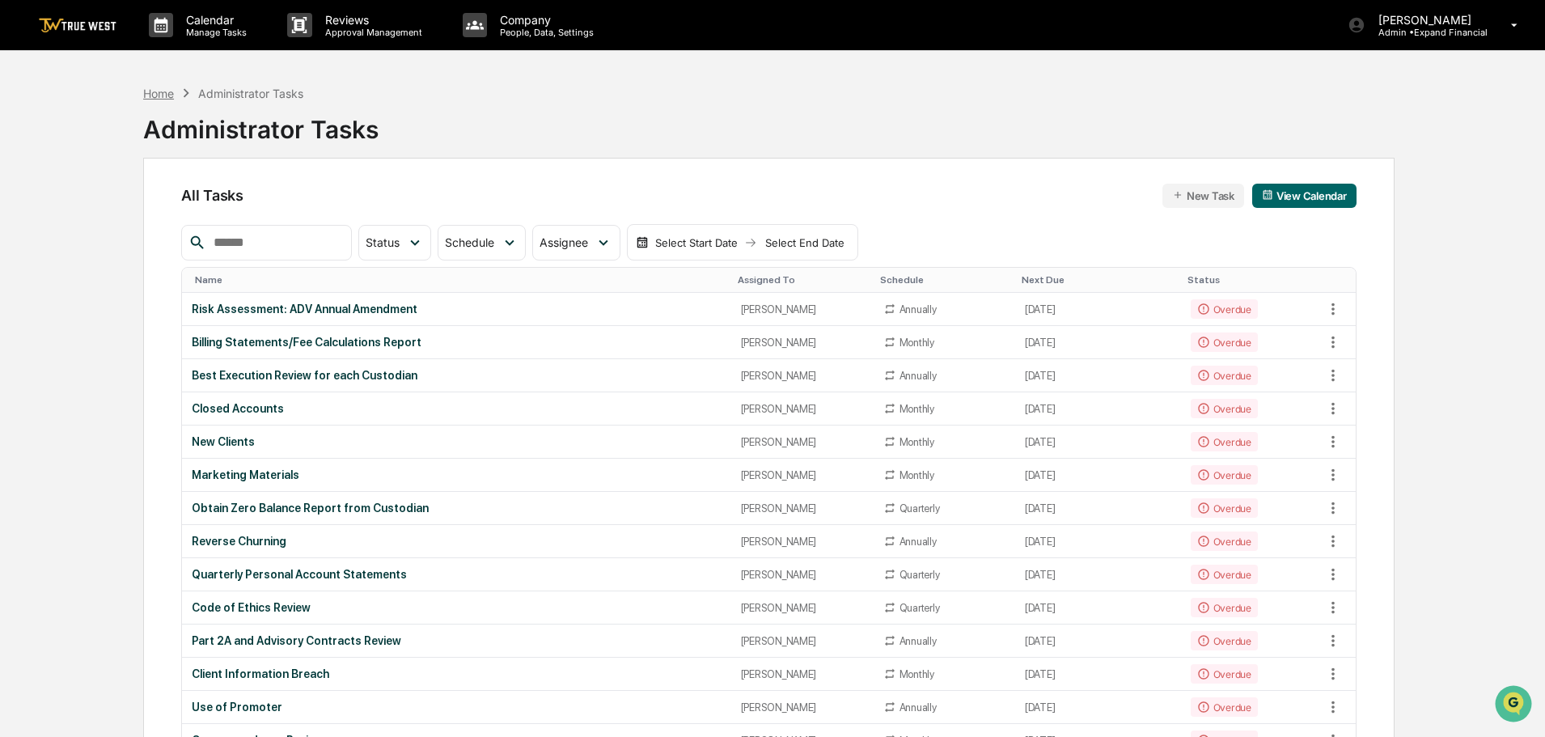
click at [161, 90] on div "Home" at bounding box center [158, 94] width 31 height 14
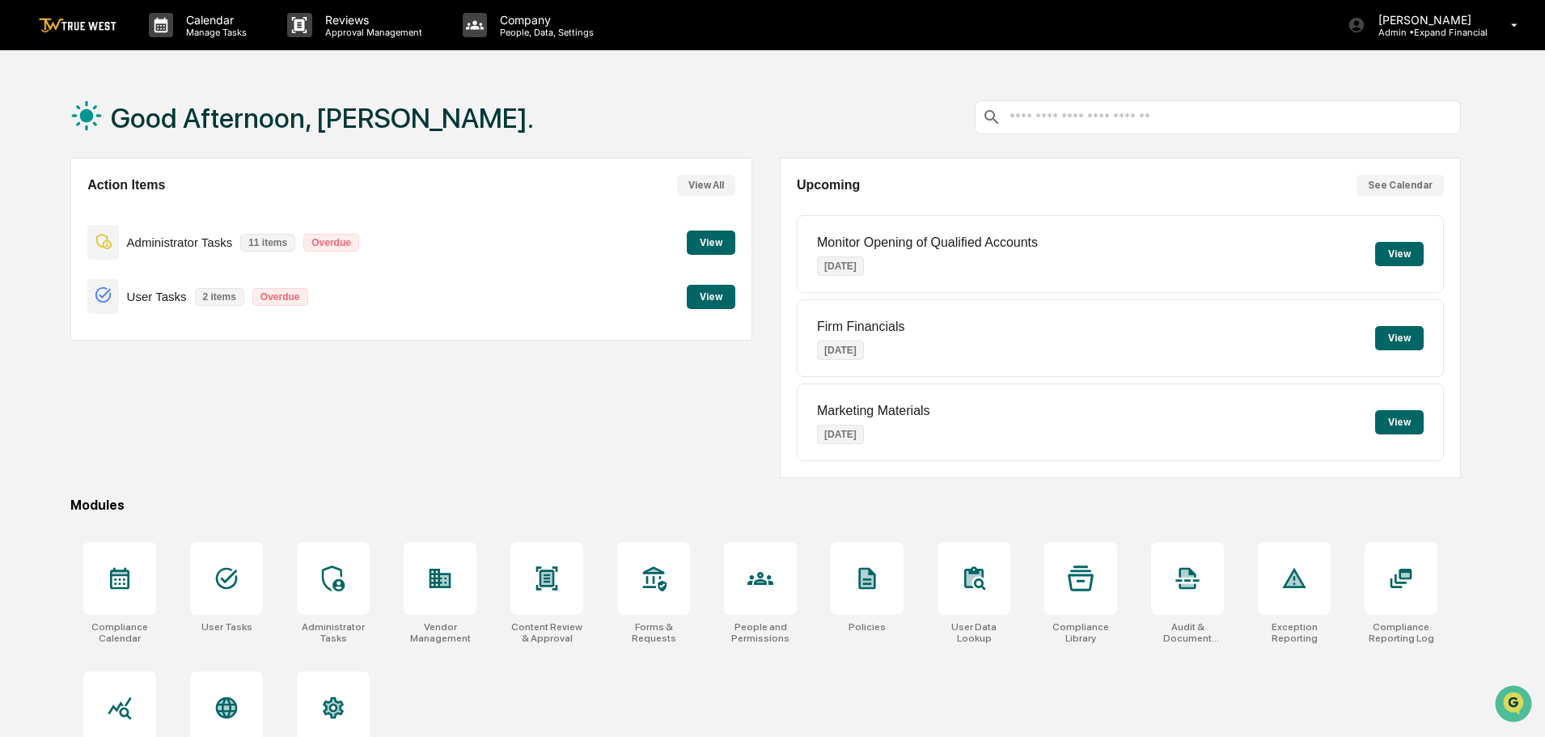
click at [708, 252] on button "View" at bounding box center [711, 243] width 49 height 24
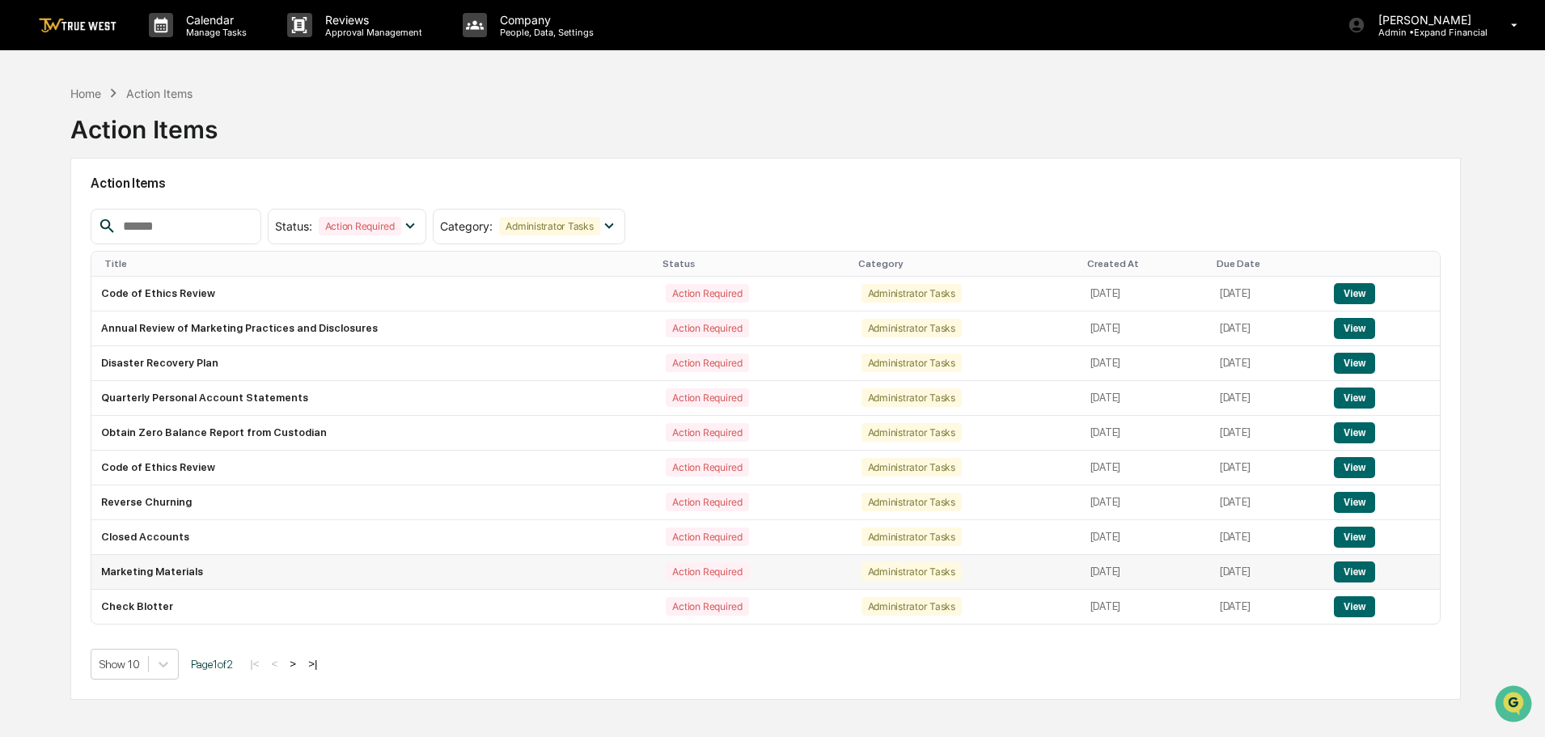
click at [1358, 567] on button "View" at bounding box center [1354, 571] width 41 height 21
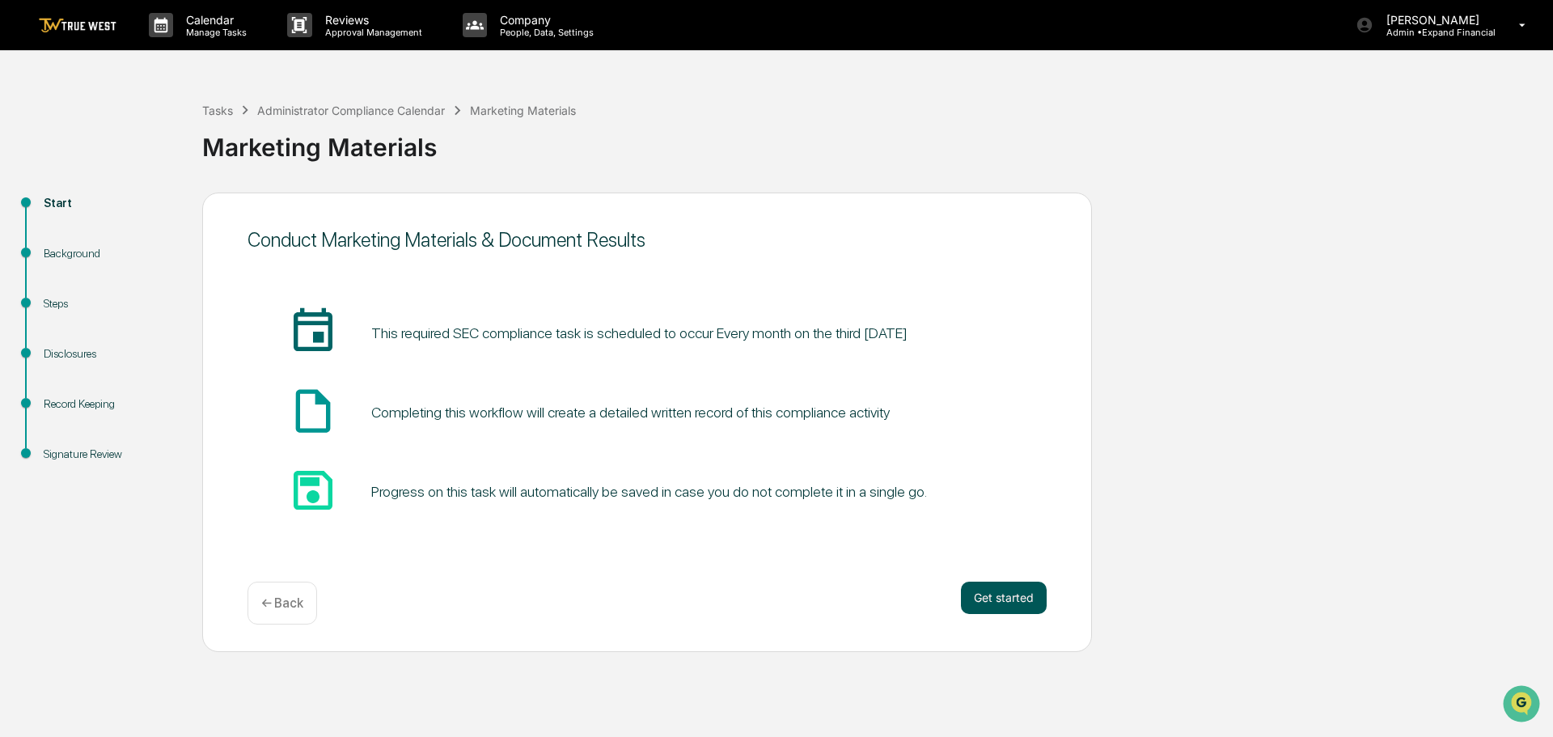
click at [998, 598] on button "Get started" at bounding box center [1004, 598] width 86 height 32
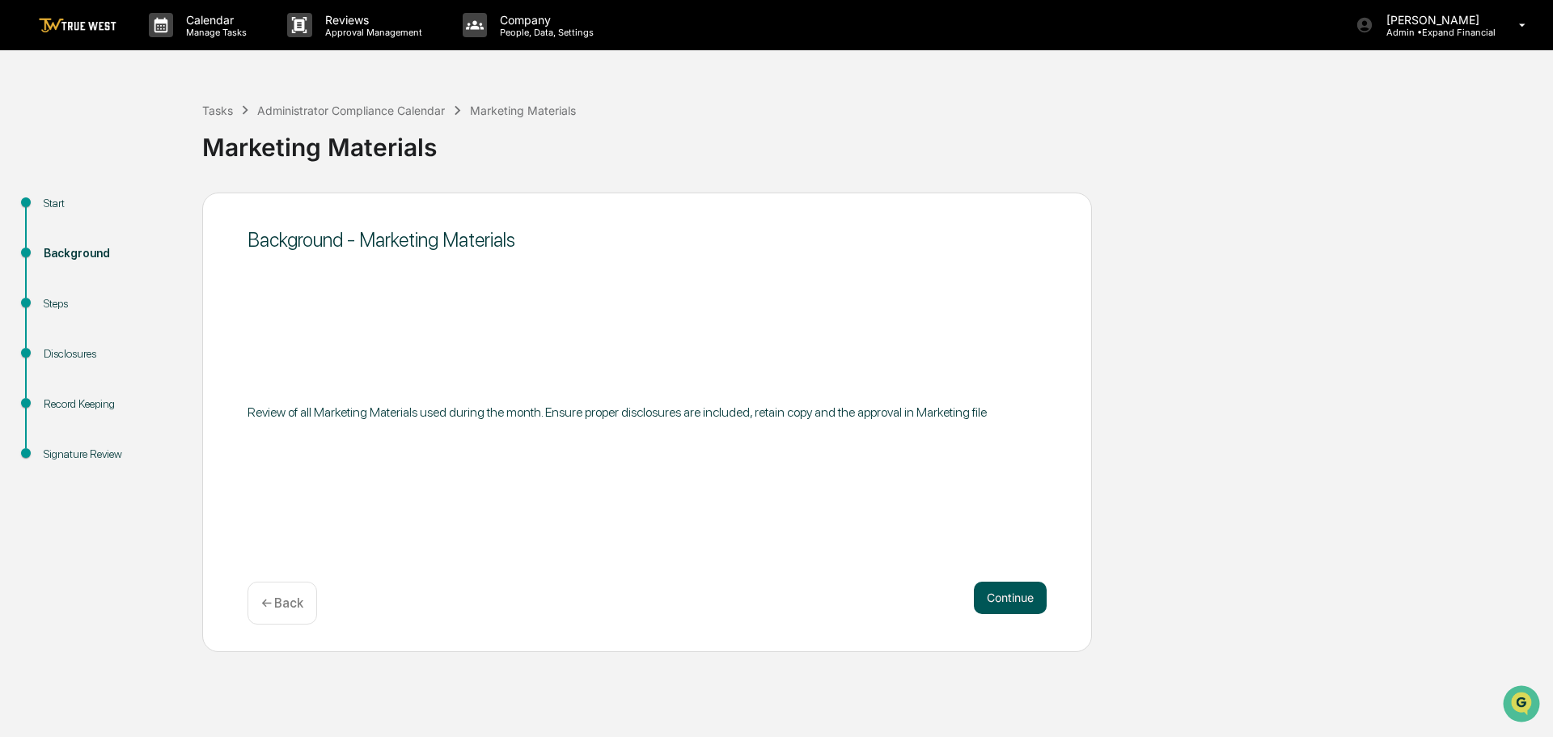
click at [1010, 599] on button "Continue" at bounding box center [1010, 598] width 73 height 32
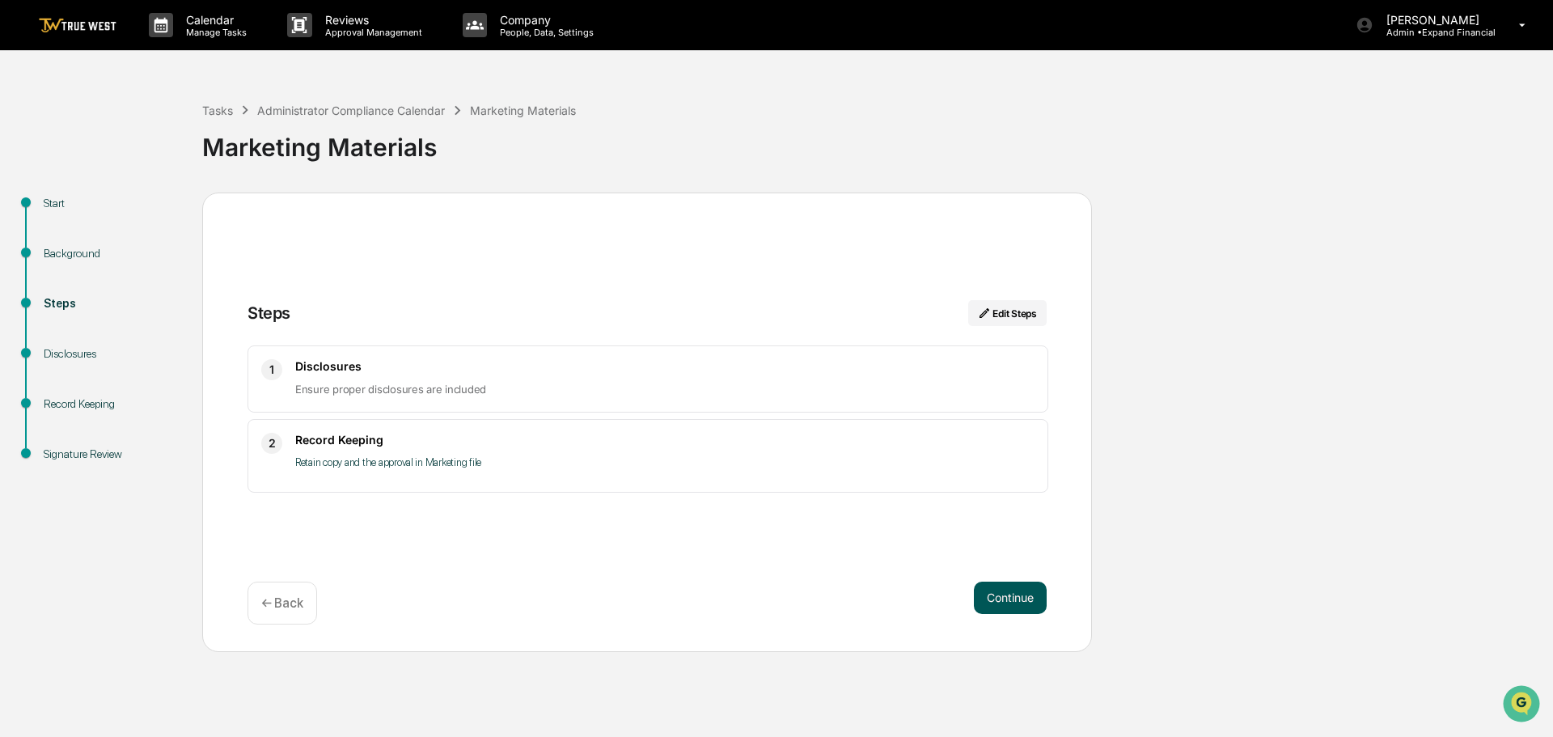
click at [1005, 604] on button "Continue" at bounding box center [1010, 598] width 73 height 32
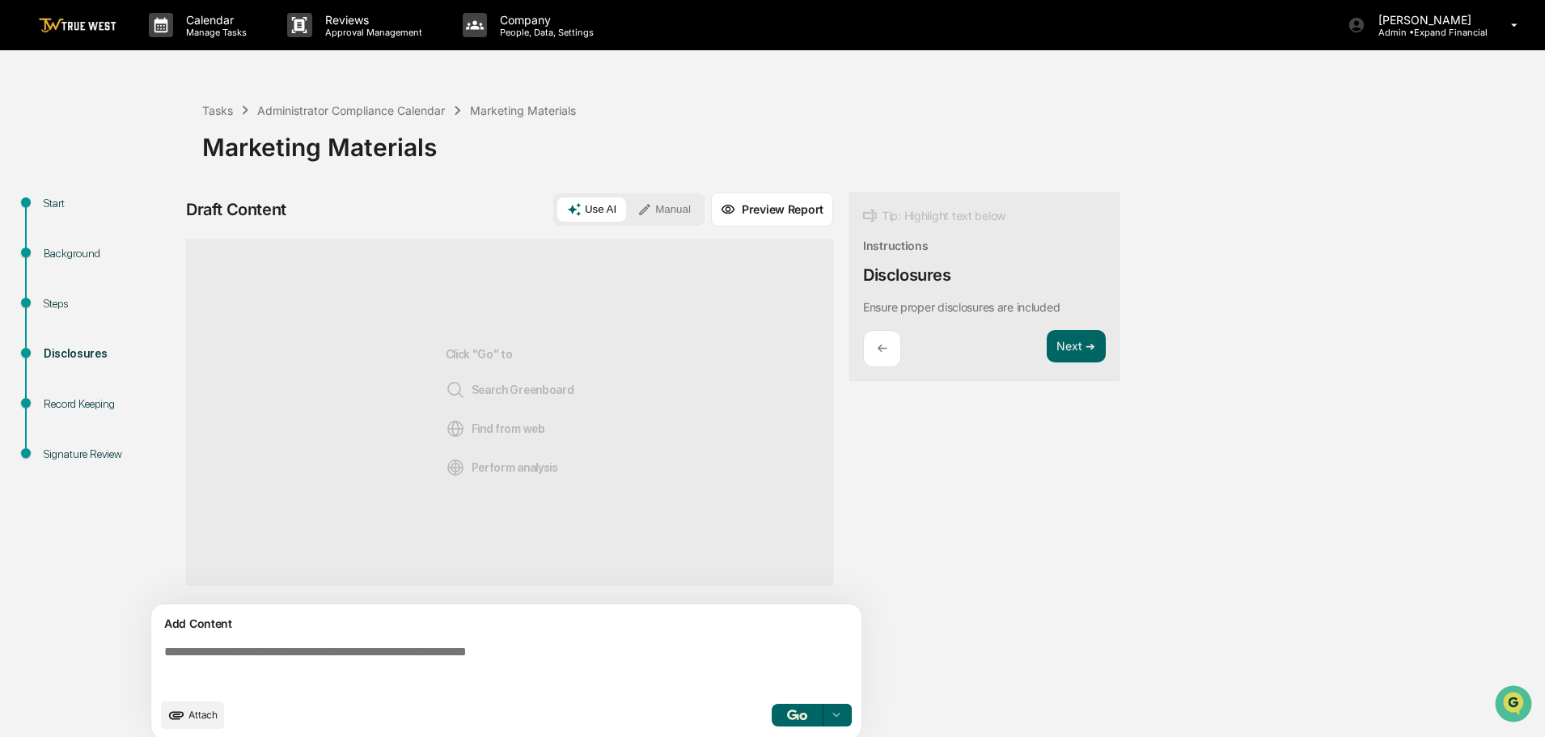
click at [466, 644] on textarea at bounding box center [510, 667] width 704 height 58
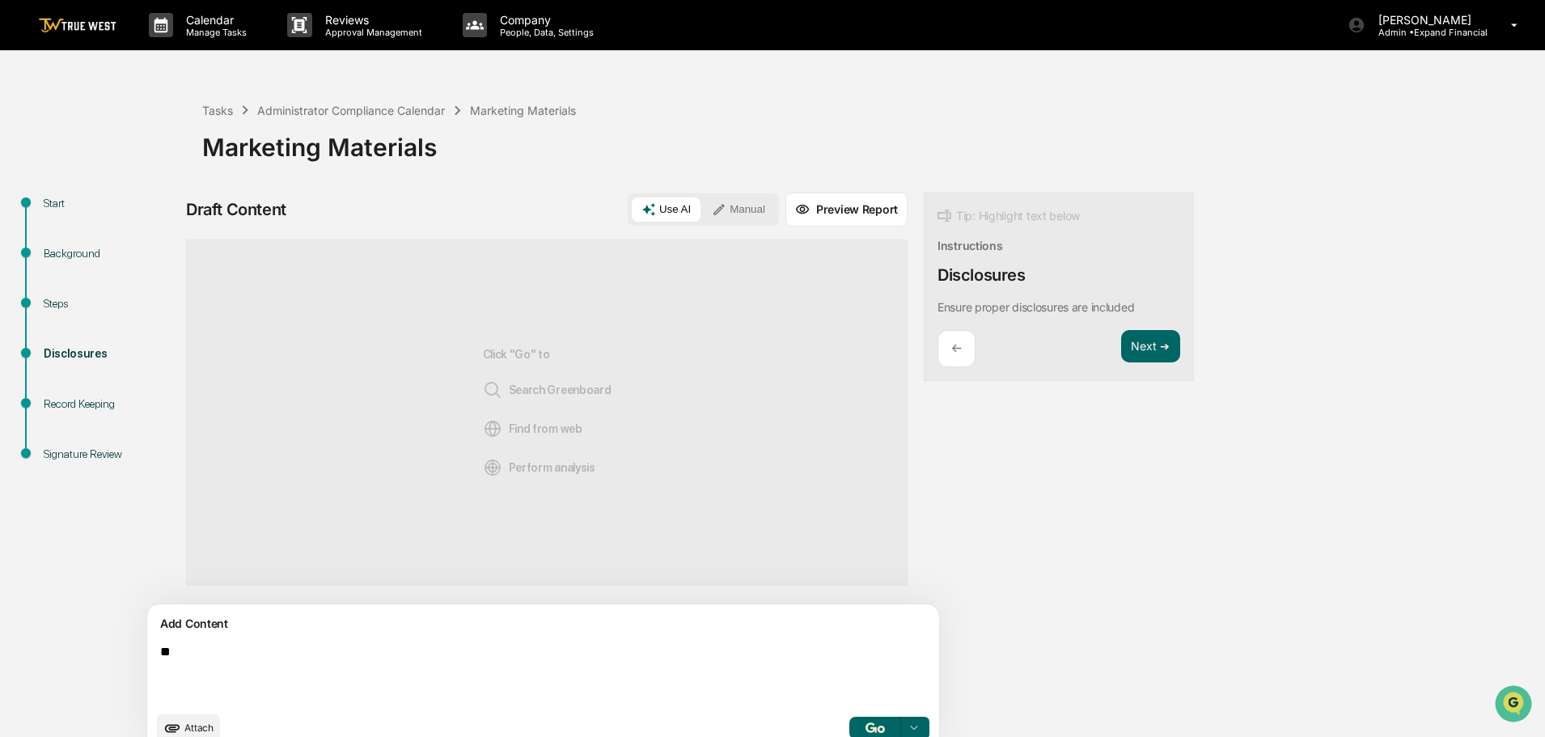
type textarea "*"
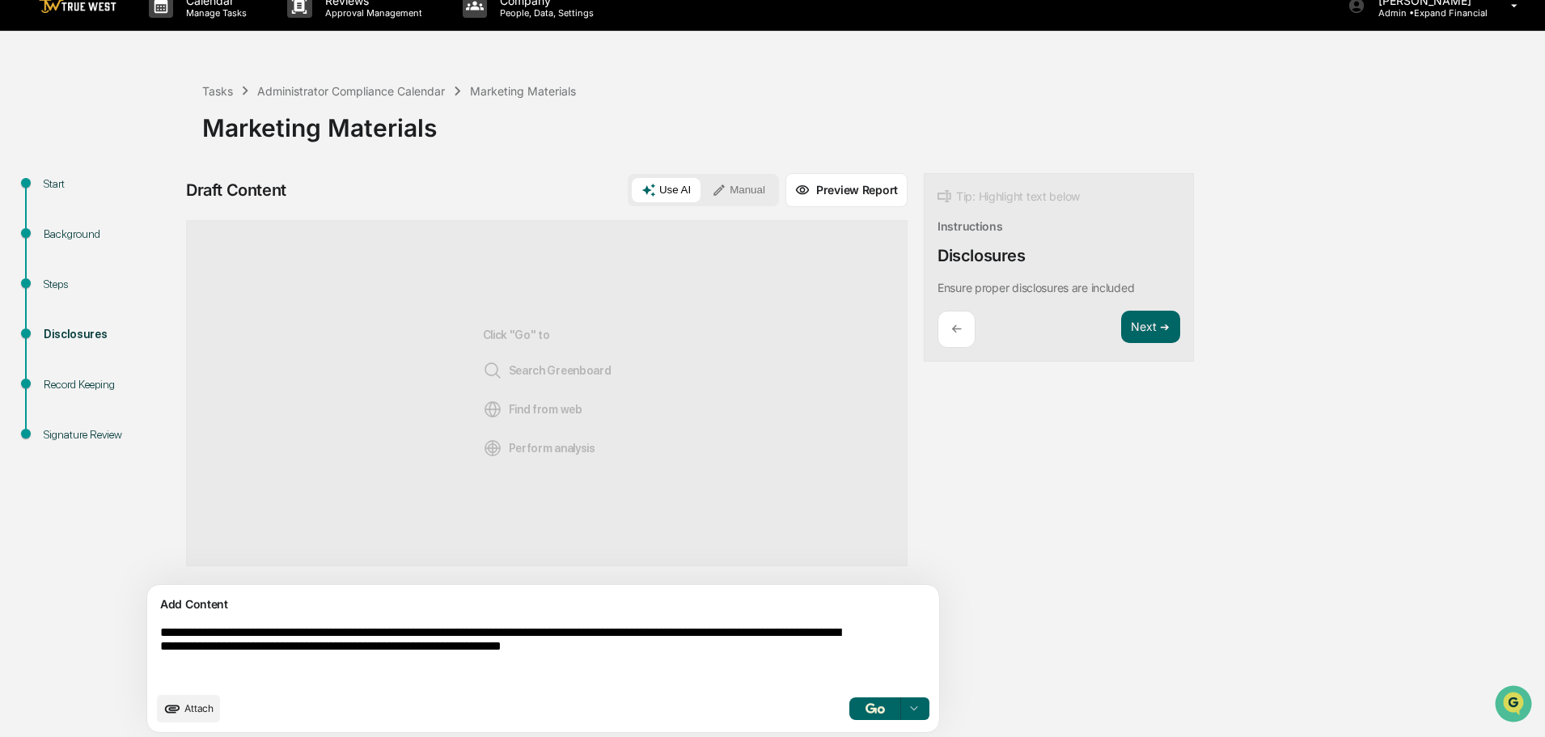
scroll to position [25, 0]
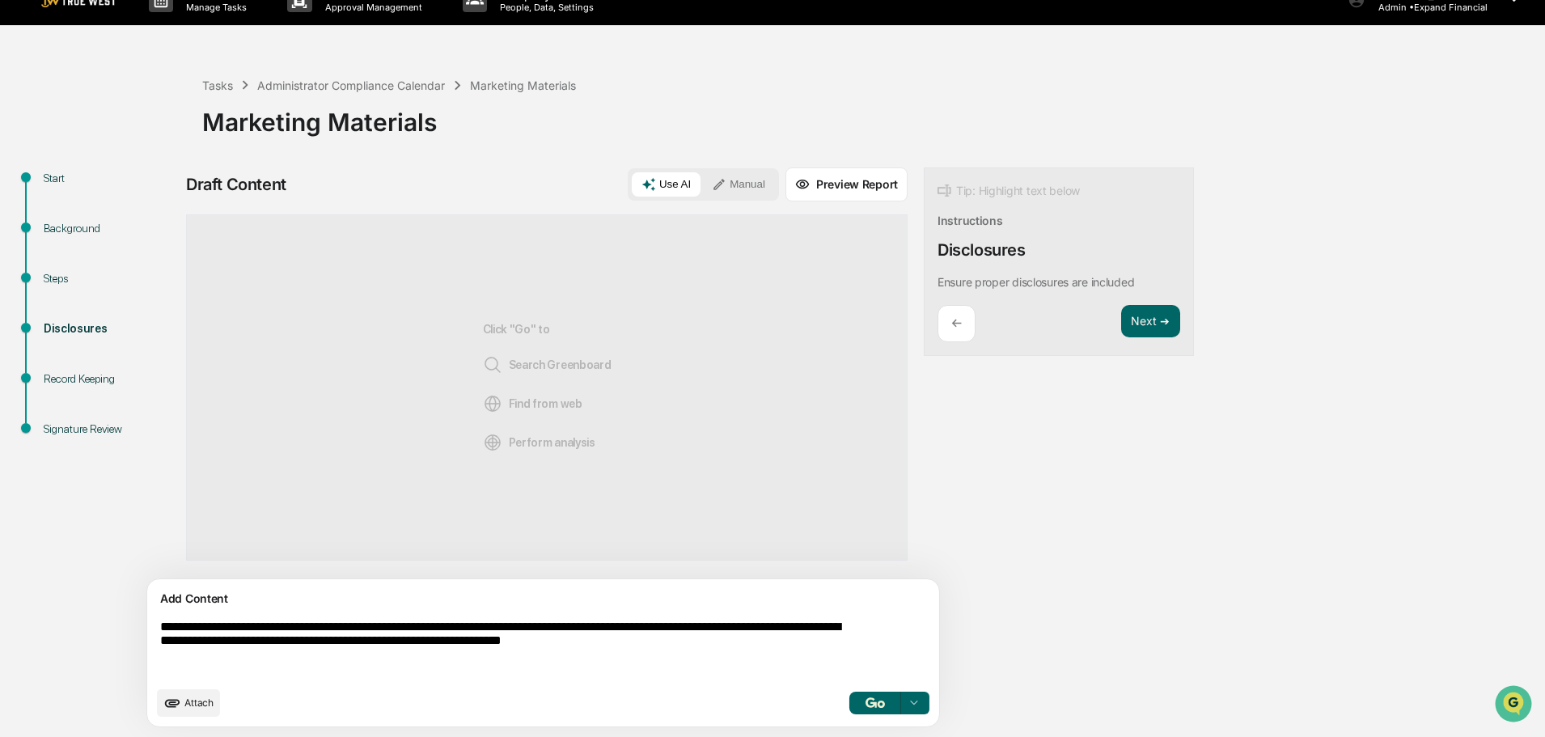
type textarea "**********"
click at [865, 700] on img "button" at bounding box center [874, 702] width 19 height 11
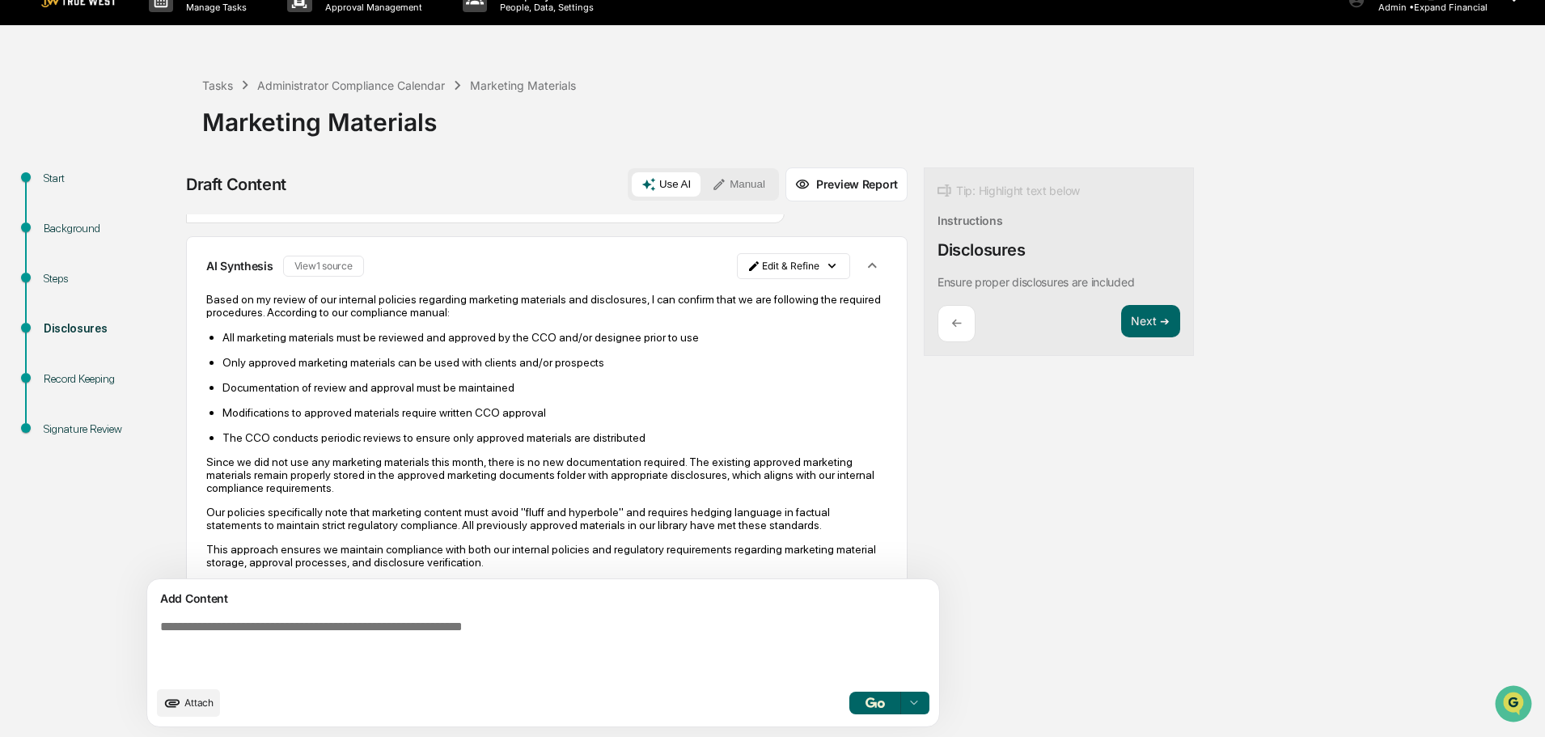
scroll to position [80, 0]
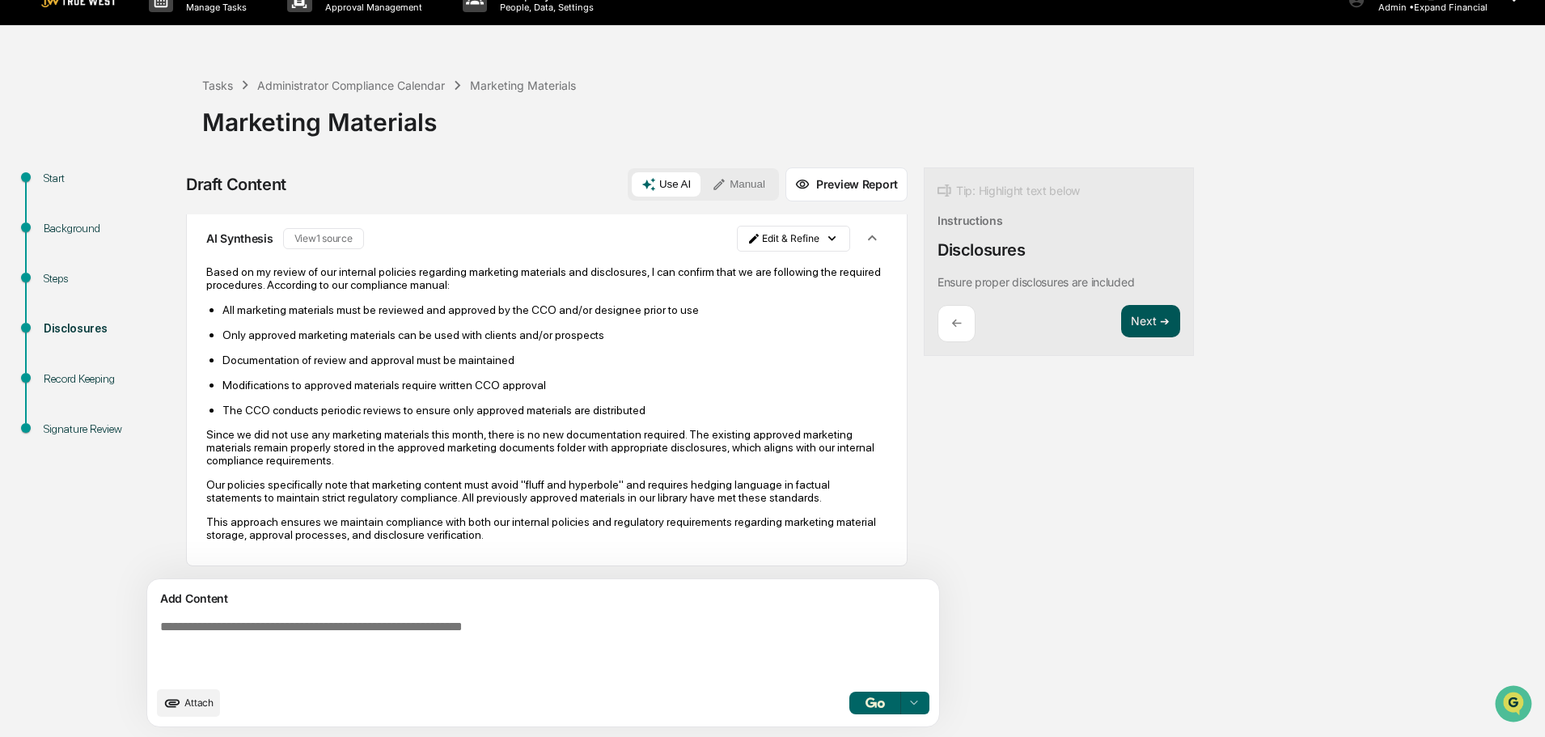
click at [1121, 315] on button "Next ➔" at bounding box center [1150, 321] width 59 height 33
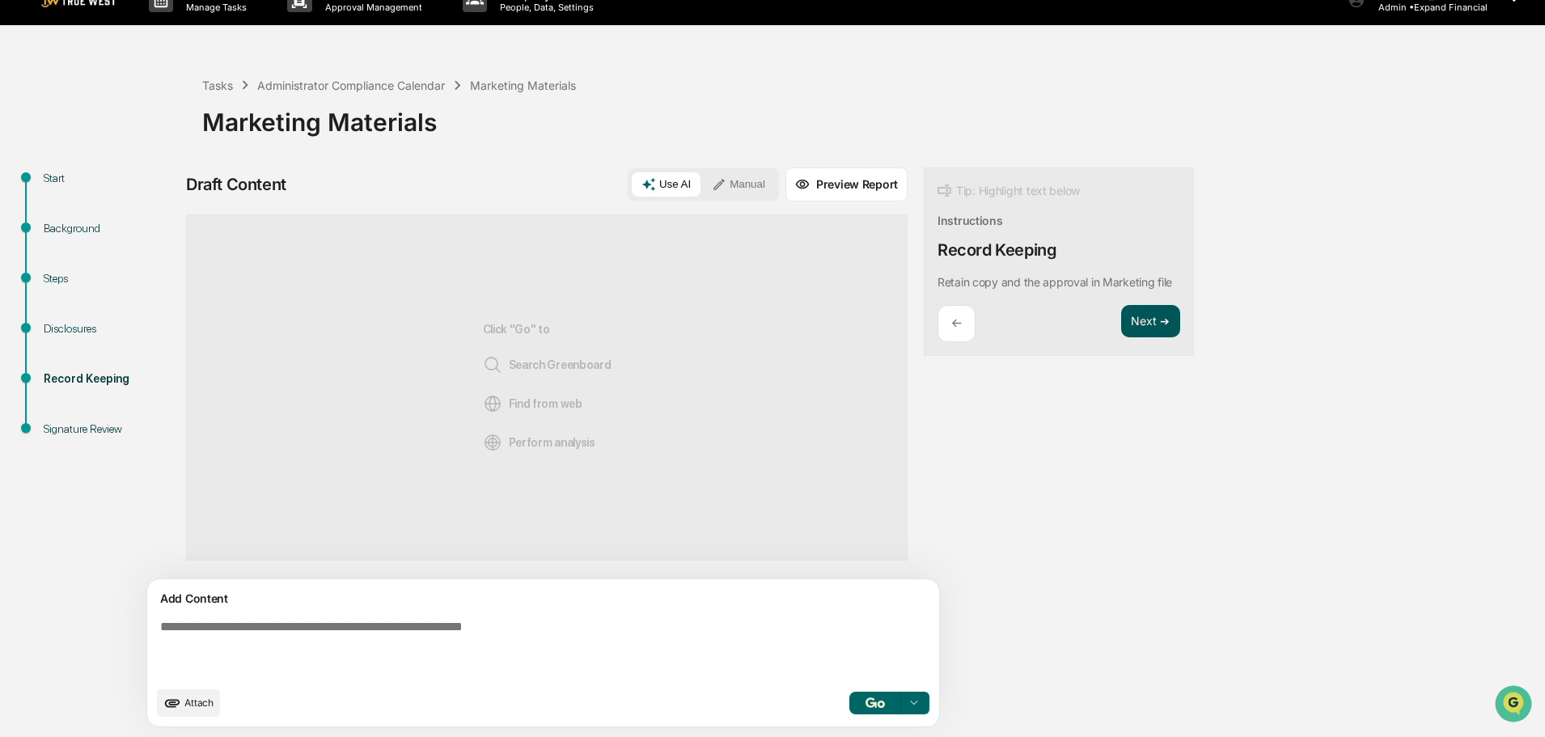
scroll to position [0, 0]
click at [346, 621] on textarea at bounding box center [506, 648] width 704 height 71
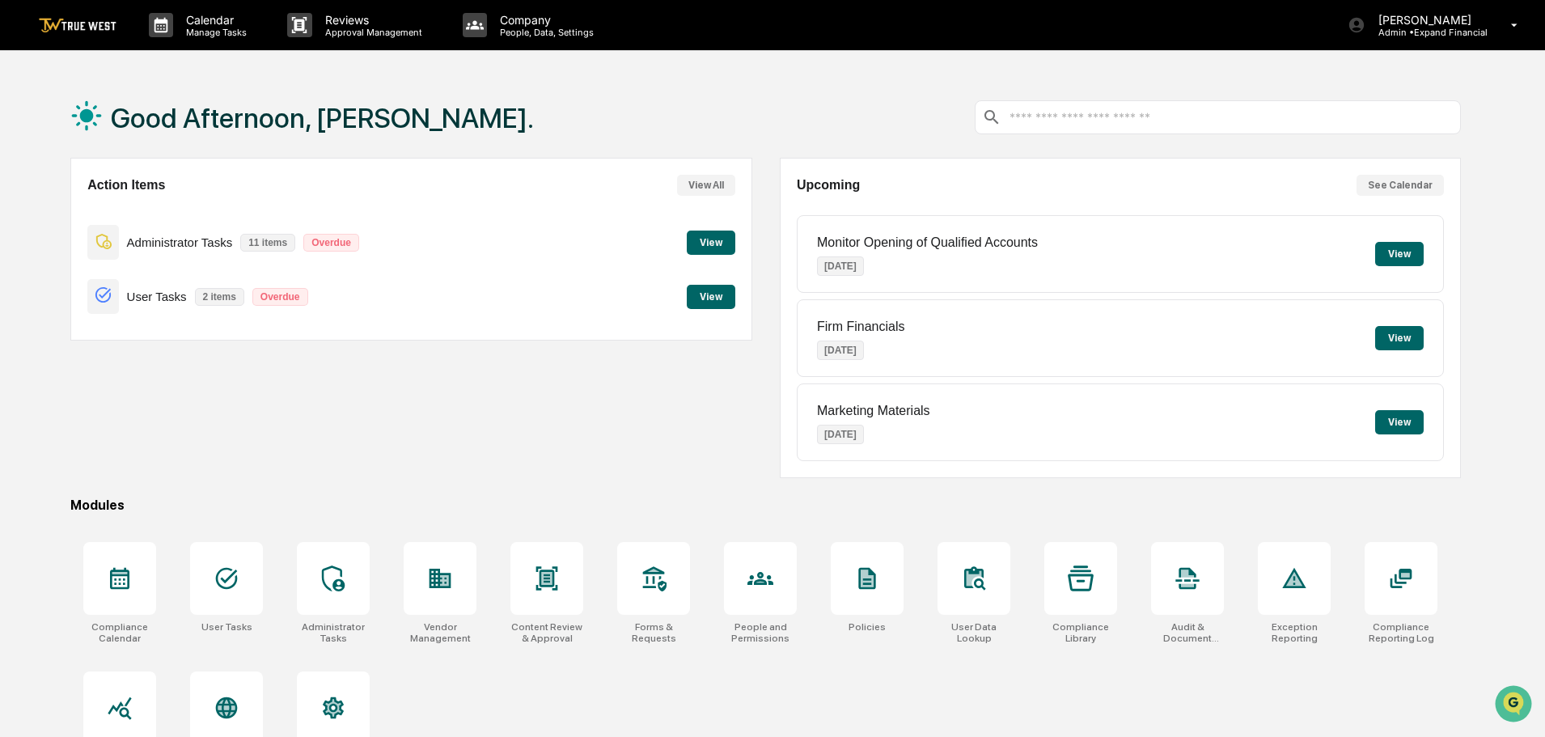
click at [697, 248] on button "View" at bounding box center [711, 243] width 49 height 24
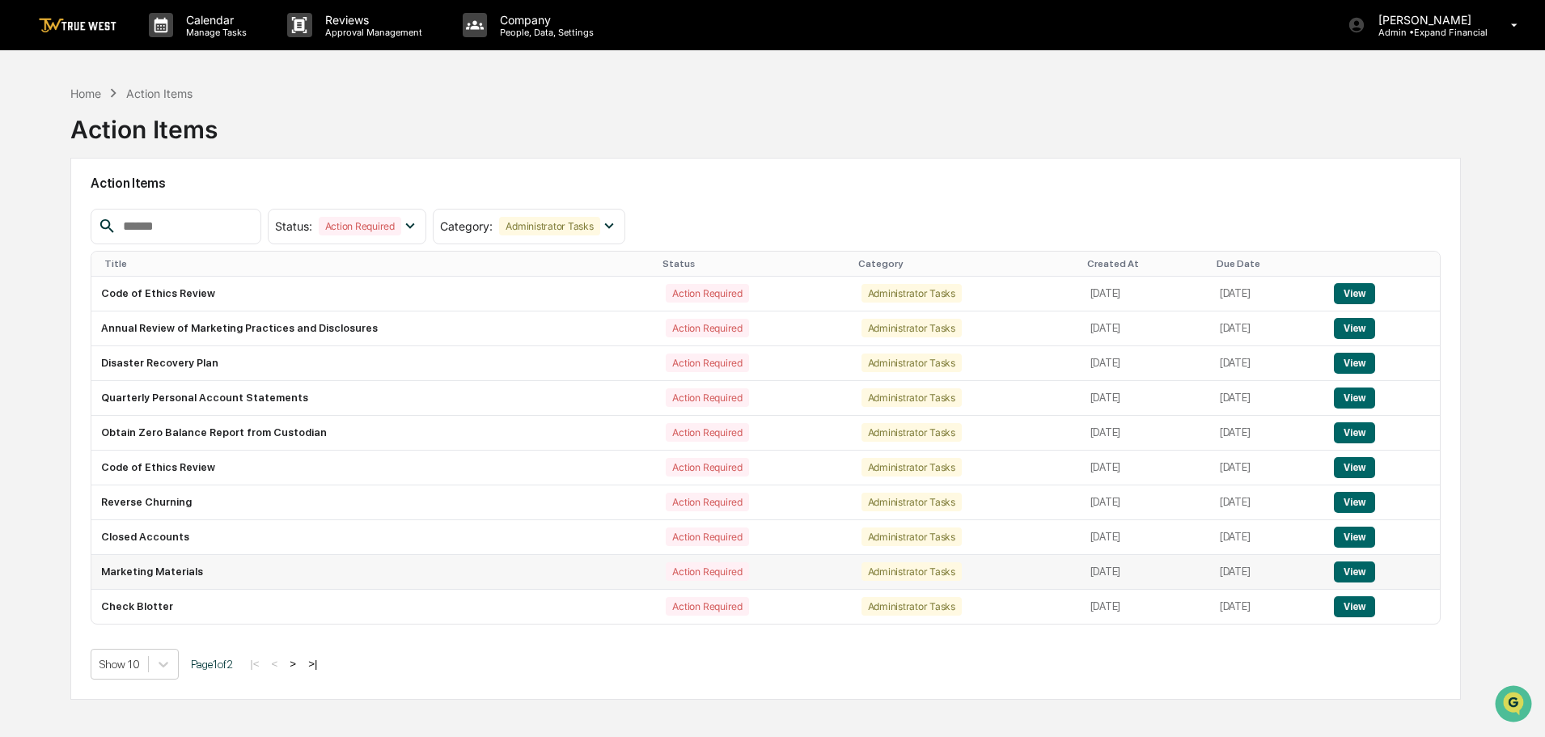
click at [1363, 565] on button "View" at bounding box center [1354, 571] width 41 height 21
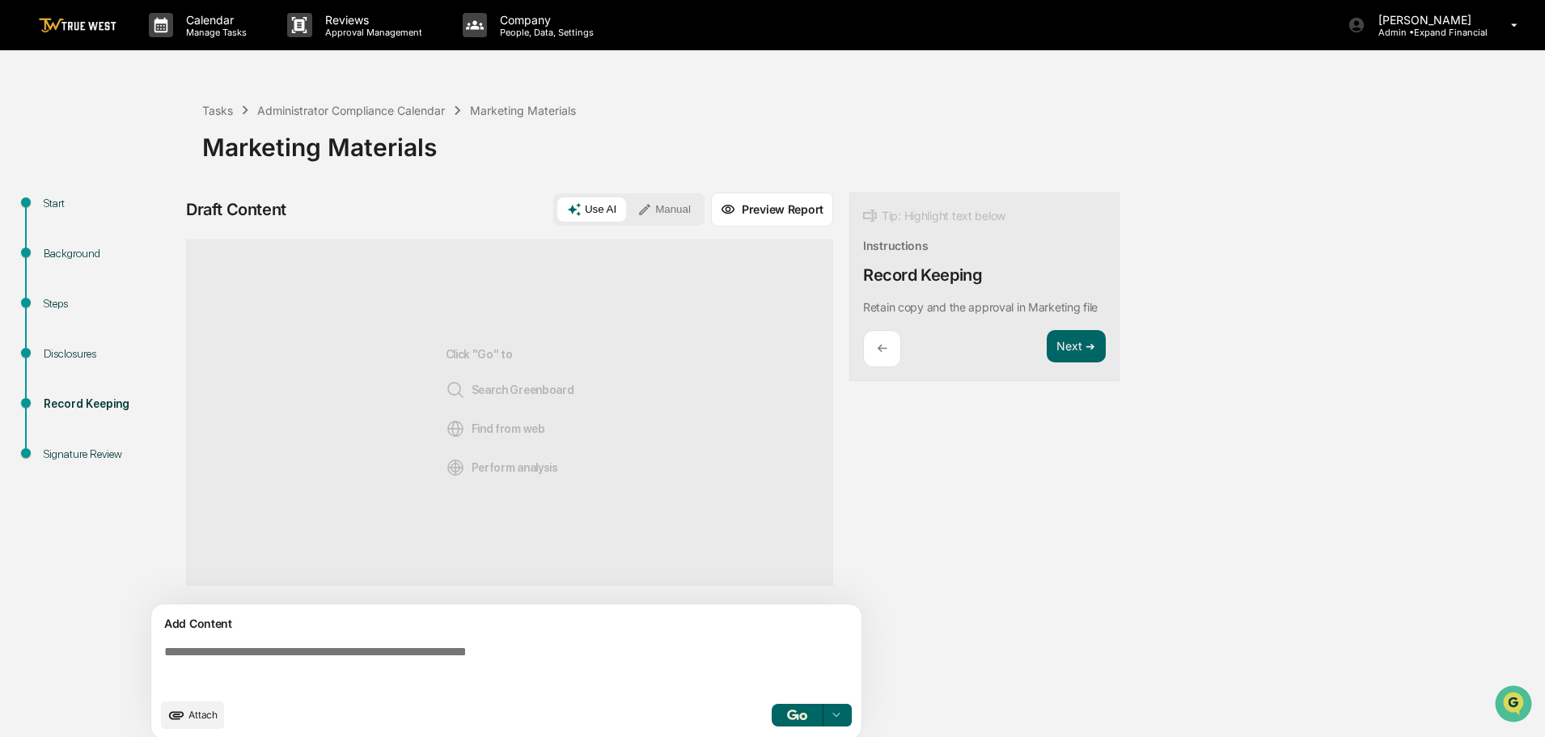
click at [316, 656] on textarea at bounding box center [510, 667] width 704 height 58
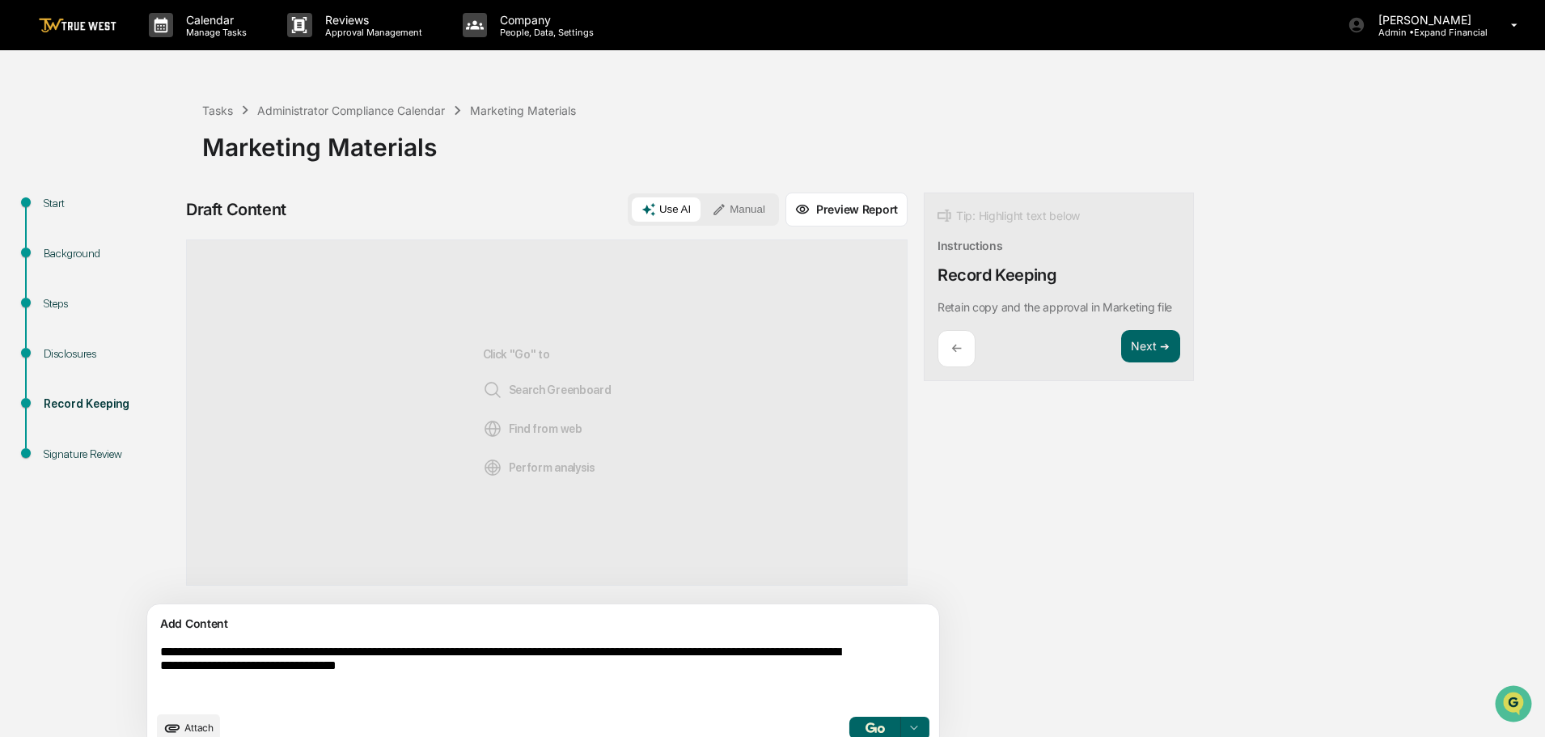
type textarea "**********"
click at [849, 719] on button "button" at bounding box center [875, 728] width 52 height 23
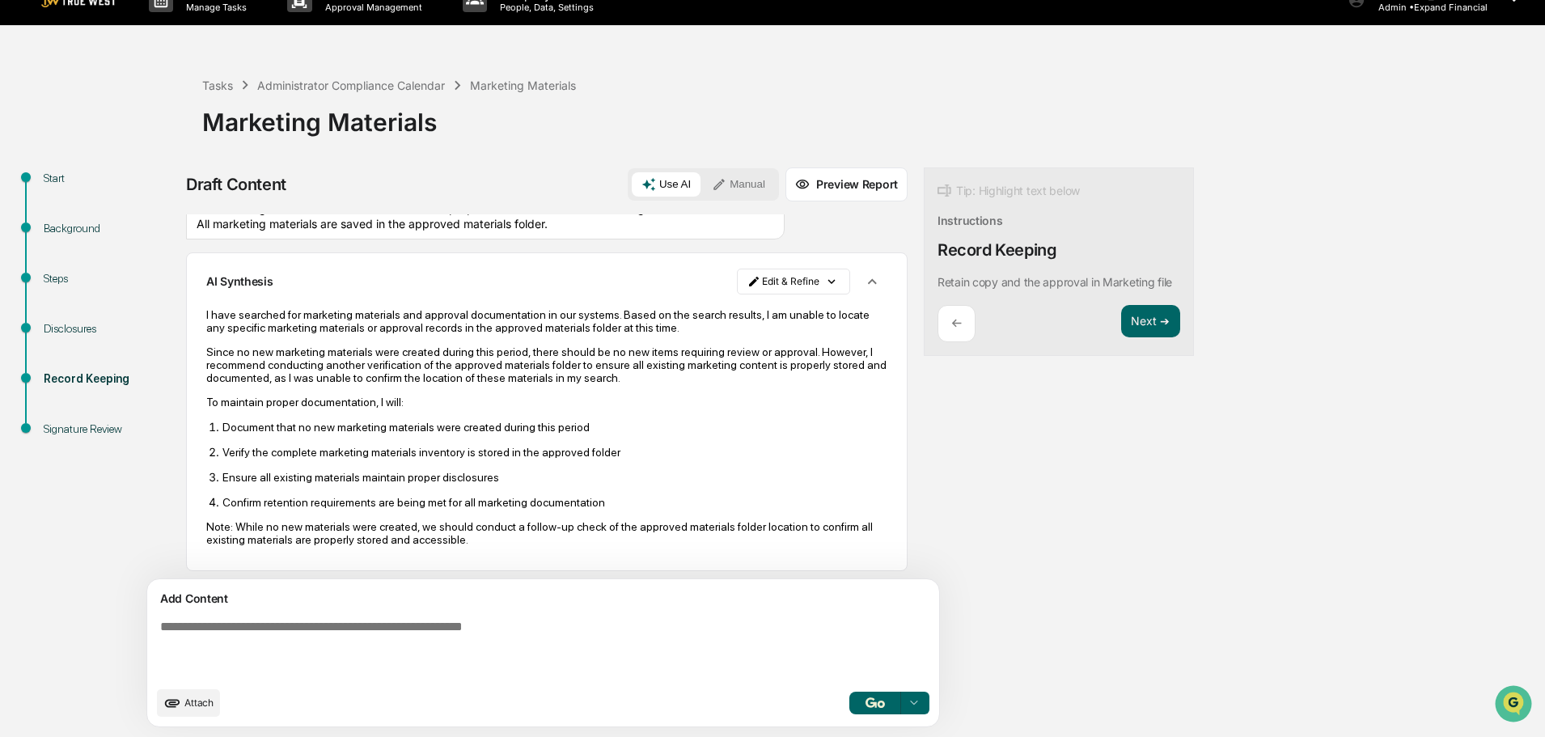
scroll to position [26, 0]
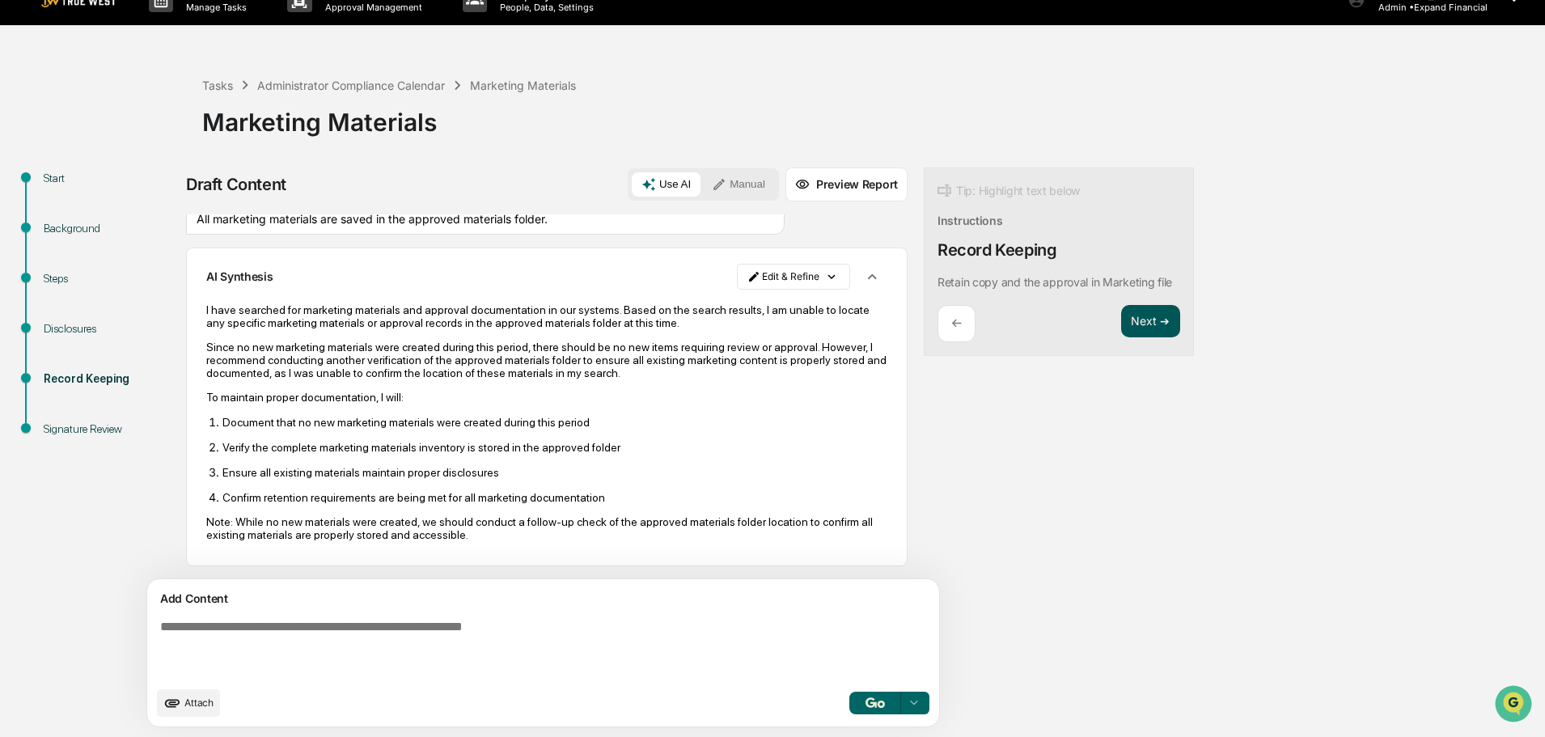
click at [1121, 318] on button "Next ➔" at bounding box center [1150, 321] width 59 height 33
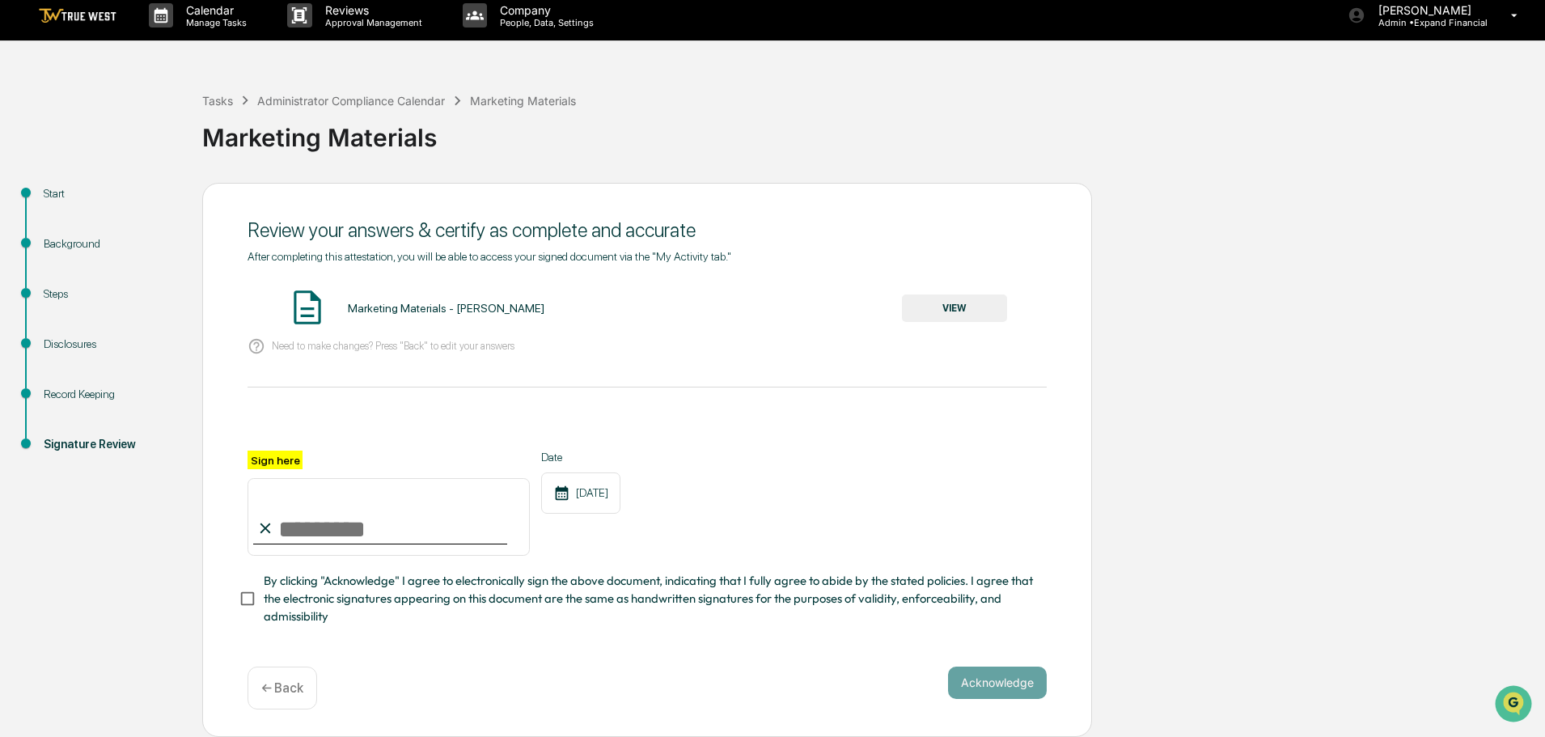
click at [925, 300] on button "VIEW" at bounding box center [954, 308] width 105 height 28
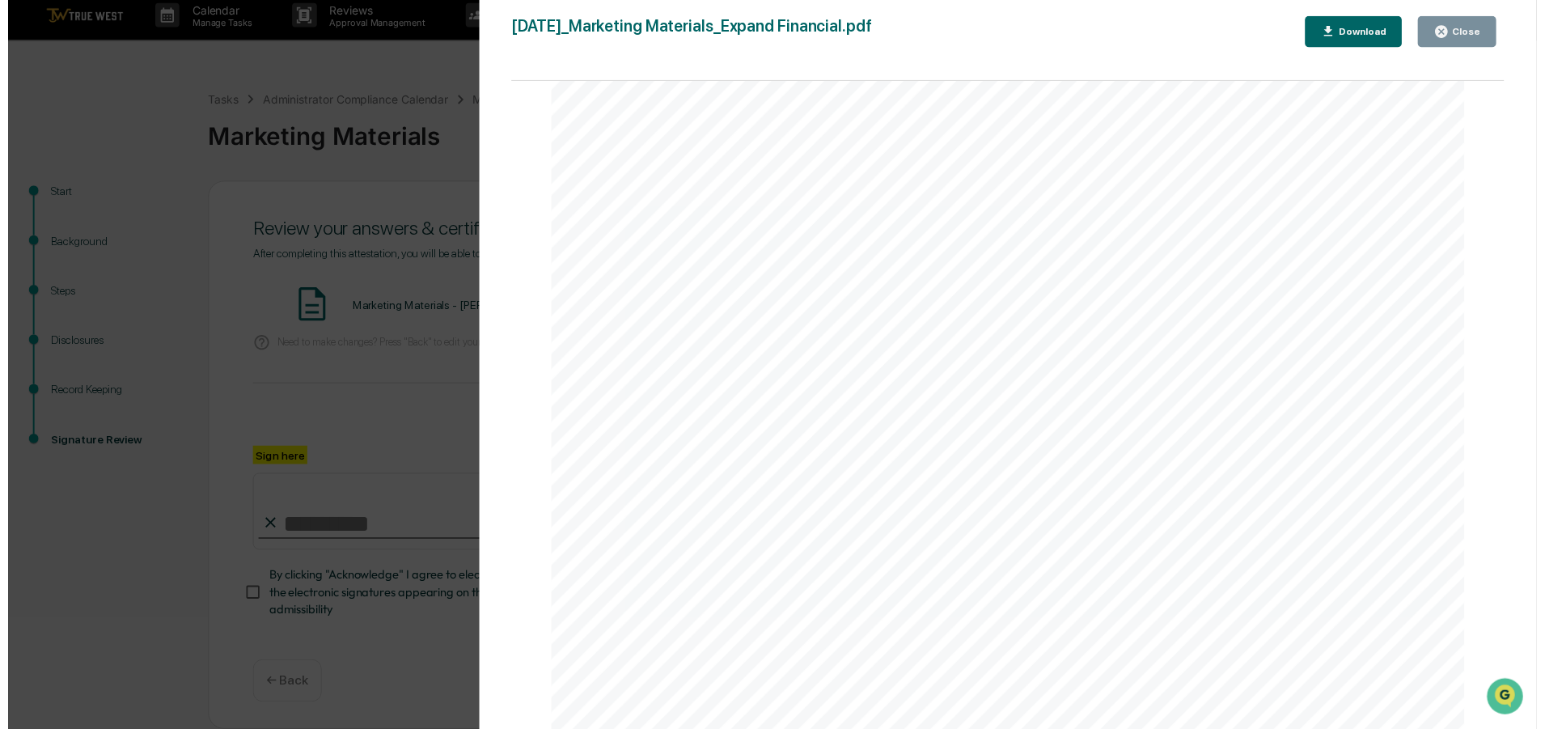
scroll to position [0, 0]
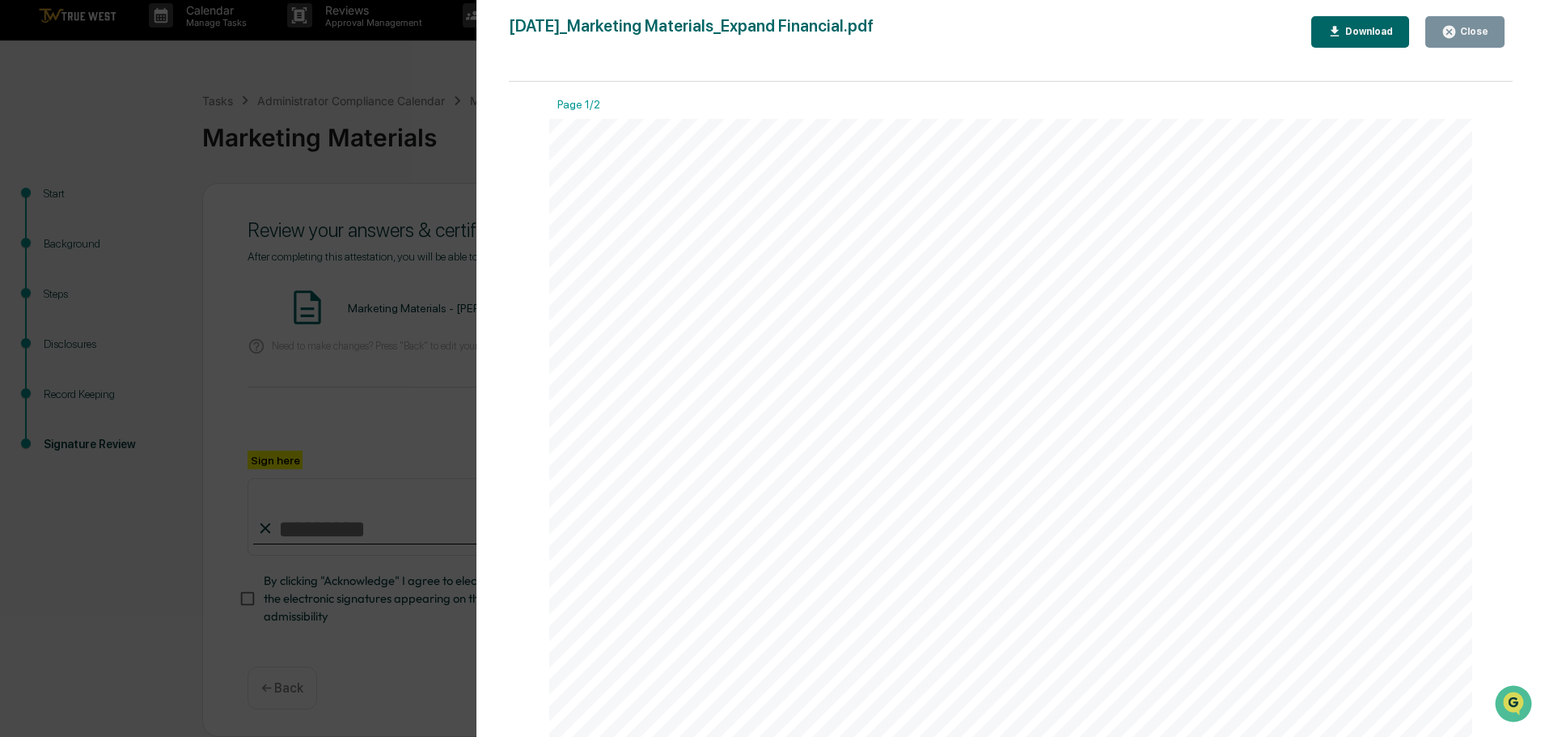
click at [1475, 30] on div "Close" at bounding box center [1473, 31] width 32 height 11
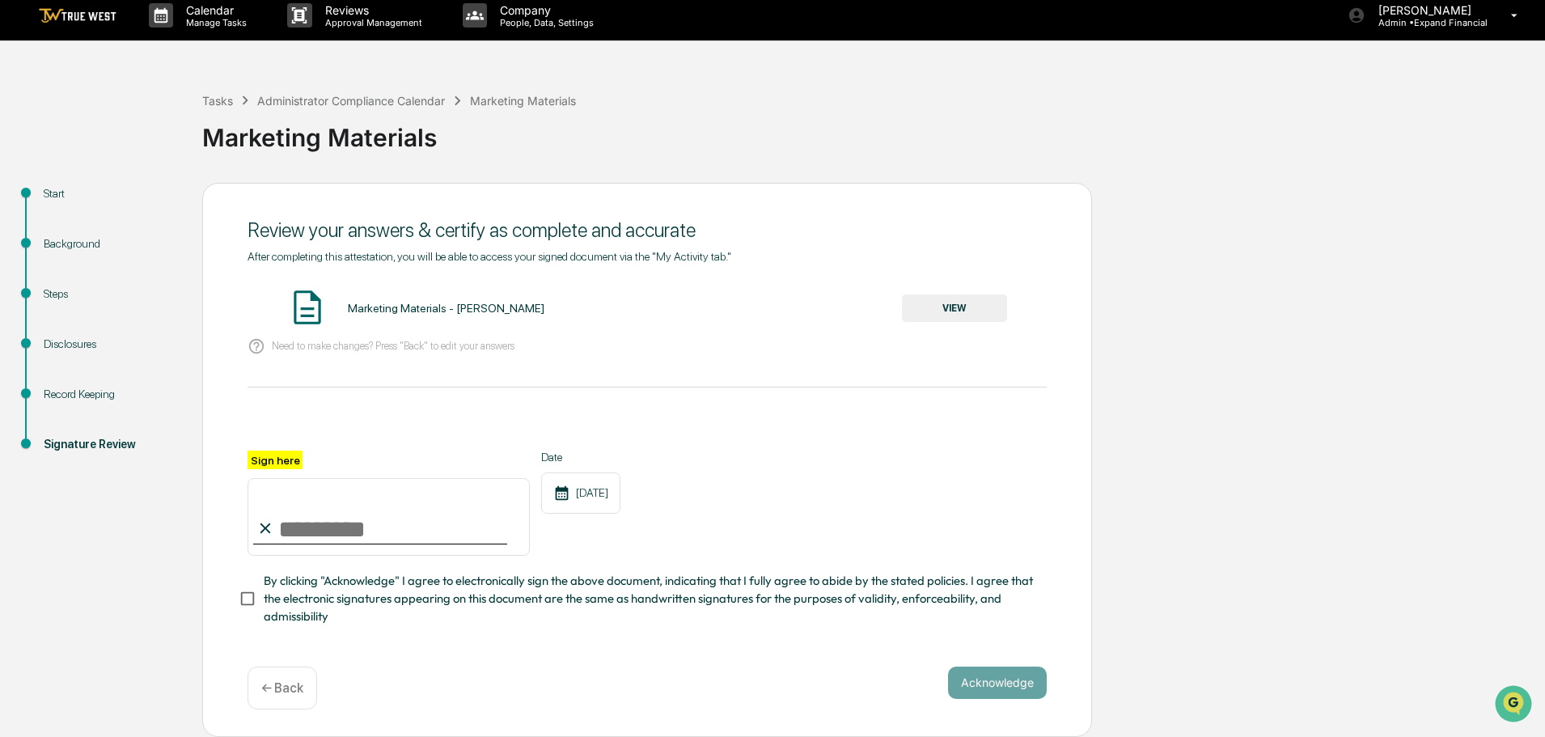
click at [404, 535] on input "Sign here" at bounding box center [389, 517] width 282 height 78
type input "**********"
click at [1003, 681] on button "Acknowledge" at bounding box center [997, 682] width 99 height 32
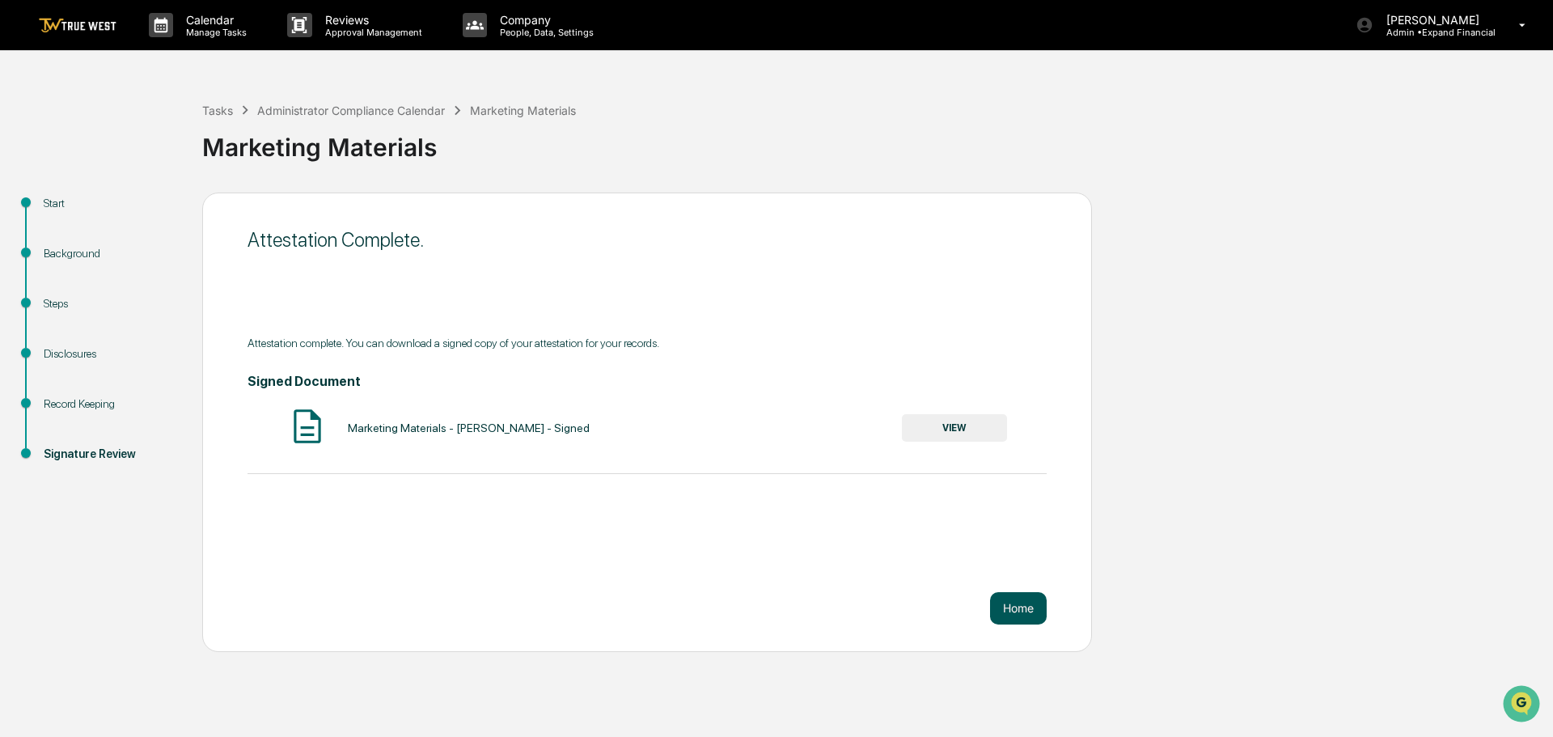
click at [1021, 612] on button "Home" at bounding box center [1018, 608] width 57 height 32
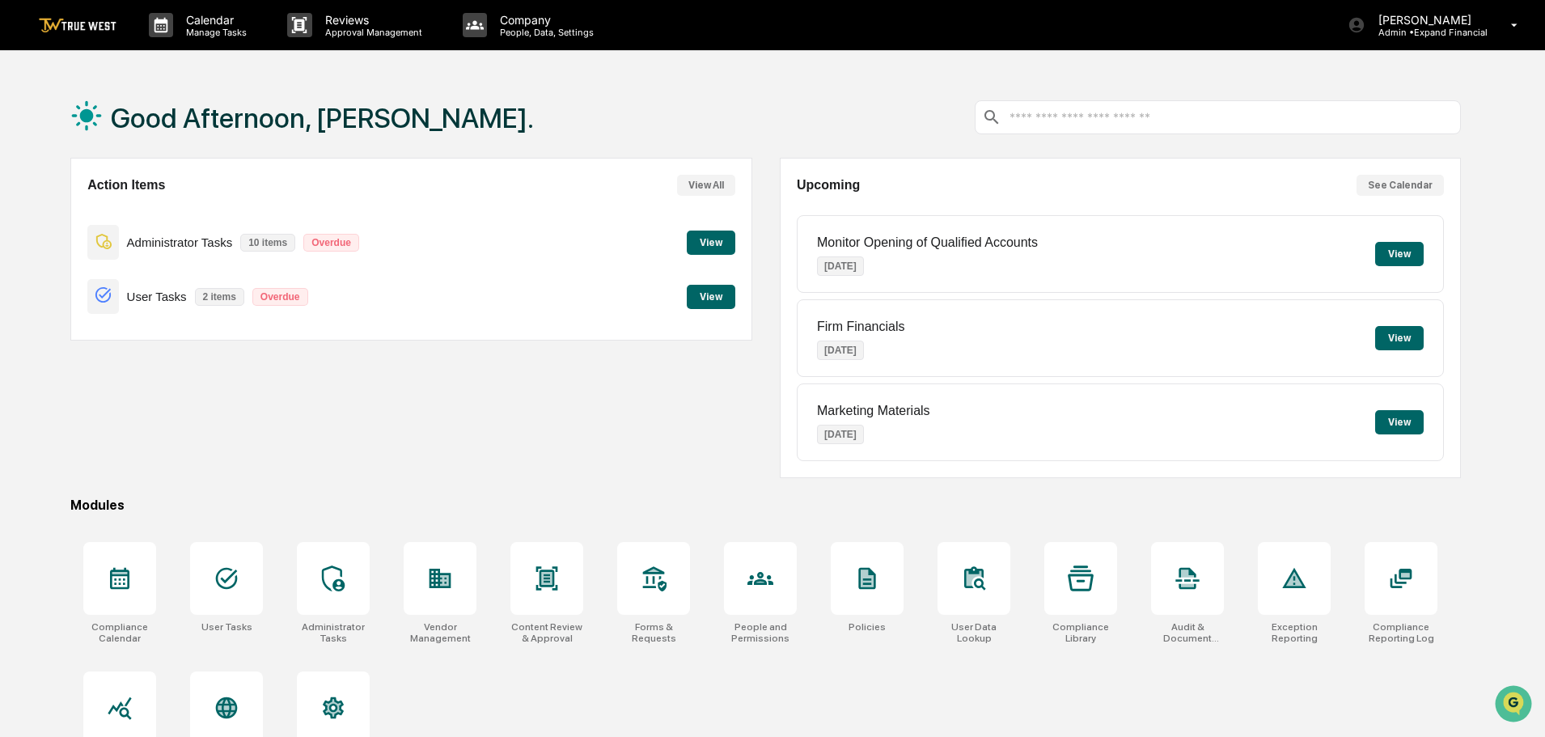
click at [700, 236] on button "View" at bounding box center [711, 243] width 49 height 24
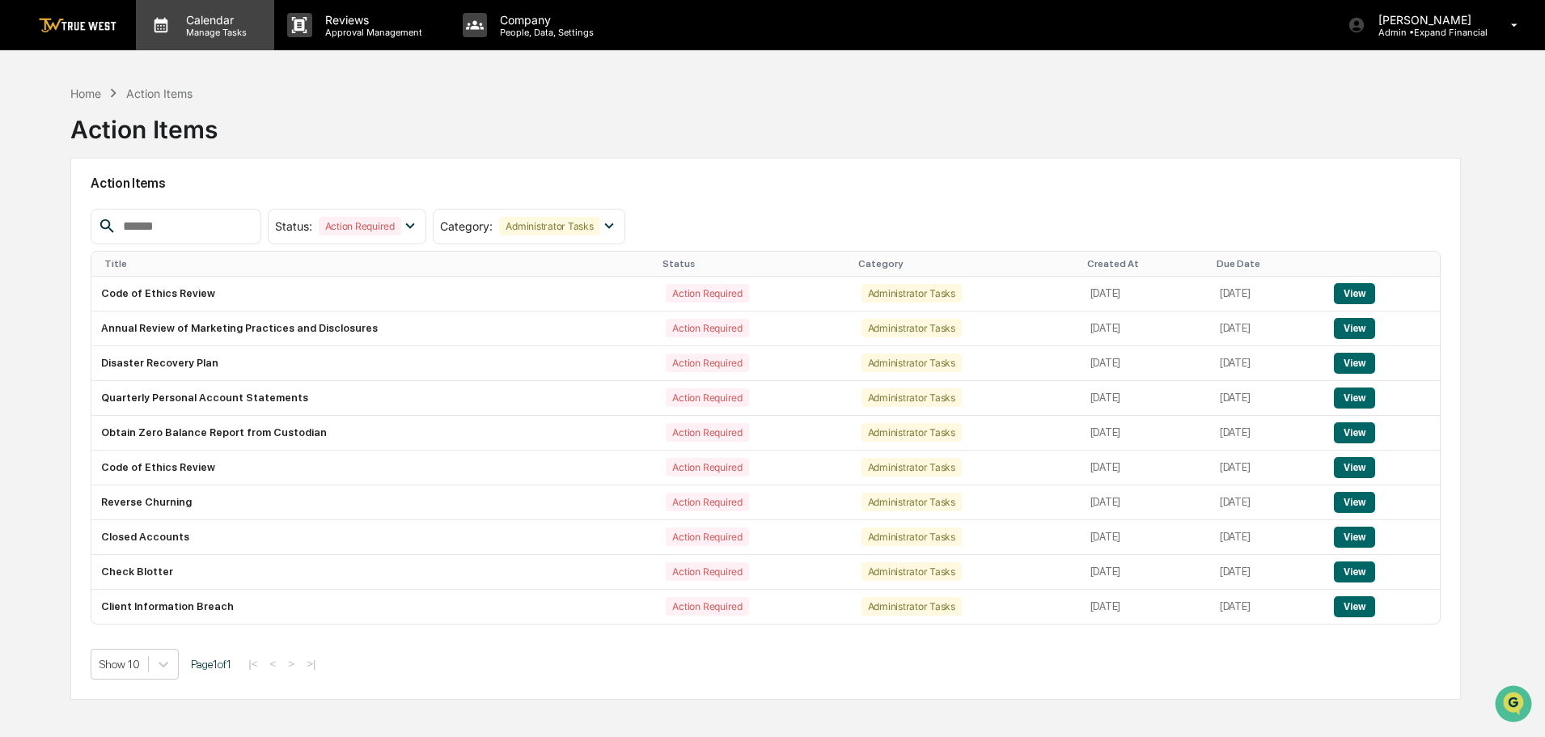
click at [231, 15] on p "Calendar" at bounding box center [214, 20] width 82 height 14
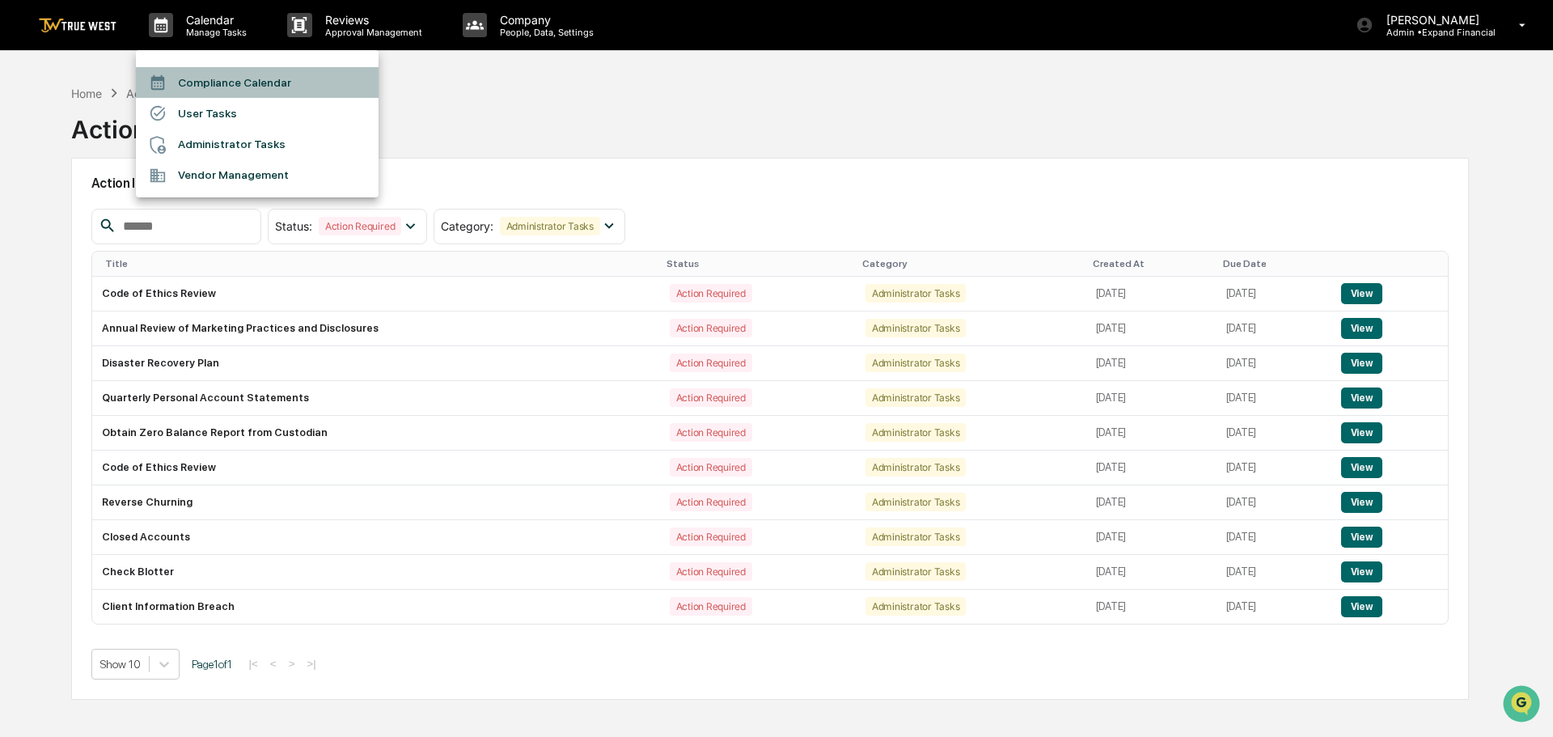
click at [194, 89] on li "Compliance Calendar" at bounding box center [257, 82] width 243 height 31
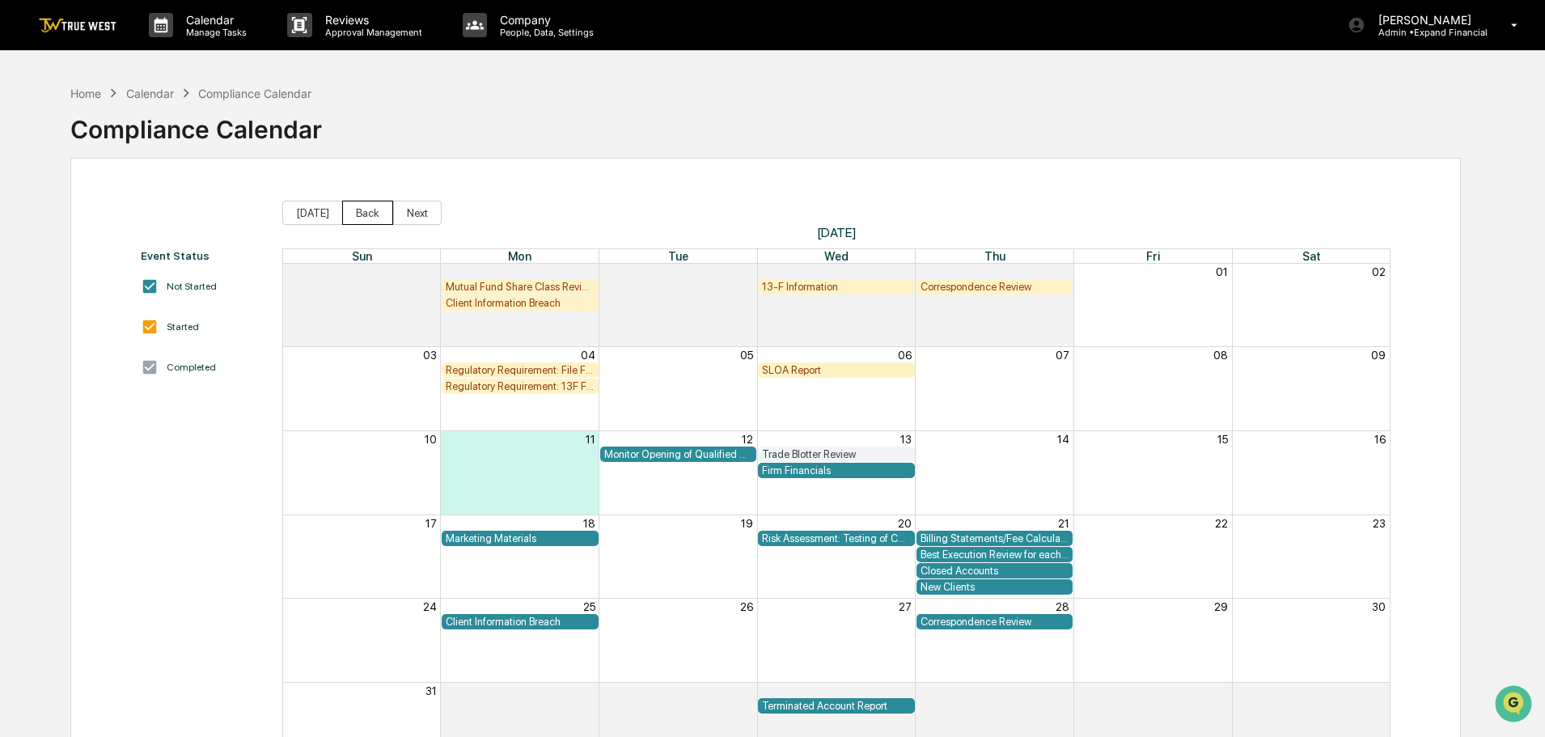
click at [350, 217] on button "Back" at bounding box center [367, 213] width 51 height 24
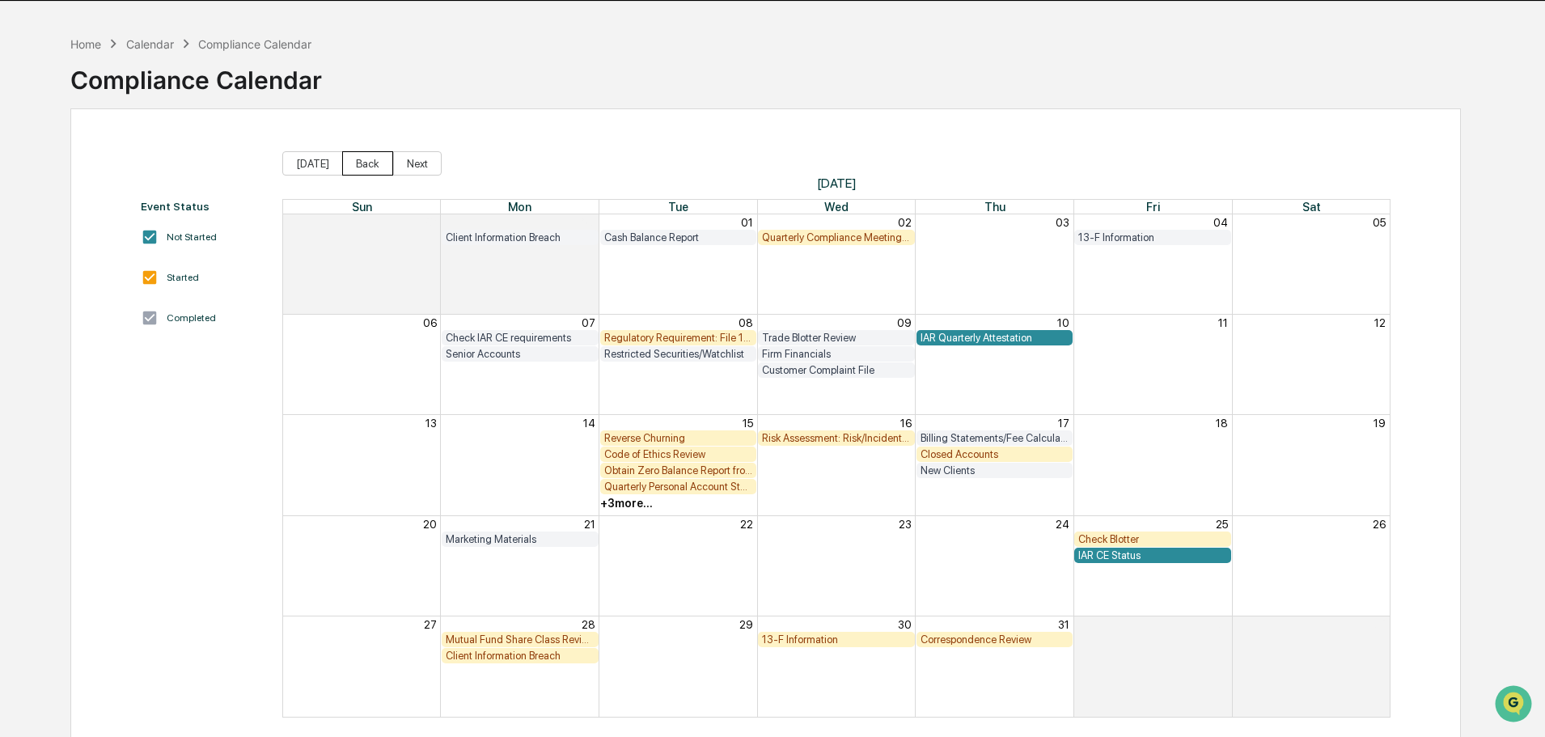
scroll to position [77, 0]
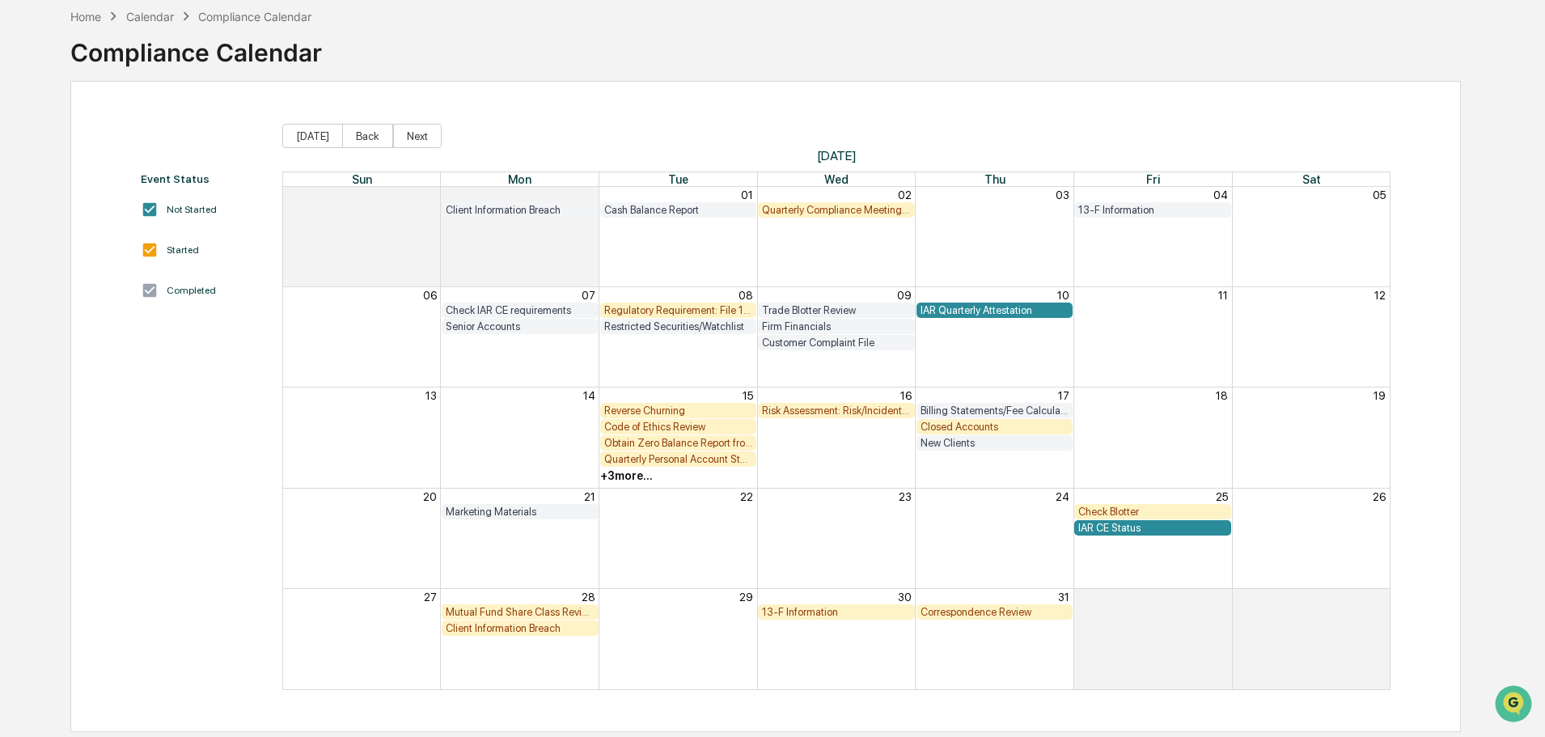
click at [481, 630] on div "Client Information Breach" at bounding box center [520, 628] width 149 height 12
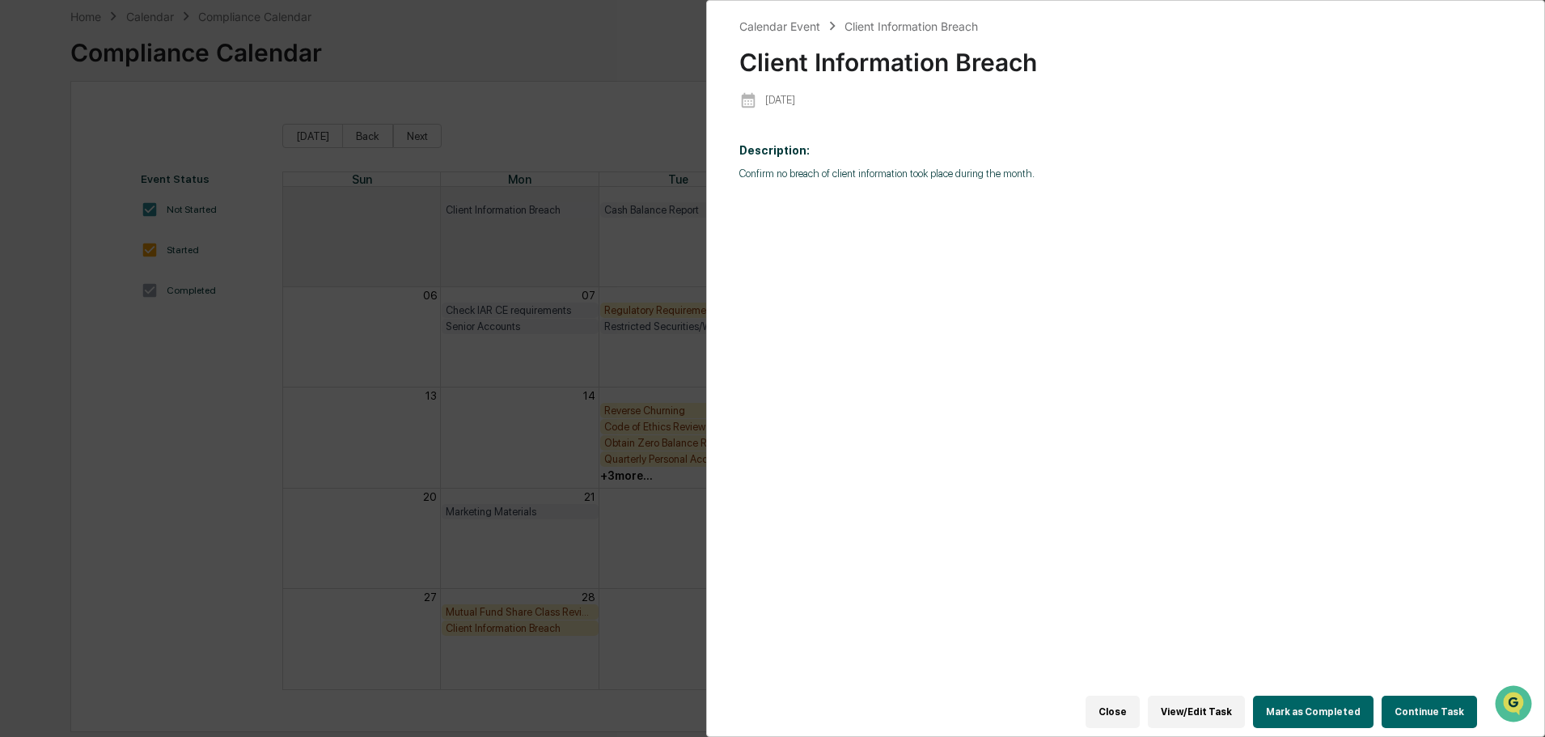
click at [1117, 696] on button "Close" at bounding box center [1112, 712] width 54 height 32
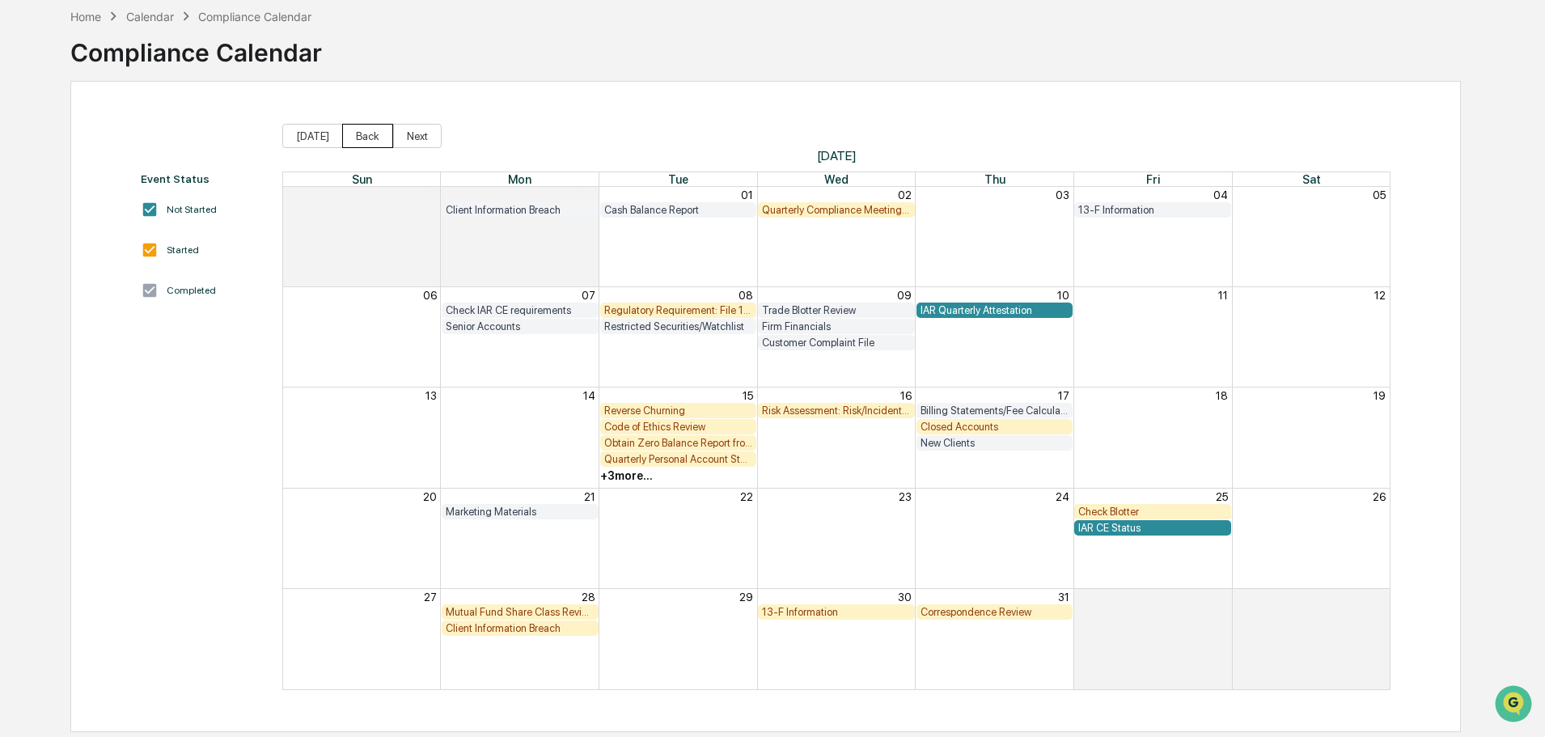
click at [367, 136] on button "Back" at bounding box center [367, 136] width 51 height 24
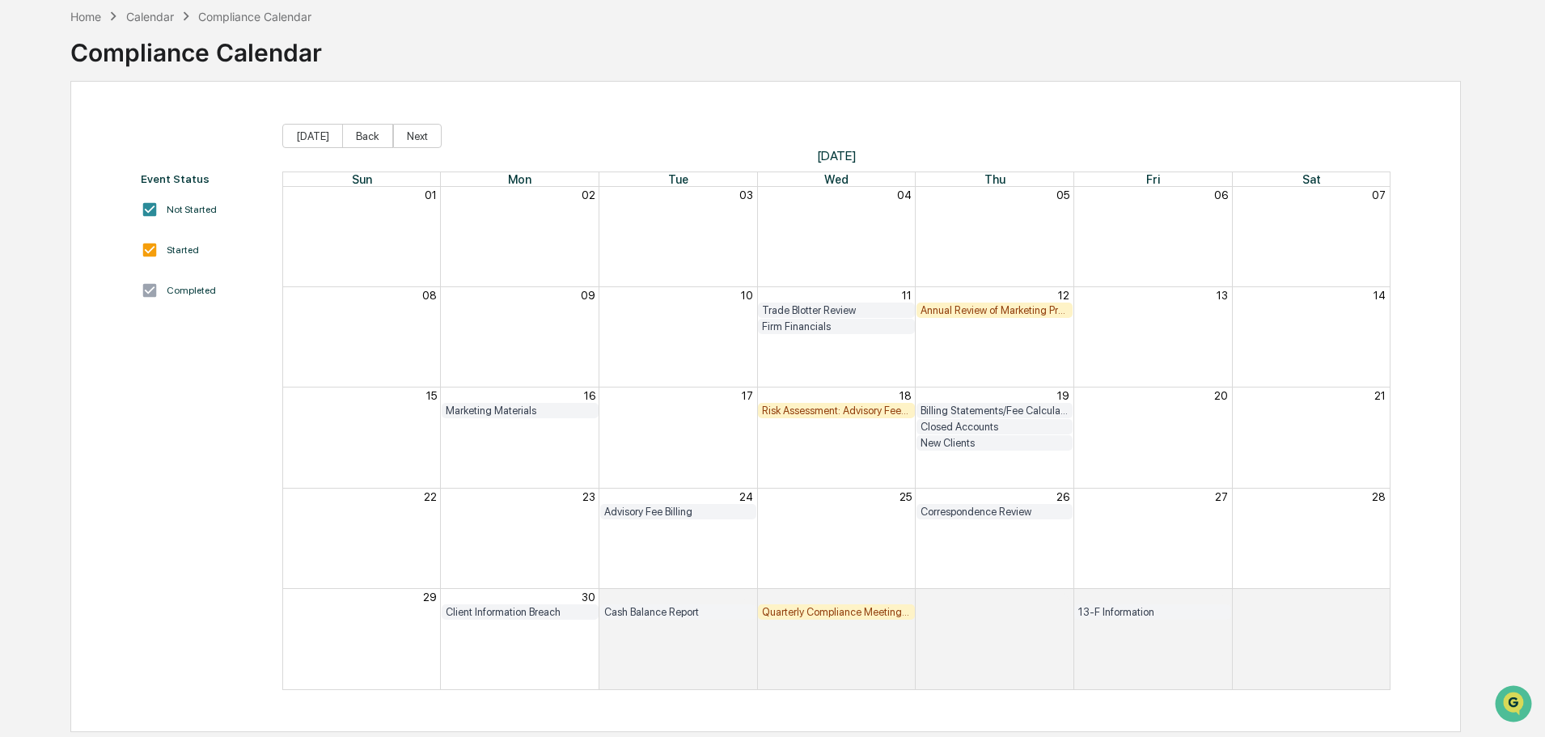
click at [496, 613] on div "Client Information Breach" at bounding box center [520, 612] width 149 height 12
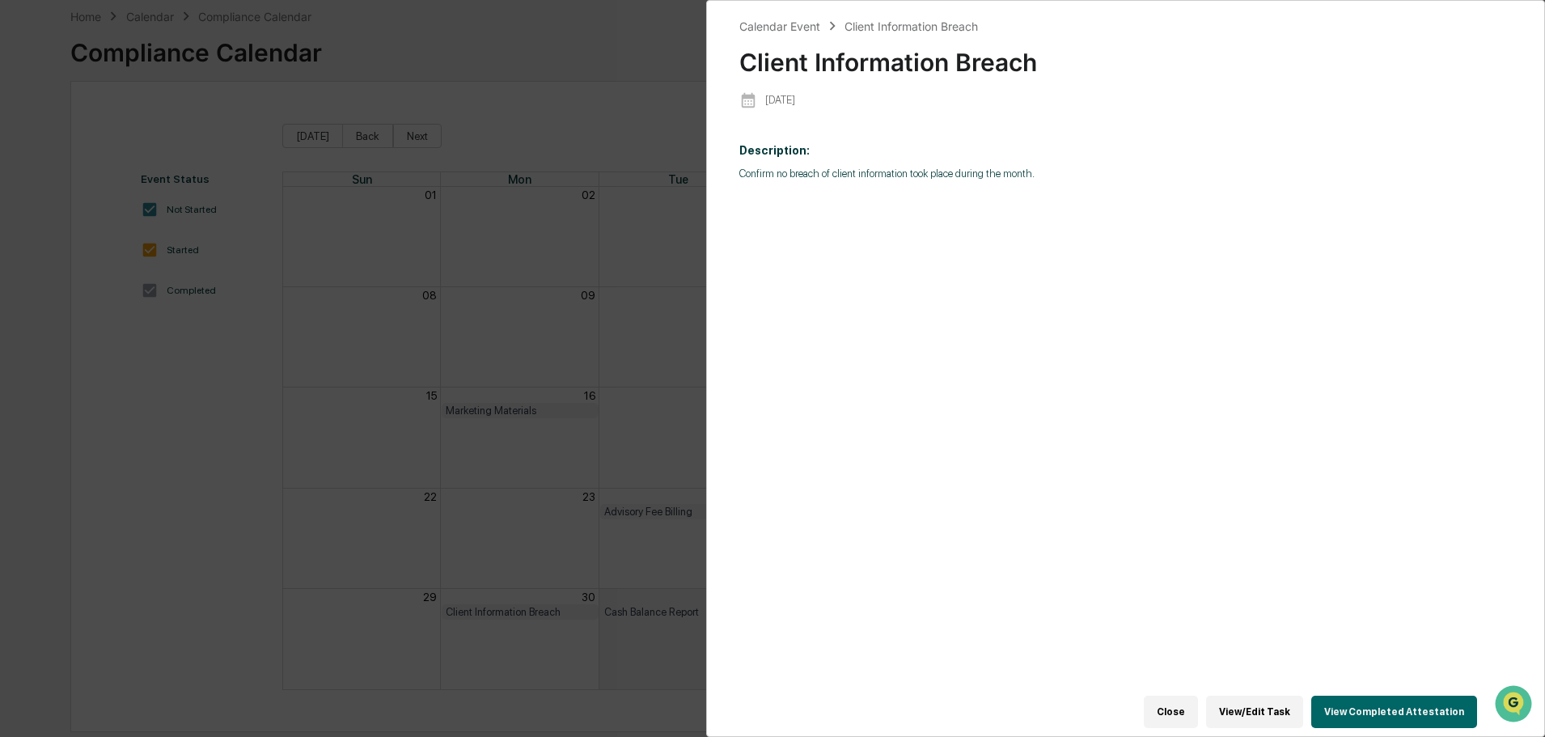
click at [1399, 696] on button "View Completed Attestation" at bounding box center [1394, 712] width 166 height 32
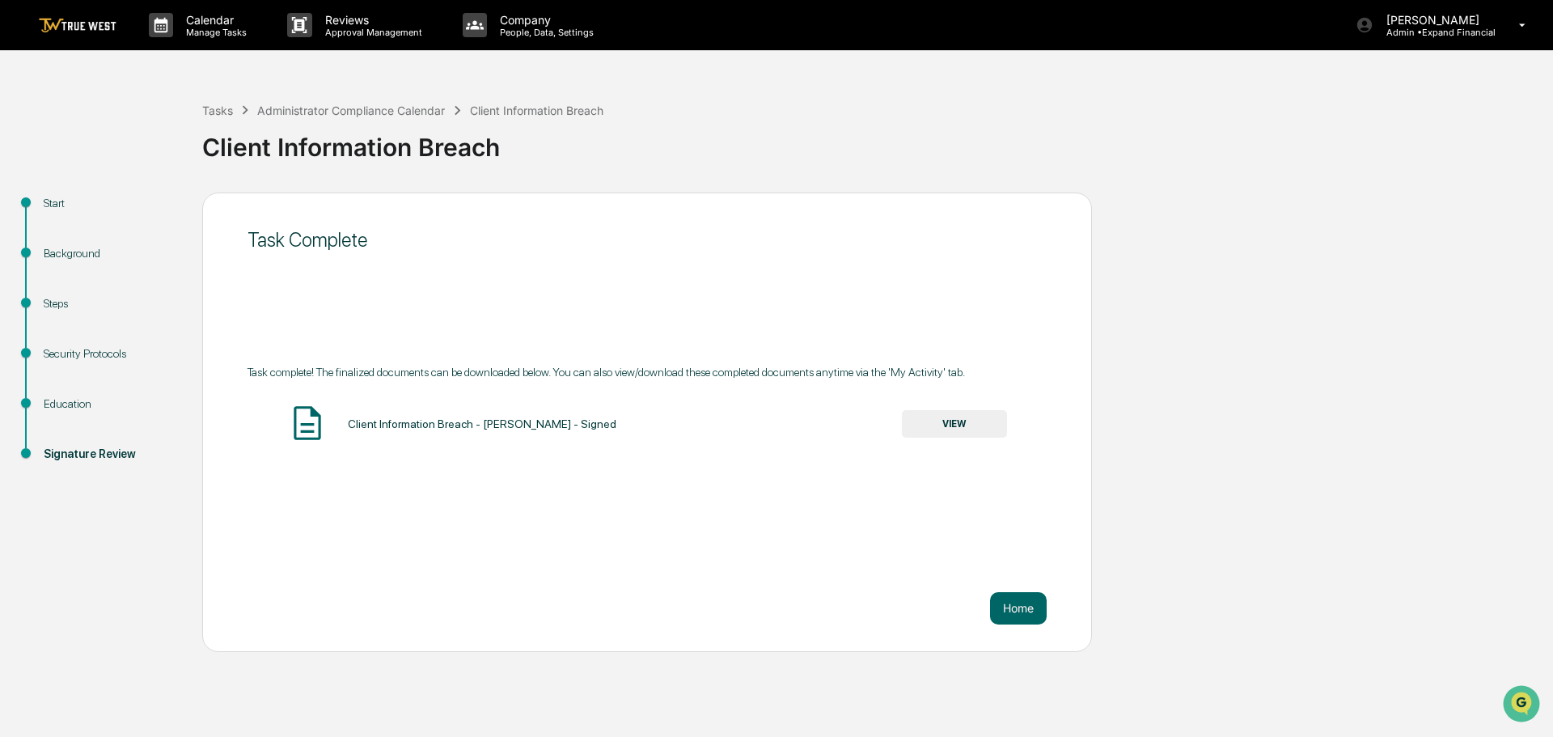
click at [958, 418] on button "VIEW" at bounding box center [954, 424] width 105 height 28
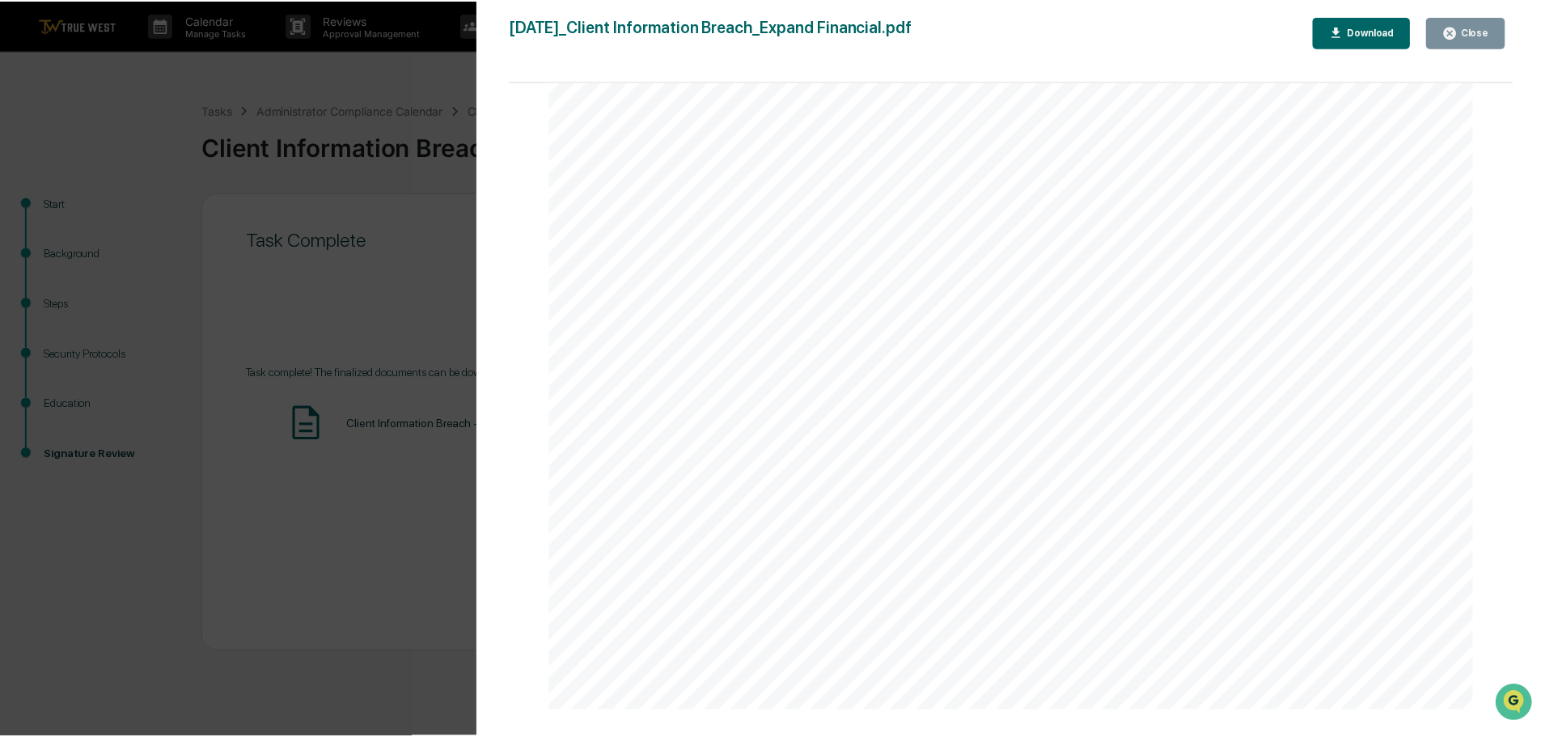
scroll to position [728, 0]
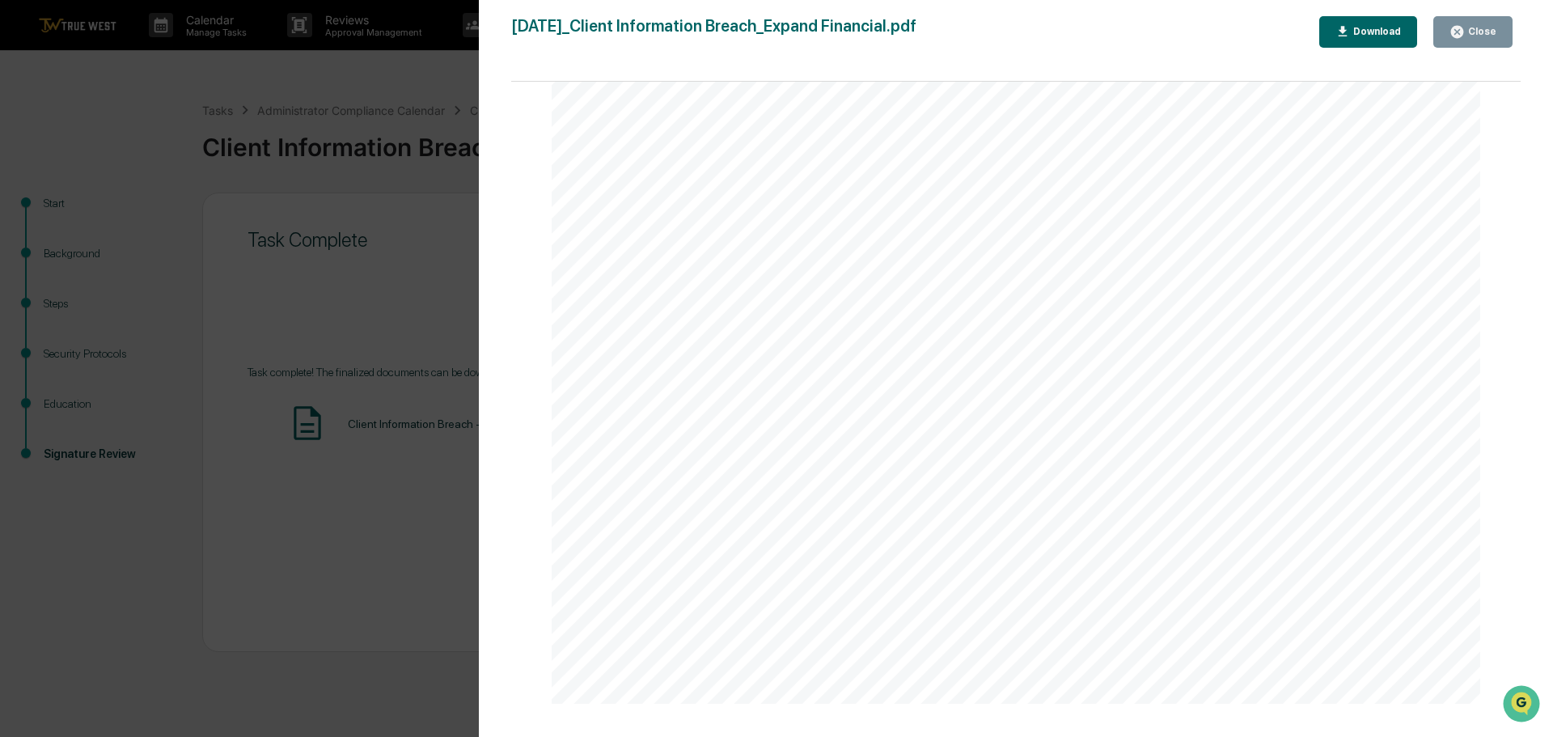
click at [1457, 16] on button "Close" at bounding box center [1472, 32] width 79 height 32
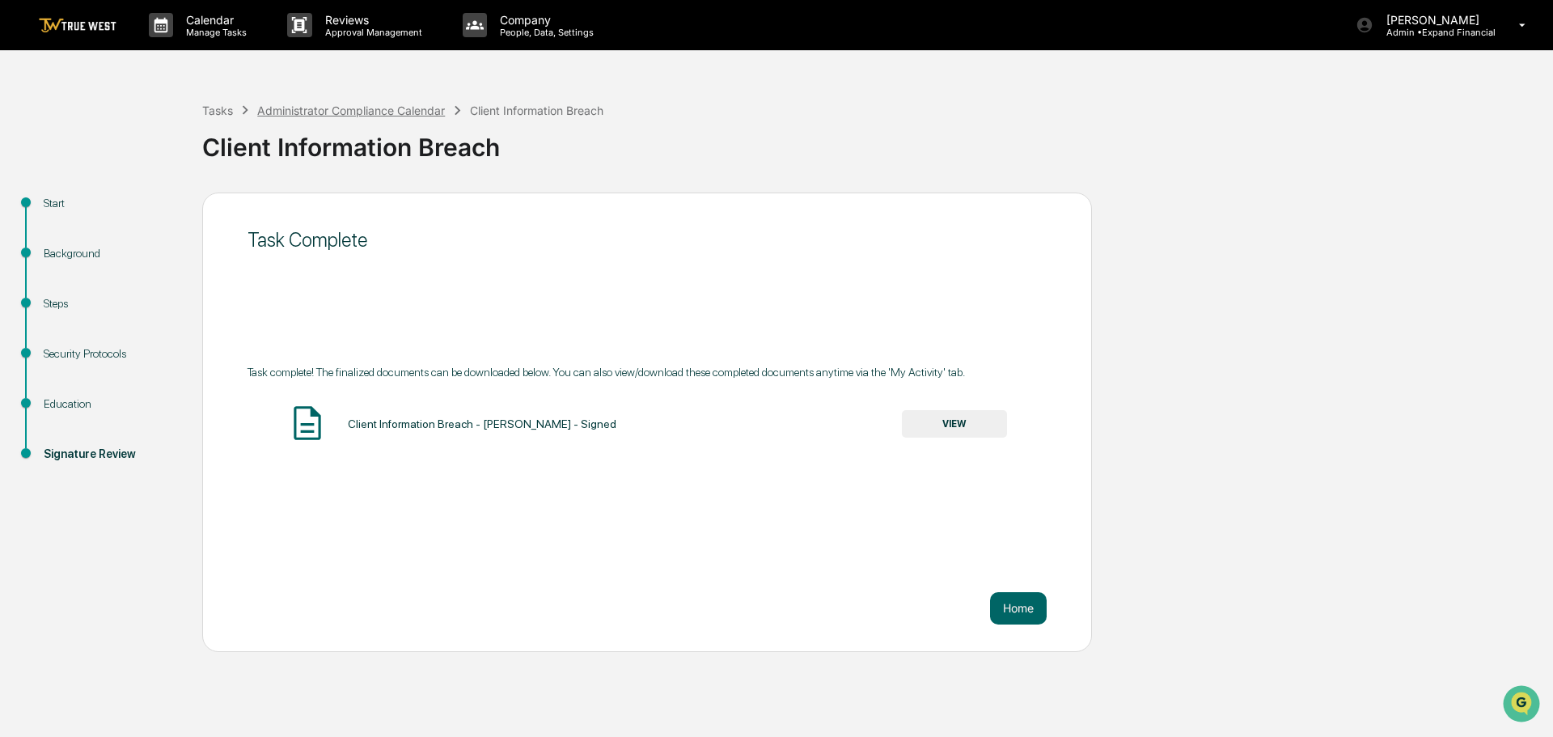
click at [314, 111] on div "Administrator Compliance Calendar" at bounding box center [351, 111] width 188 height 14
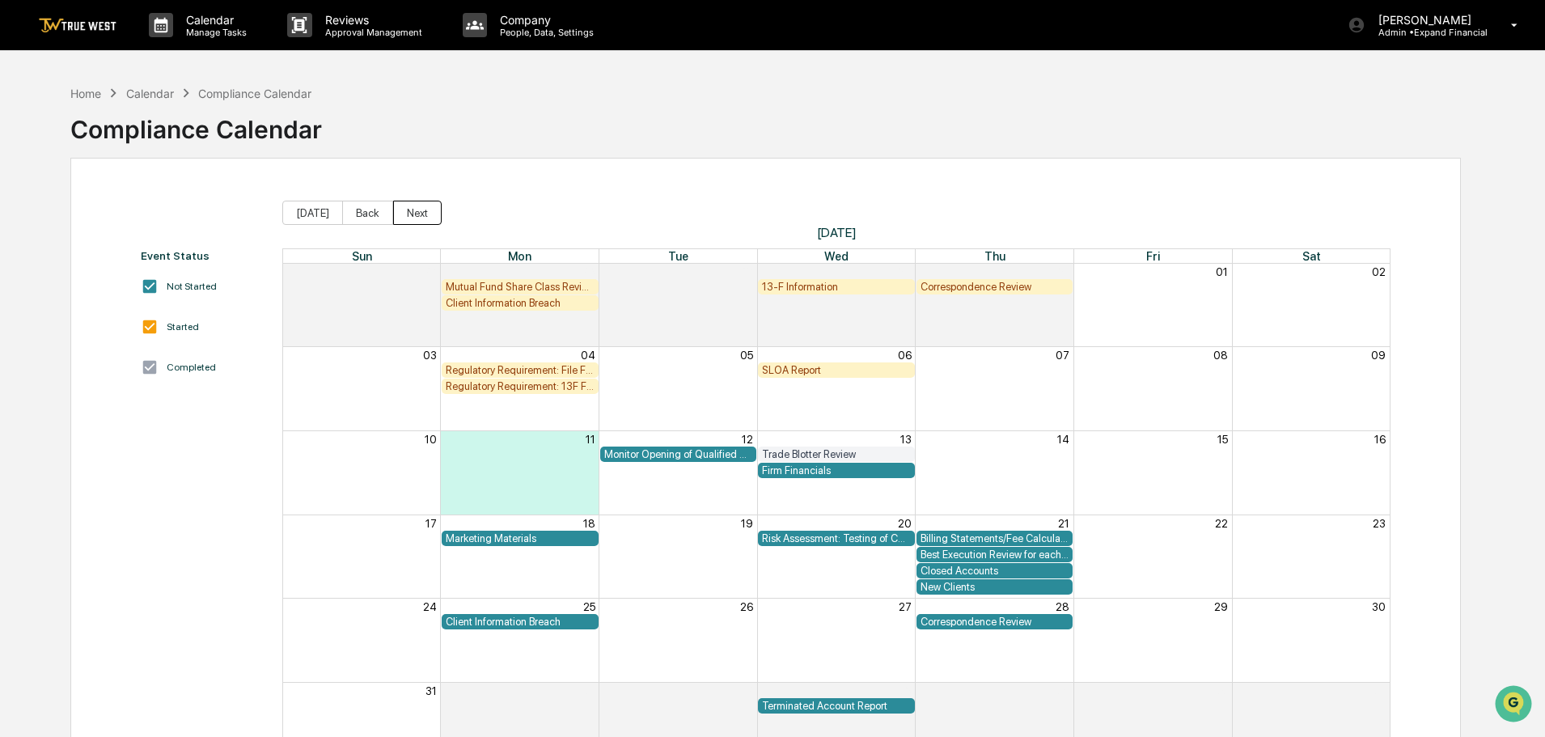
click at [411, 214] on button "Next" at bounding box center [417, 213] width 49 height 24
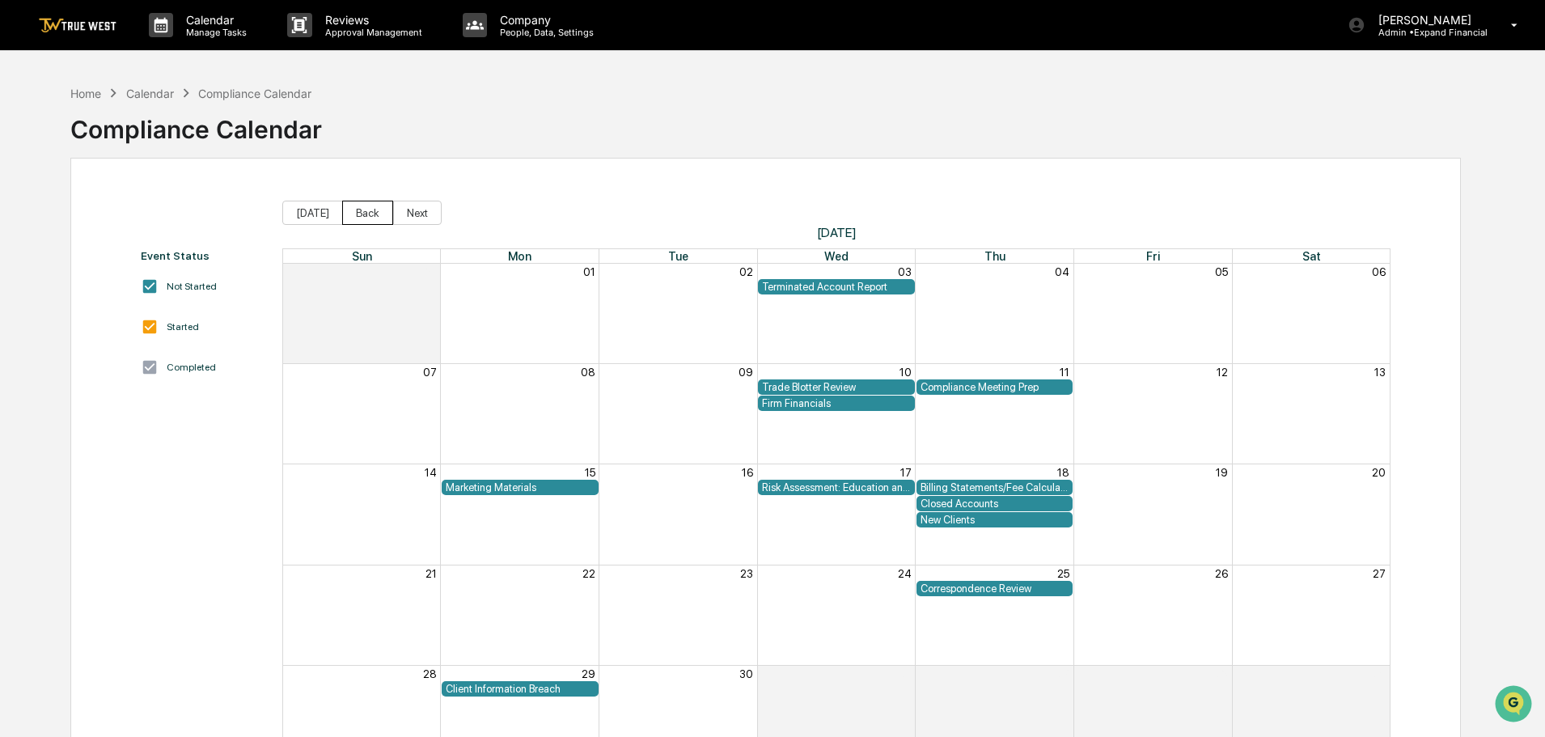
click at [367, 214] on button "Back" at bounding box center [367, 213] width 51 height 24
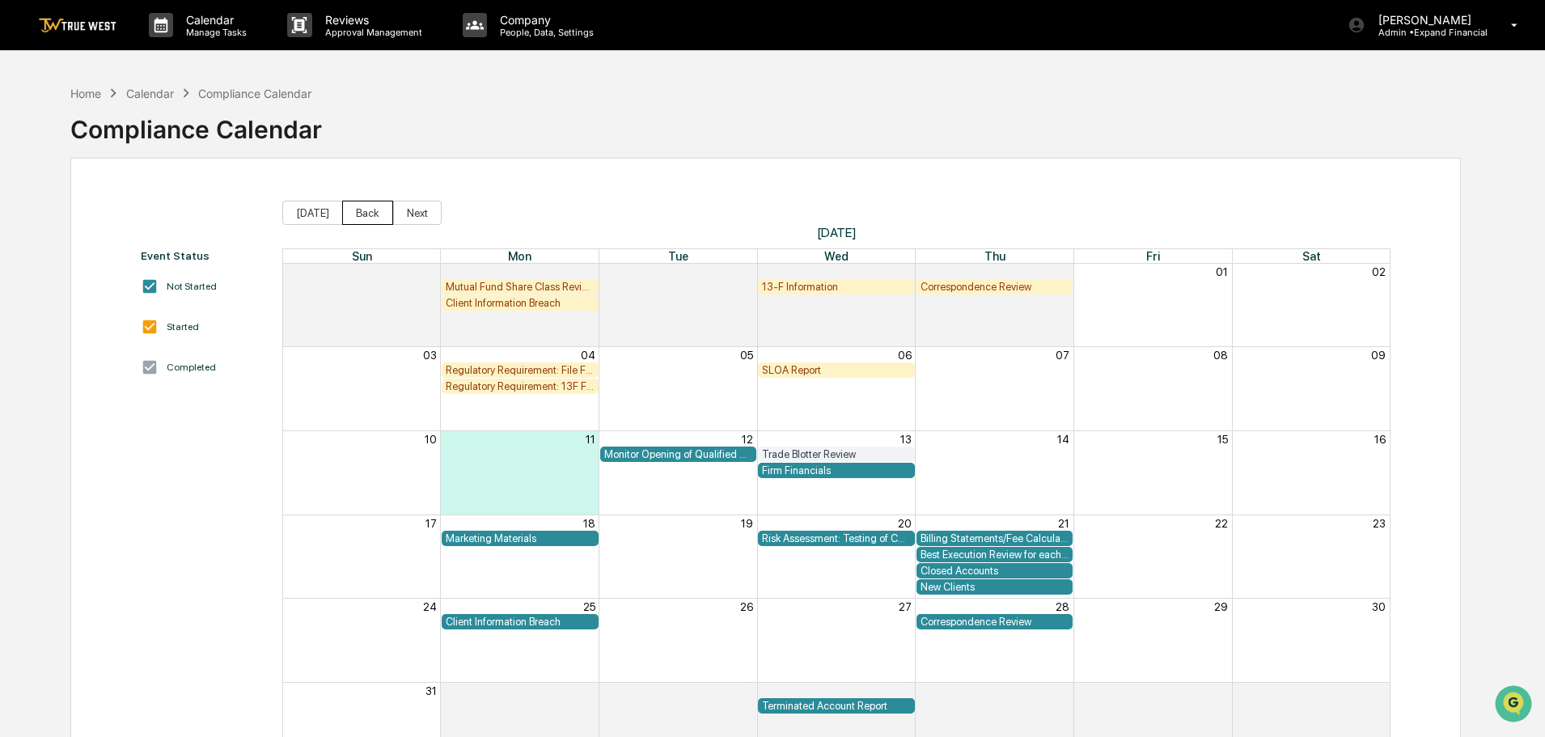
click at [367, 214] on button "Back" at bounding box center [367, 213] width 51 height 24
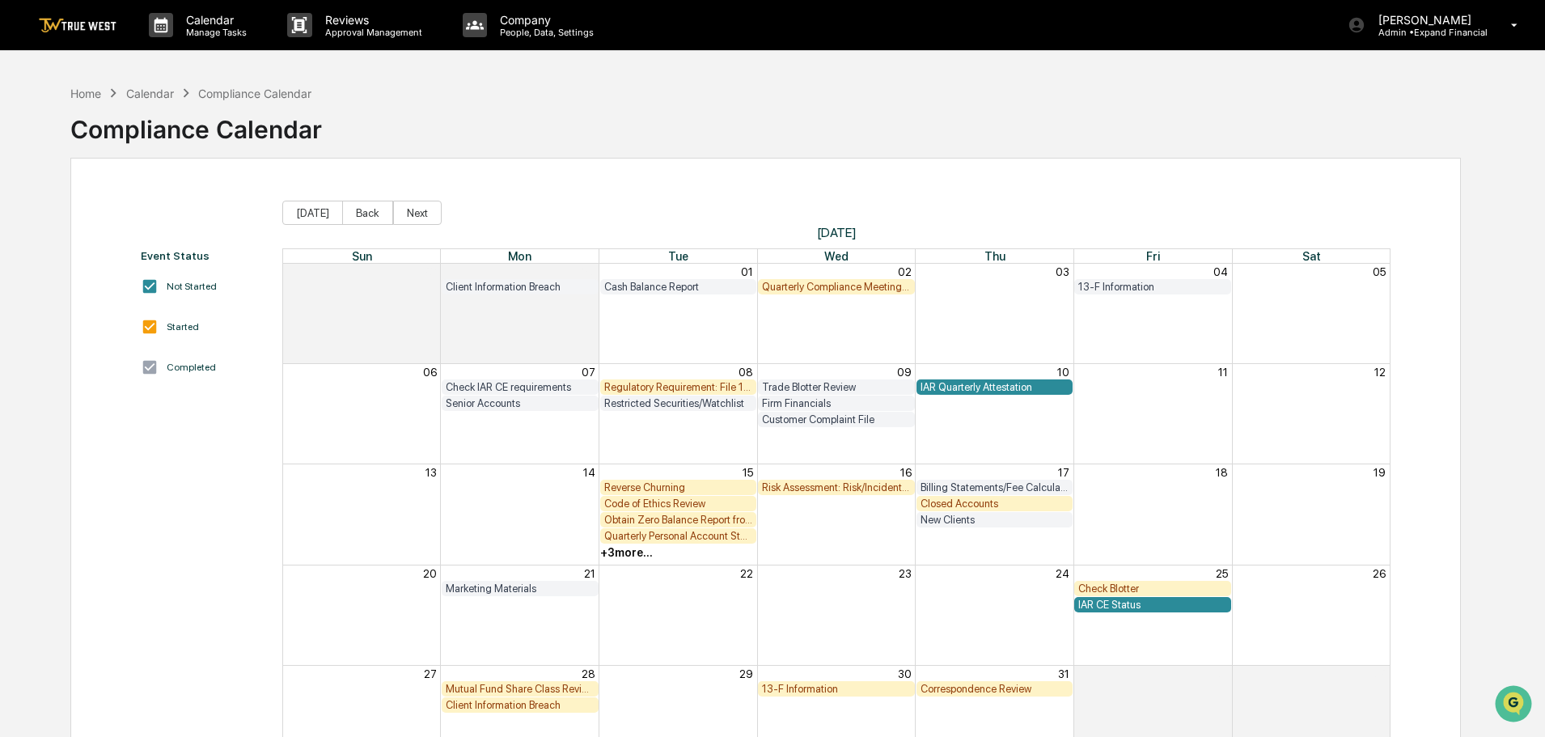
click at [531, 702] on div "Client Information Breach" at bounding box center [520, 705] width 149 height 12
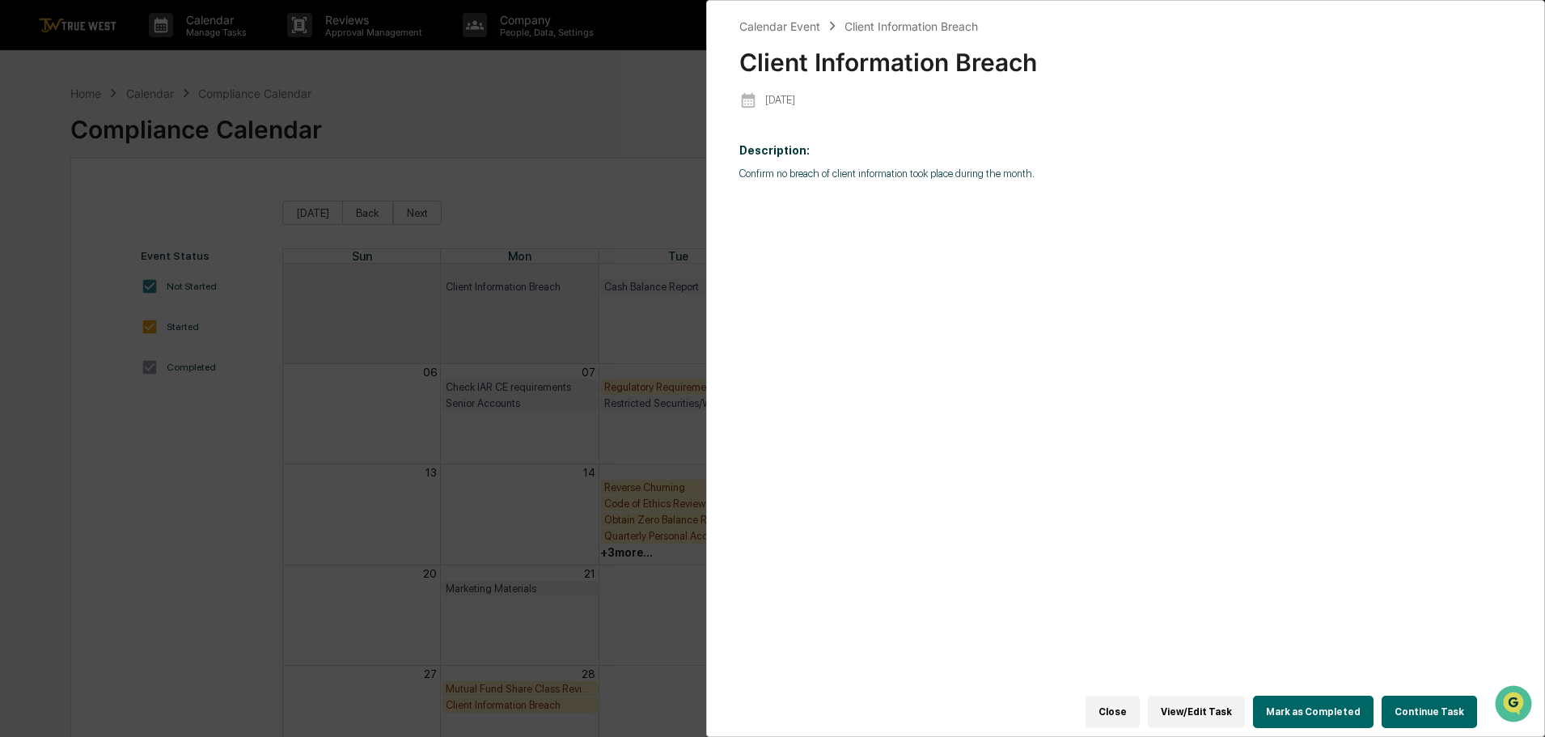
click at [1410, 697] on button "Continue Task" at bounding box center [1428, 712] width 95 height 32
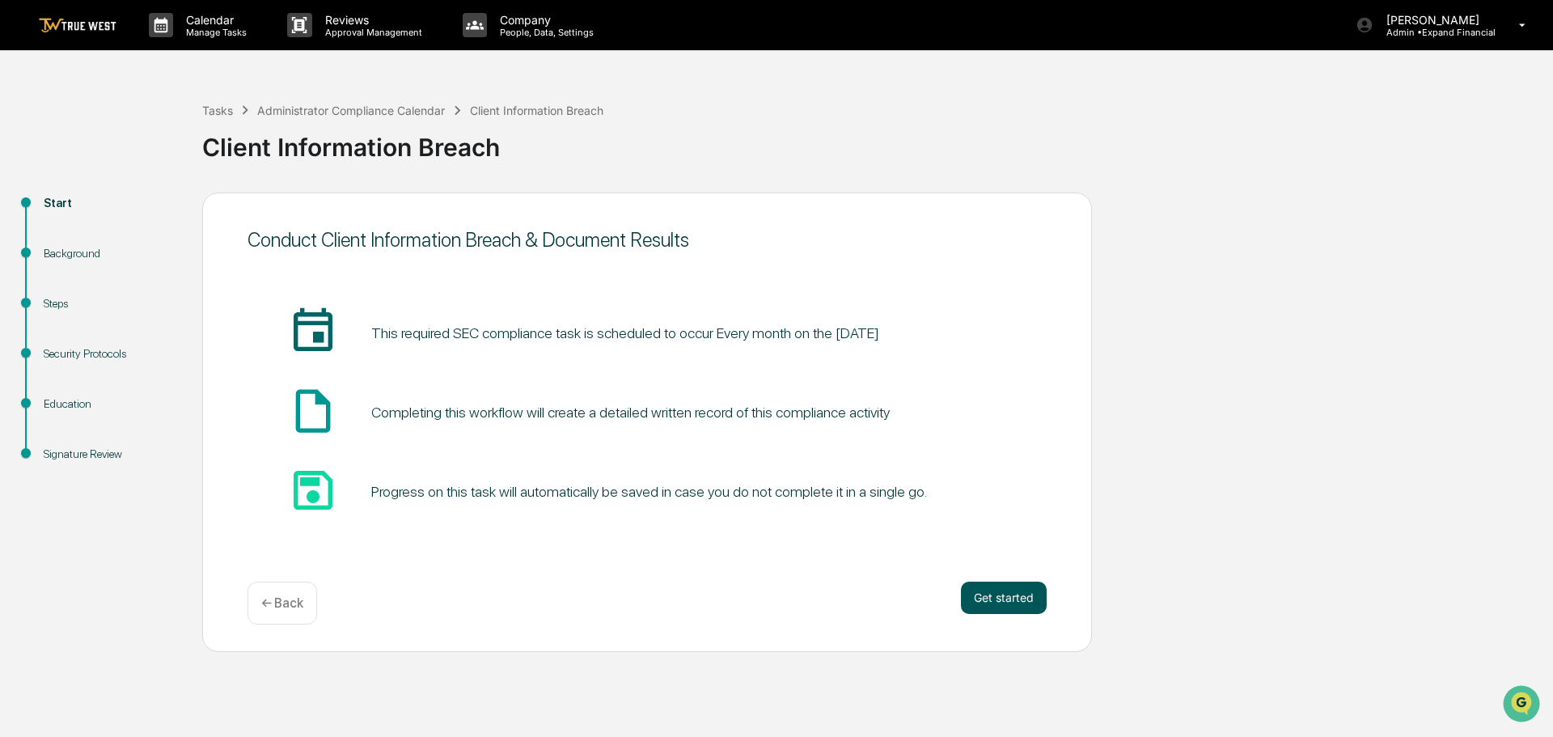
click at [1032, 592] on button "Get started" at bounding box center [1004, 598] width 86 height 32
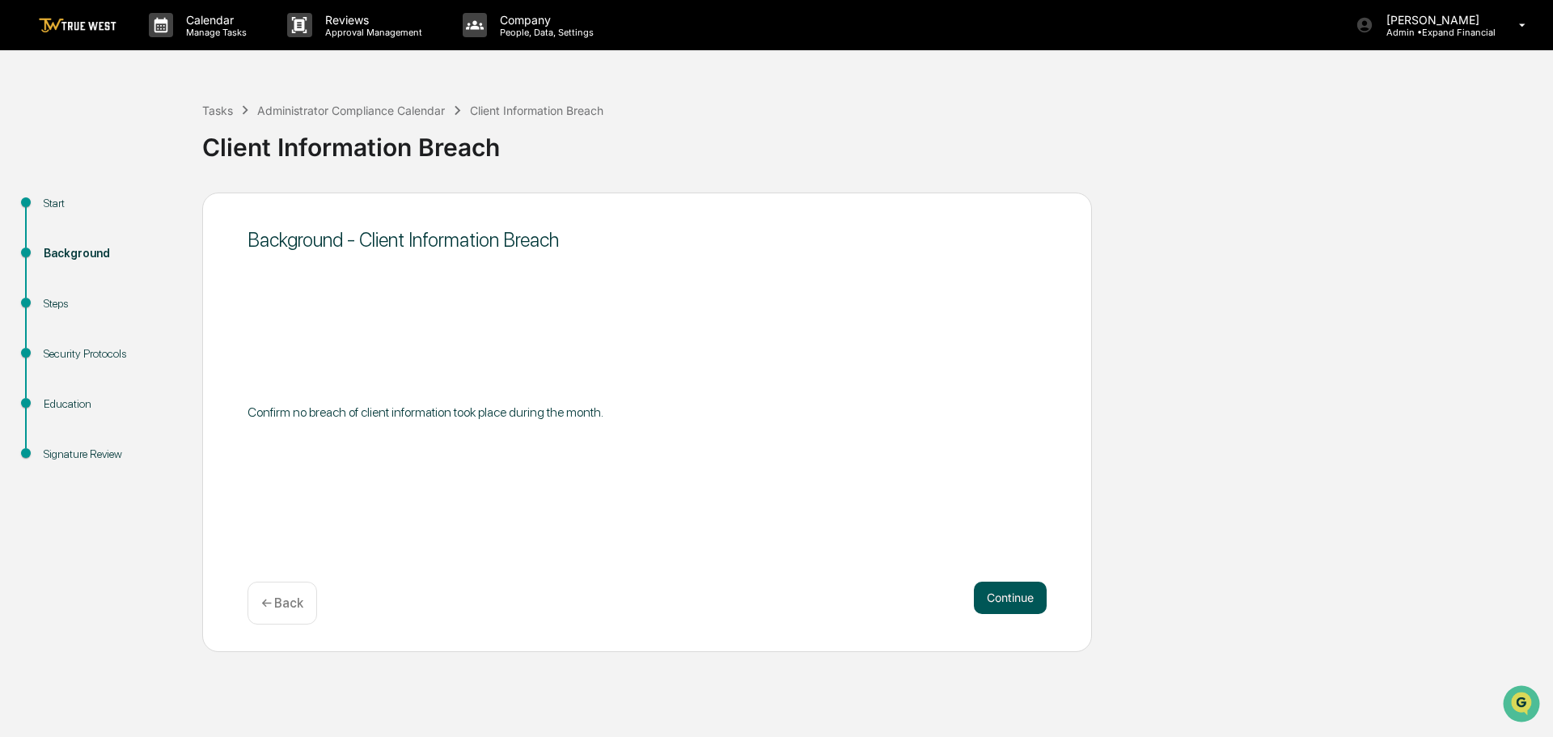
click at [996, 603] on button "Continue" at bounding box center [1010, 598] width 73 height 32
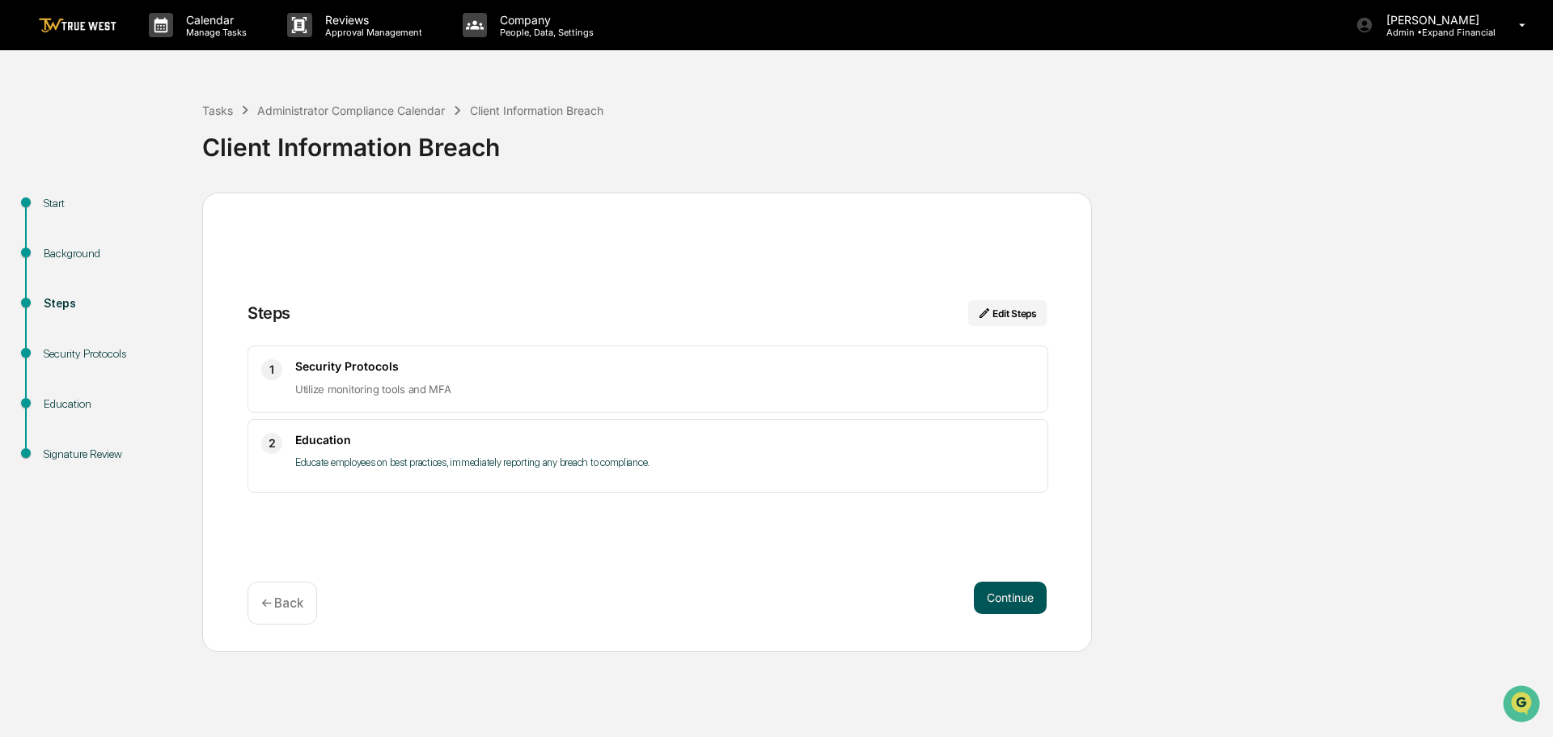
click at [1004, 586] on button "Continue" at bounding box center [1010, 598] width 73 height 32
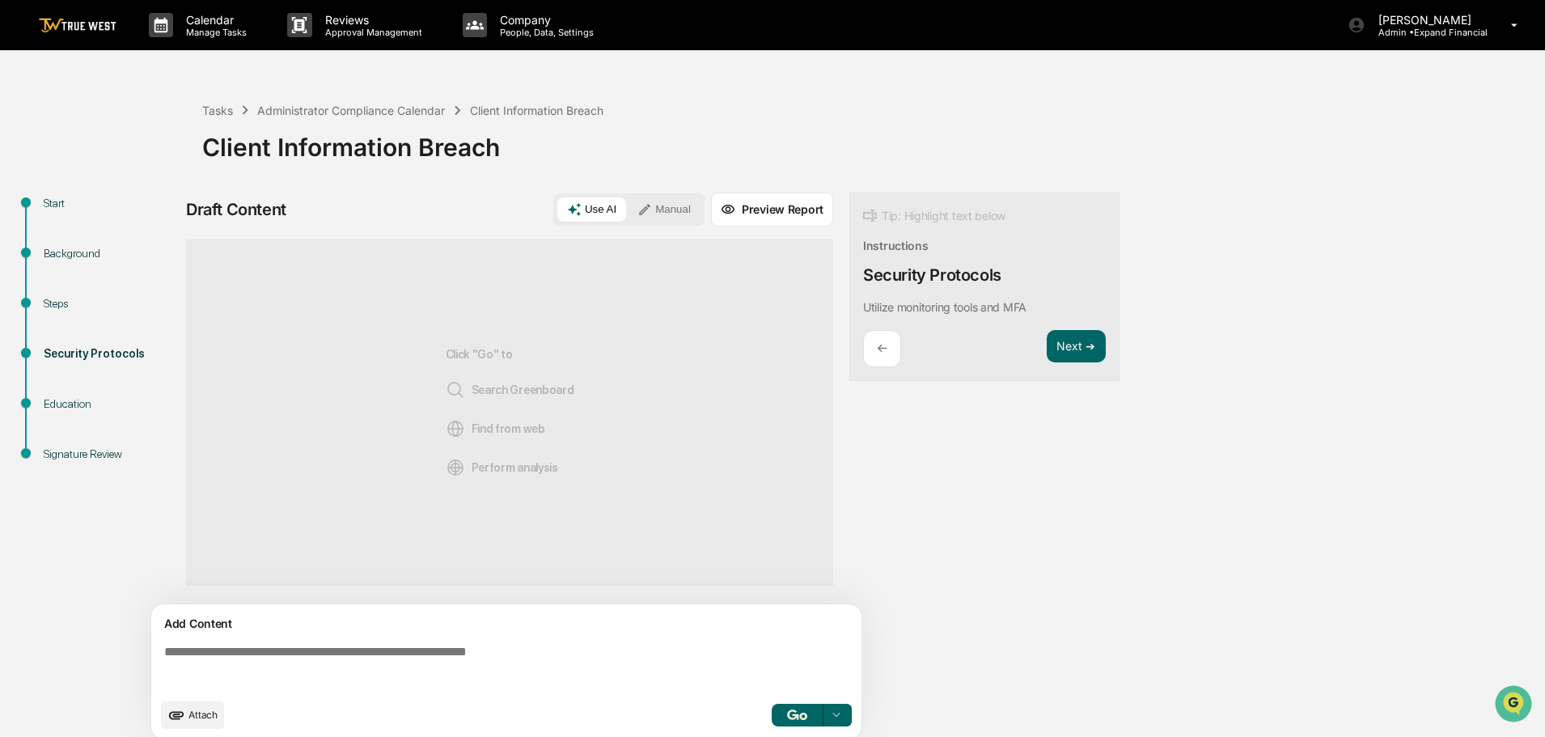
click at [419, 651] on textarea at bounding box center [510, 667] width 704 height 58
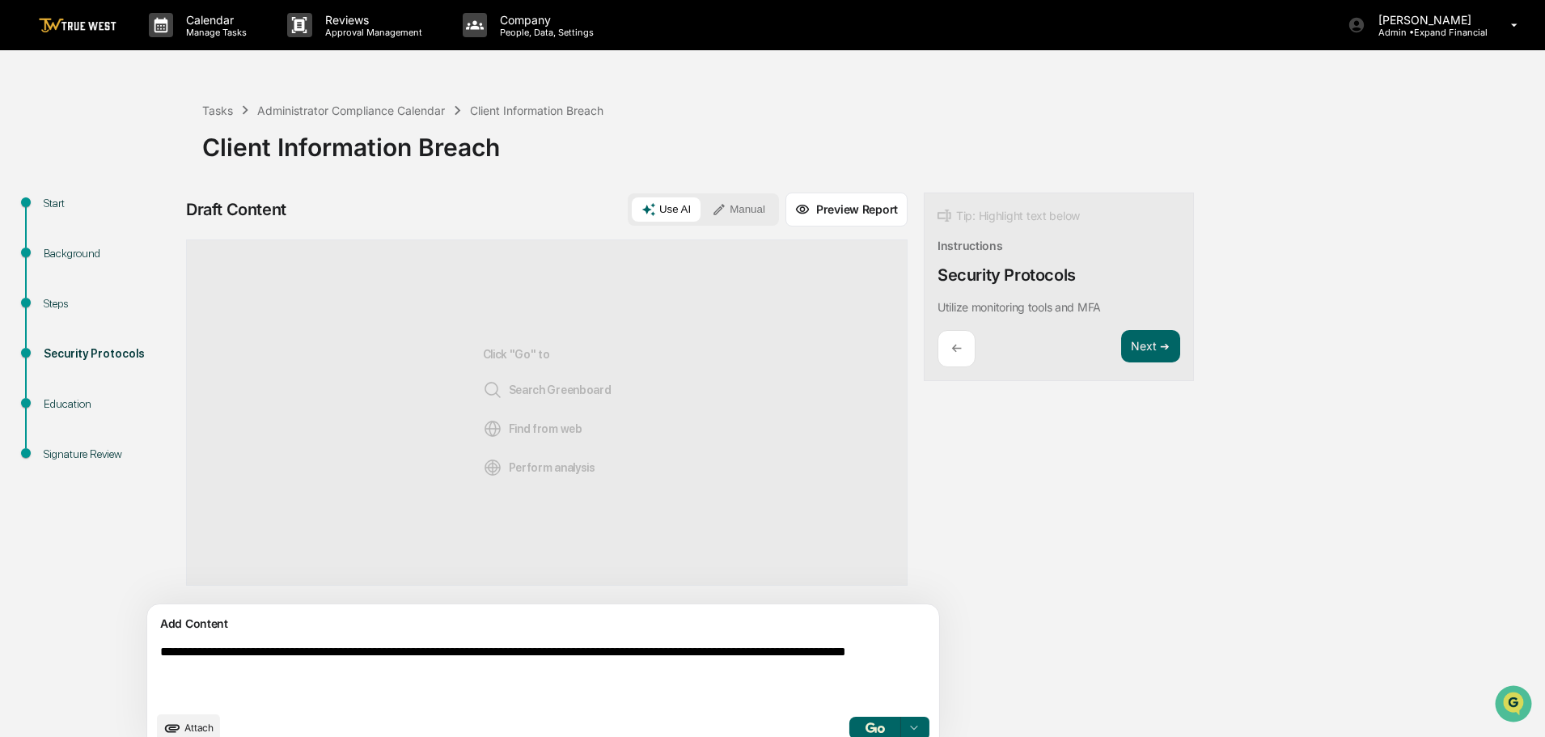
type textarea "**********"
click at [865, 723] on img "button" at bounding box center [874, 727] width 19 height 11
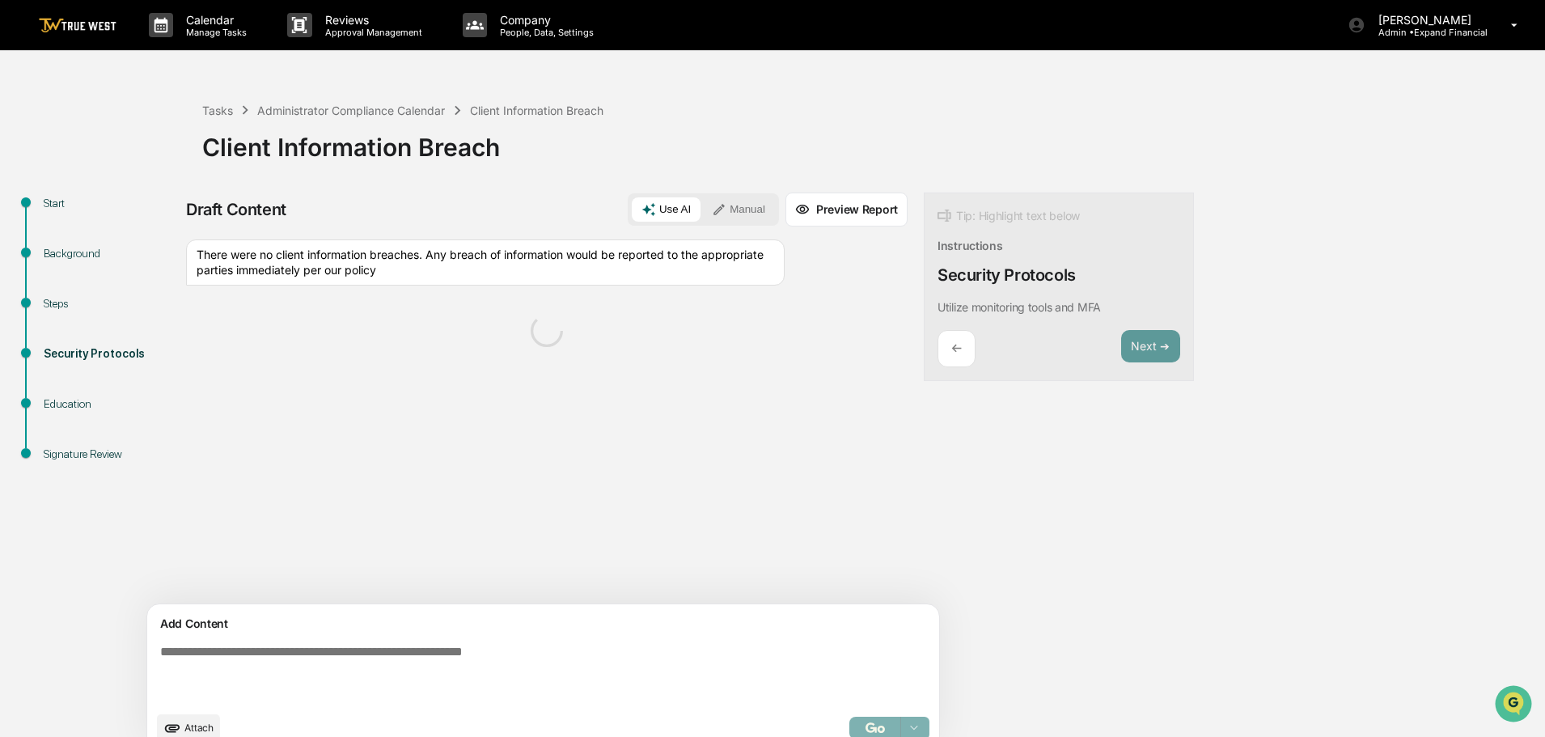
scroll to position [25, 0]
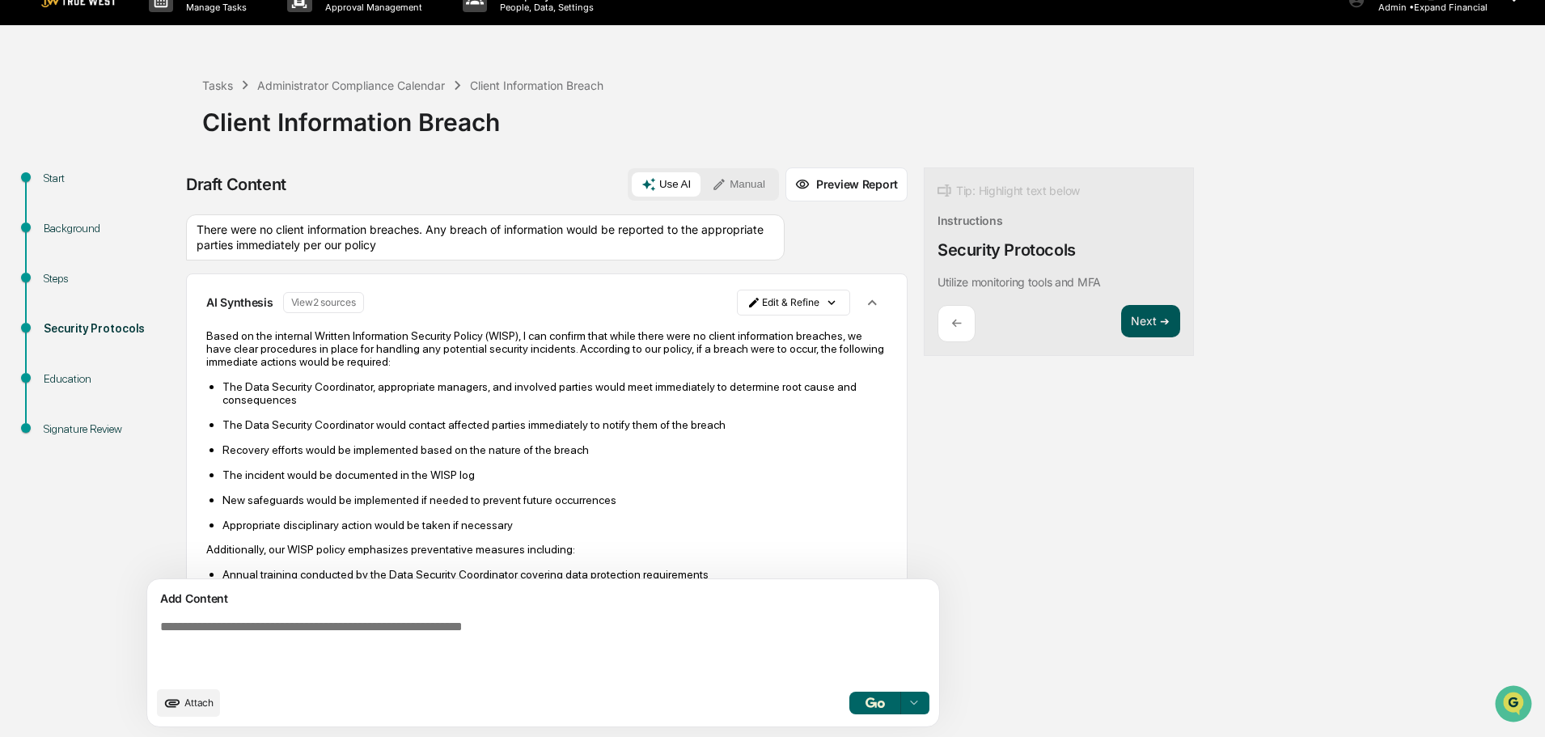
click at [1121, 315] on button "Next ➔" at bounding box center [1150, 321] width 59 height 33
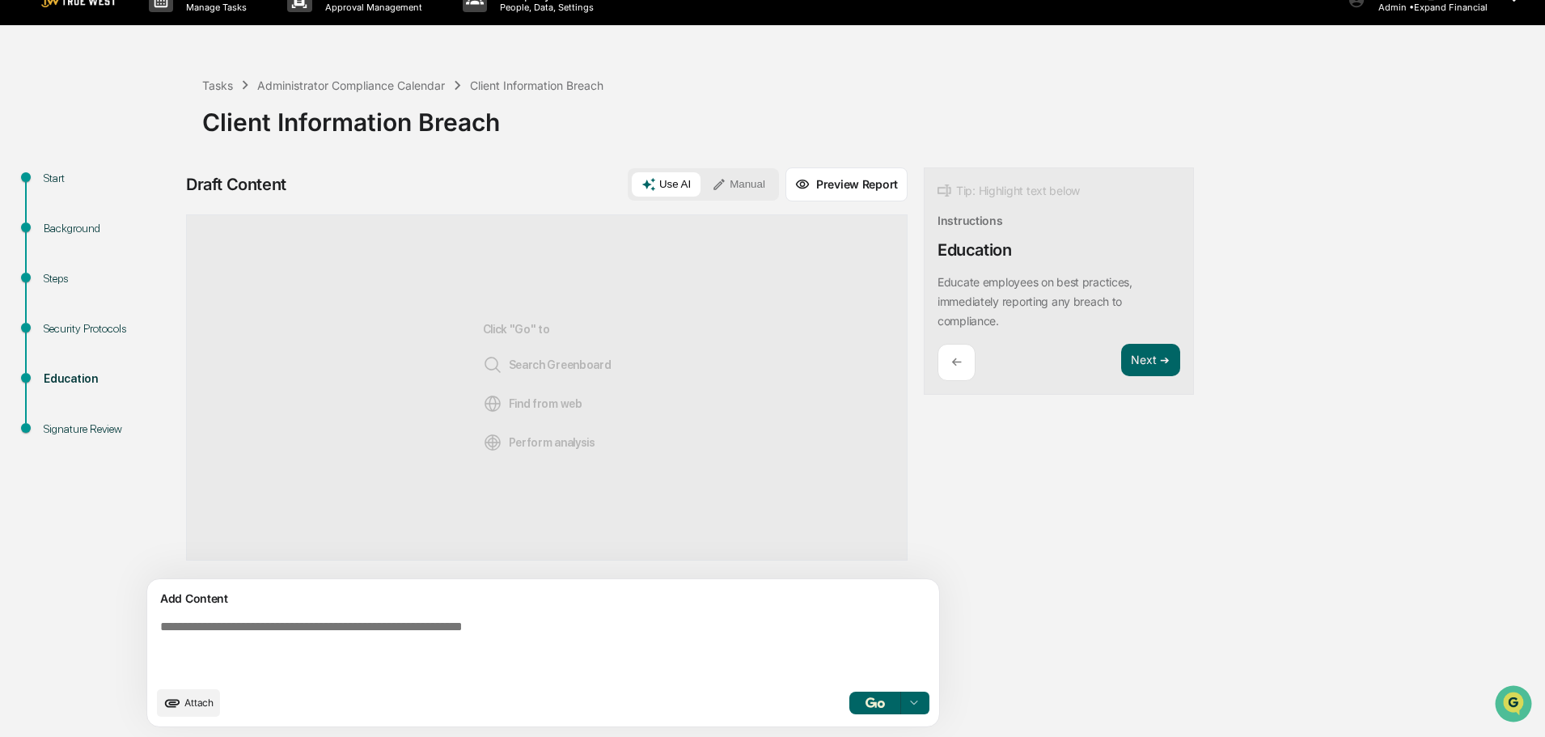
click at [369, 624] on textarea at bounding box center [506, 648] width 704 height 71
type textarea "**********"
click at [865, 697] on img "button" at bounding box center [874, 702] width 19 height 11
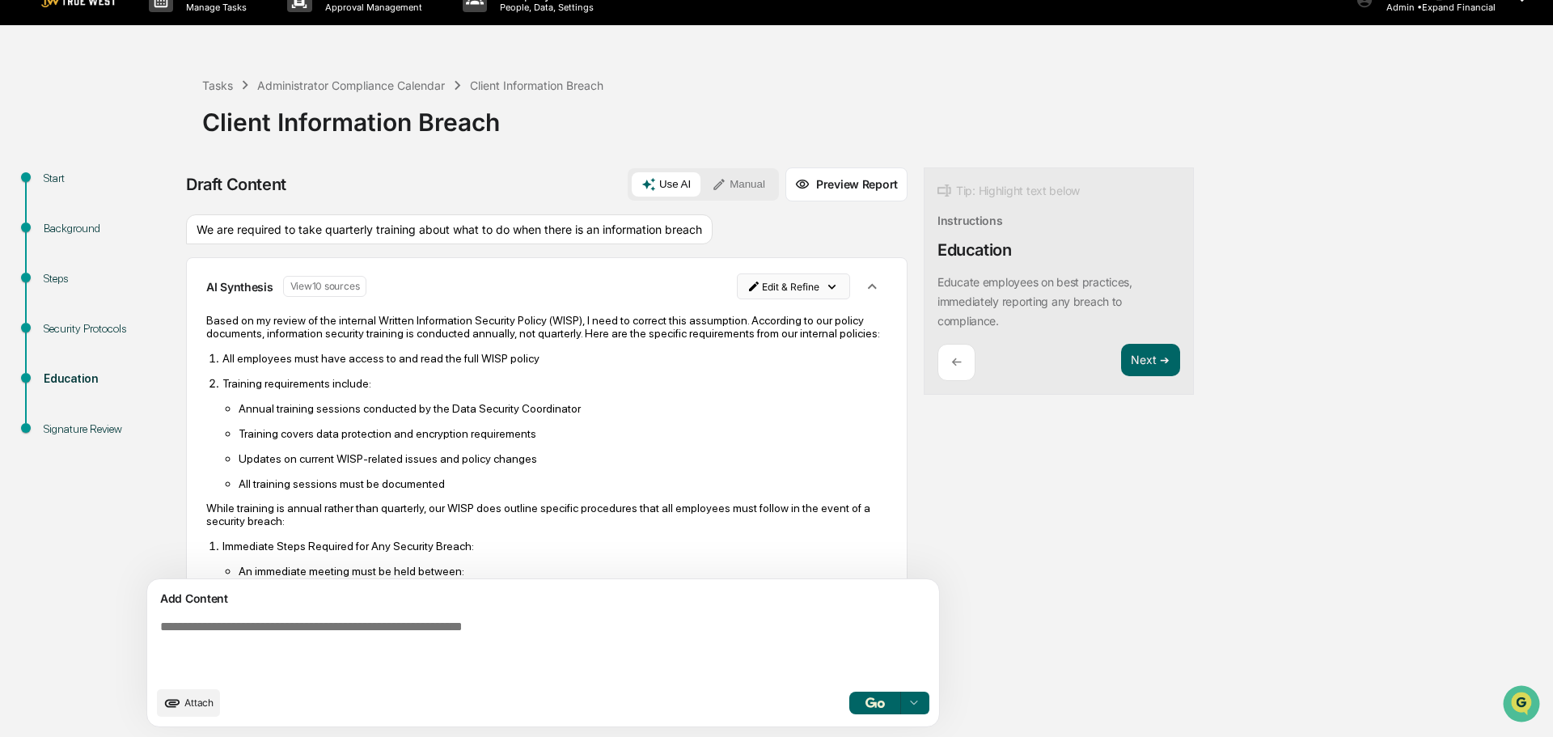
click at [745, 288] on html "Calendar Manage Tasks Reviews Approval Management Company People, Data, Setting…" at bounding box center [776, 343] width 1553 height 737
click at [706, 341] on div "Delete Result" at bounding box center [713, 345] width 119 height 26
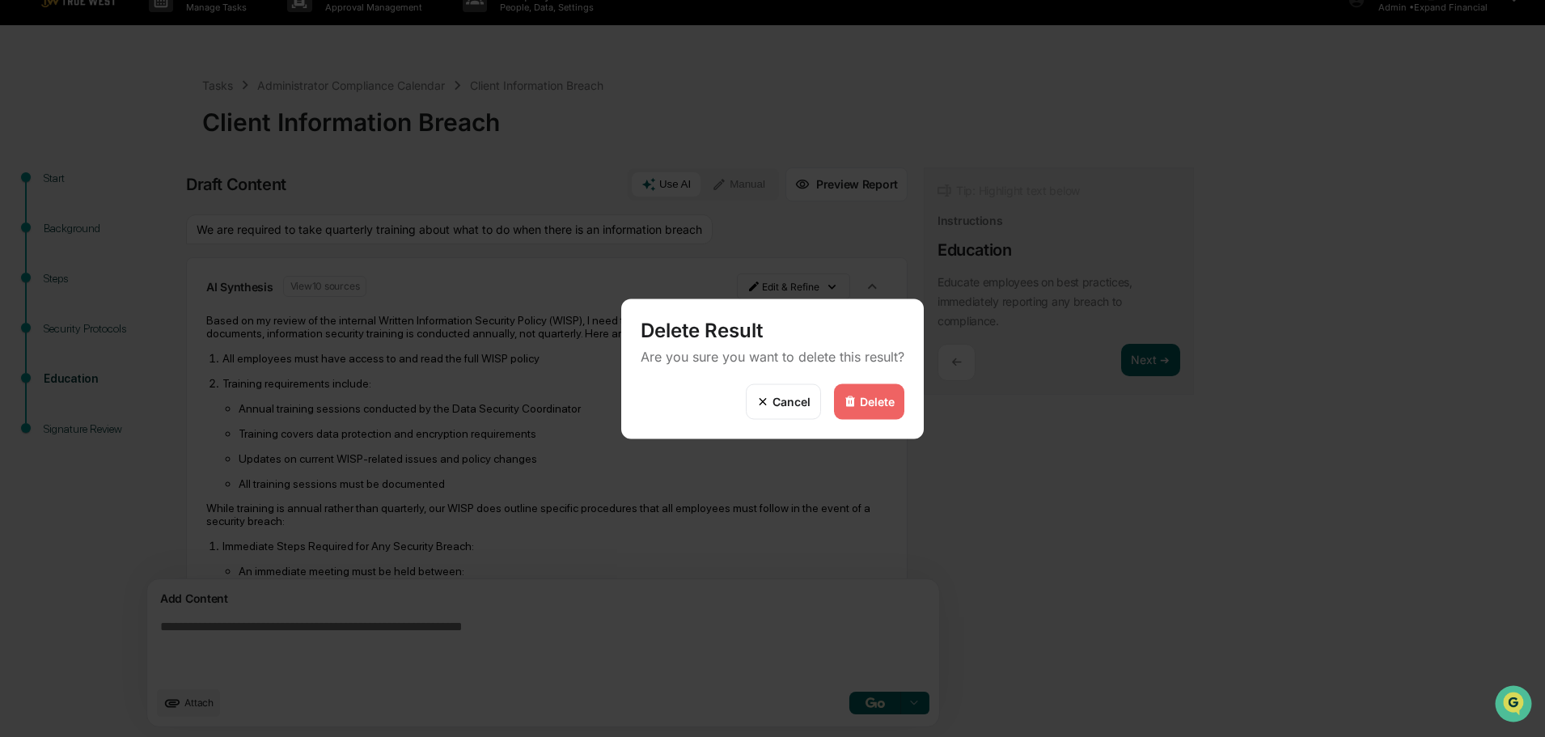
click at [868, 407] on div "Delete" at bounding box center [877, 402] width 35 height 14
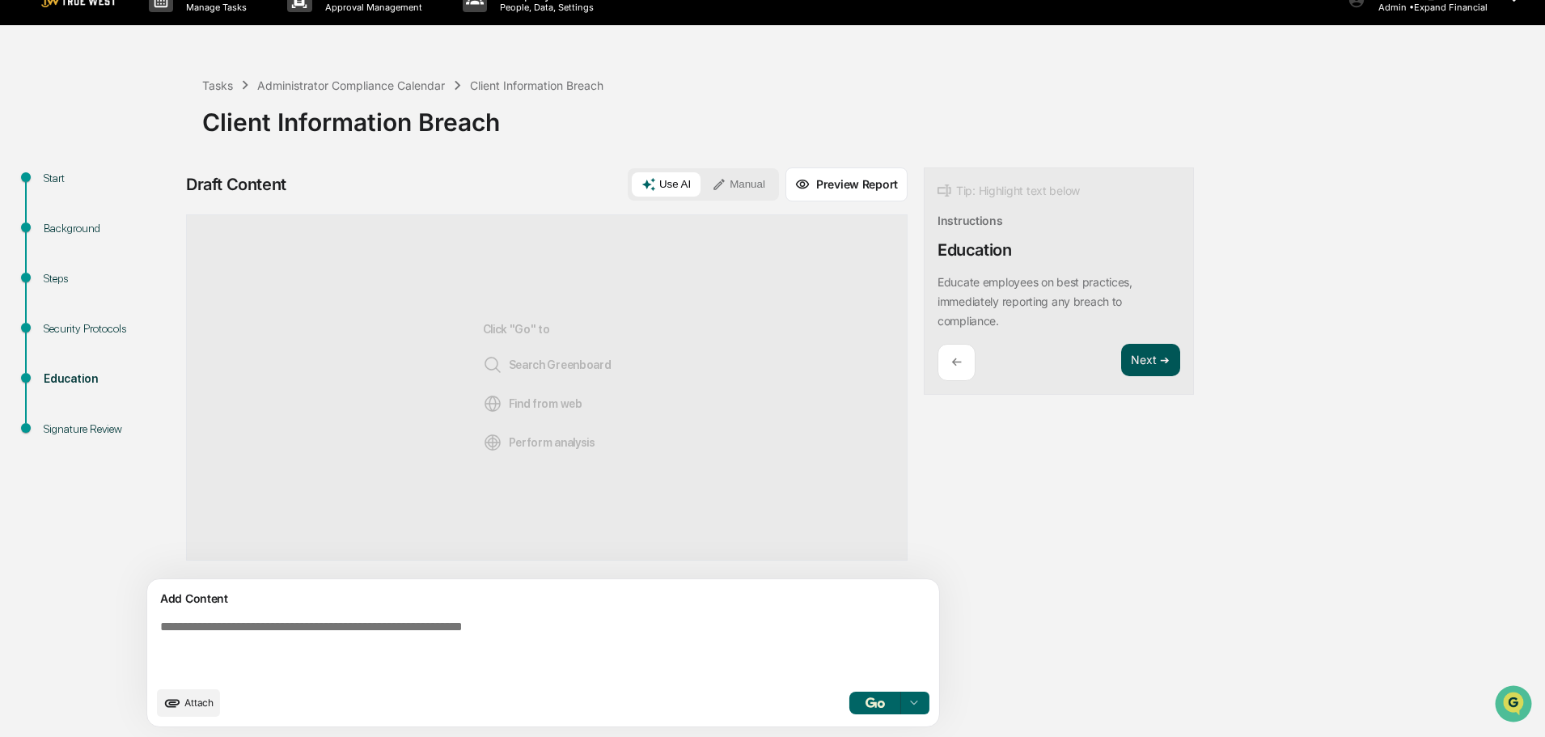
click at [1121, 362] on button "Next ➔" at bounding box center [1150, 360] width 59 height 33
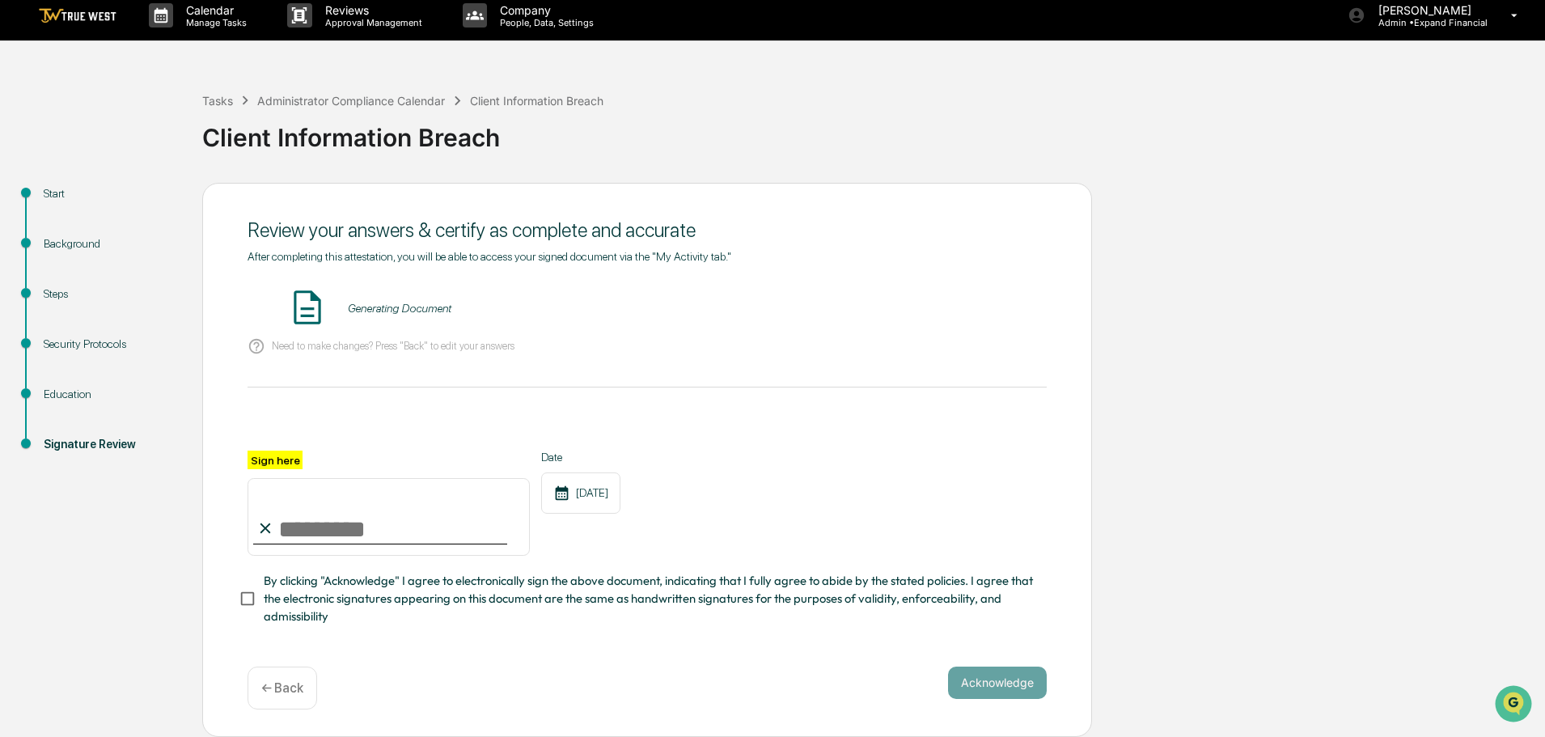
scroll to position [15, 0]
click at [963, 301] on button "VIEW" at bounding box center [954, 308] width 105 height 28
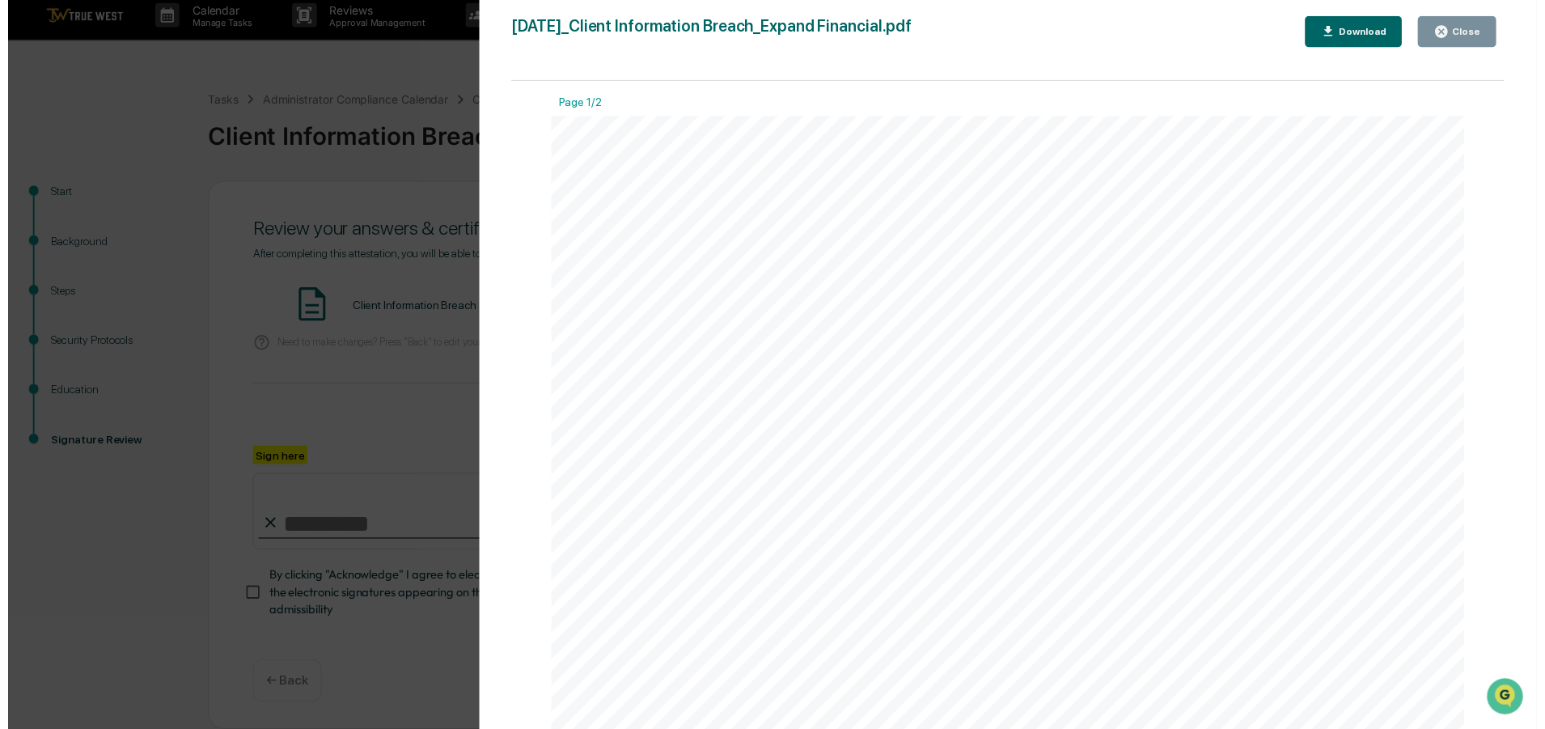
scroll to position [0, 0]
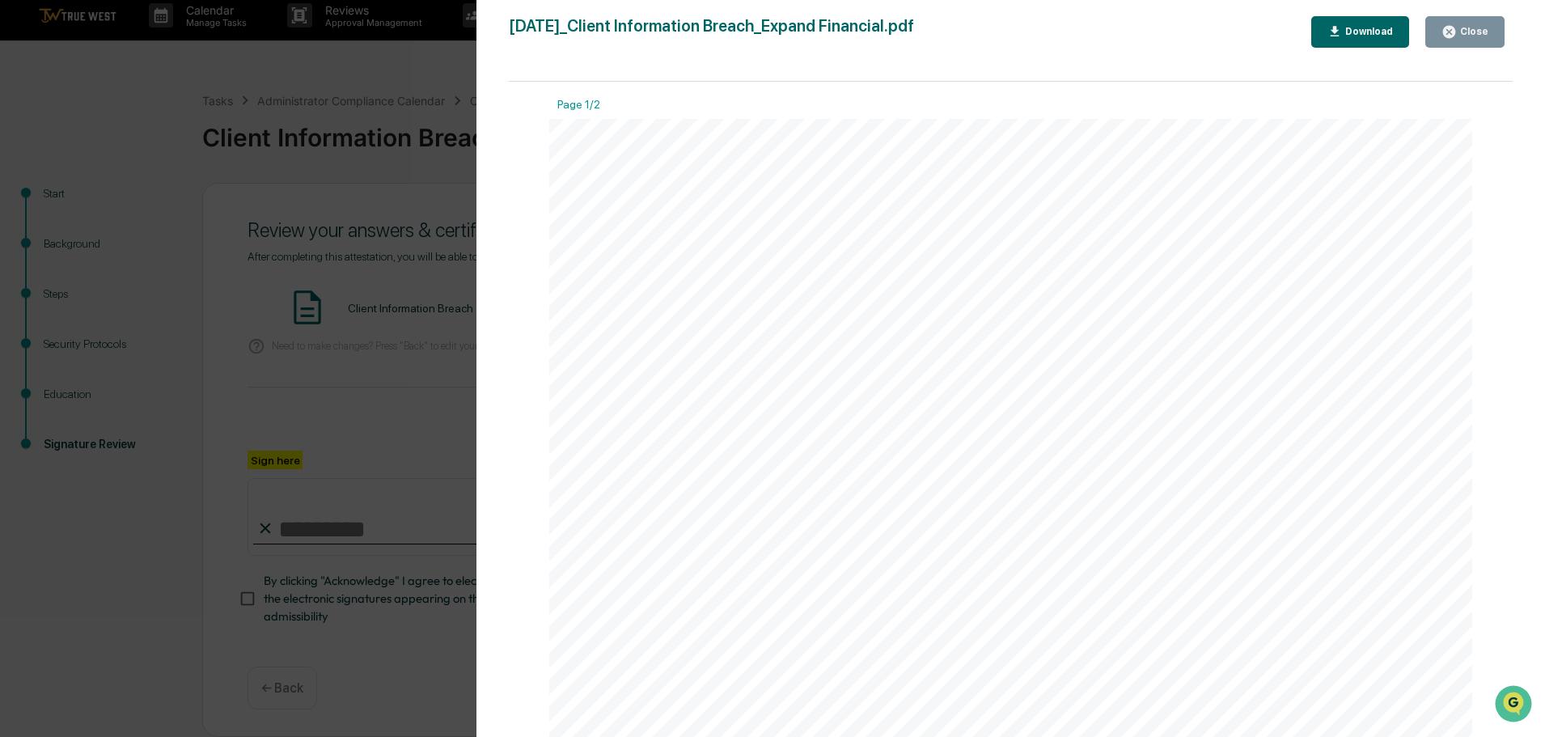
click at [1449, 25] on icon "button" at bounding box center [1448, 31] width 15 height 15
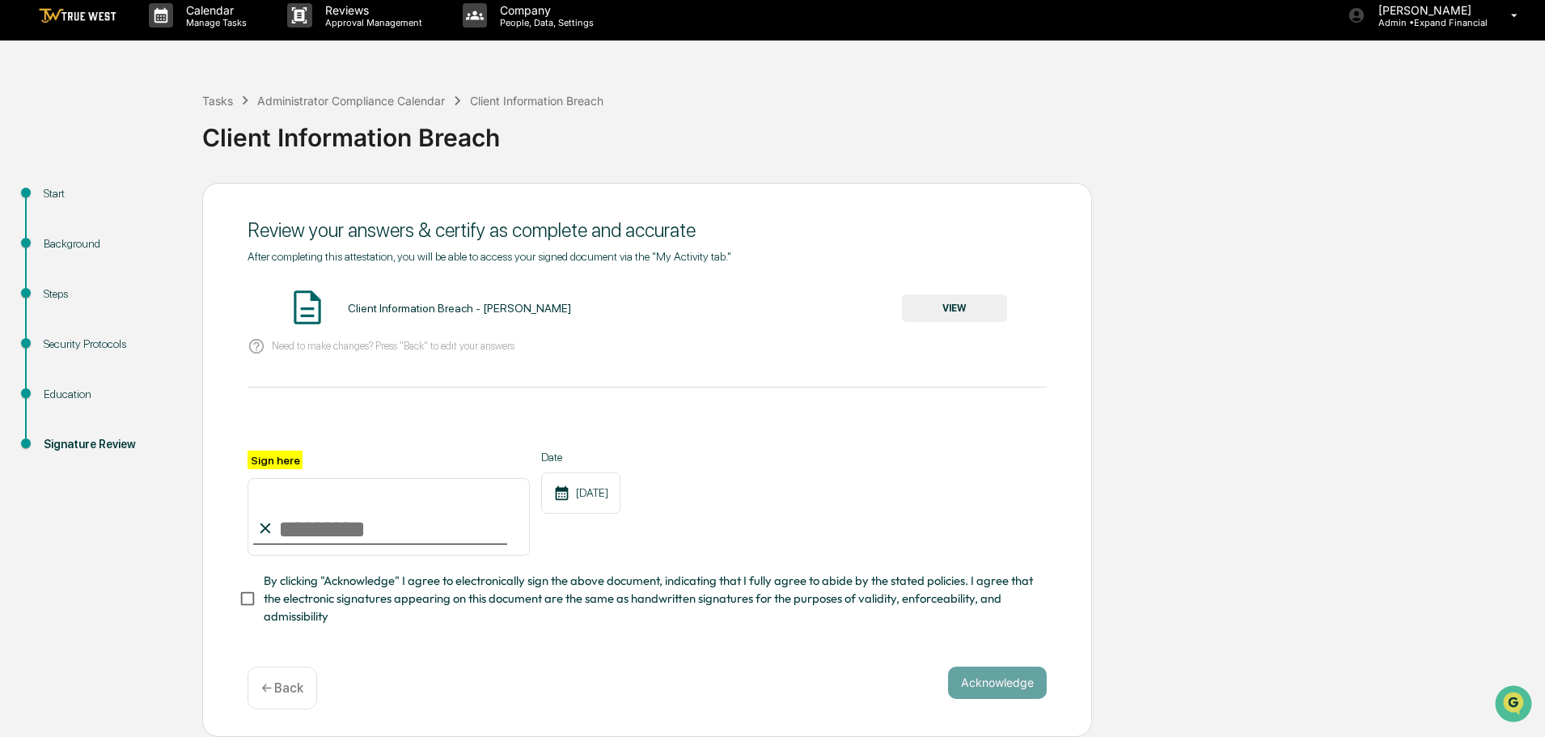
click at [346, 511] on input "Sign here" at bounding box center [389, 517] width 282 height 78
type input "**********"
click at [992, 677] on button "Acknowledge" at bounding box center [997, 682] width 99 height 32
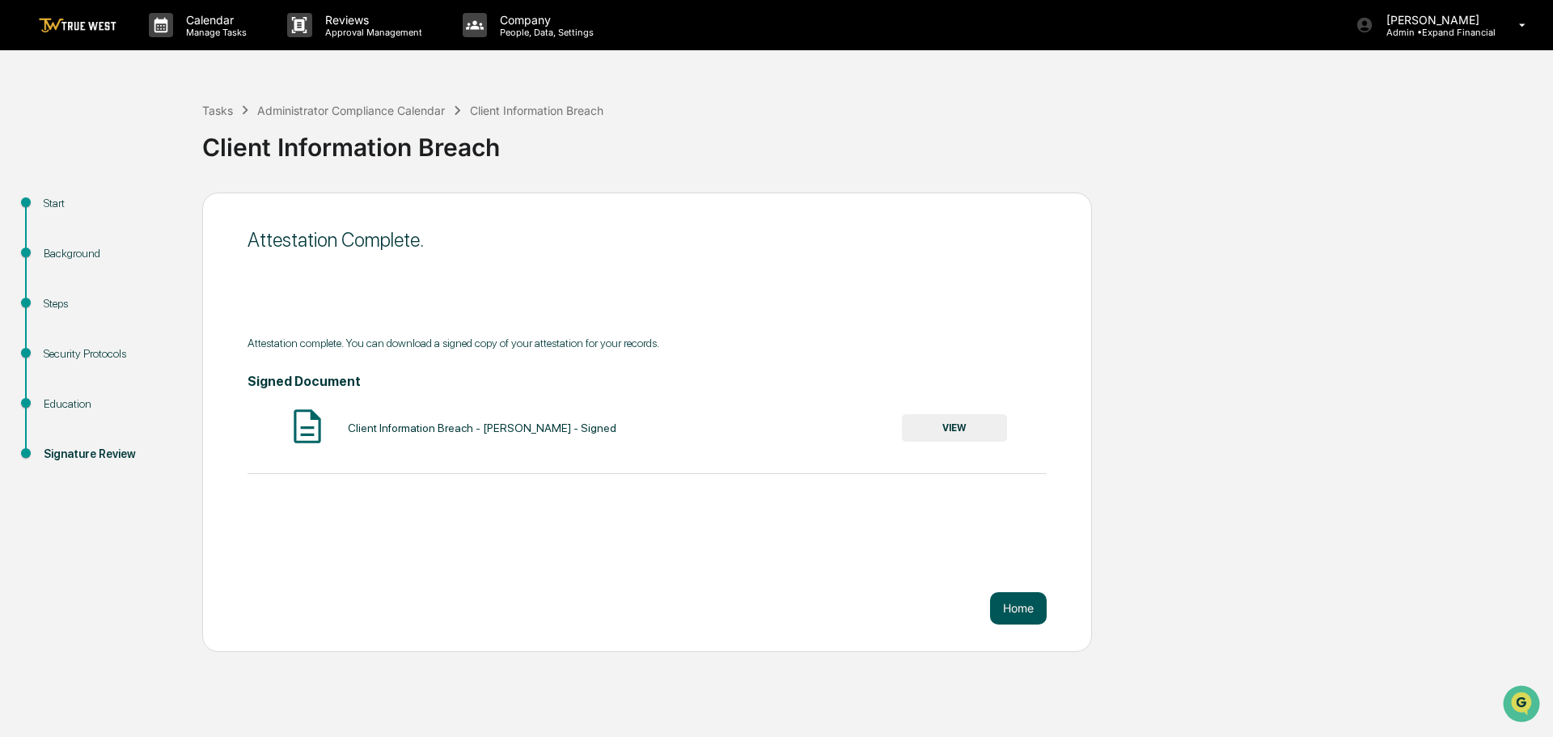
click at [1005, 614] on button "Home" at bounding box center [1018, 608] width 57 height 32
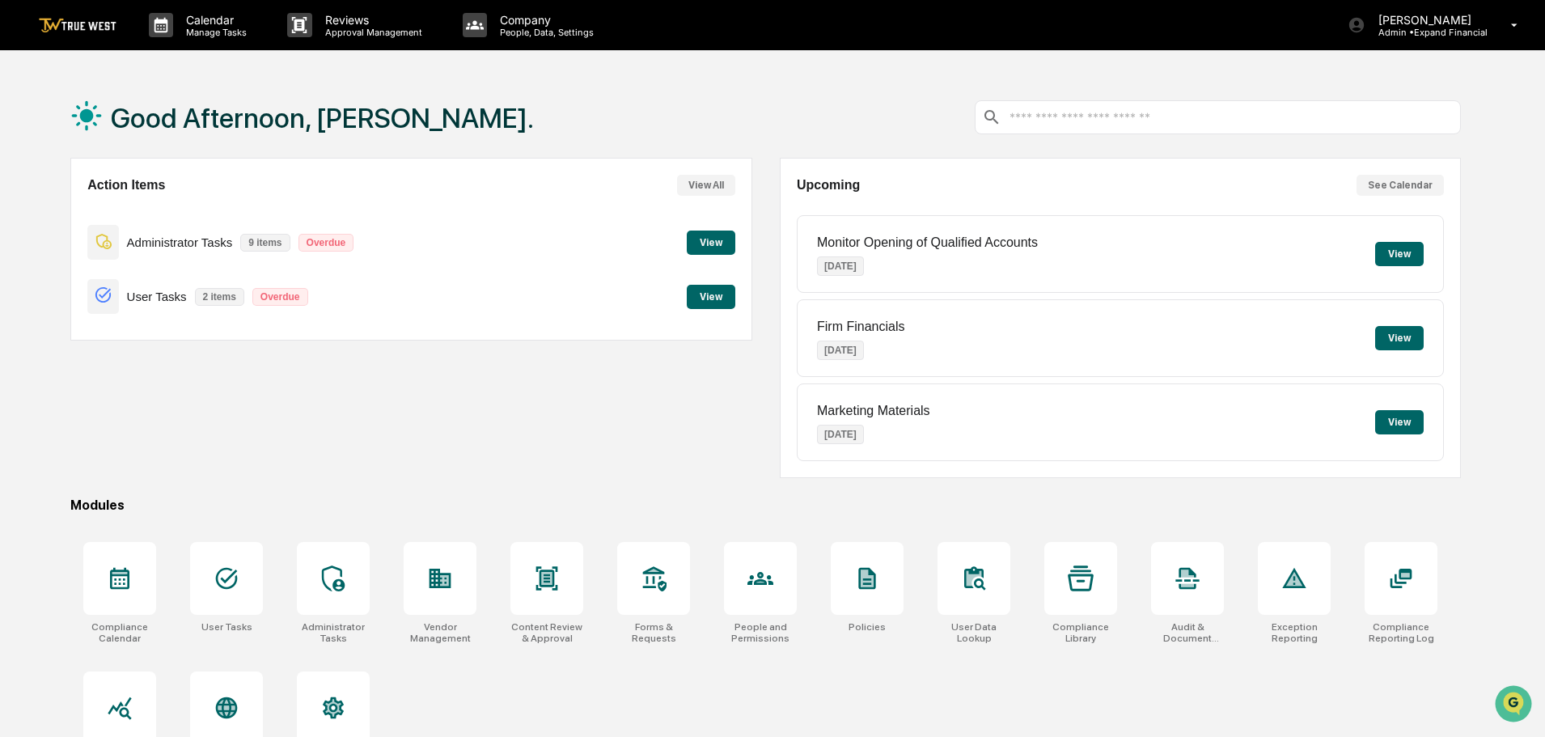
click at [696, 238] on button "View" at bounding box center [711, 243] width 49 height 24
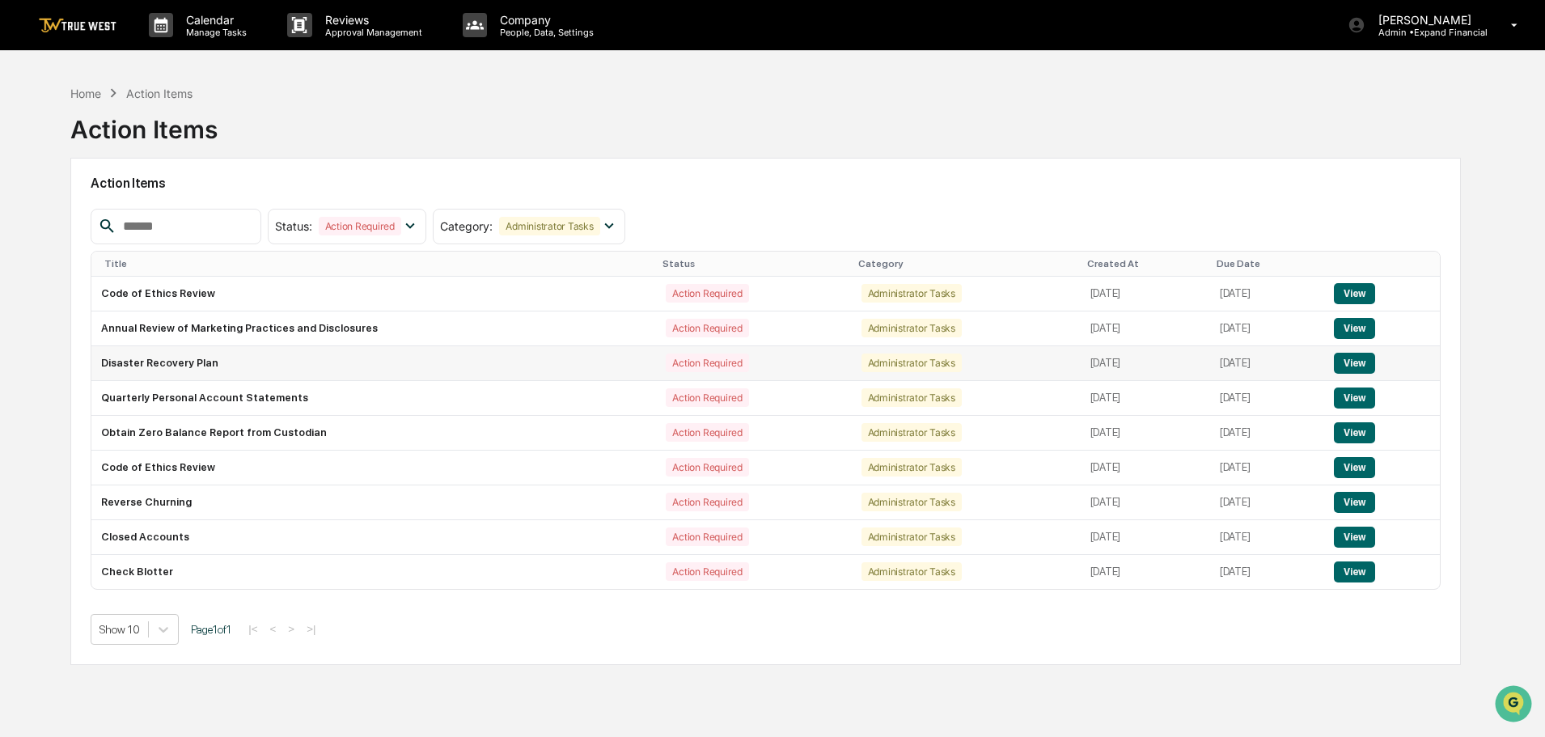
click at [1352, 356] on button "View" at bounding box center [1354, 363] width 41 height 21
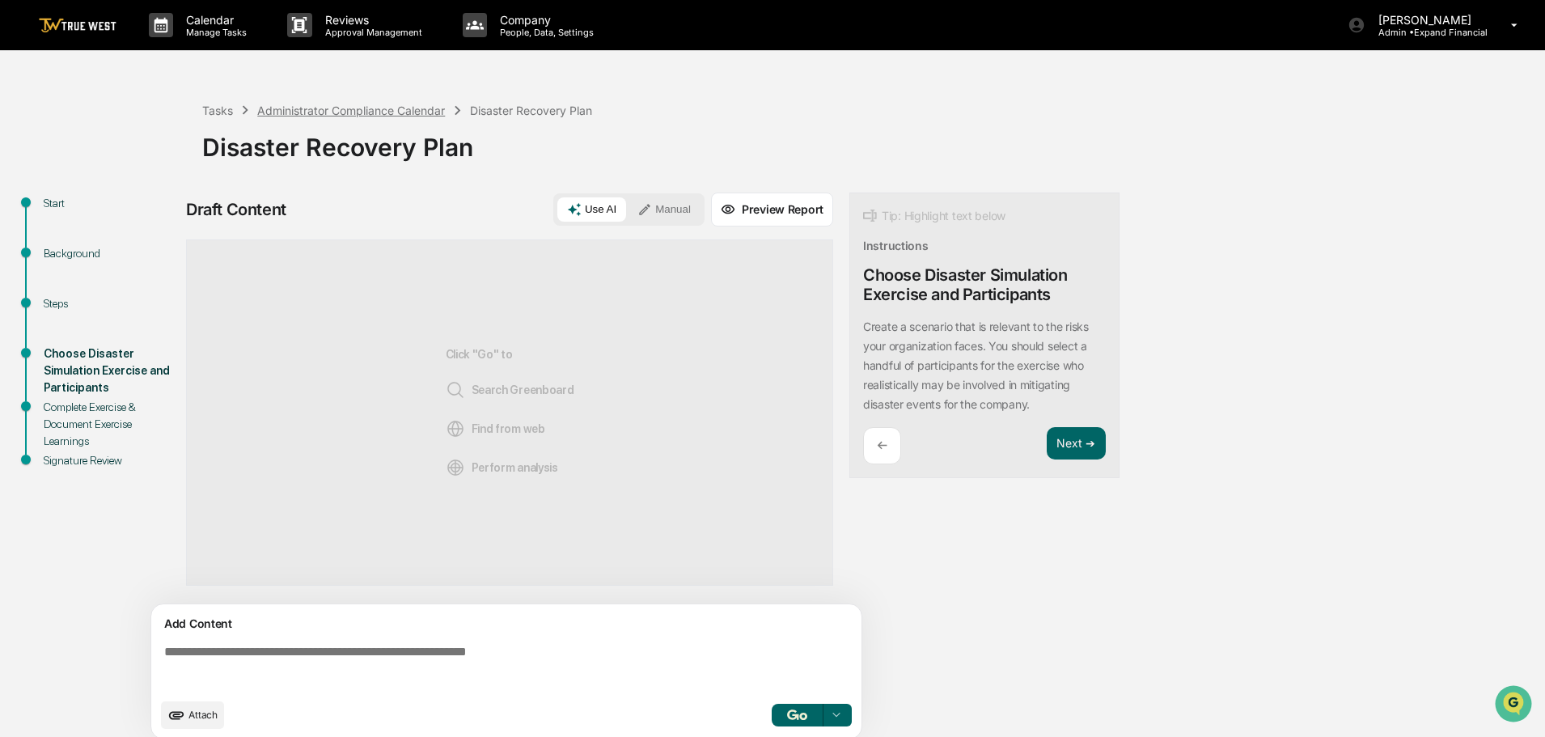
click at [364, 105] on div "Administrator Compliance Calendar" at bounding box center [351, 111] width 188 height 14
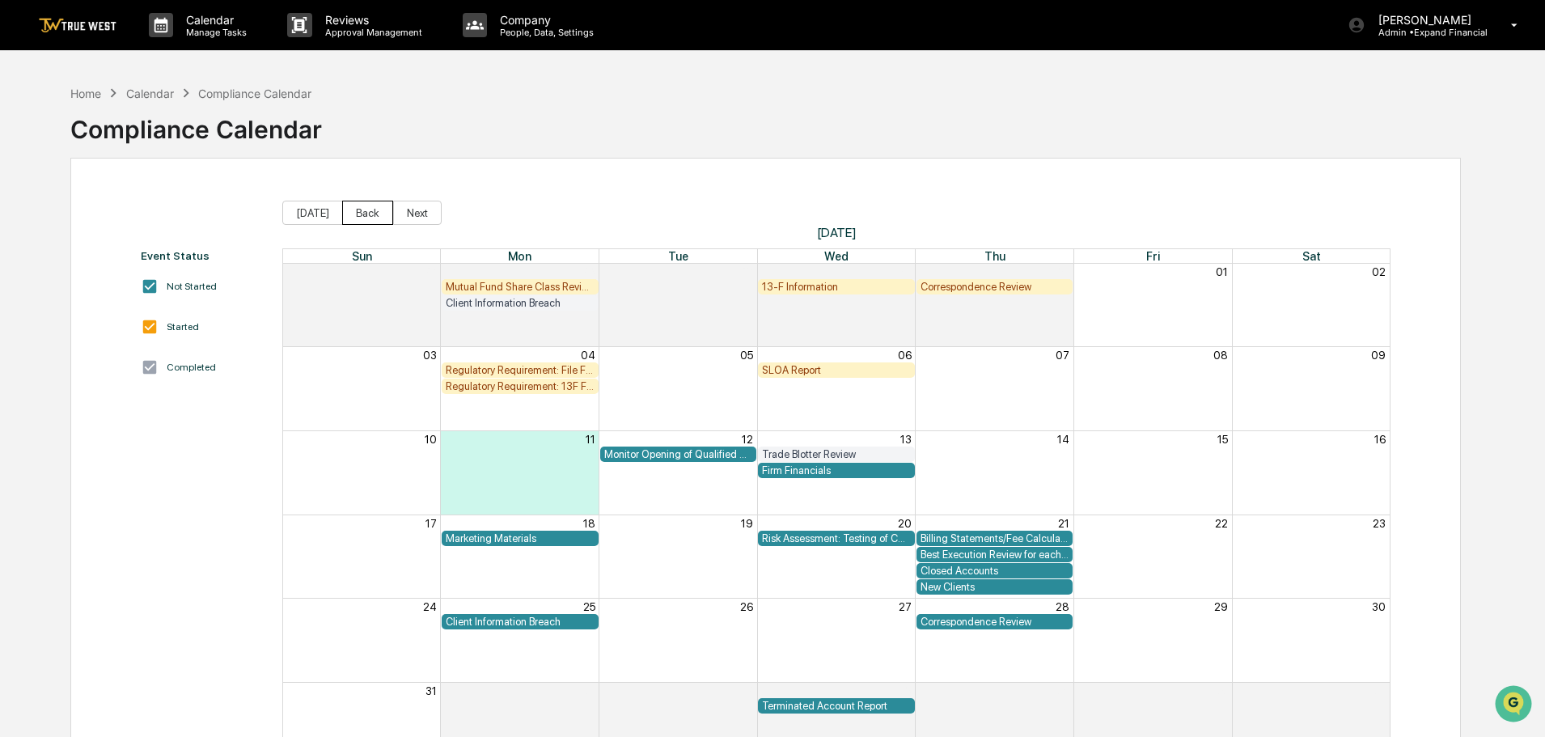
click at [349, 208] on button "Back" at bounding box center [367, 213] width 51 height 24
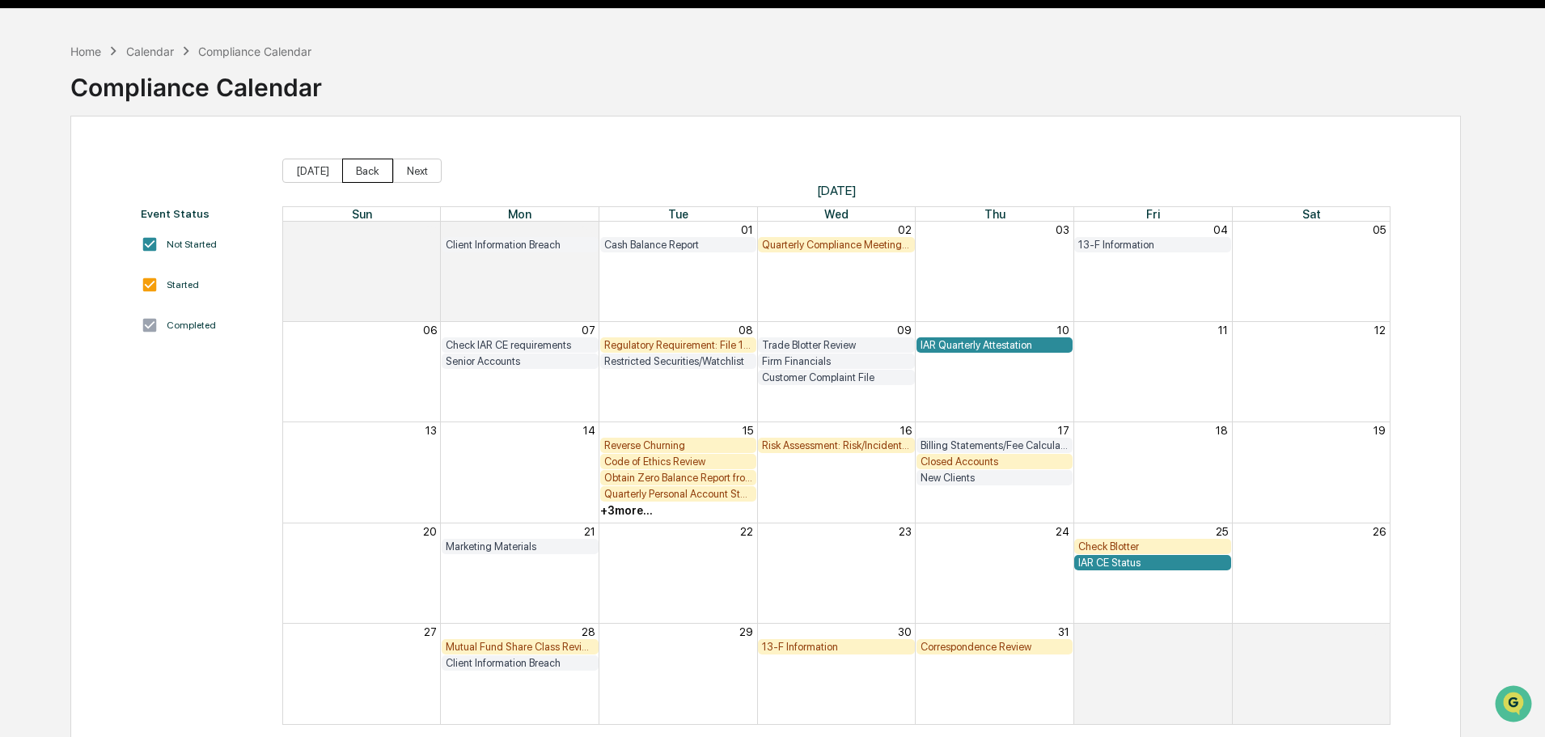
scroll to position [77, 0]
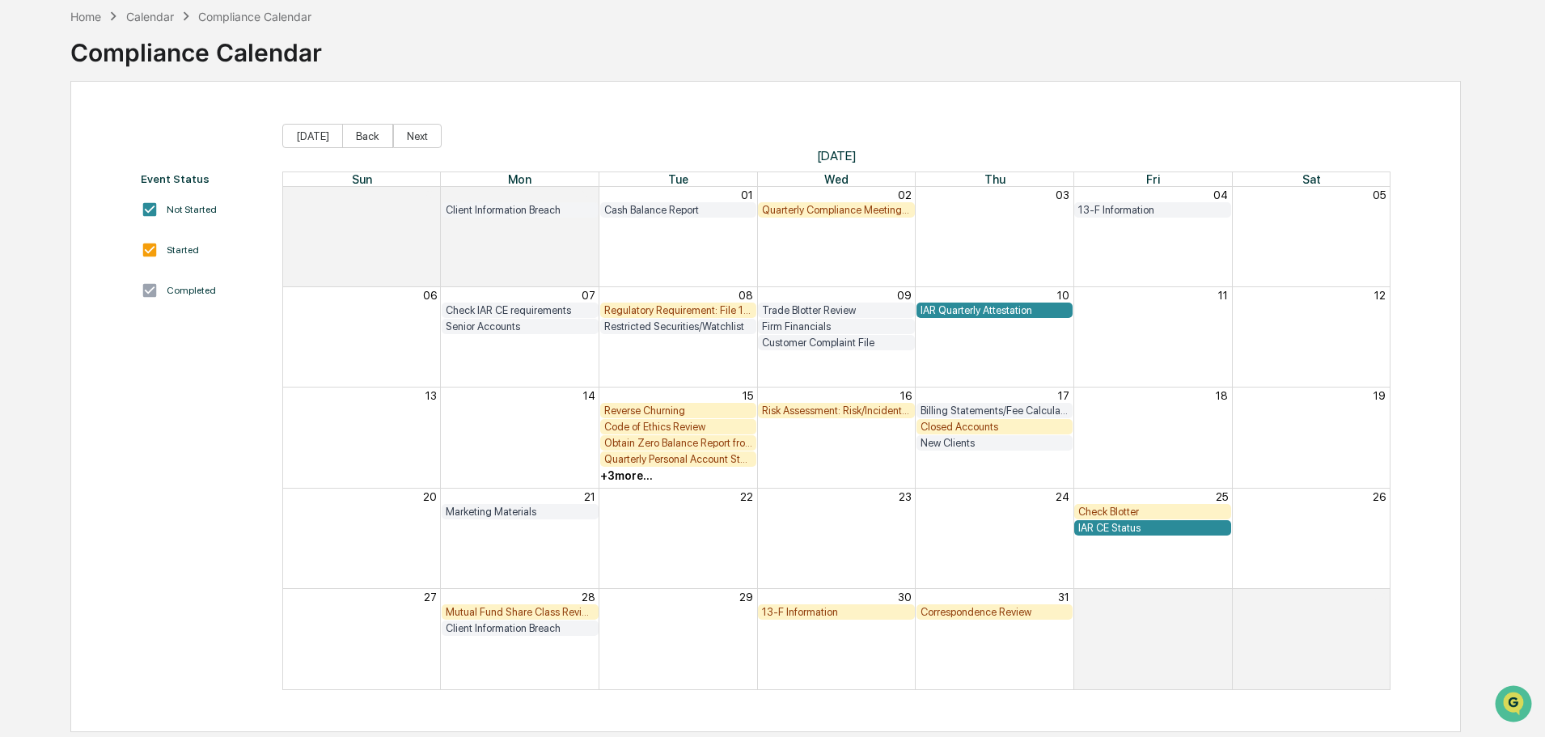
click at [960, 423] on div "Closed Accounts" at bounding box center [994, 427] width 149 height 12
